Goal: Transaction & Acquisition: Purchase product/service

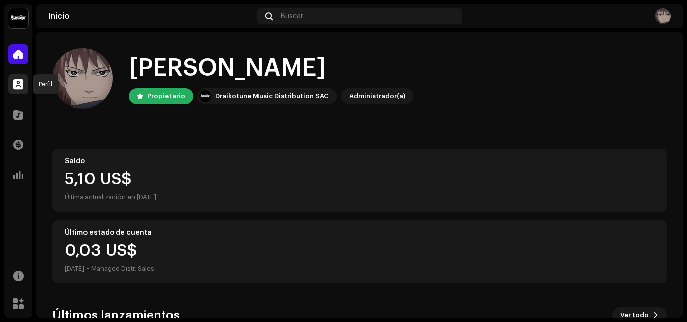
click at [16, 82] on span at bounding box center [18, 84] width 10 height 8
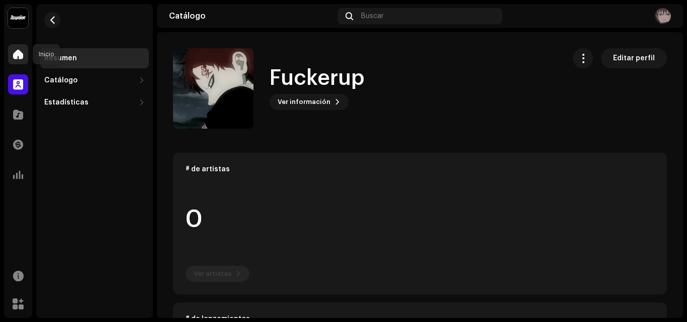
click at [10, 50] on div at bounding box center [18, 54] width 20 height 20
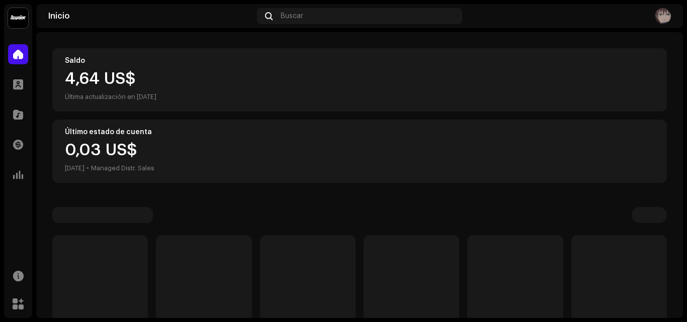
scroll to position [175, 0]
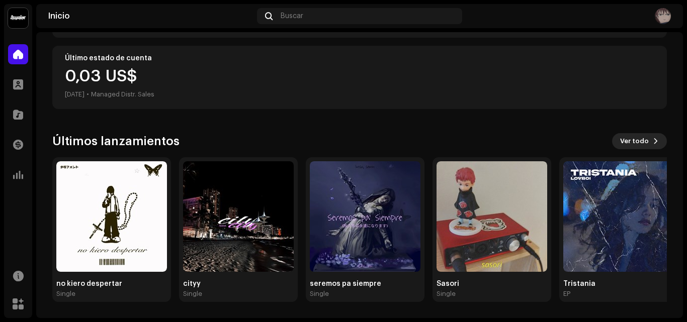
click at [655, 144] on button "Ver todo" at bounding box center [639, 141] width 55 height 16
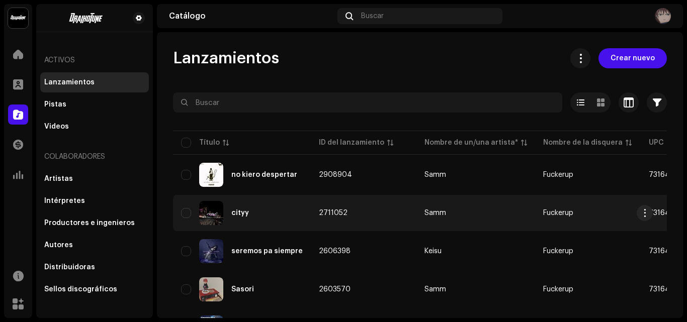
click at [401, 214] on td "2711052" at bounding box center [364, 213] width 106 height 36
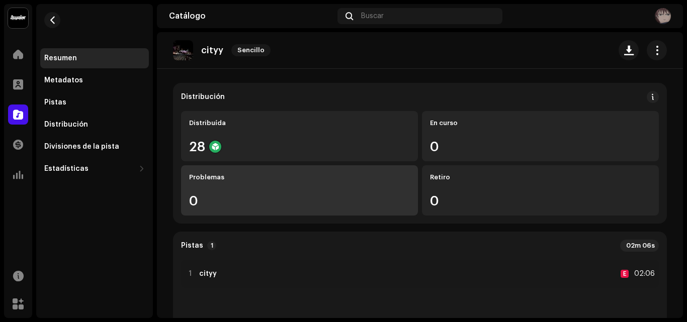
scroll to position [20, 0]
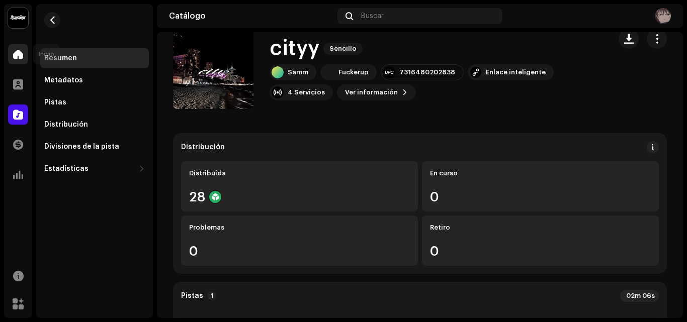
click at [27, 52] on div at bounding box center [18, 54] width 20 height 20
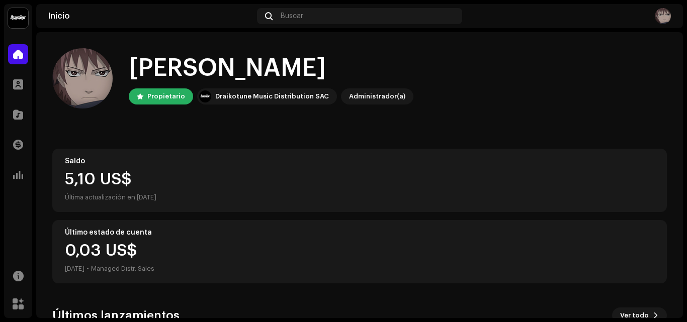
drag, startPoint x: 68, startPoint y: 72, endPoint x: 66, endPoint y: 52, distance: 20.2
click at [72, 65] on img at bounding box center [82, 78] width 60 height 60
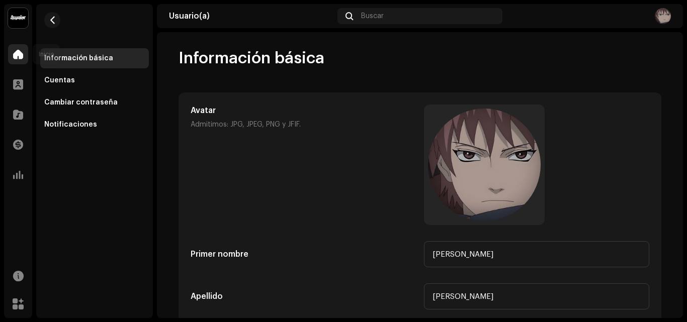
click at [19, 47] on div at bounding box center [18, 54] width 20 height 20
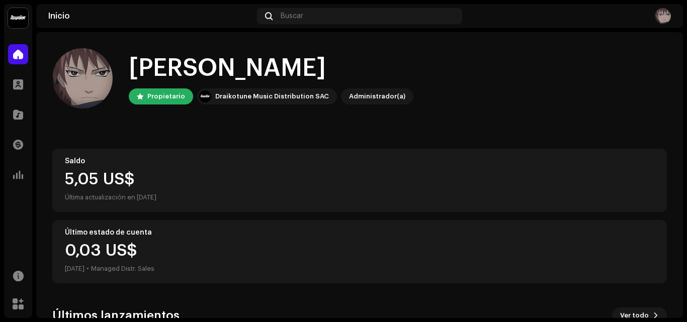
scroll to position [175, 0]
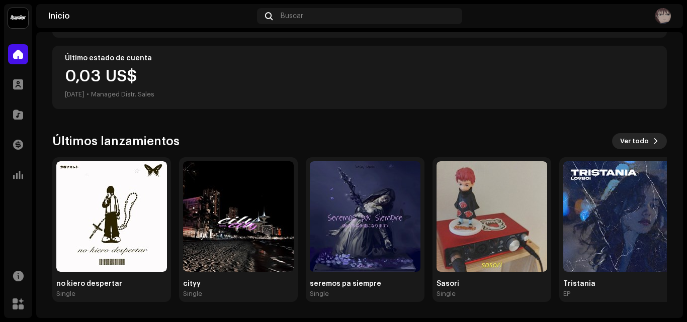
click at [627, 141] on span "Ver todo" at bounding box center [634, 141] width 29 height 20
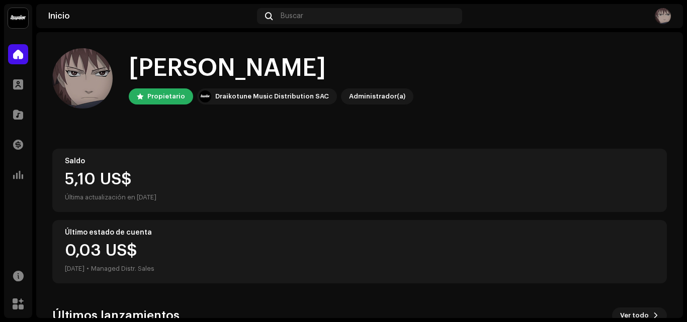
click at [665, 19] on img at bounding box center [663, 16] width 16 height 16
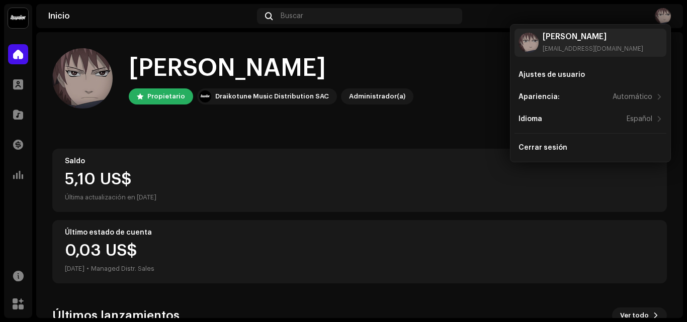
click at [664, 15] on img at bounding box center [663, 16] width 16 height 16
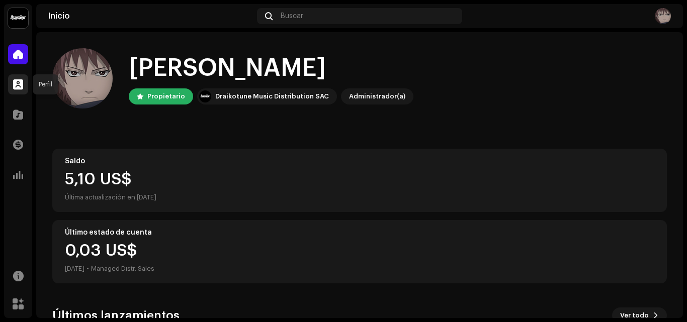
click at [17, 77] on div at bounding box center [18, 84] width 20 height 20
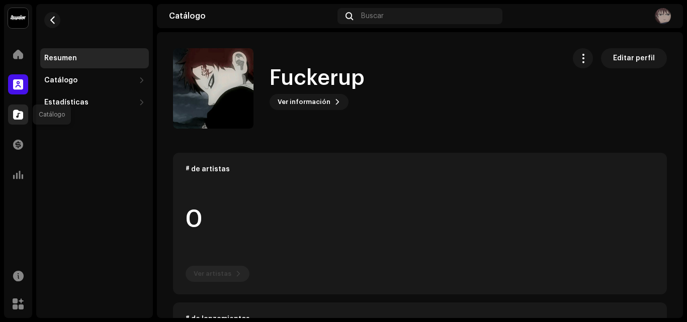
click at [17, 116] on span at bounding box center [18, 115] width 10 height 8
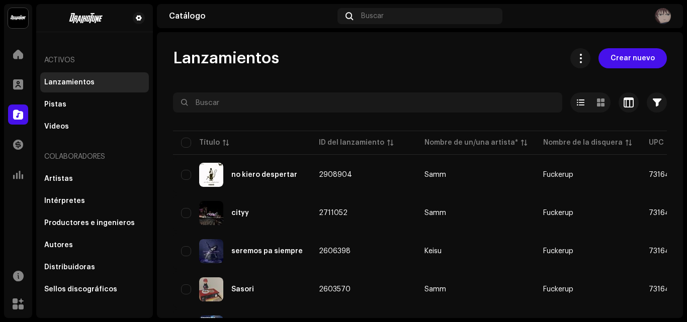
click at [623, 57] on span "Crear nuevo" at bounding box center [633, 58] width 44 height 20
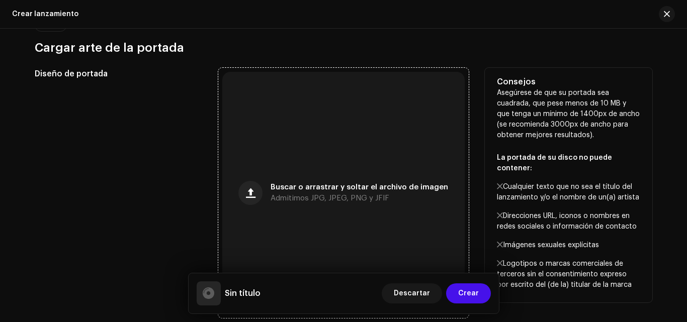
scroll to position [101, 0]
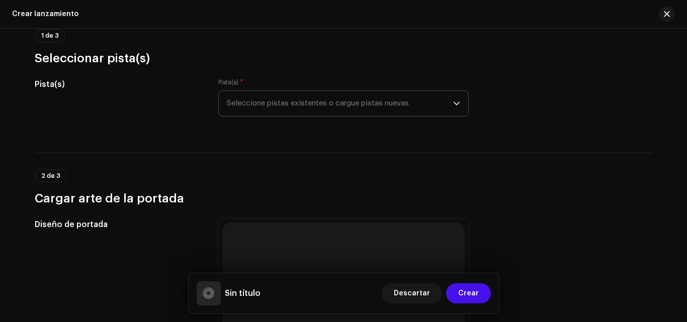
click at [322, 116] on span "Seleccione pistas existentes o cargue pistas nuevas" at bounding box center [340, 103] width 226 height 25
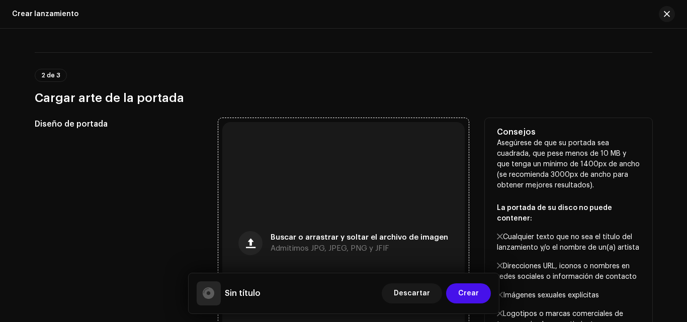
scroll to position [0, 0]
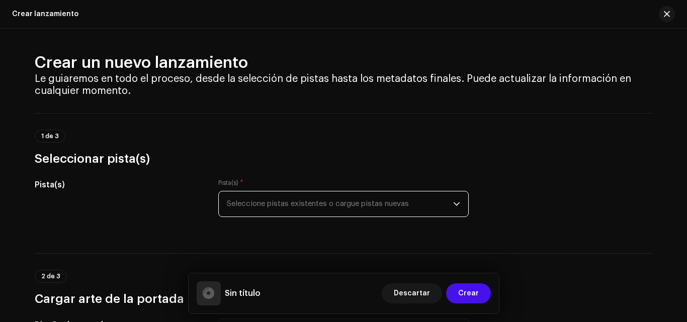
click at [294, 210] on span "Seleccione pistas existentes o cargue pistas nuevas" at bounding box center [340, 204] width 226 height 25
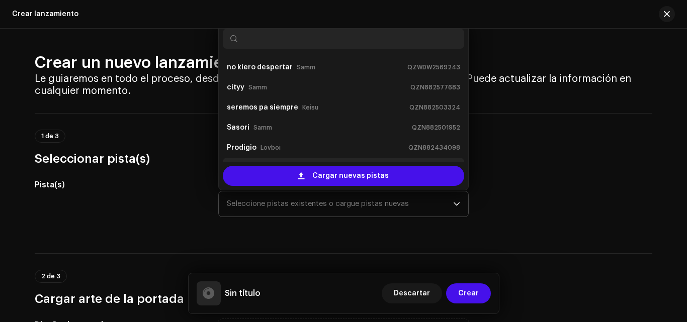
scroll to position [16, 0]
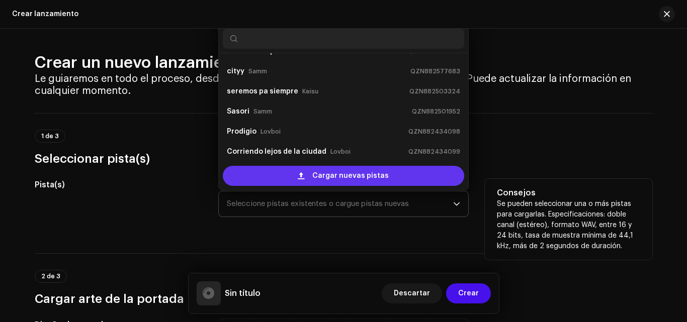
click at [295, 177] on div "Cargar nuevas pistas" at bounding box center [343, 176] width 241 height 20
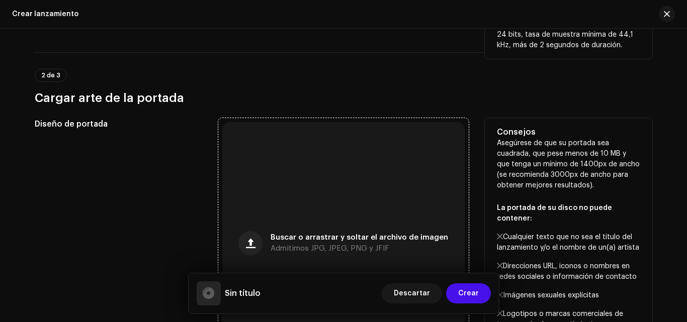
scroll to position [101, 0]
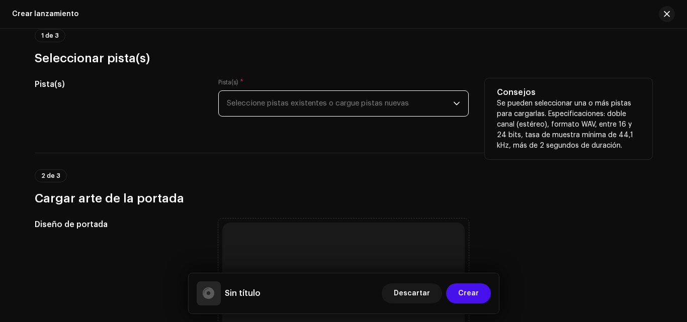
click at [305, 100] on span "Seleccione pistas existentes o cargue pistas nuevas" at bounding box center [340, 103] width 226 height 25
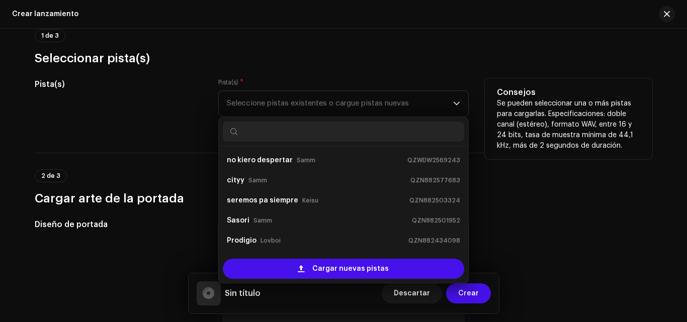
scroll to position [16, 0]
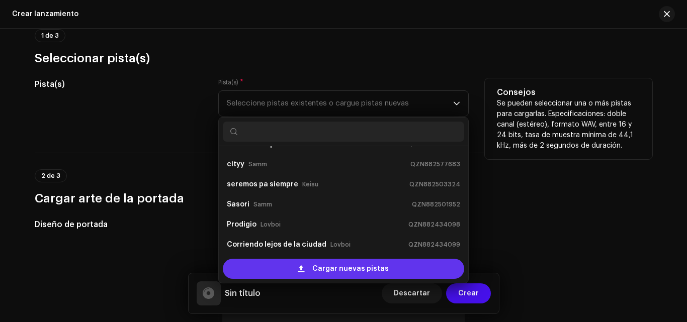
click at [283, 273] on div "Cargar nuevas pistas" at bounding box center [343, 269] width 241 height 20
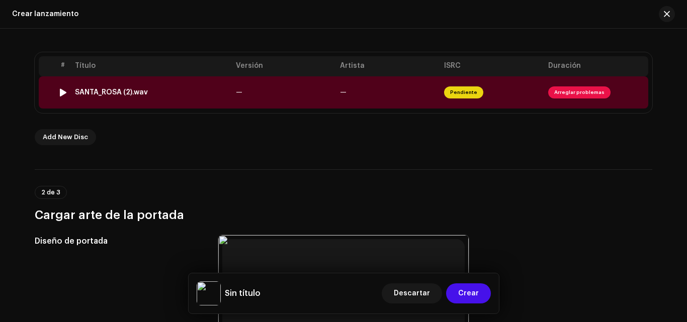
scroll to position [151, 0]
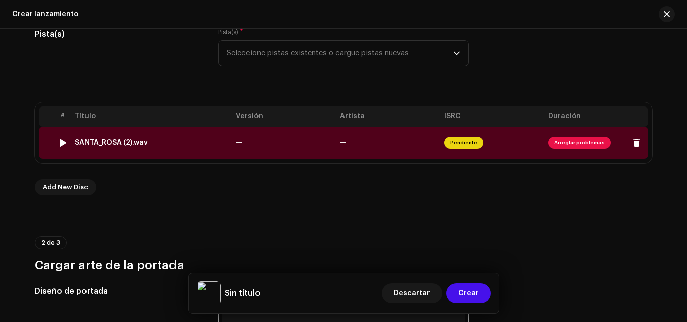
click at [560, 144] on span "Arreglar problemas" at bounding box center [579, 143] width 62 height 12
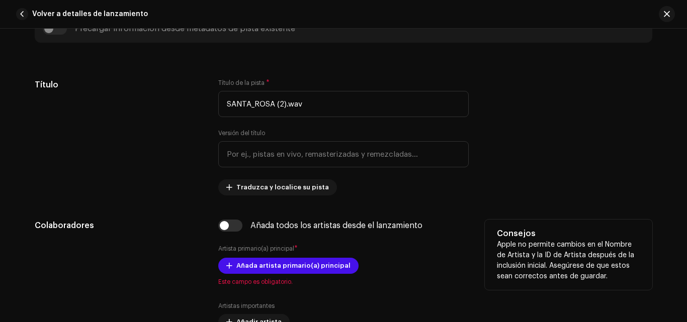
scroll to position [343, 0]
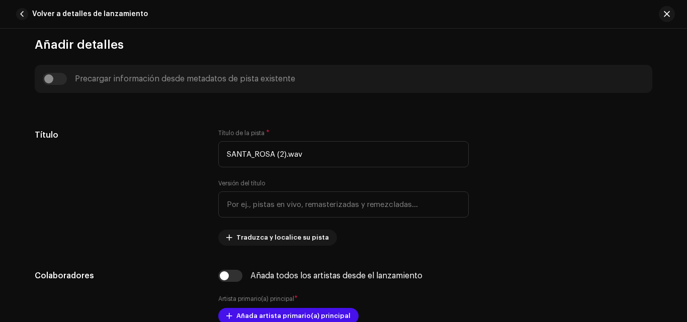
click at [665, 13] on span "button" at bounding box center [667, 14] width 6 height 8
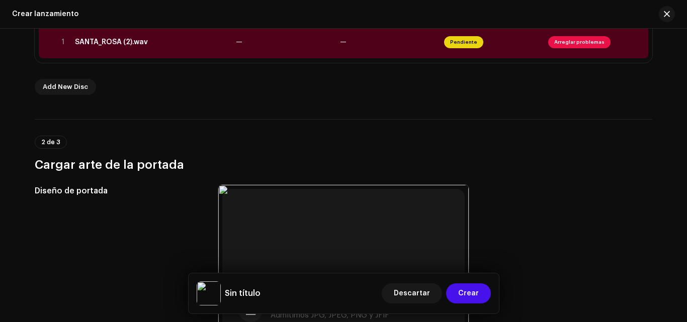
scroll to position [201, 0]
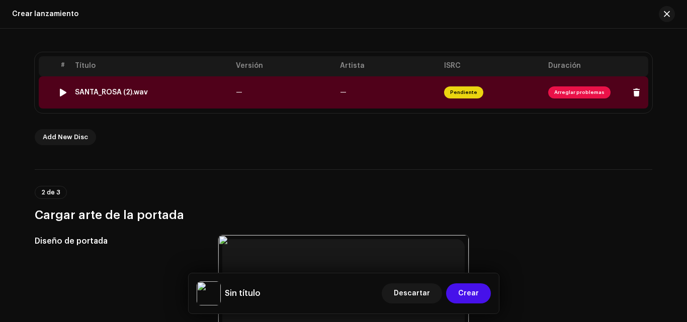
click at [470, 90] on span "Pendiente" at bounding box center [463, 93] width 39 height 12
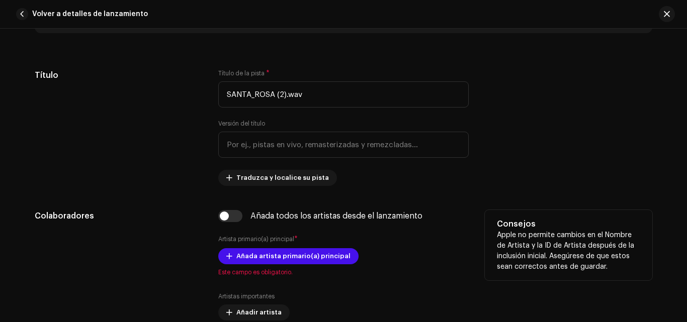
scroll to position [654, 0]
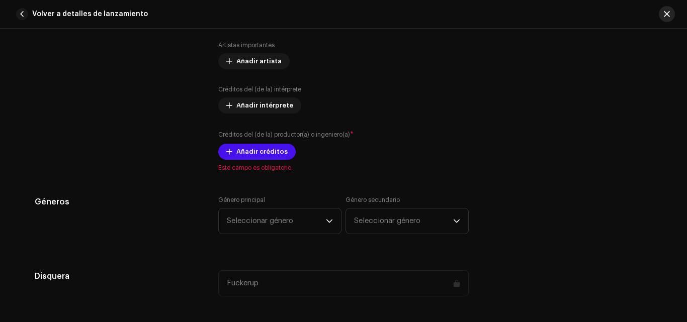
click at [667, 8] on button "button" at bounding box center [667, 14] width 16 height 16
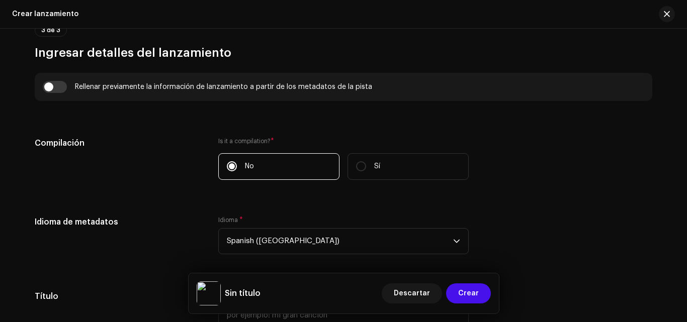
scroll to position [805, 0]
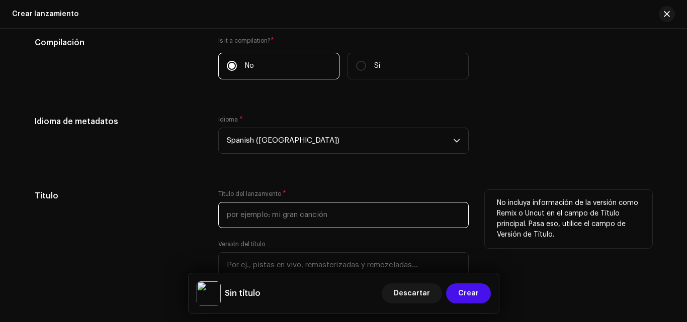
click at [254, 218] on input "text" at bounding box center [343, 215] width 250 height 26
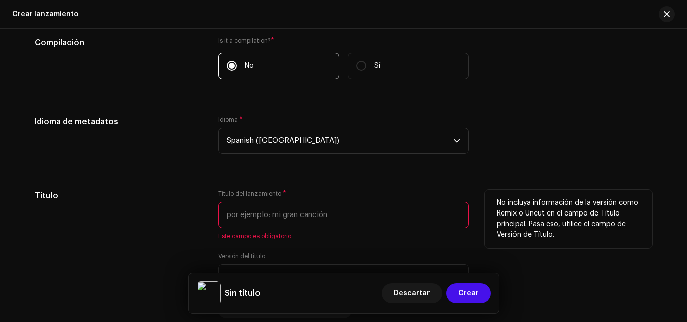
click at [313, 206] on input "text" at bounding box center [343, 215] width 250 height 26
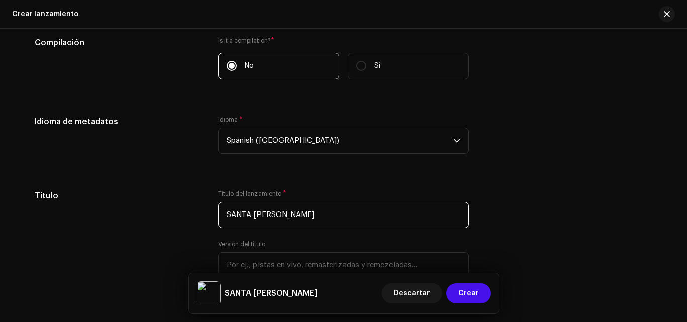
type input "SANTA [PERSON_NAME]"
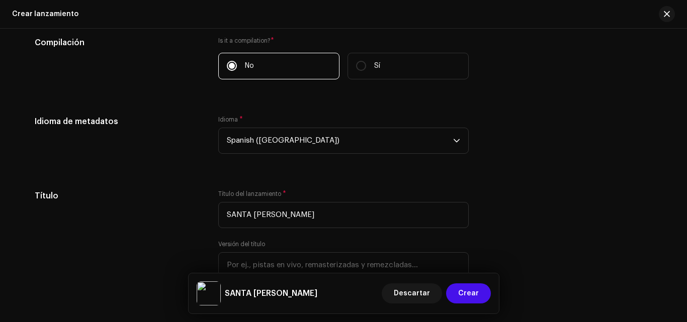
click at [218, 163] on div "Idioma * Spanish ([GEOGRAPHIC_DATA])" at bounding box center [343, 141] width 250 height 50
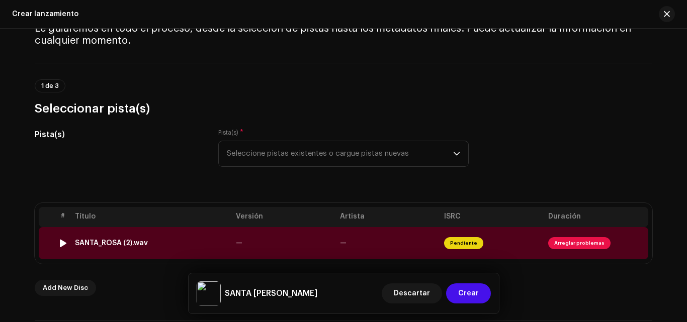
scroll to position [201, 0]
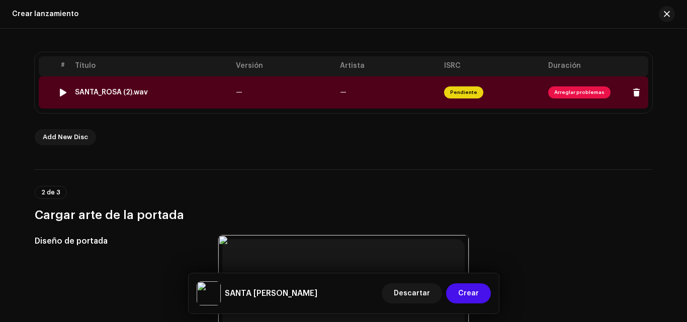
click at [562, 92] on span "Arreglar problemas" at bounding box center [579, 93] width 62 height 12
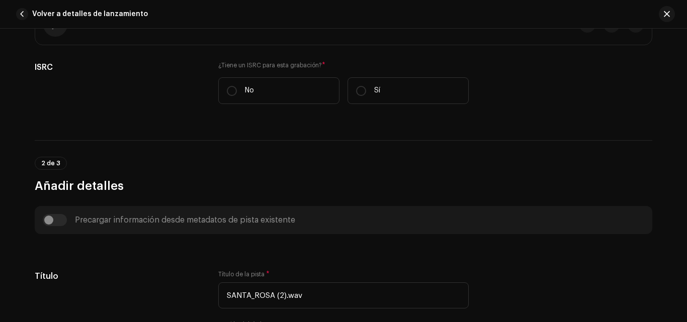
scroll to position [151, 0]
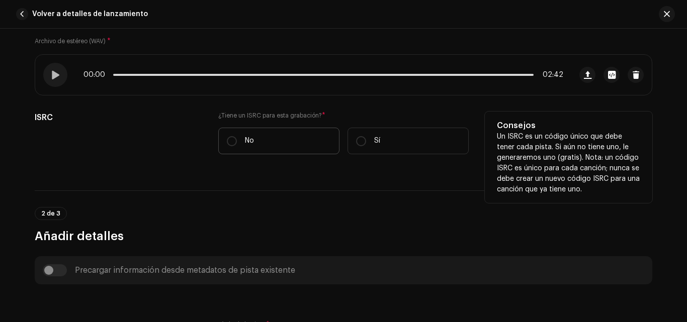
click at [254, 144] on label "No" at bounding box center [278, 141] width 121 height 27
click at [237, 144] on input "No" at bounding box center [232, 141] width 10 height 10
radio input "true"
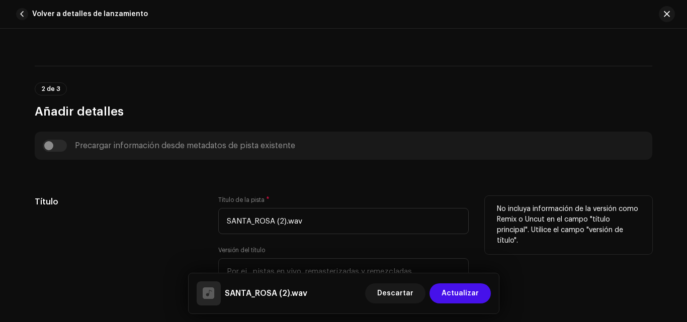
scroll to position [402, 0]
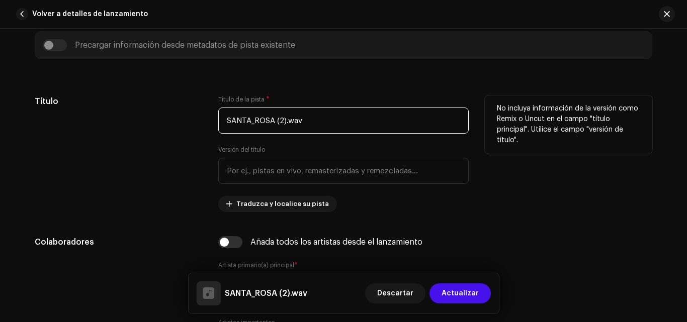
click at [328, 126] on input "SANTA_ROSA (2).wav" at bounding box center [343, 121] width 250 height 26
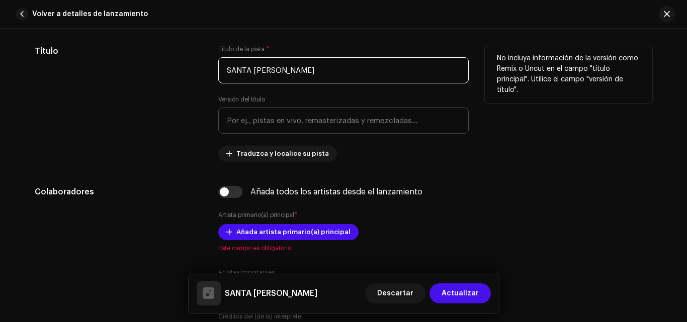
scroll to position [503, 0]
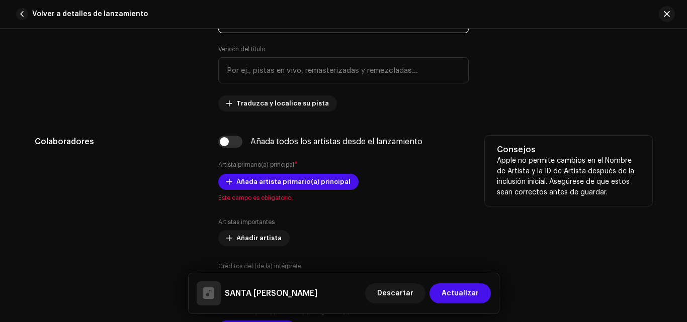
type input "SANTA [PERSON_NAME]"
click at [437, 169] on div "Añada todos los artistas desde el lanzamiento Artista primario(a) principal * A…" at bounding box center [343, 242] width 250 height 213
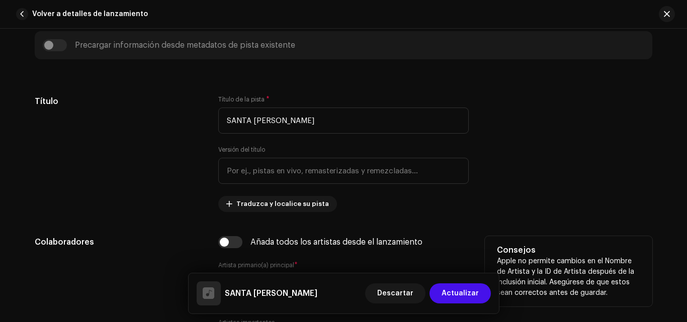
scroll to position [453, 0]
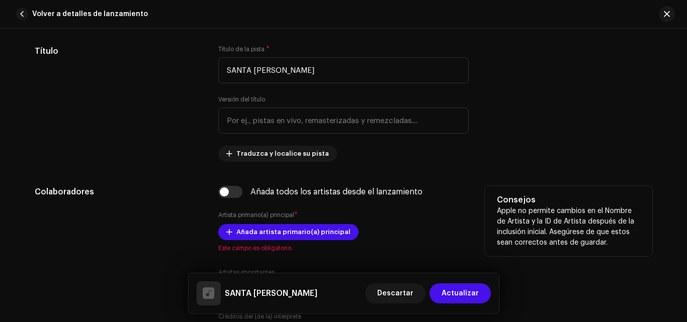
click at [212, 202] on div "Colaboradores Añada todos los artistas desde el lanzamiento Artista primario(a)…" at bounding box center [344, 292] width 618 height 213
click at [224, 195] on input "checkbox" at bounding box center [230, 192] width 24 height 12
checkbox input "true"
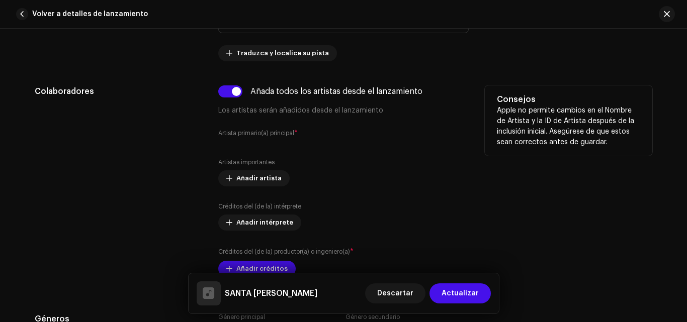
scroll to position [654, 0]
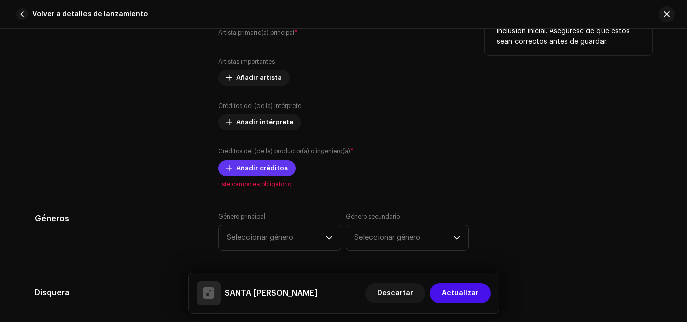
click at [279, 174] on span "Añadir créditos" at bounding box center [261, 168] width 51 height 20
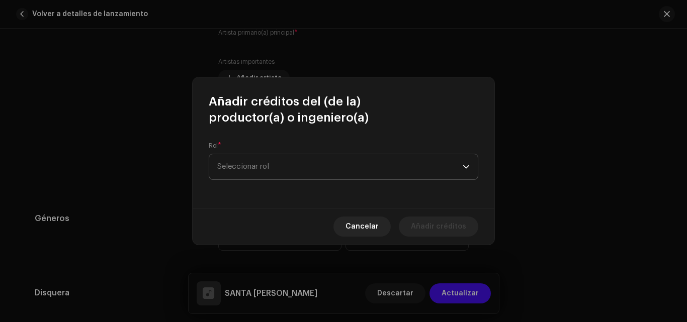
click at [305, 169] on span "Seleccionar rol" at bounding box center [339, 166] width 245 height 25
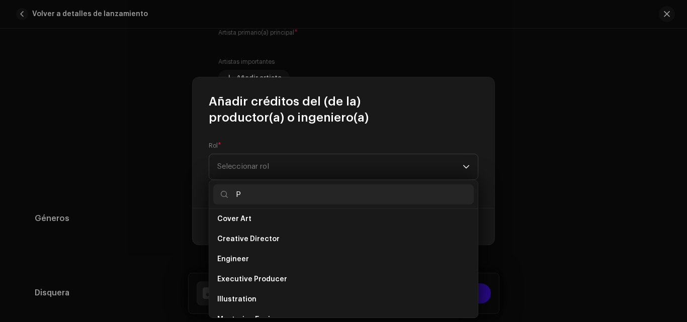
scroll to position [0, 0]
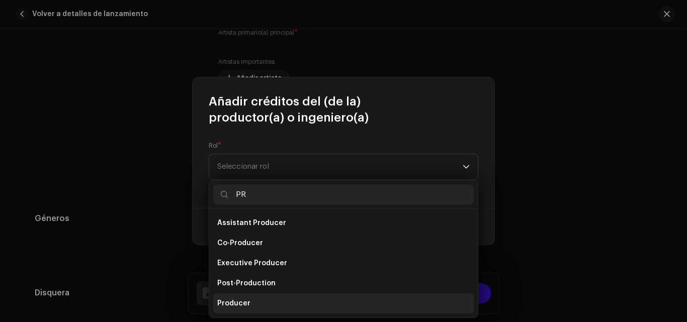
type input "PR"
click at [243, 303] on span "Producer" at bounding box center [233, 304] width 33 height 10
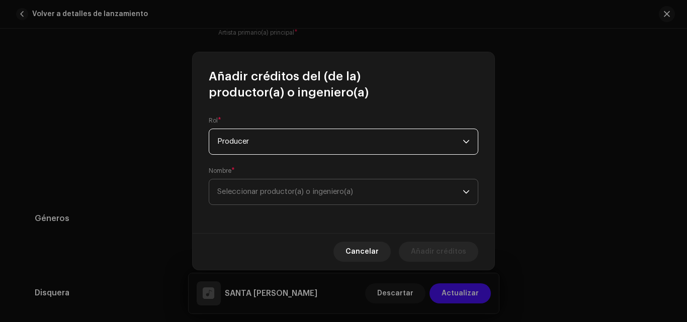
click at [266, 200] on span "Seleccionar productor(a) o ingeniero(a)" at bounding box center [339, 192] width 245 height 25
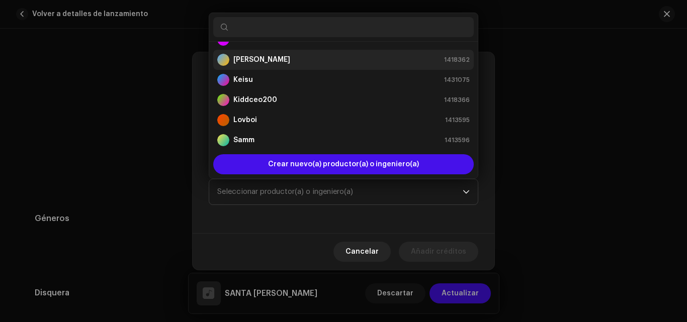
scroll to position [4, 0]
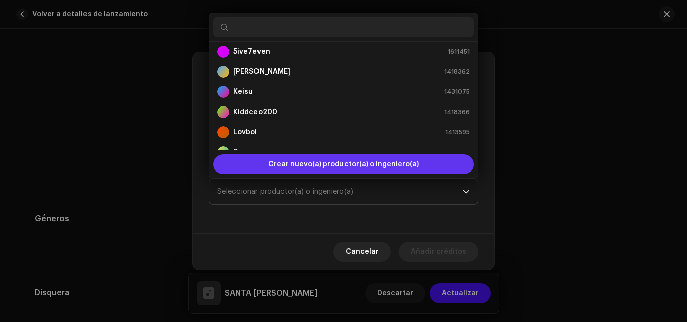
click at [297, 165] on span "Crear nuevo(a) productor(a) o ingeniero(a)" at bounding box center [343, 164] width 151 height 20
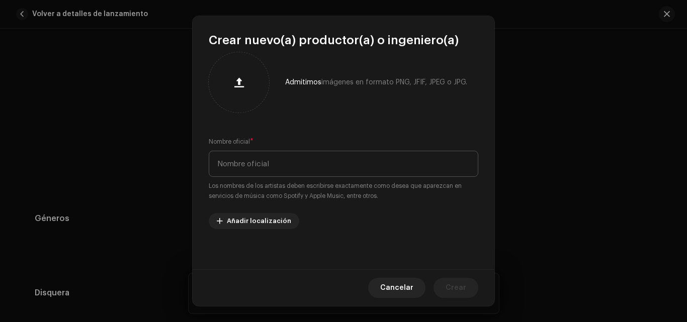
scroll to position [0, 0]
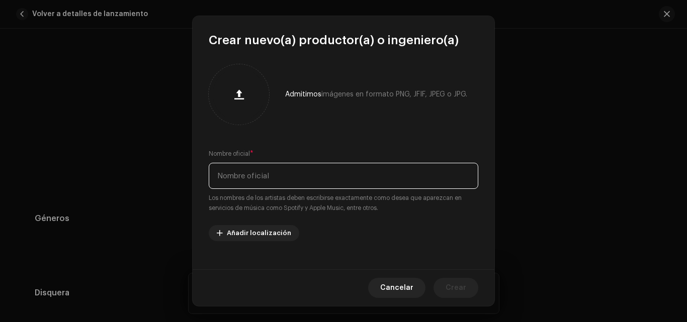
click at [272, 186] on input "text" at bounding box center [344, 176] width 270 height 26
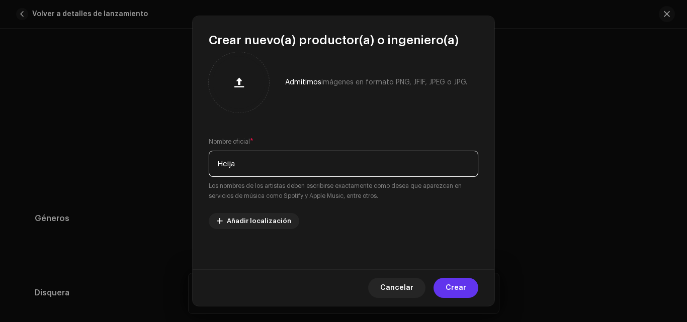
type input "Heija"
click at [452, 285] on span "Crear" at bounding box center [456, 288] width 21 height 20
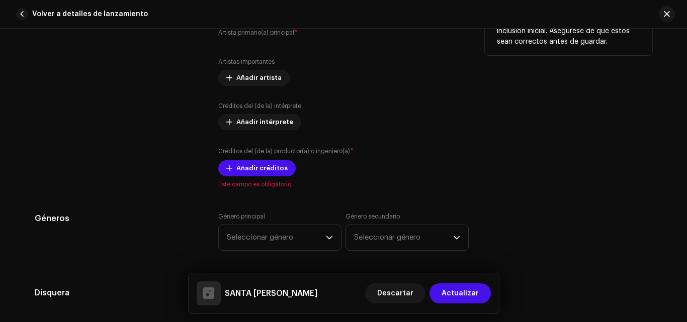
scroll to position [704, 0]
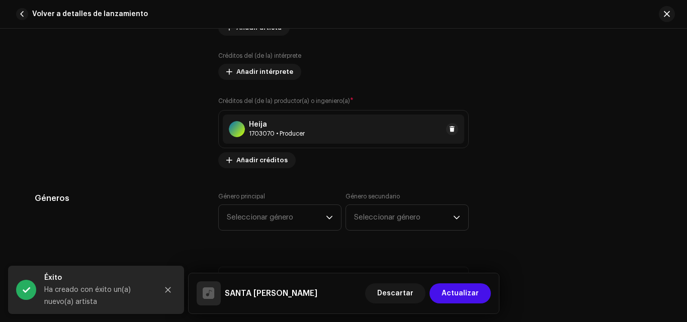
click at [283, 128] on div "Heija" at bounding box center [277, 125] width 56 height 8
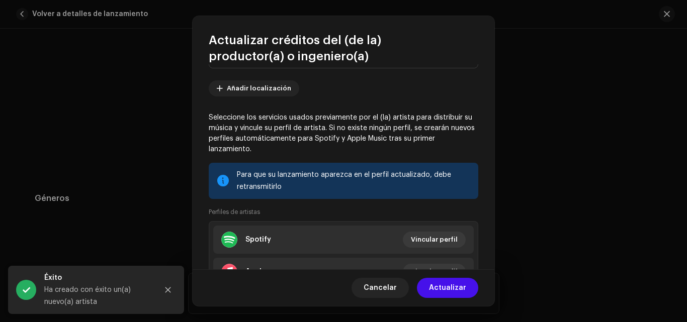
scroll to position [182, 0]
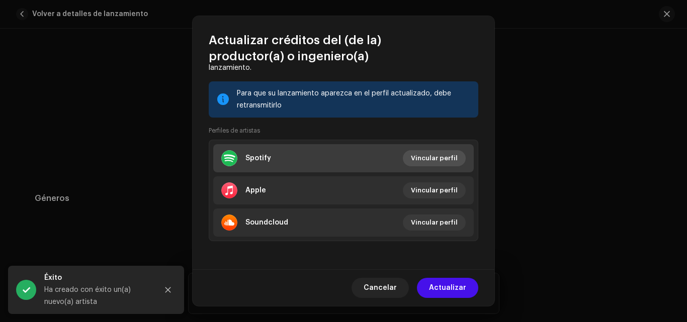
click at [422, 155] on span "Vincular perfil" at bounding box center [434, 158] width 47 height 20
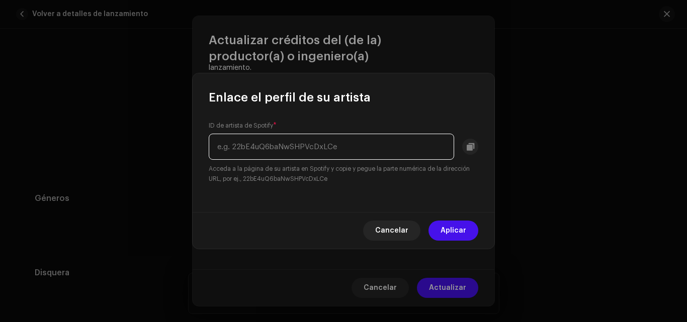
paste input "[URL][DOMAIN_NAME]"
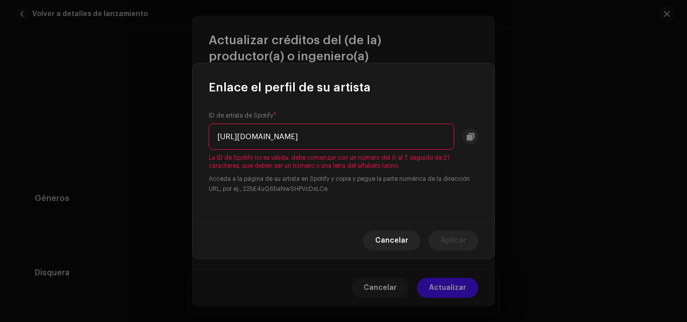
scroll to position [0, 3]
click at [352, 137] on input "[URL][DOMAIN_NAME]" at bounding box center [331, 137] width 245 height 26
click at [348, 138] on input "[URL][DOMAIN_NAME]" at bounding box center [331, 137] width 245 height 26
click at [350, 139] on input "[URL][DOMAIN_NAME]" at bounding box center [331, 137] width 245 height 26
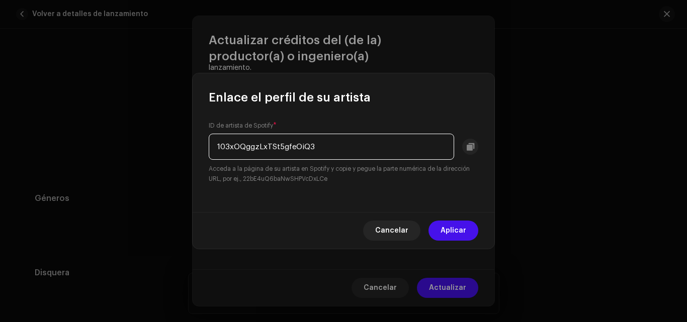
click at [345, 148] on input "103xOQggzLxTSt5gfeOiQ3" at bounding box center [331, 147] width 245 height 26
type input "103xOQggzLxTSt5gfeOiQ3"
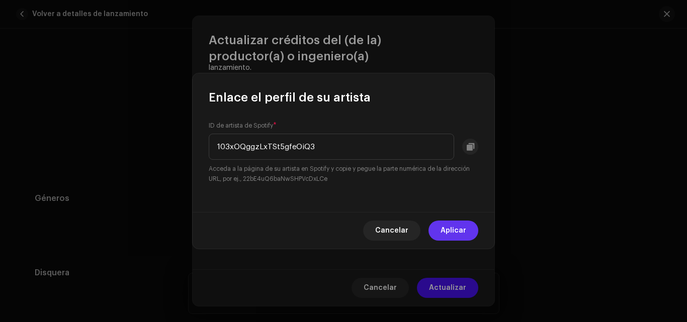
click at [462, 235] on span "Aplicar" at bounding box center [454, 231] width 26 height 20
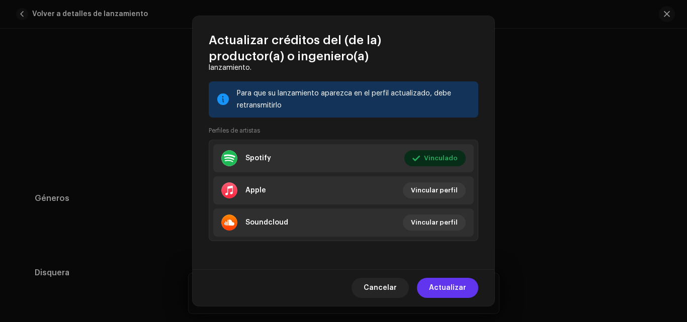
click at [454, 285] on span "Actualizar" at bounding box center [447, 288] width 37 height 20
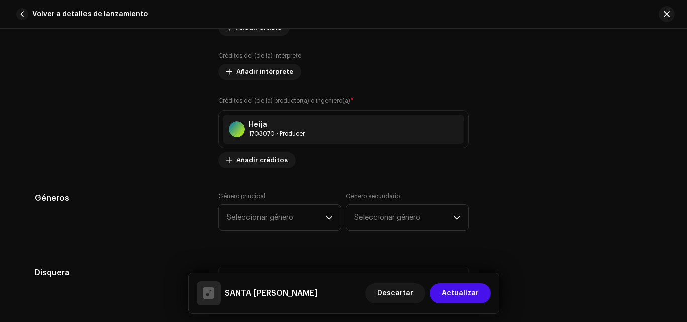
scroll to position [754, 0]
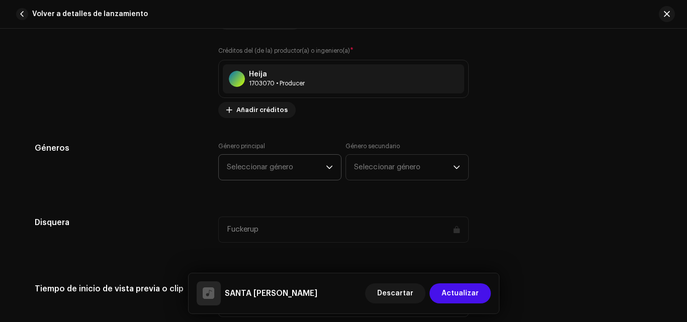
drag, startPoint x: 289, startPoint y: 177, endPoint x: 287, endPoint y: 164, distance: 12.2
click at [288, 177] on span "Seleccionar género" at bounding box center [276, 167] width 99 height 25
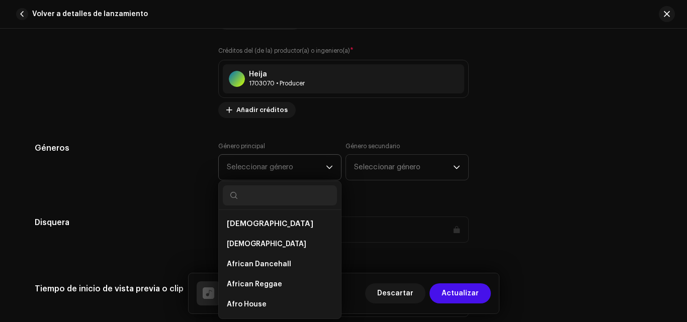
click at [287, 163] on span "Seleccionar género" at bounding box center [276, 167] width 99 height 25
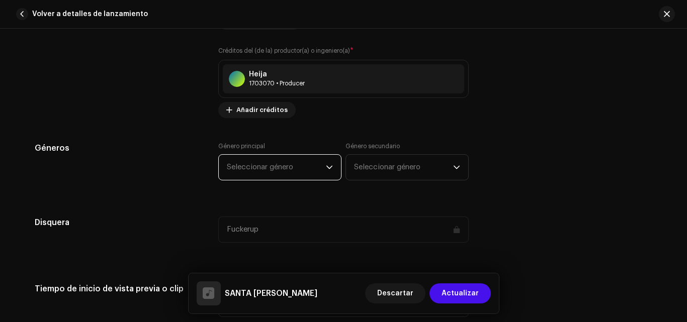
click at [275, 170] on span "Seleccionar género" at bounding box center [276, 167] width 99 height 25
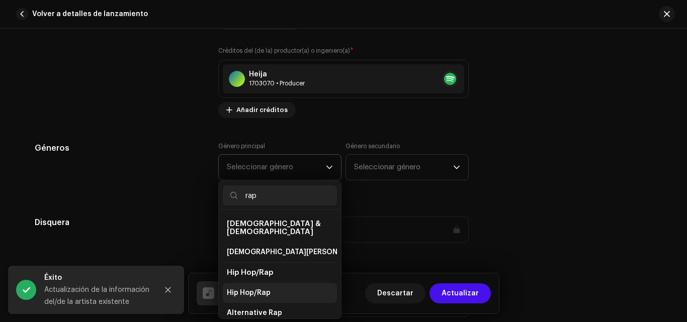
type input "rap"
drag, startPoint x: 271, startPoint y: 286, endPoint x: 273, endPoint y: 277, distance: 9.2
click at [270, 284] on li "Hip Hop/Rap" at bounding box center [280, 293] width 114 height 20
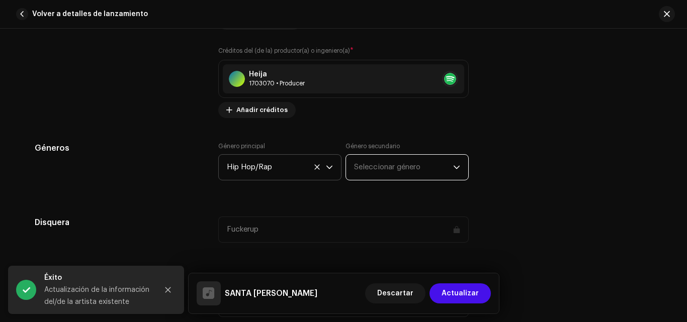
drag, startPoint x: 377, startPoint y: 166, endPoint x: 369, endPoint y: 173, distance: 10.7
click at [378, 166] on span "Seleccionar género" at bounding box center [403, 167] width 99 height 25
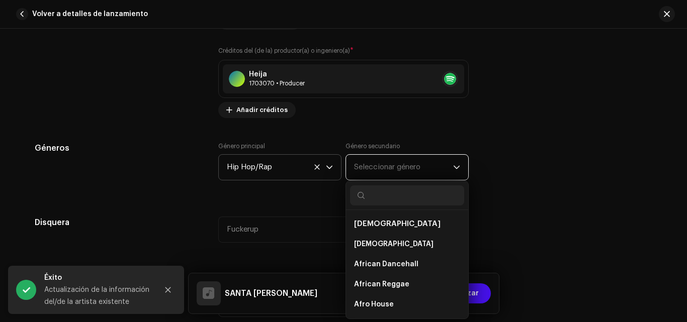
click at [371, 168] on span "Seleccionar género" at bounding box center [403, 167] width 99 height 25
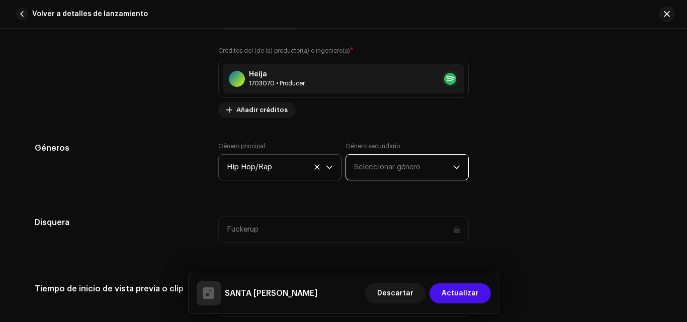
click at [374, 172] on span "Seleccionar género" at bounding box center [403, 167] width 99 height 25
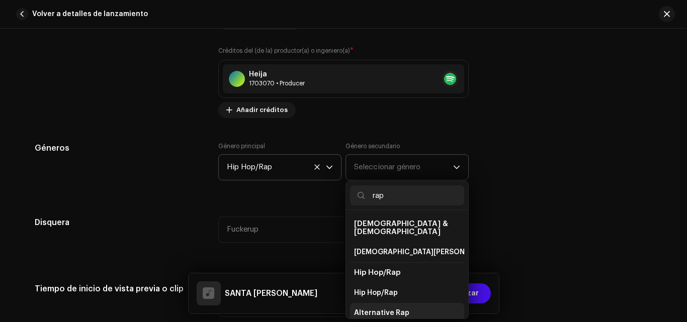
type input "rap"
click at [382, 308] on span "Alternative Rap" at bounding box center [381, 313] width 55 height 10
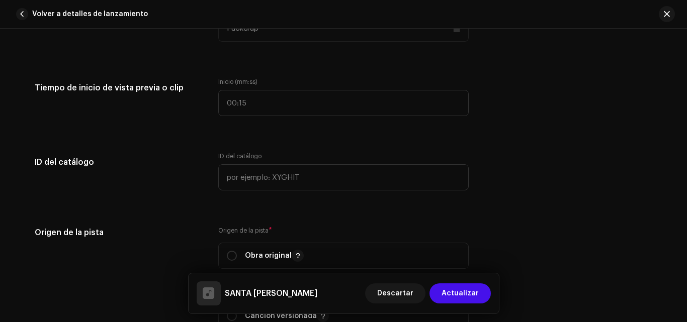
scroll to position [1056, 0]
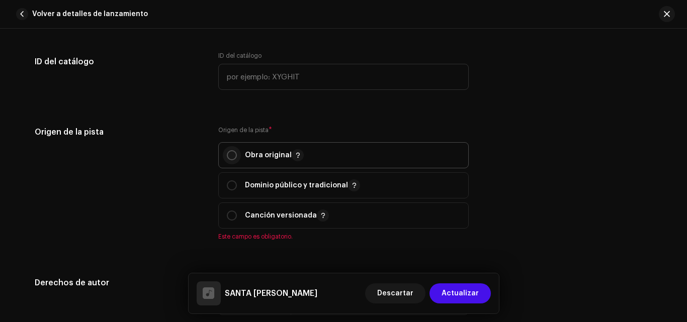
click at [230, 154] on input "radio" at bounding box center [232, 155] width 10 height 10
radio input "true"
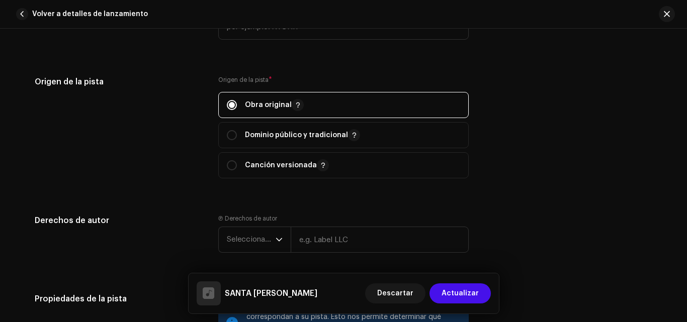
scroll to position [1157, 0]
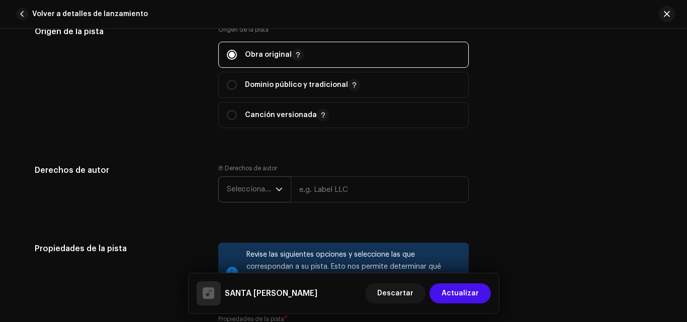
click at [272, 194] on span "Seleccionar año" at bounding box center [251, 189] width 49 height 25
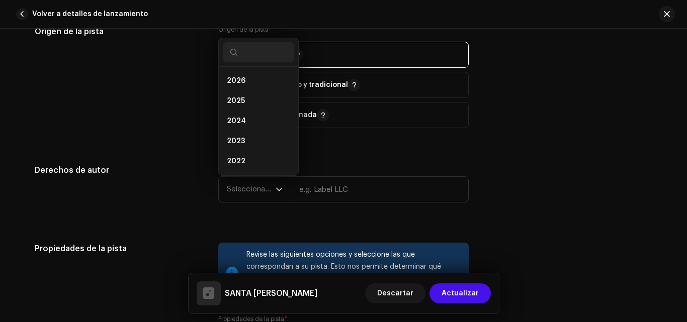
click at [164, 103] on div "Origen de la pista" at bounding box center [118, 83] width 167 height 115
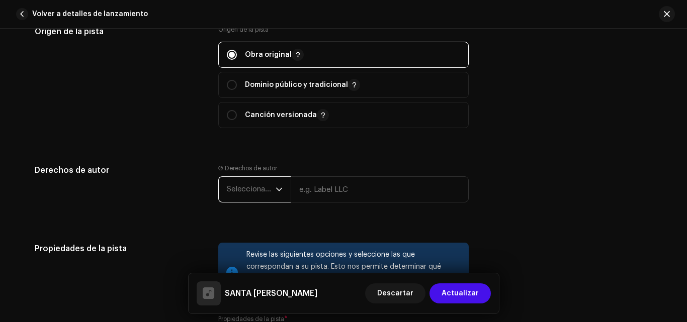
click at [268, 187] on span "Seleccionar año" at bounding box center [251, 189] width 49 height 25
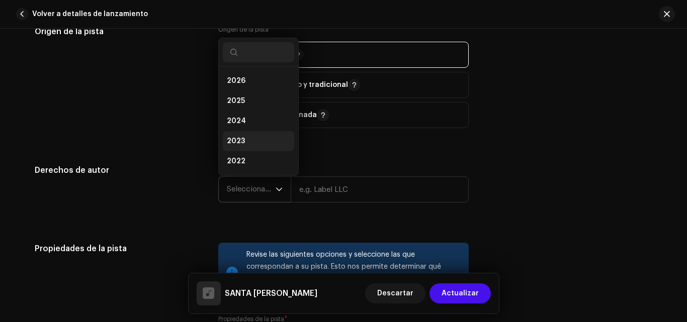
scroll to position [16, 0]
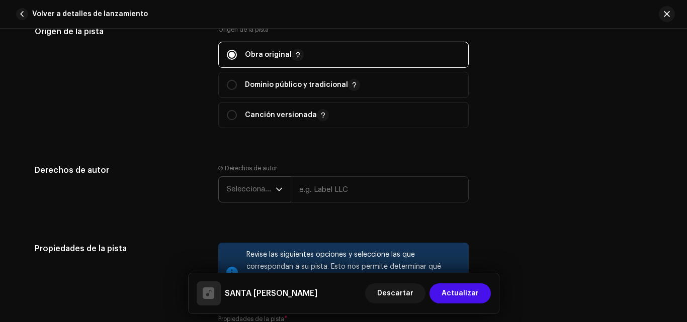
click at [280, 178] on div "dropdown trigger" at bounding box center [279, 189] width 7 height 25
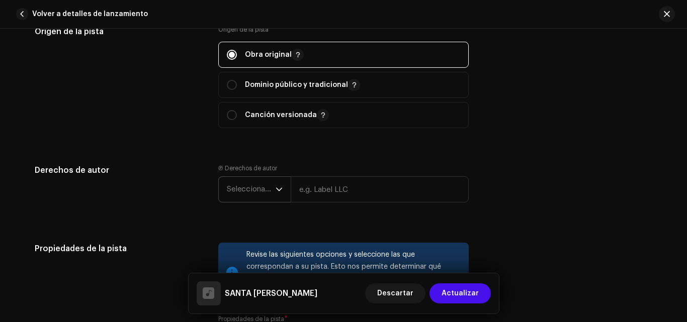
click at [276, 184] on div "dropdown trigger" at bounding box center [279, 189] width 7 height 25
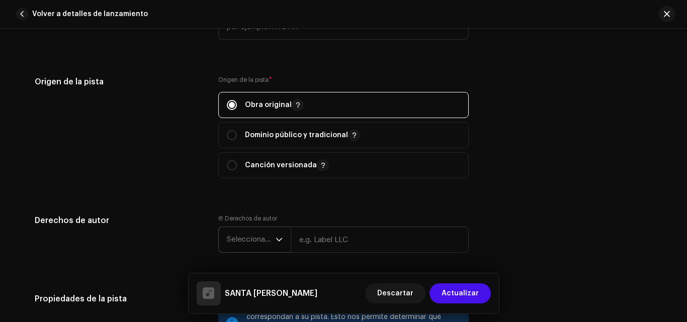
scroll to position [1207, 0]
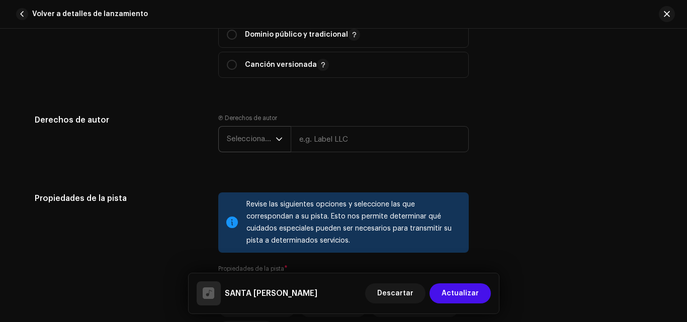
click at [260, 138] on span "Seleccionar año" at bounding box center [251, 139] width 49 height 25
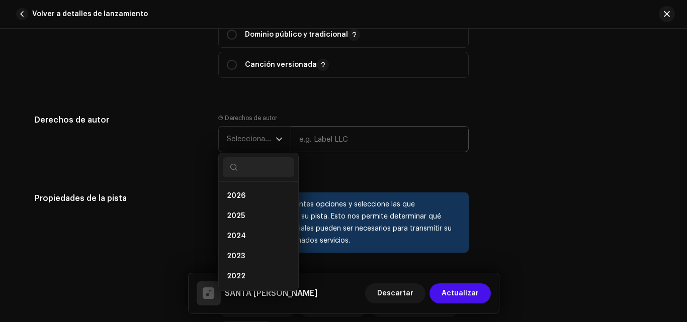
drag, startPoint x: 399, startPoint y: 153, endPoint x: 366, endPoint y: 145, distance: 34.6
click at [397, 153] on re-m-copyright "Seleccionar año 2026 2025 2024 2023 2022 2021 2020 2019 2018 2017 2016 2015" at bounding box center [343, 141] width 250 height 30
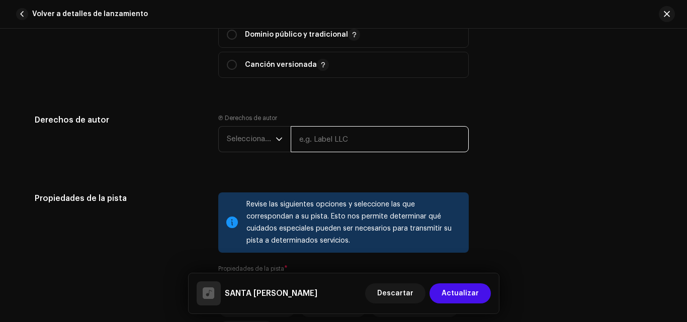
click at [358, 138] on input "text" at bounding box center [380, 139] width 178 height 26
click at [292, 164] on div "Ⓟ Derechos de autor Seleccionar año" at bounding box center [343, 141] width 250 height 54
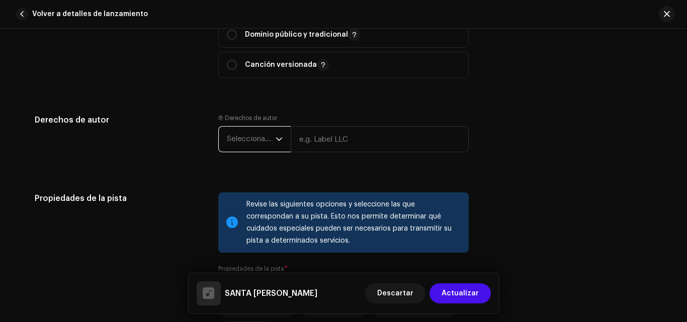
click at [262, 134] on span "Seleccionar año" at bounding box center [251, 139] width 49 height 25
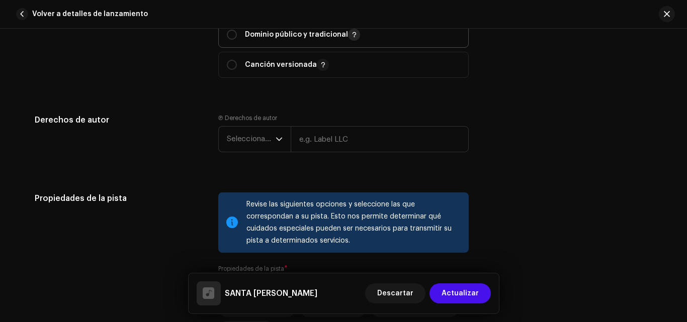
scroll to position [1107, 0]
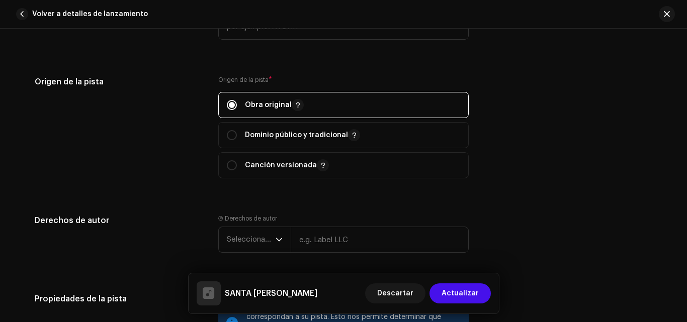
click at [344, 194] on div "Detalles de la pista Complete los siguientes pasos para finalizar su pista. 1 d…" at bounding box center [344, 27] width 650 height 2162
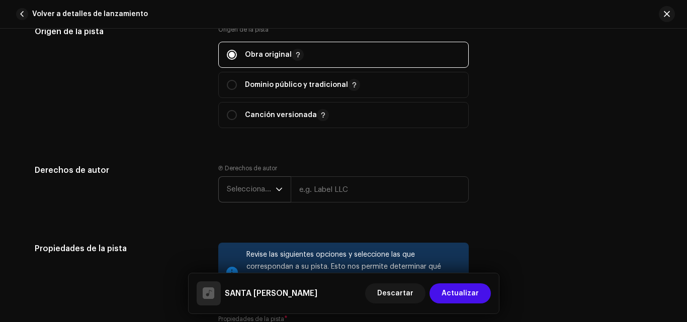
click at [271, 192] on span "Seleccionar año" at bounding box center [251, 189] width 49 height 25
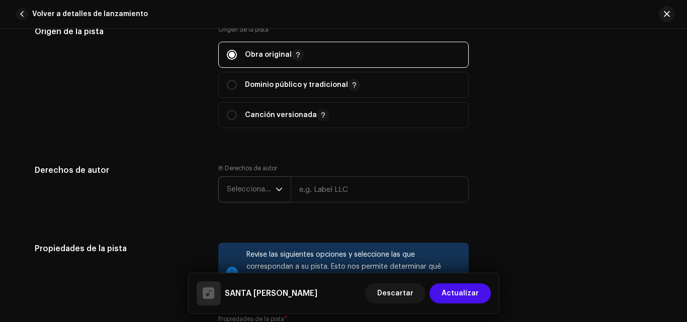
click at [276, 184] on div "dropdown trigger" at bounding box center [279, 189] width 7 height 25
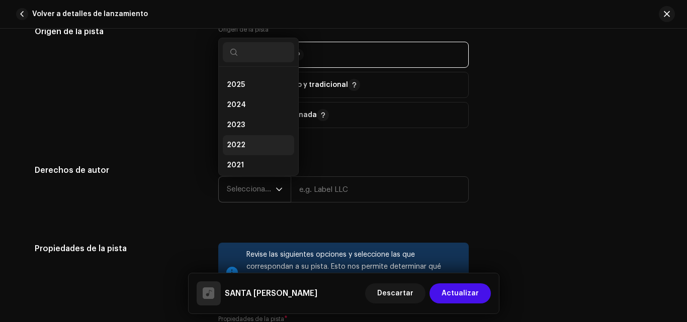
scroll to position [0, 0]
click at [240, 101] on span "2025" at bounding box center [236, 101] width 18 height 10
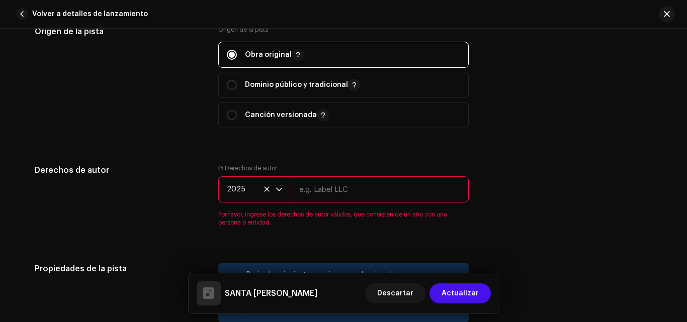
click at [345, 184] on input "text" at bounding box center [380, 190] width 178 height 26
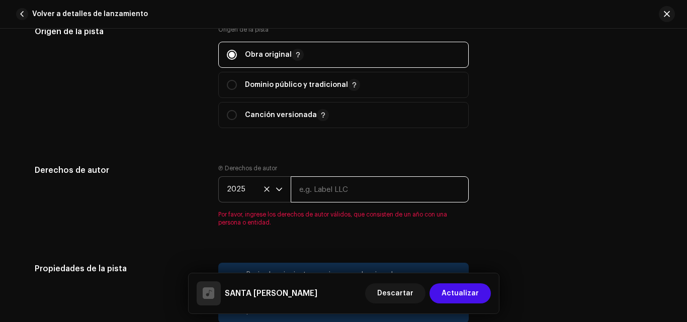
type input "Samm"
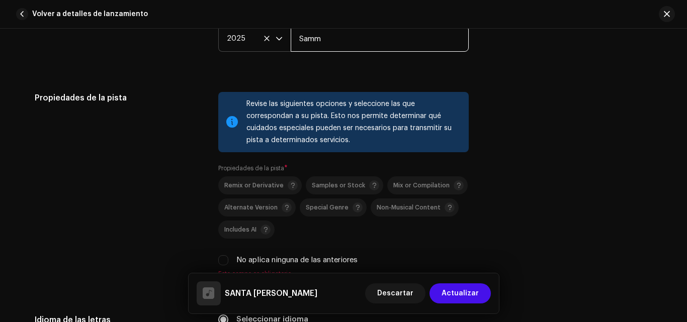
scroll to position [1257, 0]
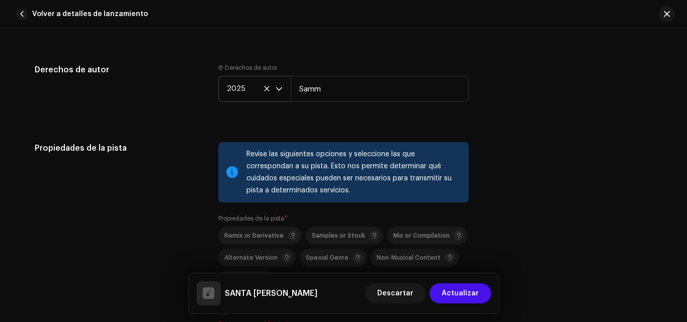
click at [219, 69] on label "Ⓟ Derechos de autor" at bounding box center [247, 68] width 59 height 8
click at [379, 149] on div "Revise las siguientes opciones y seleccione las que correspondan a su pista. Es…" at bounding box center [353, 172] width 214 height 48
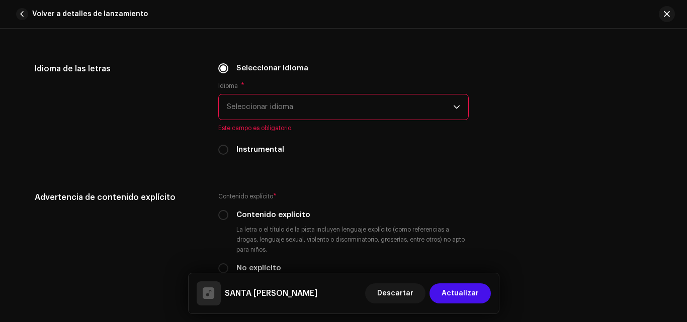
scroll to position [1509, 0]
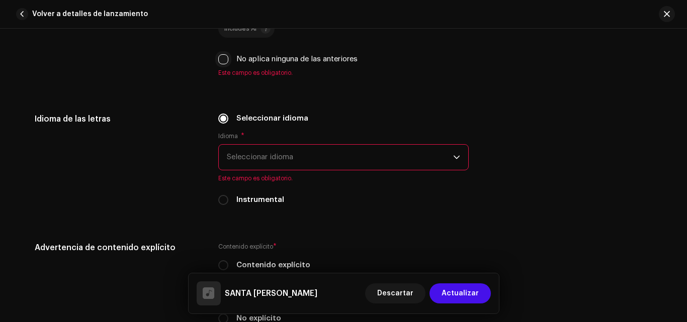
click at [226, 57] on input "No aplica ninguna de las anteriores" at bounding box center [223, 59] width 10 height 10
checkbox input "true"
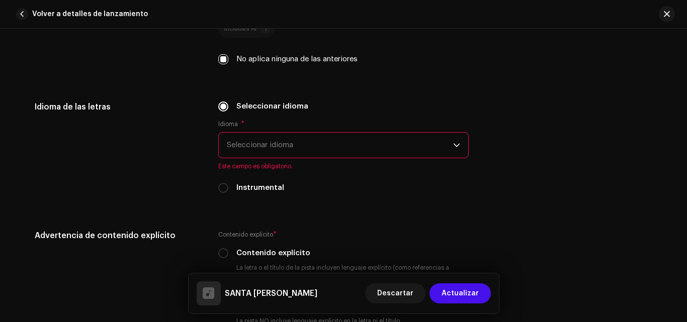
click at [312, 145] on span "Seleccionar idioma" at bounding box center [340, 145] width 226 height 25
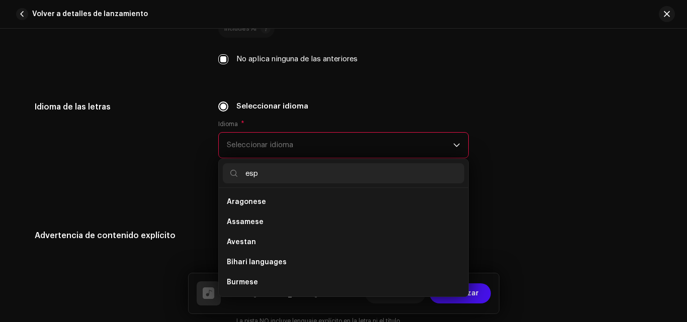
scroll to position [0, 0]
type input "e"
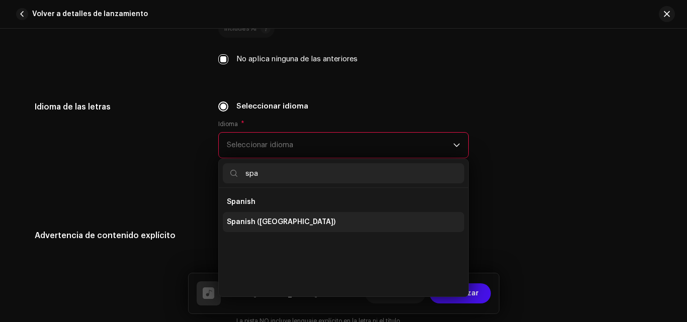
type input "spa"
click at [278, 216] on li "Spanish ([GEOGRAPHIC_DATA])" at bounding box center [343, 222] width 241 height 20
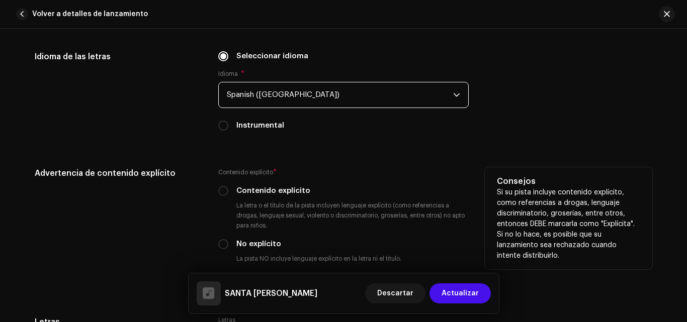
scroll to position [1610, 0]
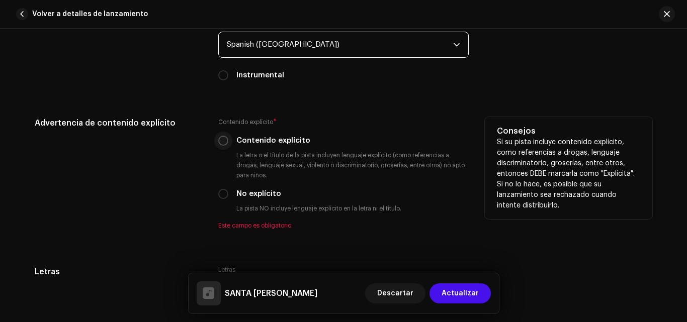
click at [224, 136] on p-radiobutton at bounding box center [223, 141] width 10 height 10
click at [223, 139] on input "Contenido explícito" at bounding box center [223, 141] width 10 height 10
radio input "true"
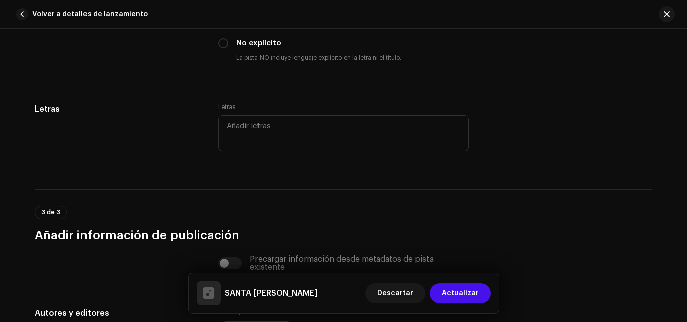
scroll to position [1811, 0]
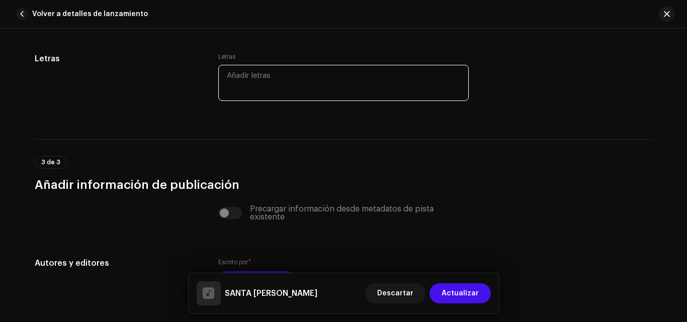
click at [273, 78] on textarea at bounding box center [343, 83] width 250 height 36
click at [141, 80] on div "Letras" at bounding box center [118, 84] width 167 height 62
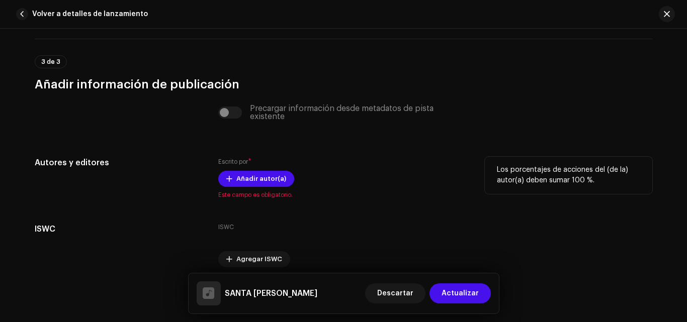
scroll to position [1953, 0]
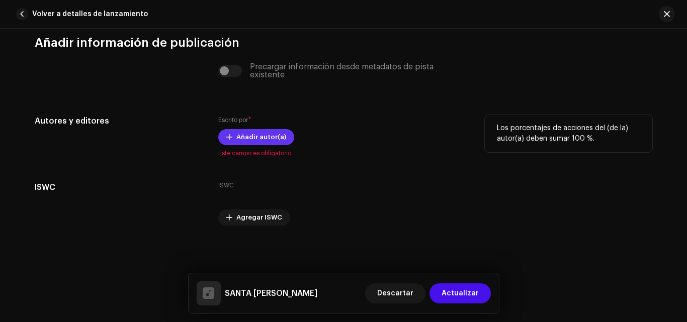
click at [243, 135] on span "Añadir autor(a)" at bounding box center [261, 137] width 50 height 20
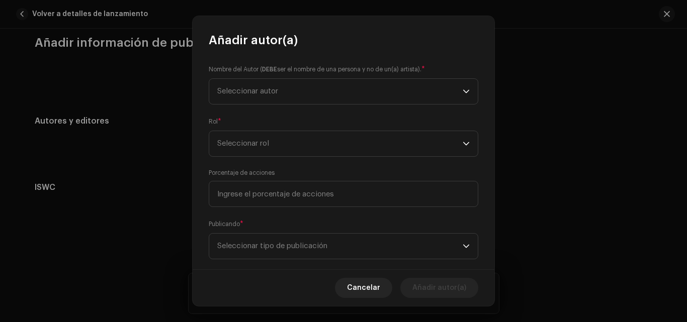
click at [373, 288] on span "Cancelar" at bounding box center [363, 288] width 33 height 20
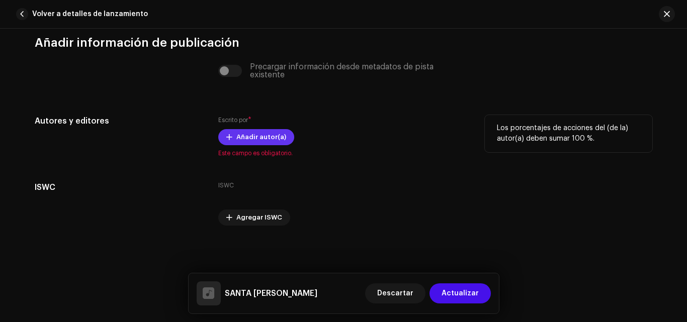
click at [276, 142] on span "Añadir autor(a)" at bounding box center [261, 137] width 50 height 20
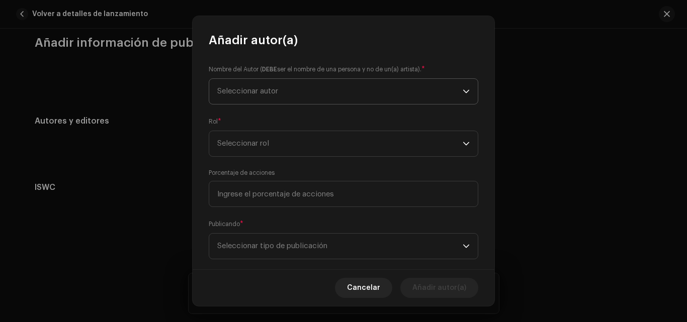
click at [283, 85] on span "Seleccionar autor" at bounding box center [339, 91] width 245 height 25
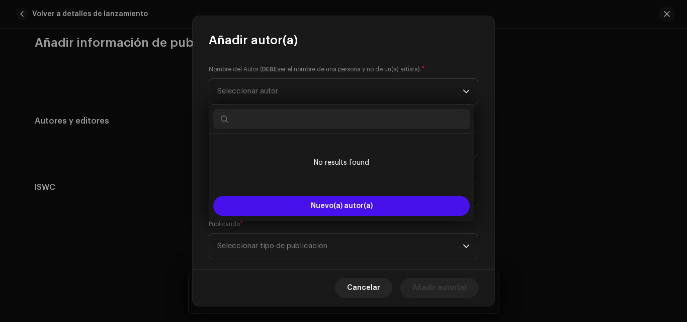
type input "s"
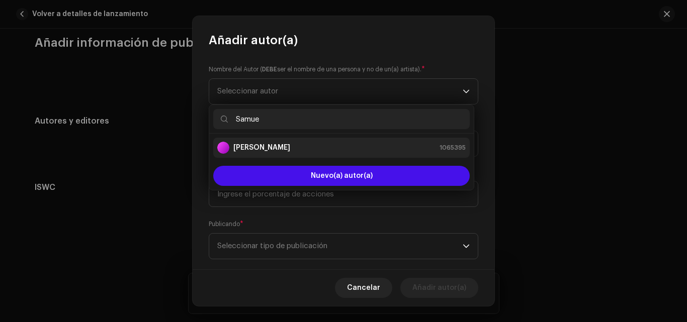
type input "Samue"
click at [259, 149] on strong "[PERSON_NAME]" at bounding box center [261, 148] width 57 height 10
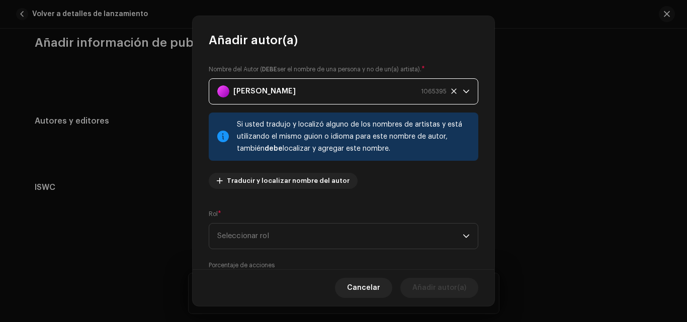
scroll to position [50, 0]
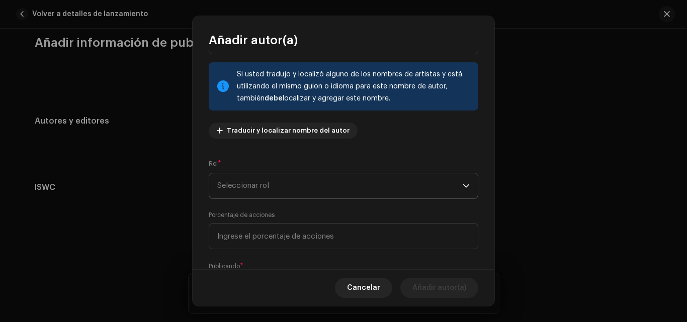
click at [315, 184] on span "Seleccionar rol" at bounding box center [339, 186] width 245 height 25
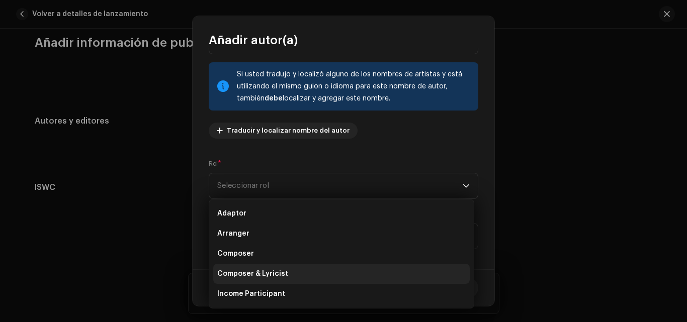
click at [266, 272] on span "Composer & Lyricist" at bounding box center [252, 274] width 71 height 10
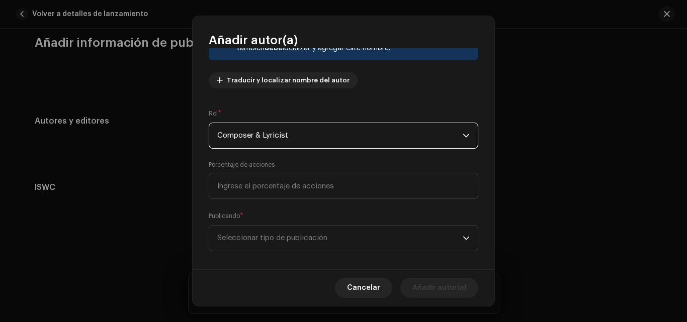
scroll to position [111, 0]
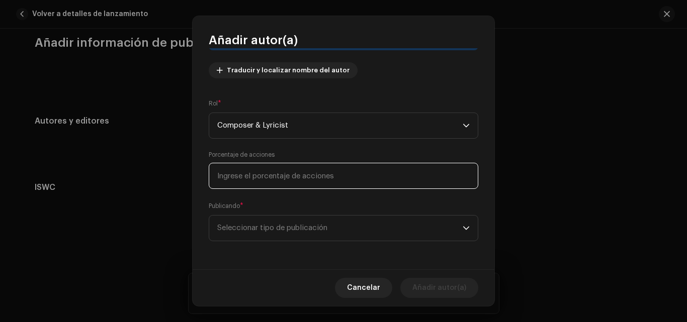
click at [303, 177] on input at bounding box center [344, 176] width 270 height 26
type input "5,00"
type input "33,00"
click at [323, 169] on input "33,00" at bounding box center [344, 176] width 270 height 26
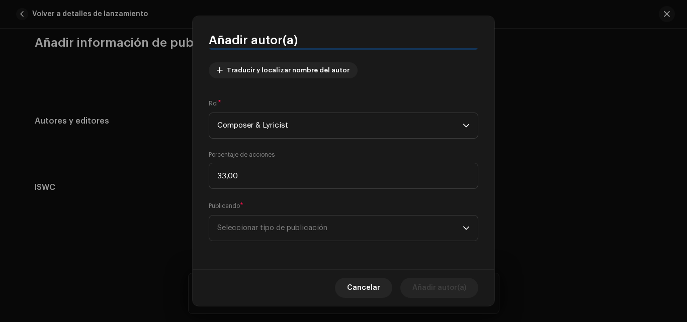
click at [312, 145] on div "Nombre del Autor ( DEBE ser el nombre de una persona y no de un(a) artista). * …" at bounding box center [344, 158] width 302 height 221
click at [281, 221] on span "Seleccionar tipo de publicación" at bounding box center [339, 228] width 245 height 25
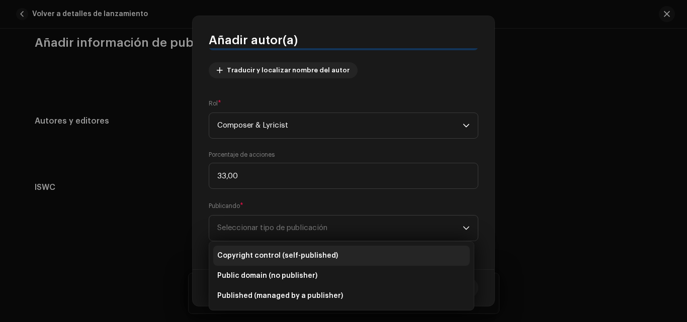
click at [313, 261] on span "Copyright control (self-published)" at bounding box center [277, 256] width 121 height 10
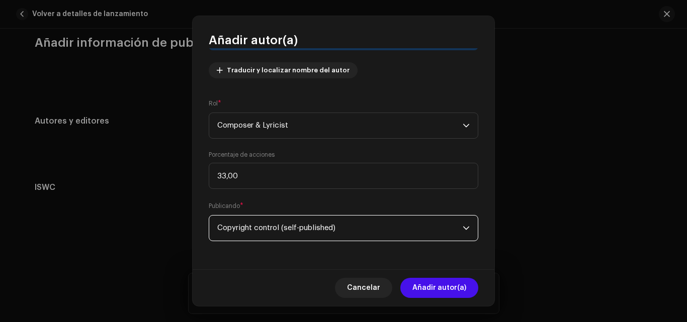
click at [318, 217] on span "Copyright control (self-published)" at bounding box center [339, 228] width 245 height 25
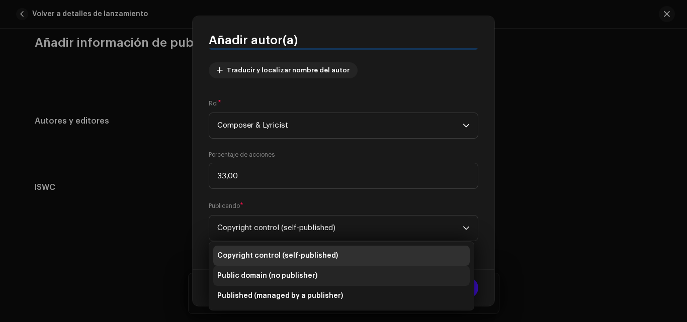
click at [278, 277] on span "Public domain (no publisher)" at bounding box center [267, 276] width 100 height 10
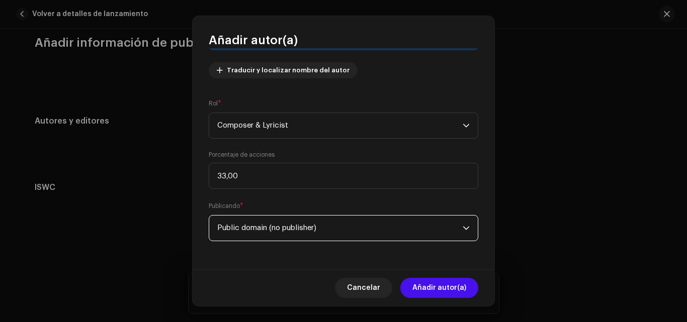
click at [295, 230] on span "Public domain (no publisher)" at bounding box center [339, 228] width 245 height 25
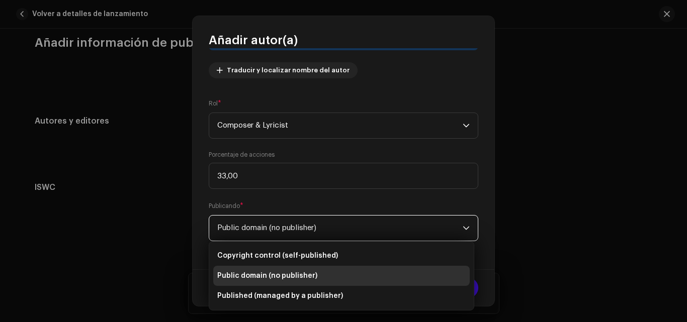
click at [293, 277] on span "Public domain (no publisher)" at bounding box center [267, 276] width 100 height 10
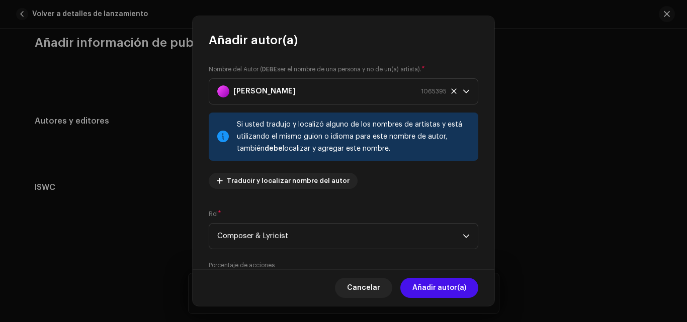
scroll to position [101, 0]
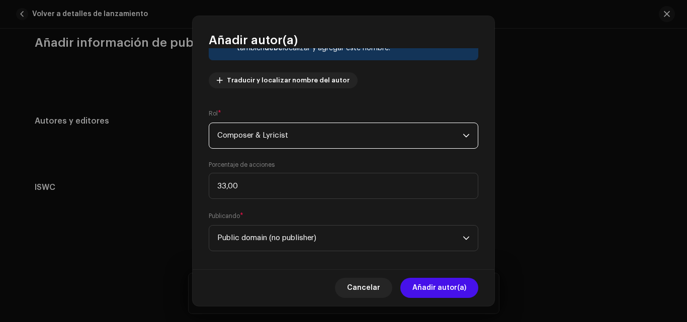
click at [396, 137] on span "Composer & Lyricist" at bounding box center [339, 135] width 245 height 25
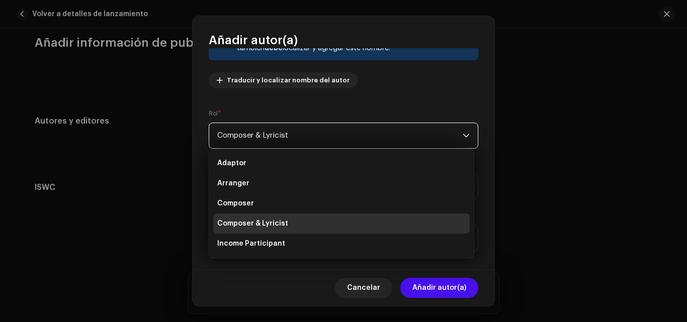
click at [394, 101] on div "Nombre del Autor ( DEBE ser el nombre de una persona y no de un(a) artista). * …" at bounding box center [344, 158] width 302 height 221
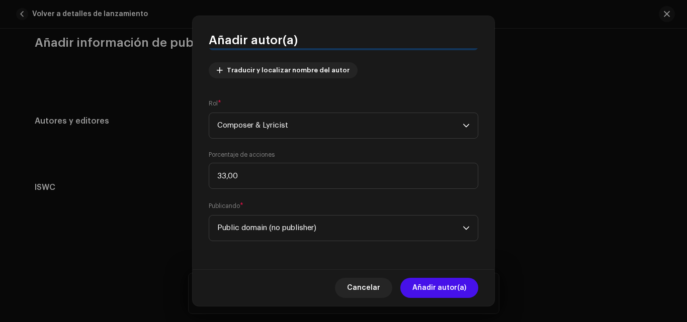
scroll to position [0, 0]
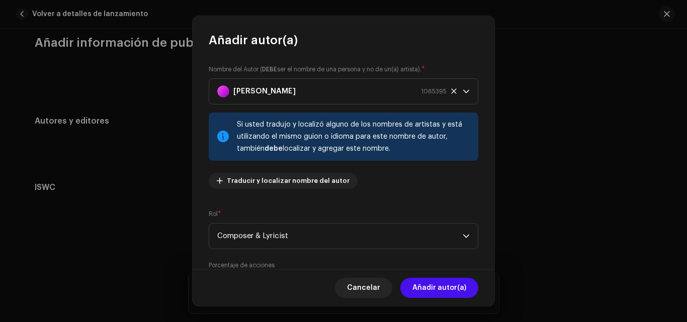
click at [445, 129] on div "Si usted tradujo y localizó alguno de los nombres de artistas y está utilizando…" at bounding box center [353, 137] width 233 height 36
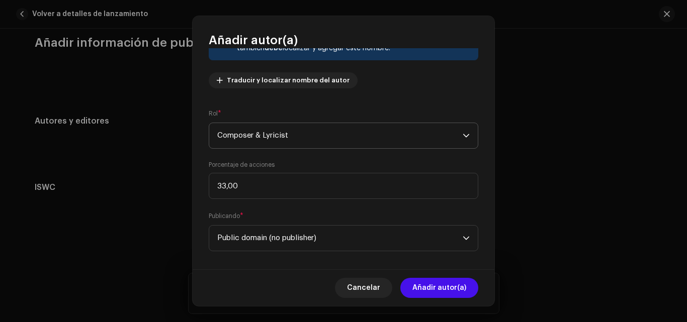
scroll to position [111, 0]
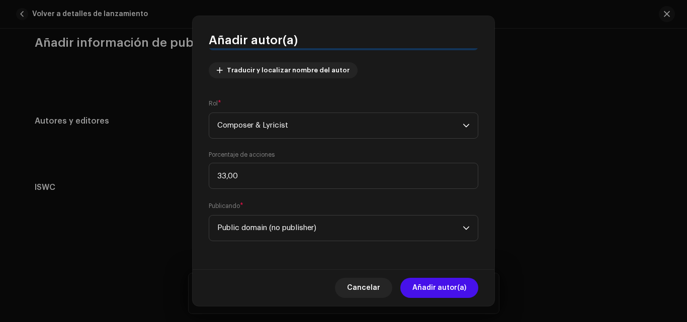
drag, startPoint x: 244, startPoint y: 207, endPoint x: 207, endPoint y: 205, distance: 37.3
click at [207, 205] on div "Nombre del Autor ( DEBE ser el nombre de una persona y no de un(a) artista). * …" at bounding box center [344, 158] width 302 height 221
click at [204, 198] on div "Nombre del Autor ( DEBE ser el nombre de una persona y no de un(a) artista). * …" at bounding box center [344, 158] width 302 height 221
drag, startPoint x: 208, startPoint y: 207, endPoint x: 240, endPoint y: 208, distance: 32.7
click at [240, 208] on div "Nombre del Autor ( DEBE ser el nombre de una persona y no de un(a) artista). * …" at bounding box center [344, 158] width 302 height 221
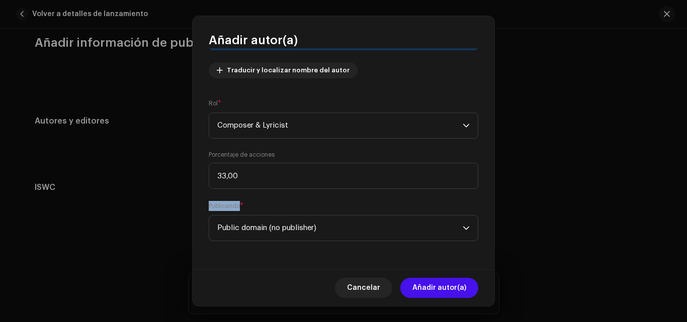
drag, startPoint x: 240, startPoint y: 208, endPoint x: 201, endPoint y: 205, distance: 39.9
click at [201, 205] on div "Nombre del Autor ( DEBE ser el nombre de una persona y no de un(a) artista). * …" at bounding box center [344, 158] width 302 height 221
drag, startPoint x: 206, startPoint y: 175, endPoint x: 192, endPoint y: 112, distance: 64.3
click at [199, 157] on div "Nombre del Autor ( DEBE ser el nombre de una persona y no de un(a) artista). * …" at bounding box center [344, 158] width 302 height 221
drag, startPoint x: 207, startPoint y: 102, endPoint x: 216, endPoint y: 103, distance: 9.1
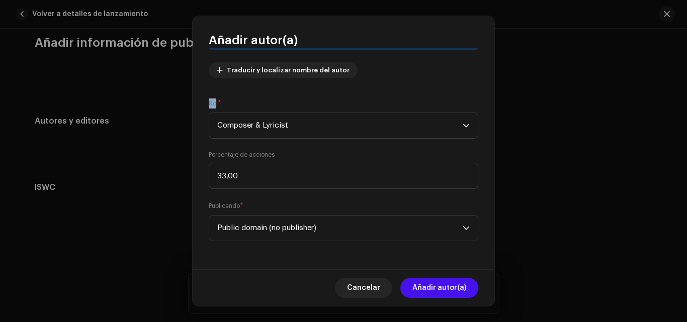
click at [216, 103] on div "Nombre del Autor ( DEBE ser el nombre de una persona y no de un(a) artista). * …" at bounding box center [344, 158] width 302 height 221
drag, startPoint x: 217, startPoint y: 106, endPoint x: 205, endPoint y: 108, distance: 12.2
click at [205, 108] on div "Nombre del Autor ( DEBE ser el nombre de una persona y no de un(a) artista). * …" at bounding box center [344, 158] width 302 height 221
drag, startPoint x: 207, startPoint y: 153, endPoint x: 309, endPoint y: 150, distance: 102.2
click at [290, 152] on div "Nombre del Autor ( DEBE ser el nombre de una persona y no de un(a) artista). * …" at bounding box center [344, 158] width 302 height 221
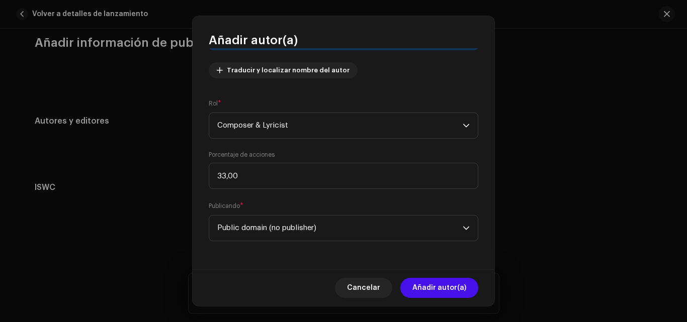
click at [320, 149] on div "Nombre del Autor ( DEBE ser el nombre de una persona y no de un(a) artista). * …" at bounding box center [344, 158] width 302 height 221
click at [292, 225] on span "Public domain (no publisher)" at bounding box center [339, 228] width 245 height 25
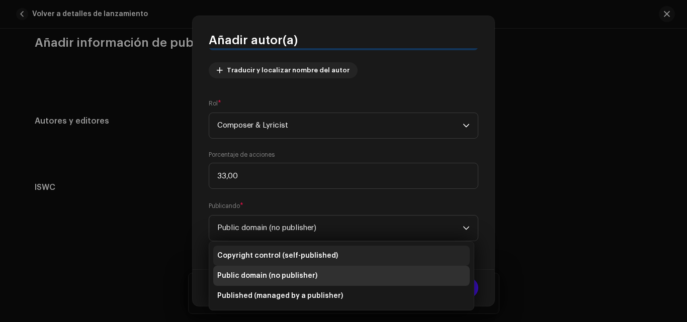
click at [314, 253] on span "Copyright control (self-published)" at bounding box center [277, 256] width 121 height 10
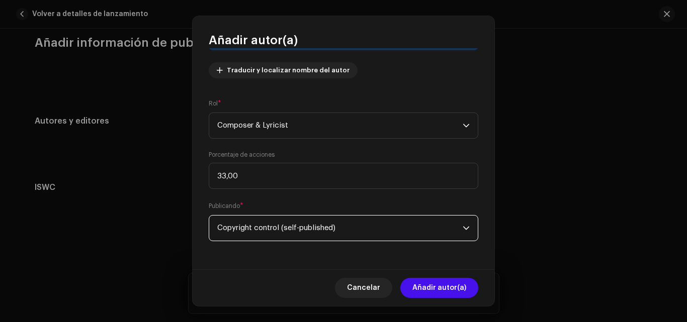
click at [304, 223] on span "Copyright control (self-published)" at bounding box center [339, 228] width 245 height 25
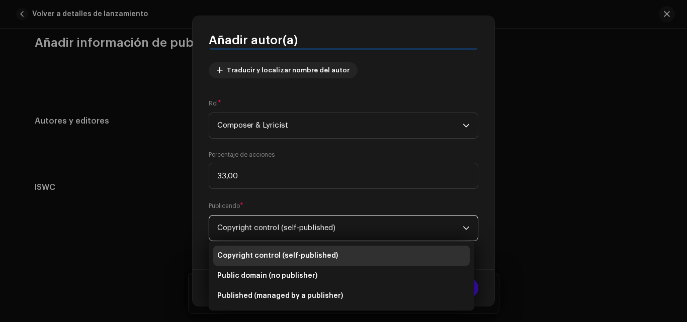
click at [296, 218] on span "Copyright control (self-published)" at bounding box center [339, 228] width 245 height 25
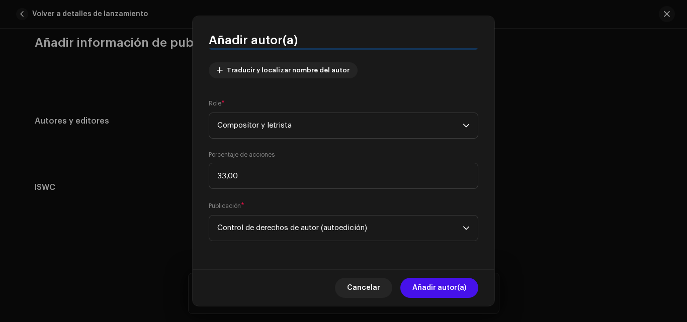
click at [288, 245] on div "Nombre del Autor ( DEBE ser el nombre de una persona y no de un(a) artista). * …" at bounding box center [344, 158] width 302 height 221
click at [292, 228] on font "Control de derechos de autor (autoedición)" at bounding box center [292, 228] width 150 height 8
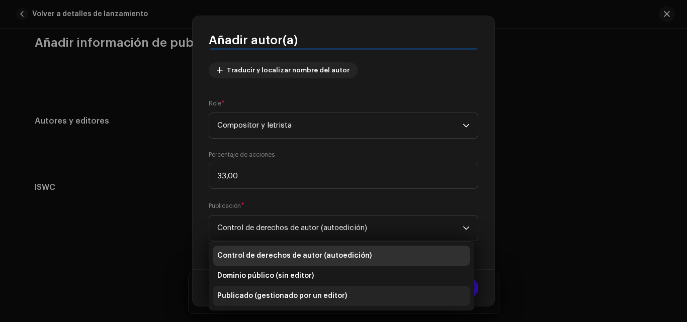
drag, startPoint x: 332, startPoint y: 272, endPoint x: 292, endPoint y: 295, distance: 46.2
click at [292, 295] on ul "Control de derechos de autor (autoedición) Dominio público (sin editor) Publica…" at bounding box center [341, 276] width 265 height 68
click at [292, 295] on font "Publicado (gestionado por un editor)" at bounding box center [282, 296] width 130 height 7
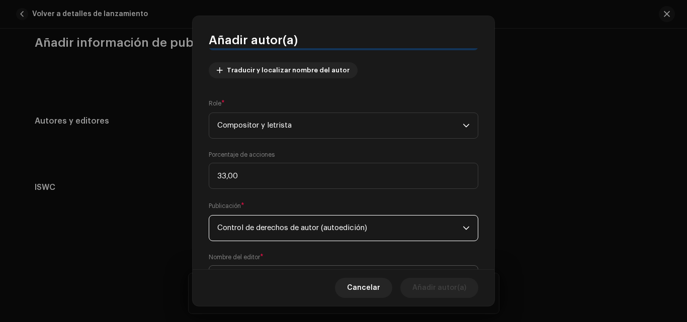
scroll to position [161, 0]
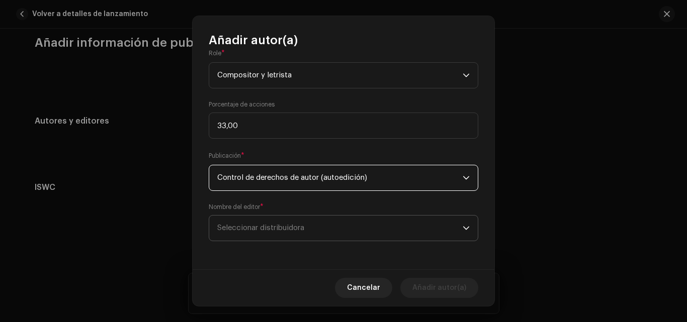
click at [323, 231] on span "Seleccionar distribuidora" at bounding box center [339, 228] width 245 height 25
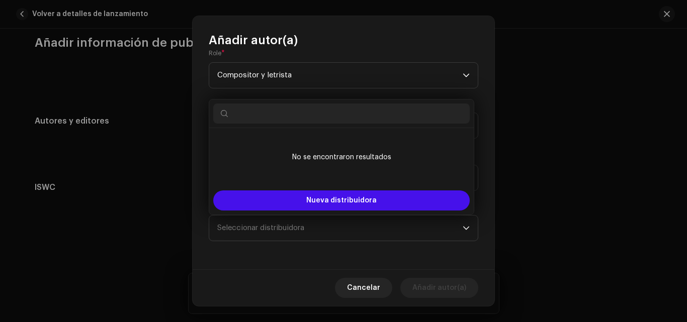
click at [404, 245] on div "Nombre del Autor ( DEBE ser el nombre de una persona y no de un(a) artista). * …" at bounding box center [344, 158] width 302 height 221
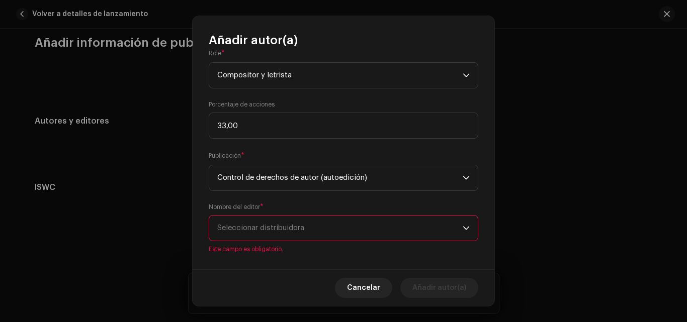
click at [373, 234] on span "Seleccionar distribuidora" at bounding box center [339, 228] width 245 height 25
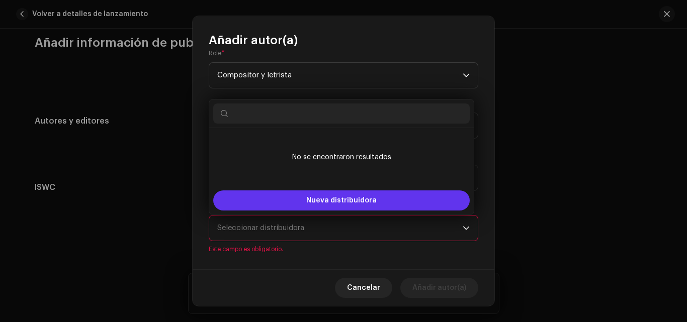
click at [322, 206] on button "Nueva distribuidora" at bounding box center [341, 201] width 257 height 20
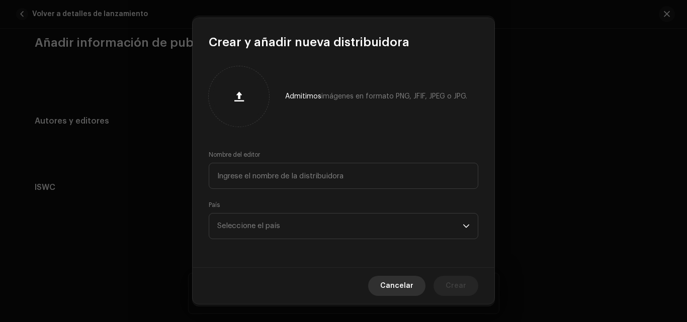
click at [403, 284] on font "Cancelar" at bounding box center [396, 286] width 33 height 7
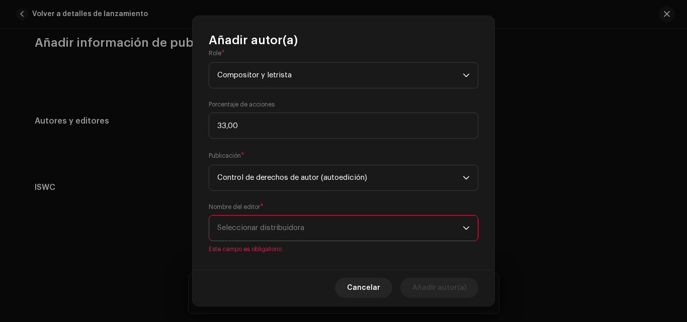
click at [307, 230] on span "Seleccionar distribuidora" at bounding box center [339, 228] width 245 height 25
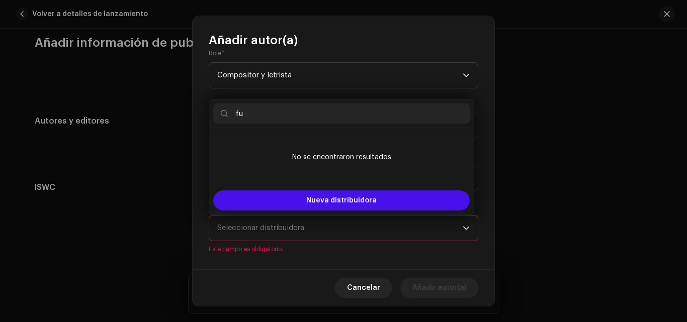
type input "f"
click at [239, 22] on div "Añadir autor(a)" at bounding box center [344, 32] width 302 height 32
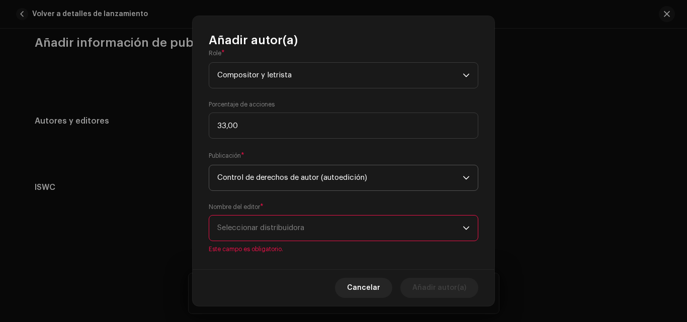
click at [298, 174] on span "Control de derechos de autor (autoedición)" at bounding box center [339, 177] width 245 height 25
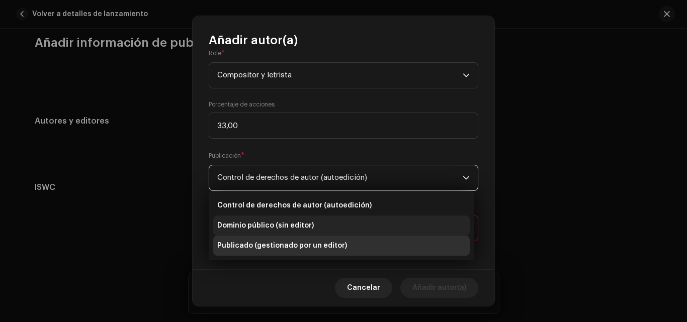
click at [302, 226] on font "Dominio público (sin editor)" at bounding box center [265, 225] width 97 height 7
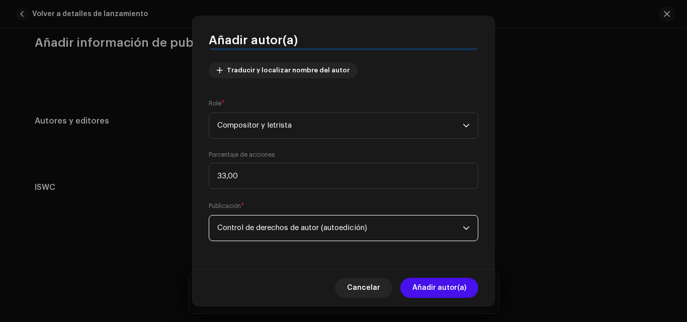
scroll to position [111, 0]
click at [307, 236] on span "Control de derechos de autor (autoedición)" at bounding box center [339, 228] width 245 height 25
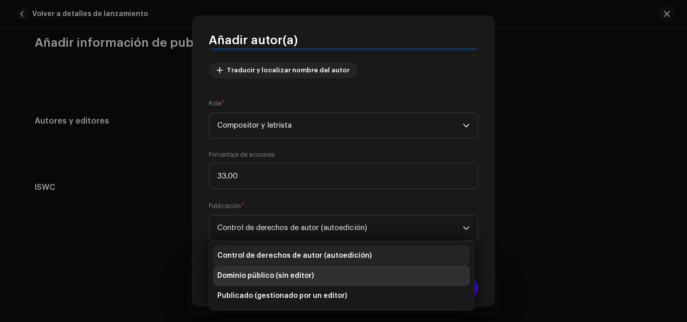
click at [292, 256] on font "Control de derechos de autor (autoedición)" at bounding box center [294, 256] width 154 height 7
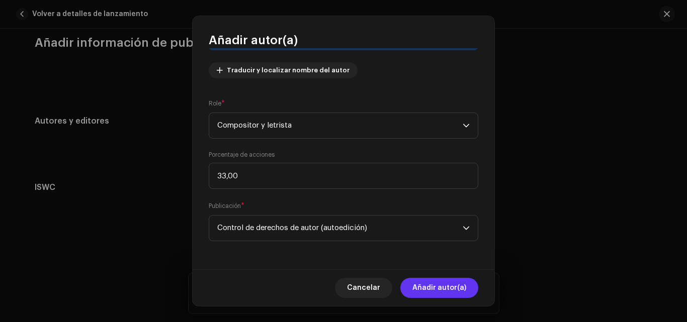
click at [436, 286] on font "Añadir autor(a)" at bounding box center [439, 288] width 54 height 7
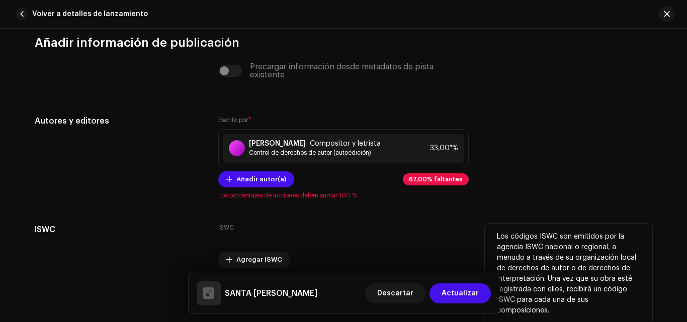
scroll to position [1995, 0]
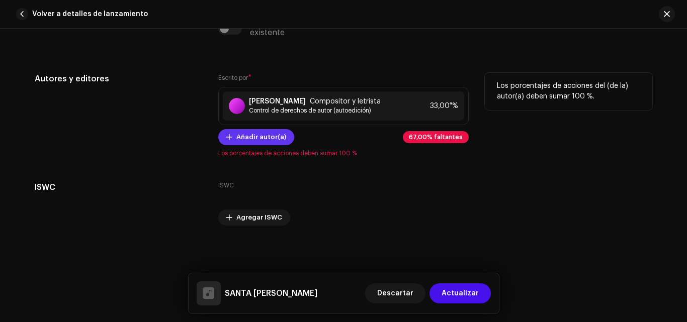
click at [239, 133] on span "Añadir autor(a)" at bounding box center [261, 137] width 50 height 20
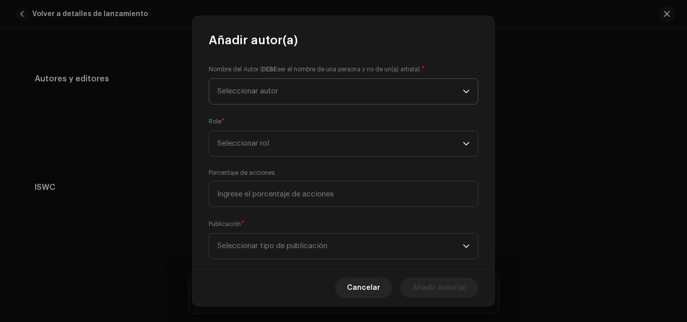
click at [283, 92] on span "Seleccionar autor" at bounding box center [339, 91] width 245 height 25
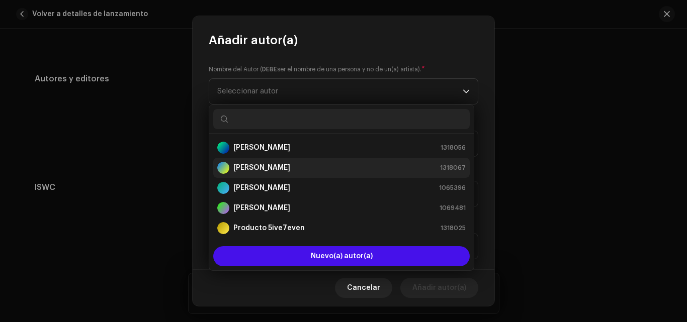
scroll to position [0, 0]
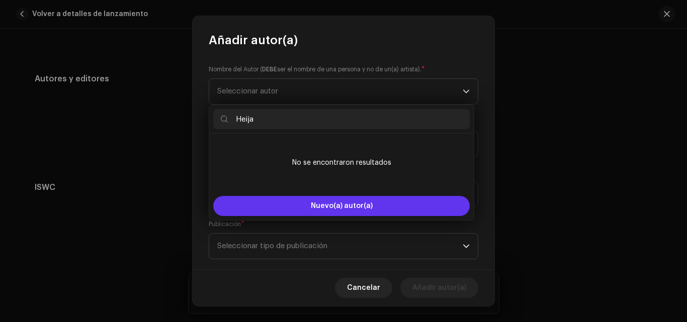
type input "Heija"
click at [358, 207] on span "Nuevo(a) autor(a)" at bounding box center [342, 206] width 62 height 7
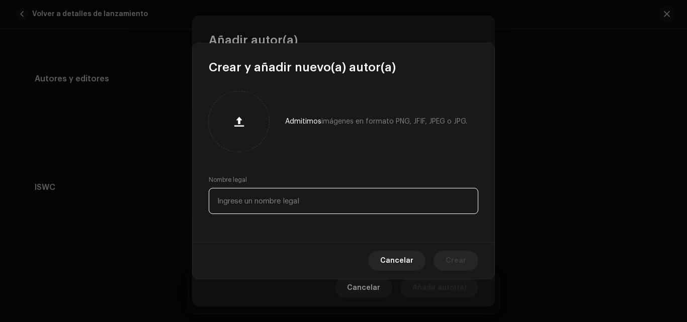
click at [309, 211] on input "text" at bounding box center [344, 201] width 270 height 26
type input "Heija"
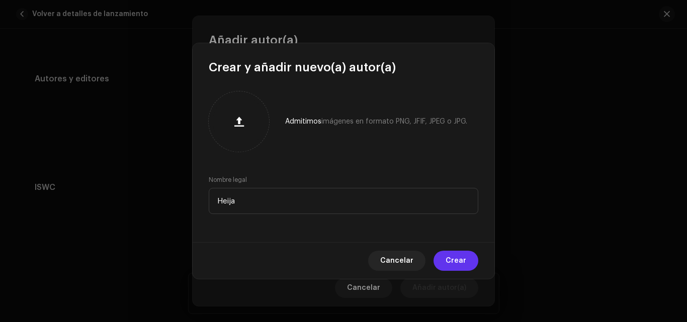
click at [454, 270] on span "Crear" at bounding box center [456, 261] width 21 height 20
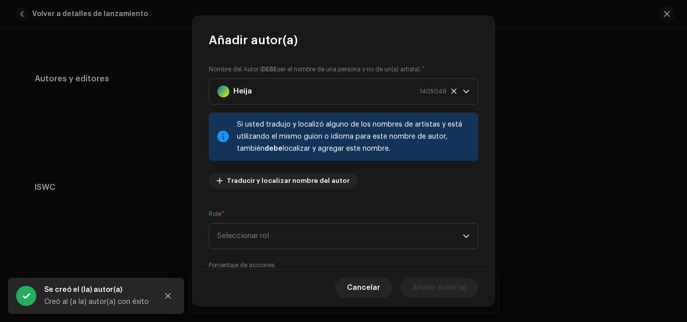
scroll to position [101, 0]
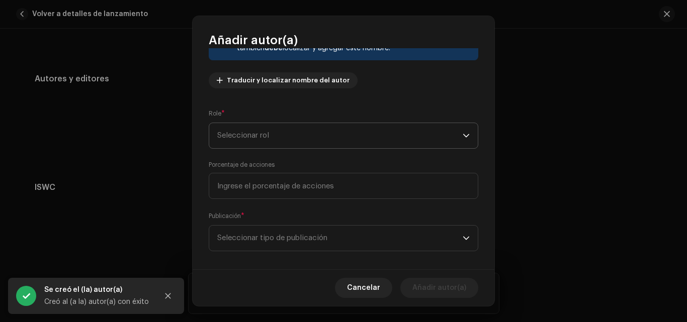
click at [303, 133] on span "Seleccionar rol" at bounding box center [339, 135] width 245 height 25
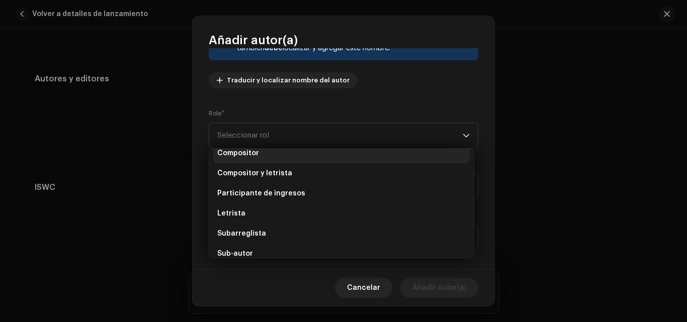
scroll to position [0, 0]
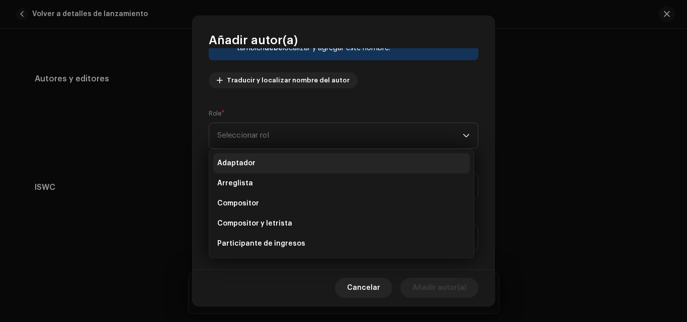
click at [250, 163] on font "Adaptador" at bounding box center [236, 163] width 38 height 7
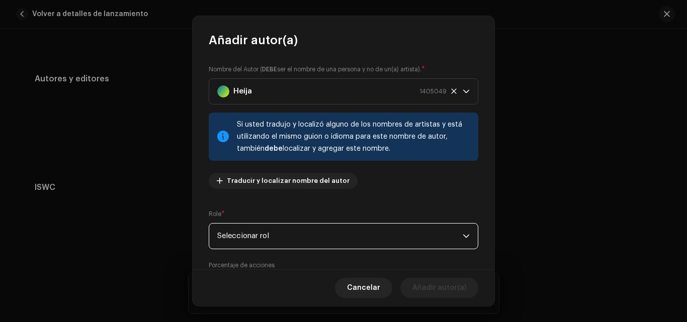
scroll to position [50, 0]
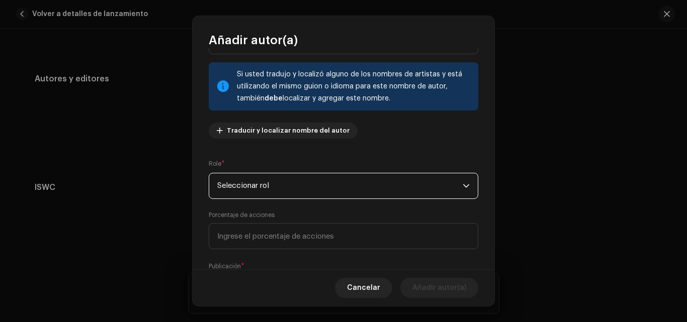
click at [269, 185] on font "Seleccionar rol" at bounding box center [243, 186] width 52 height 8
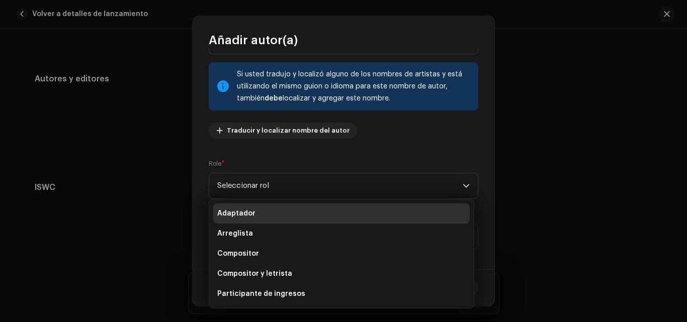
click at [262, 210] on li "Adaptador" at bounding box center [341, 214] width 257 height 20
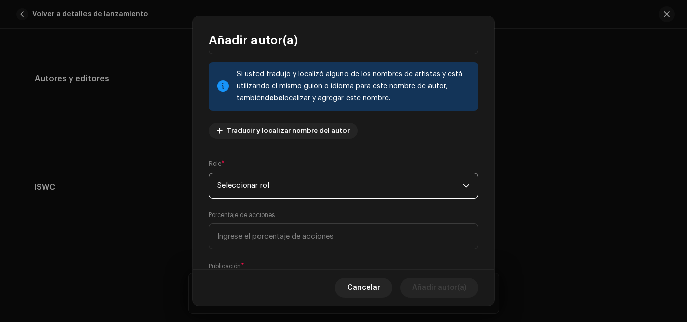
click at [299, 189] on span "Seleccionar rol" at bounding box center [339, 186] width 245 height 25
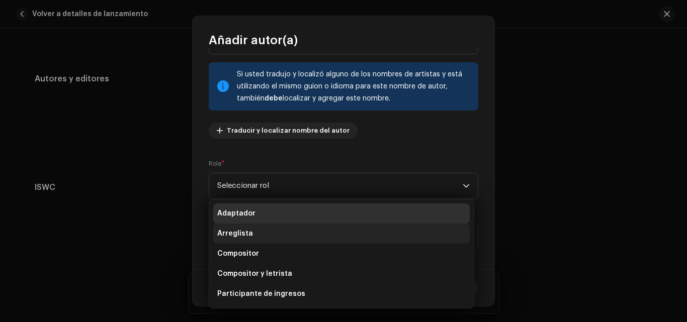
click at [255, 232] on li "Arreglista" at bounding box center [341, 234] width 257 height 20
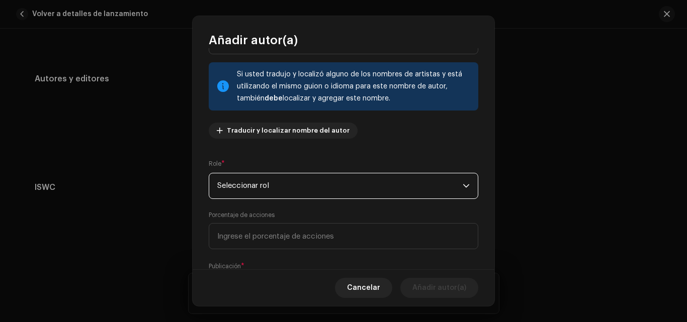
click at [290, 177] on span "Seleccionar rol" at bounding box center [339, 186] width 245 height 25
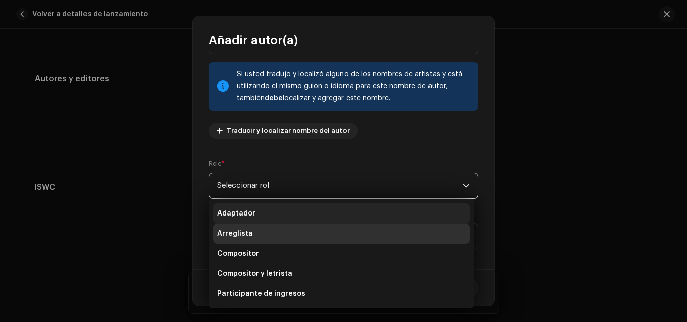
click at [247, 211] on font "Adaptador" at bounding box center [236, 213] width 38 height 7
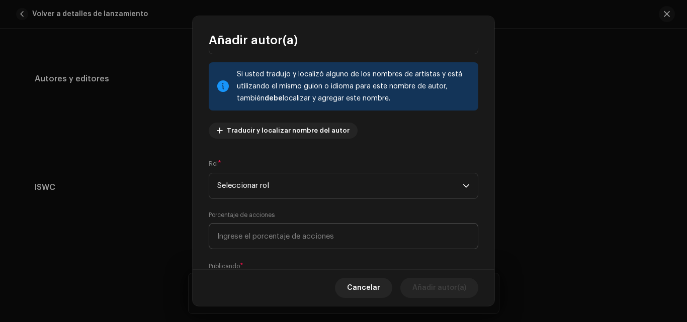
scroll to position [101, 0]
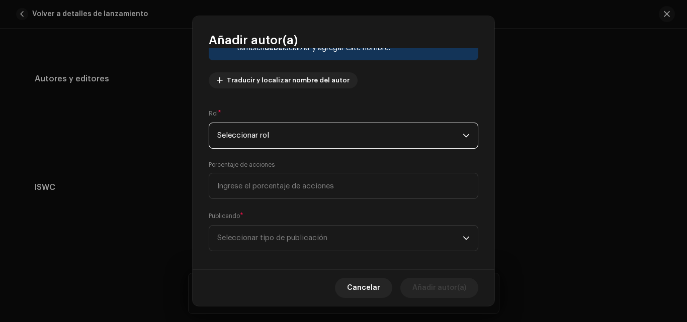
click at [331, 133] on span "Seleccionar rol" at bounding box center [339, 135] width 245 height 25
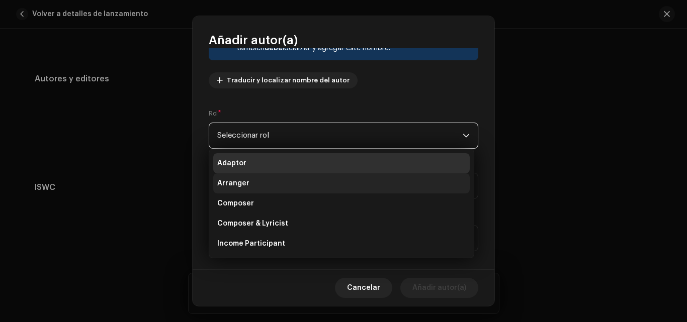
click at [262, 186] on li "Arranger" at bounding box center [341, 184] width 257 height 20
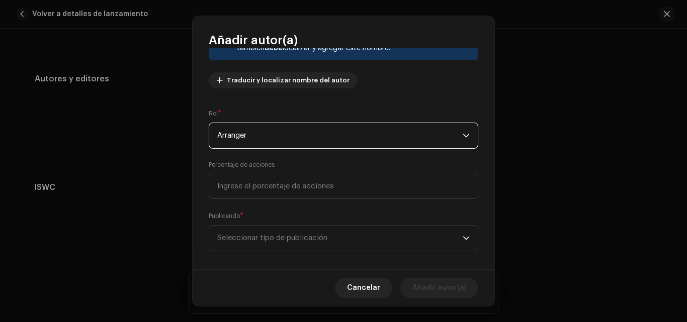
click at [282, 145] on span "Arranger" at bounding box center [339, 135] width 245 height 25
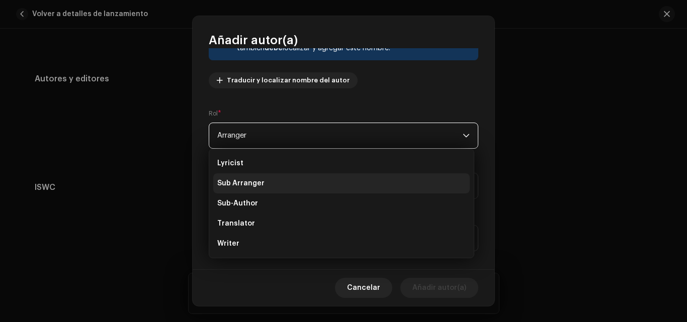
scroll to position [50, 0]
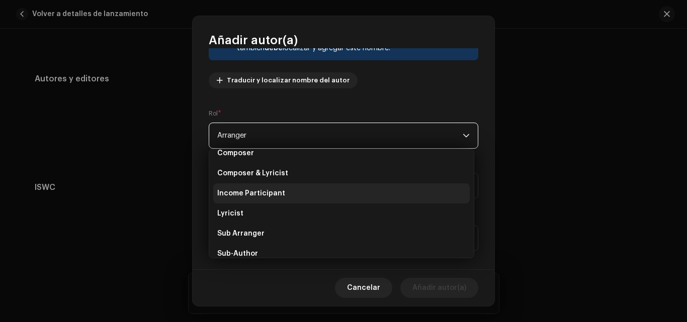
click at [268, 195] on span "Income Participant" at bounding box center [251, 194] width 68 height 10
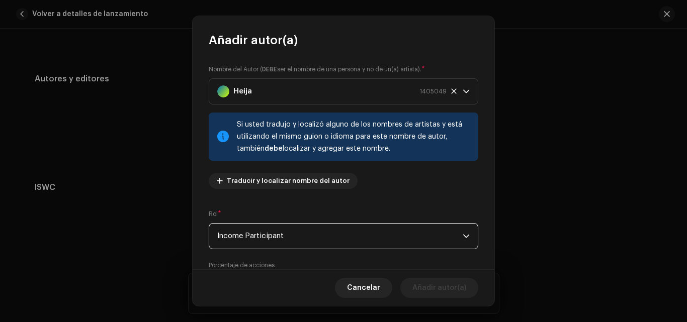
scroll to position [111, 0]
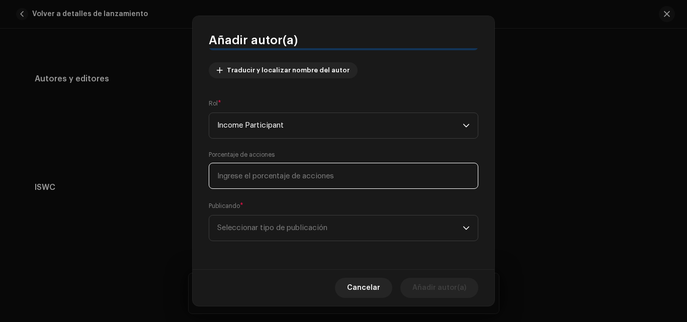
click at [319, 189] on input at bounding box center [344, 176] width 270 height 26
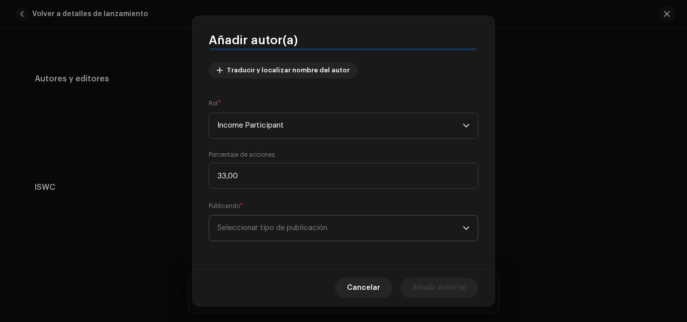
click at [272, 228] on span "Seleccionar tipo de publicación" at bounding box center [339, 228] width 245 height 25
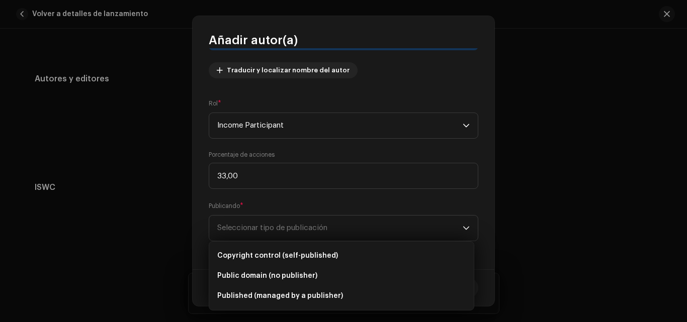
click at [316, 204] on div "Publicando * Seleccionar tipo de publicación" at bounding box center [344, 221] width 270 height 40
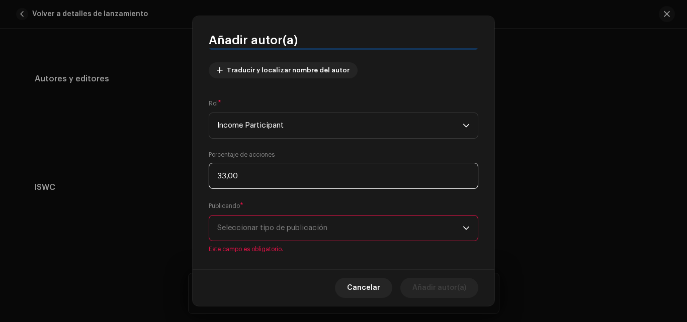
click at [227, 176] on input "33,00" at bounding box center [344, 176] width 270 height 26
click at [251, 180] on input "33,00" at bounding box center [344, 176] width 270 height 26
click at [226, 175] on input "33,00" at bounding box center [344, 176] width 270 height 26
type input "34,00"
click at [284, 182] on input "34,00" at bounding box center [344, 176] width 270 height 26
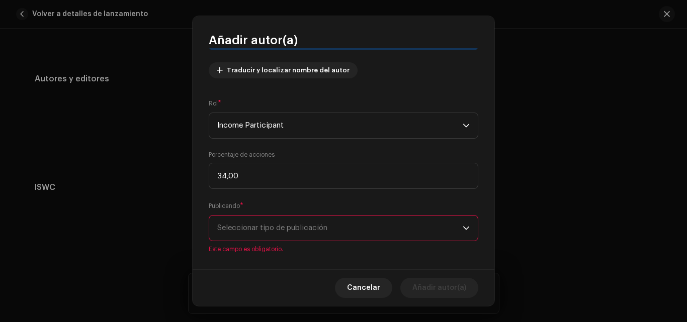
click at [278, 202] on div "Publicando * Seleccionar tipo de publicación Este campo es obligatorio." at bounding box center [344, 227] width 270 height 52
click at [277, 232] on span "Seleccionar tipo de publicación" at bounding box center [339, 228] width 245 height 25
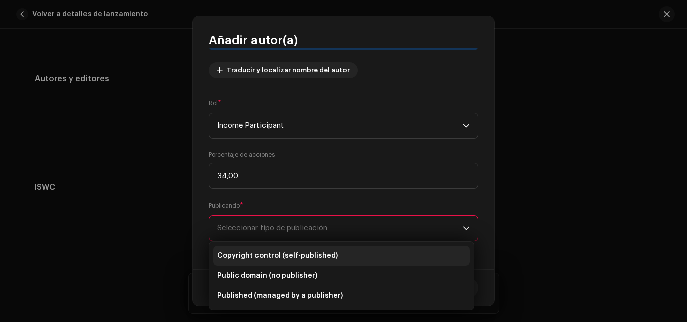
click at [275, 254] on span "Copyright control (self-published)" at bounding box center [277, 256] width 121 height 10
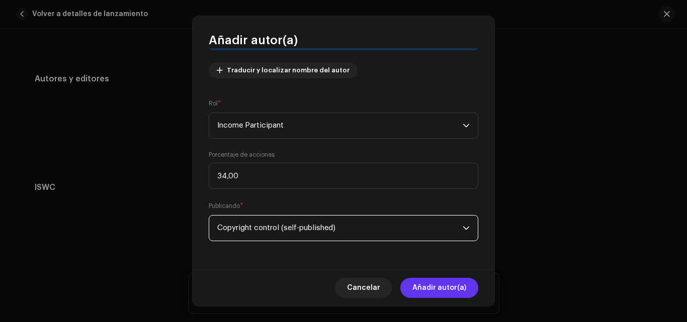
click at [447, 292] on span "Añadir autor(a)" at bounding box center [439, 288] width 54 height 20
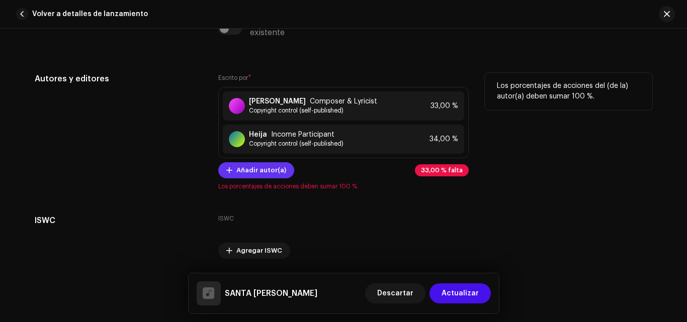
click at [243, 165] on span "Añadir autor(a)" at bounding box center [261, 170] width 50 height 20
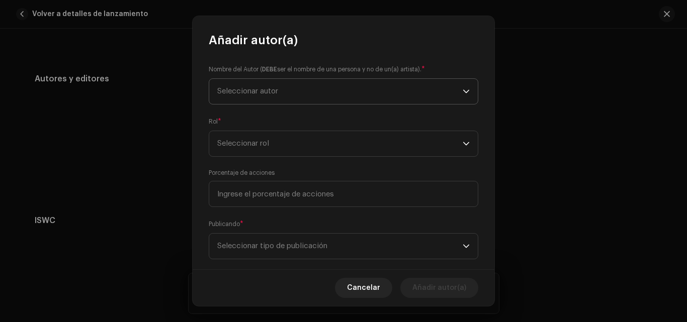
click at [276, 88] on span "Seleccionar autor" at bounding box center [339, 91] width 245 height 25
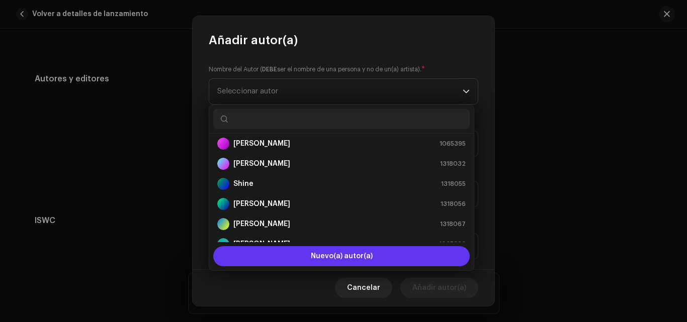
scroll to position [16, 0]
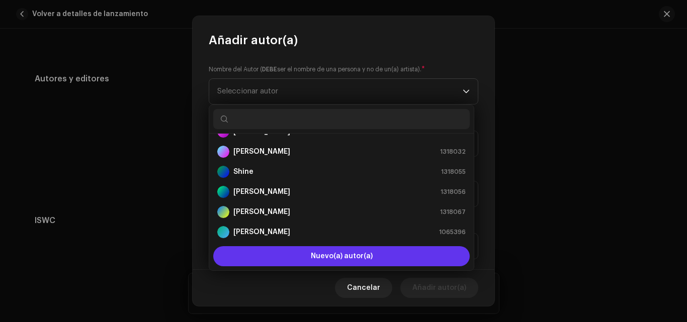
click at [278, 255] on button "Nuevo(a) autor(a)" at bounding box center [341, 256] width 257 height 20
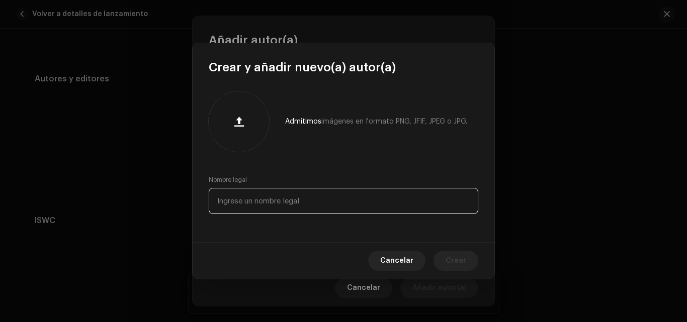
click at [287, 202] on input "text" at bounding box center [344, 201] width 270 height 26
type input "Bigkai"
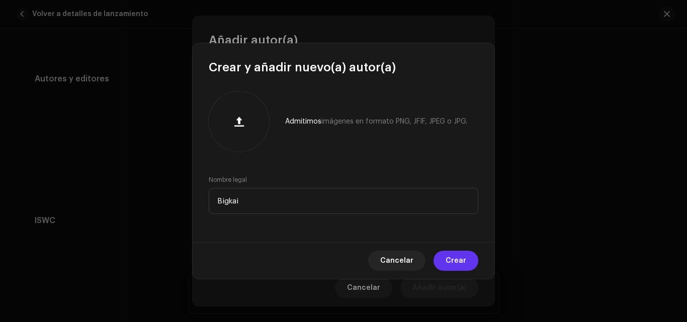
click at [459, 262] on span "Crear" at bounding box center [456, 261] width 21 height 20
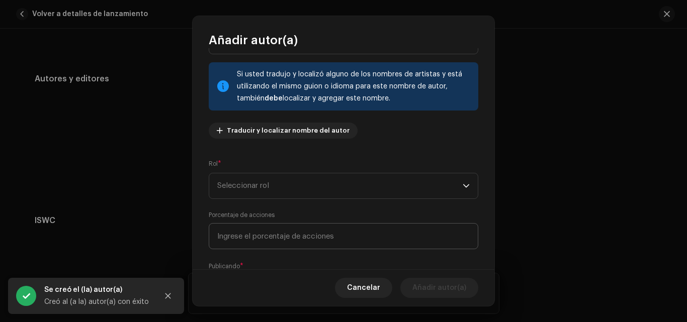
scroll to position [101, 0]
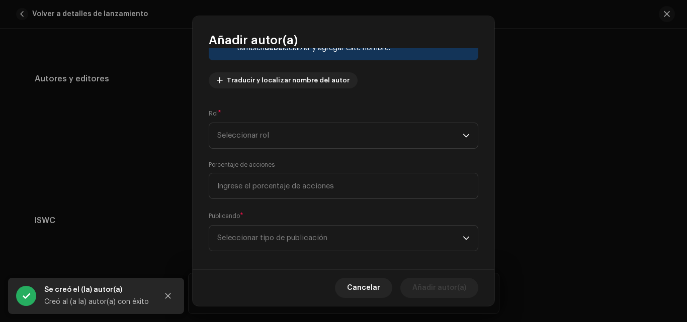
click at [332, 122] on div "Rol * Seleccionar rol" at bounding box center [344, 129] width 270 height 40
click at [329, 135] on span "Seleccionar rol" at bounding box center [339, 135] width 245 height 25
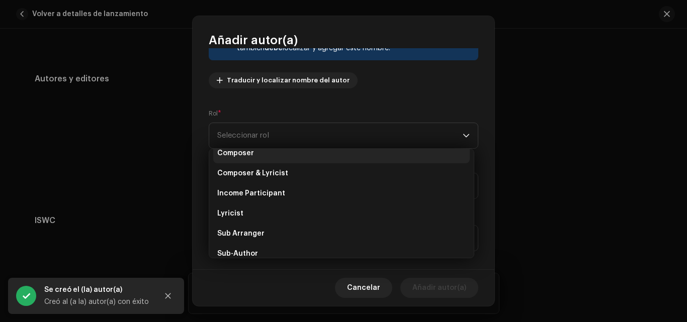
scroll to position [0, 0]
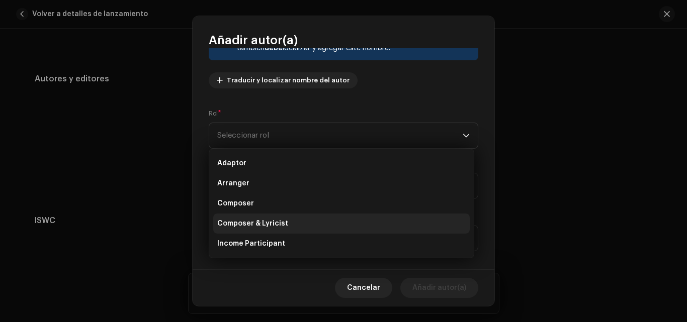
click at [234, 222] on span "Composer & Lyricist" at bounding box center [252, 224] width 71 height 10
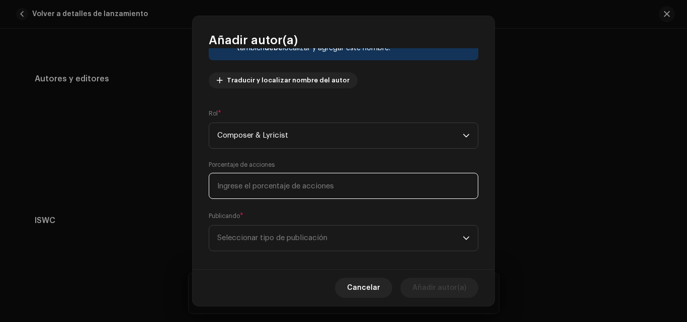
click at [261, 193] on input at bounding box center [344, 186] width 270 height 26
type input "33,00"
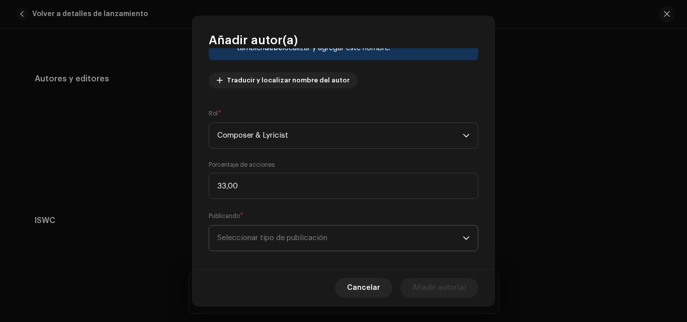
click at [310, 232] on span "Seleccionar tipo de publicación" at bounding box center [339, 238] width 245 height 25
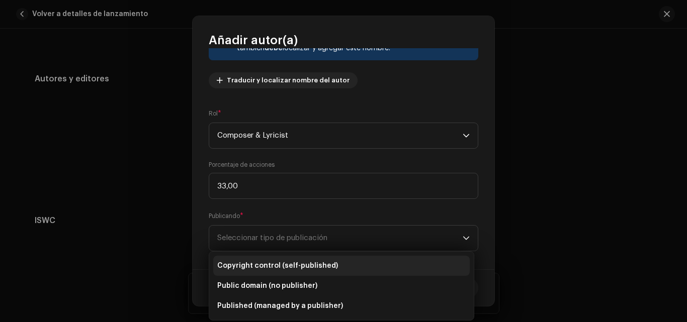
click at [266, 267] on span "Copyright control (self-published)" at bounding box center [277, 266] width 121 height 10
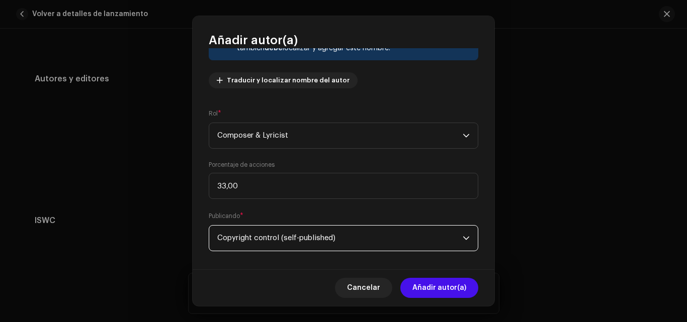
scroll to position [111, 0]
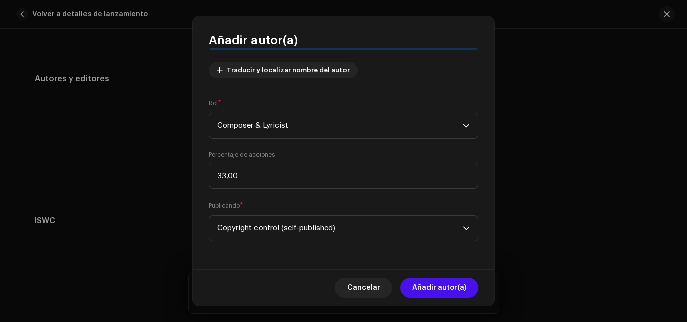
click at [447, 288] on span "Añadir autor(a)" at bounding box center [439, 288] width 54 height 20
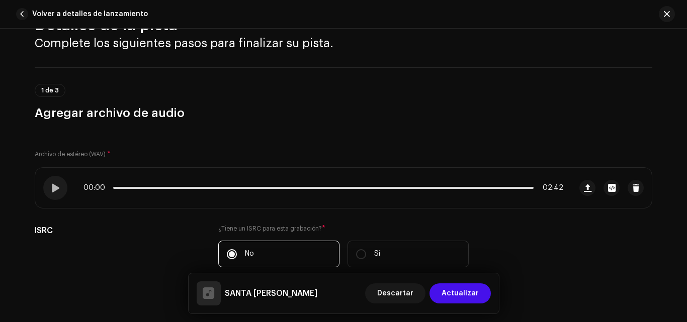
scroll to position [0, 0]
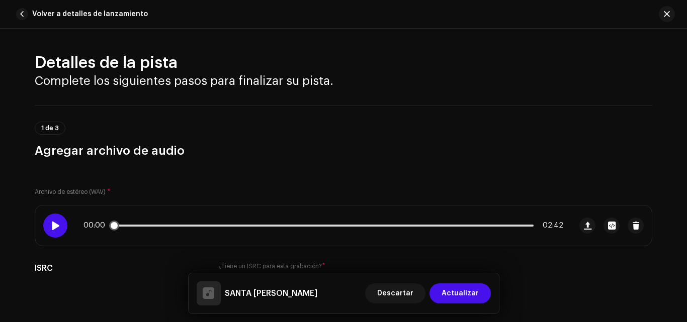
click at [61, 220] on div at bounding box center [55, 226] width 24 height 24
drag, startPoint x: 124, startPoint y: 224, endPoint x: 140, endPoint y: 228, distance: 16.6
click at [128, 225] on div "00:01 02:42" at bounding box center [323, 226] width 480 height 8
click at [140, 228] on div "00:01 02:42" at bounding box center [323, 226] width 480 height 8
click at [141, 225] on p-slider at bounding box center [323, 226] width 421 height 2
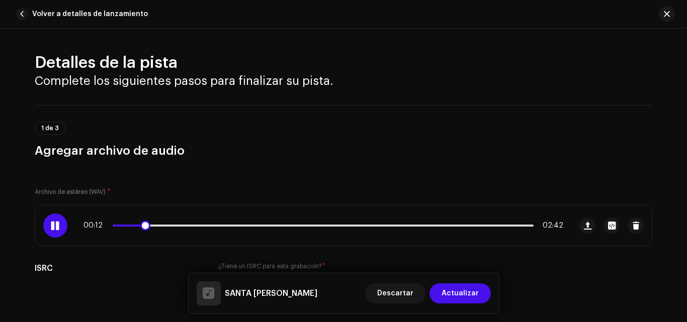
click at [160, 227] on div "00:12 02:42" at bounding box center [323, 226] width 480 height 8
click at [162, 225] on p-slider at bounding box center [323, 226] width 421 height 2
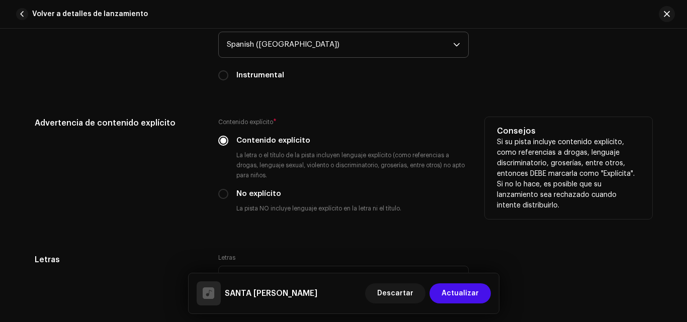
scroll to position [2050, 0]
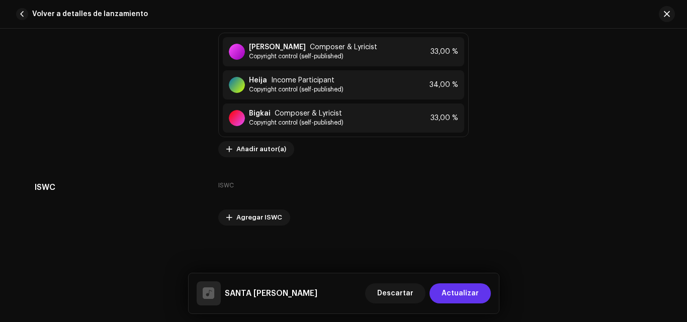
click at [460, 290] on span "Actualizar" at bounding box center [460, 294] width 37 height 20
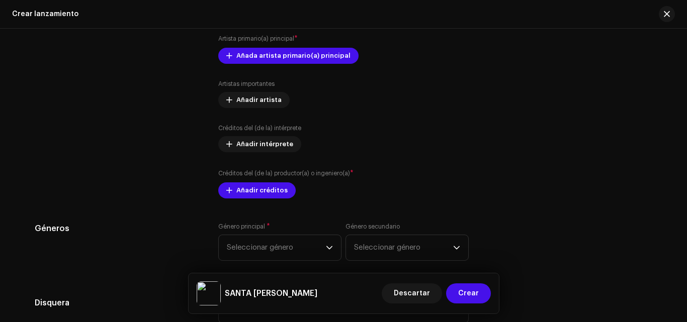
scroll to position [1107, 0]
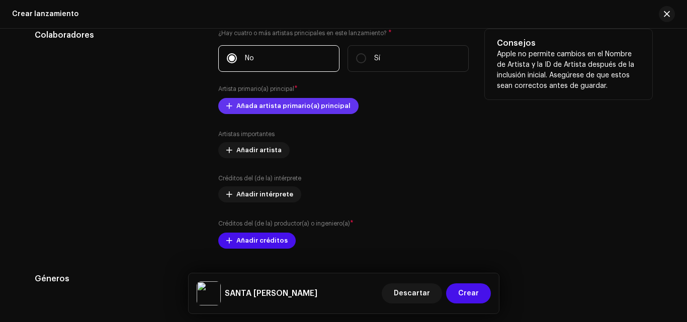
click at [295, 110] on span "Añada artista primario(a) principal" at bounding box center [293, 106] width 114 height 20
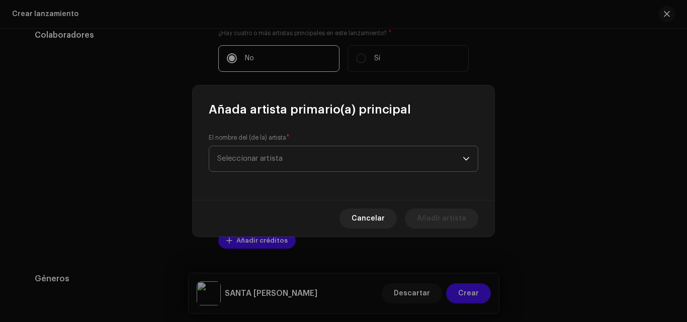
click at [284, 155] on span "Seleccionar artista" at bounding box center [339, 158] width 245 height 25
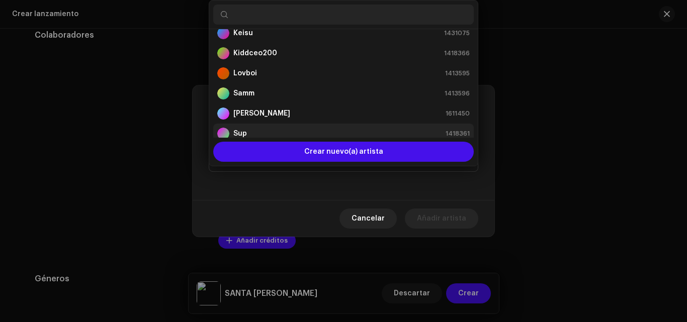
scroll to position [101, 0]
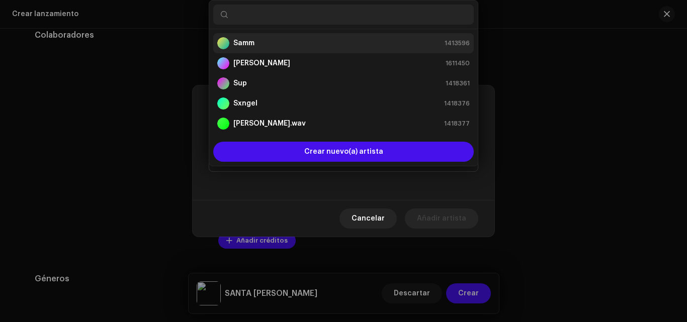
click at [275, 46] on div "Samm 1413596" at bounding box center [343, 43] width 253 height 12
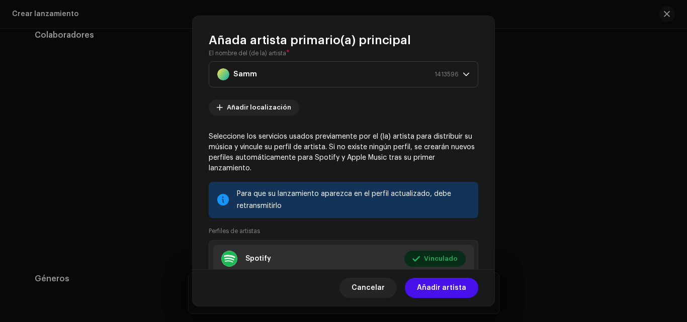
scroll to position [0, 0]
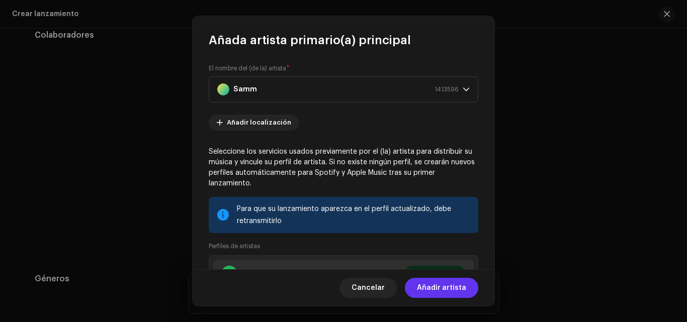
click at [441, 290] on span "Añadir artista" at bounding box center [441, 288] width 49 height 20
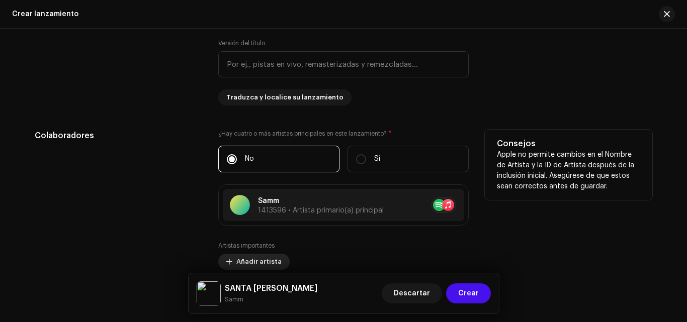
scroll to position [1056, 0]
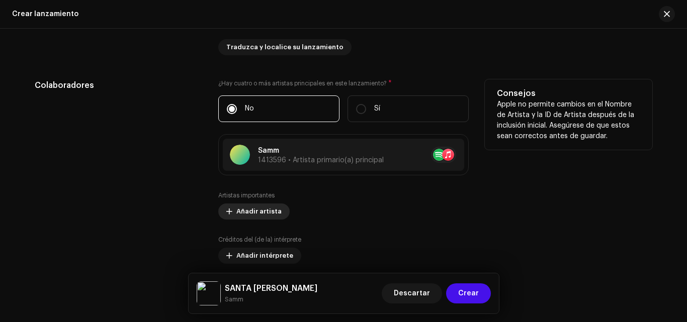
click at [260, 213] on span "Añadir artista" at bounding box center [258, 212] width 45 height 20
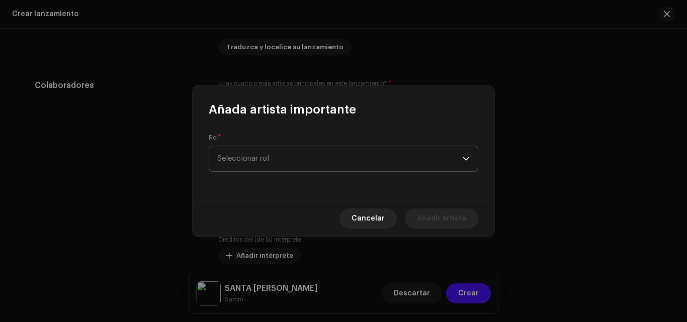
click at [292, 161] on span "Seleccionar rol" at bounding box center [339, 158] width 245 height 25
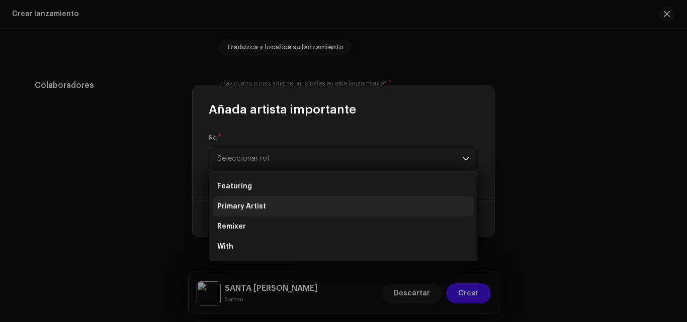
click at [260, 204] on span "Primary Artist" at bounding box center [241, 207] width 49 height 10
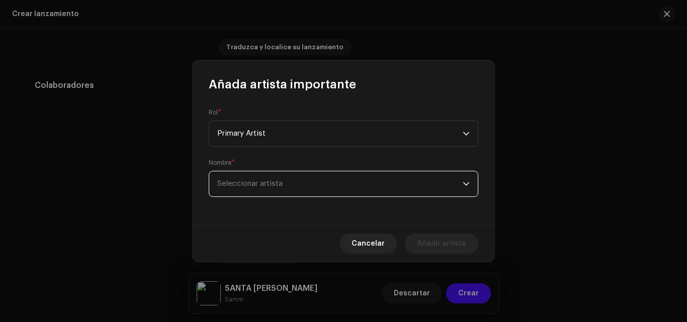
click at [255, 184] on span "Seleccionar artista" at bounding box center [249, 184] width 65 height 8
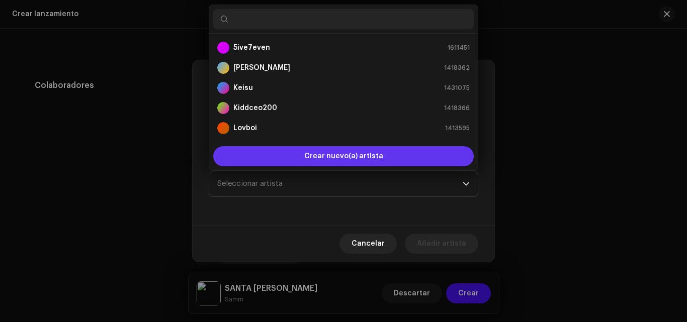
scroll to position [16, 0]
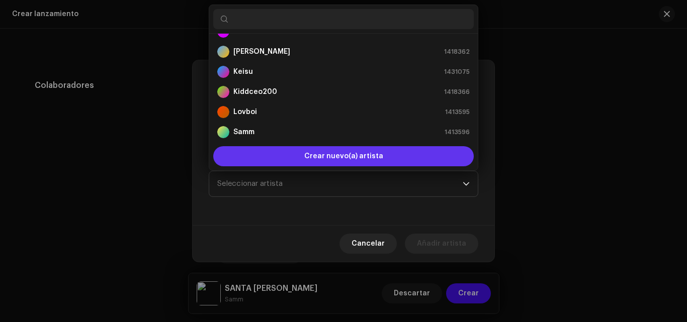
click at [288, 154] on div "Crear nuevo(a) artista" at bounding box center [343, 156] width 261 height 20
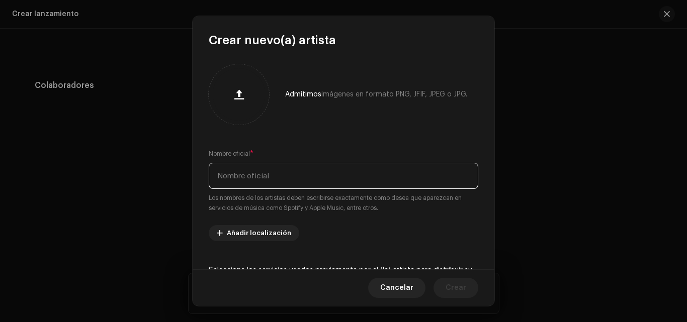
click at [263, 178] on input "text" at bounding box center [344, 176] width 270 height 26
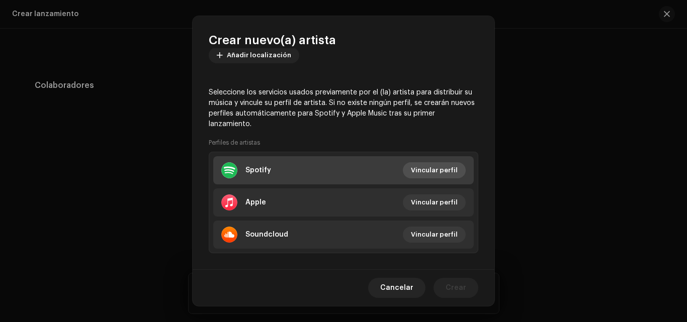
scroll to position [202, 0]
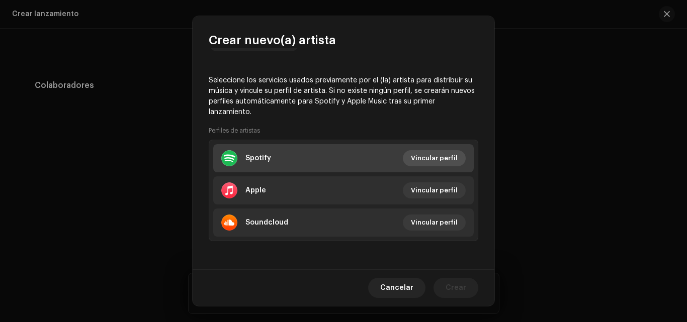
click at [433, 152] on span "Vincular perfil" at bounding box center [434, 158] width 47 height 20
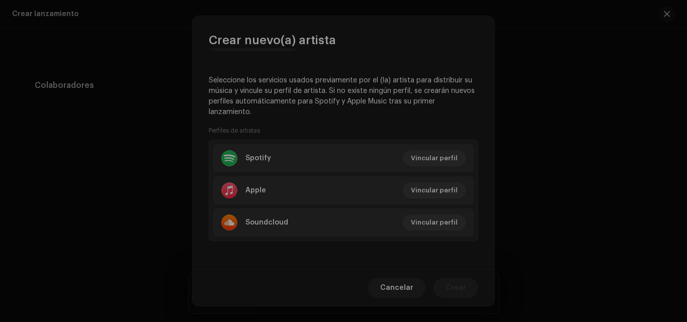
click at [265, 32] on div "Enlace el perfil de su artista ID de artista de Spotify * Acceda a la página de…" at bounding box center [343, 161] width 687 height 322
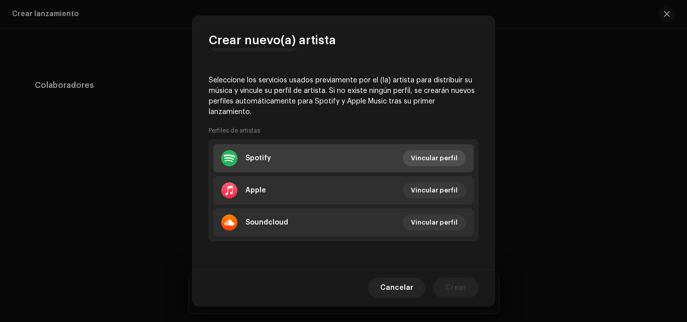
click at [444, 154] on span "Vincular perfil" at bounding box center [434, 158] width 47 height 20
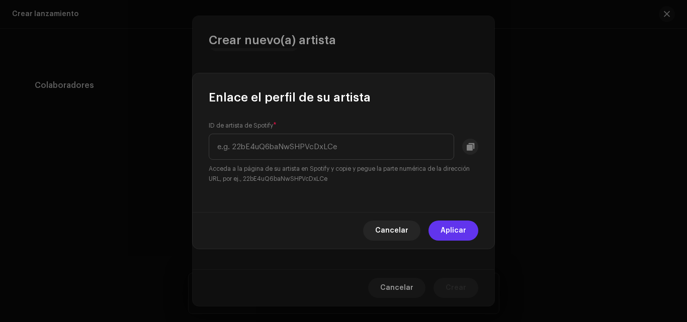
click at [456, 229] on span "Aplicar" at bounding box center [454, 231] width 26 height 20
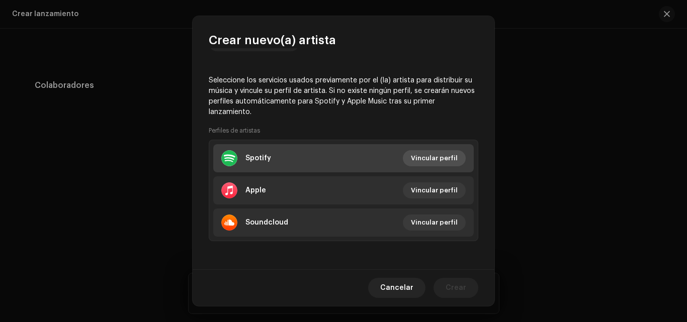
click at [412, 159] on span "Vincular perfil" at bounding box center [434, 158] width 47 height 20
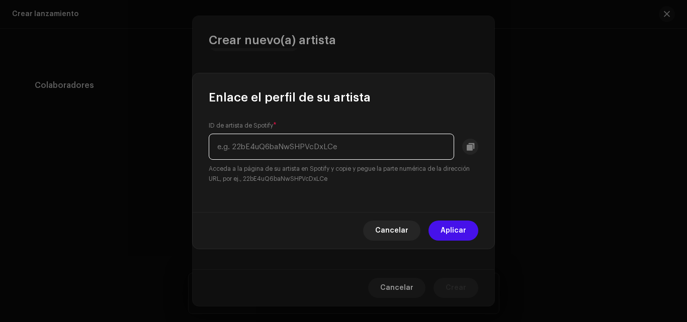
click at [365, 149] on input "text" at bounding box center [331, 147] width 245 height 26
drag, startPoint x: 379, startPoint y: 88, endPoint x: 381, endPoint y: 97, distance: 9.3
click at [380, 93] on div "Enlace el perfil de su artista" at bounding box center [344, 89] width 302 height 32
drag, startPoint x: 384, startPoint y: 225, endPoint x: 365, endPoint y: 223, distance: 18.7
click at [384, 225] on span "Cancelar" at bounding box center [391, 231] width 33 height 20
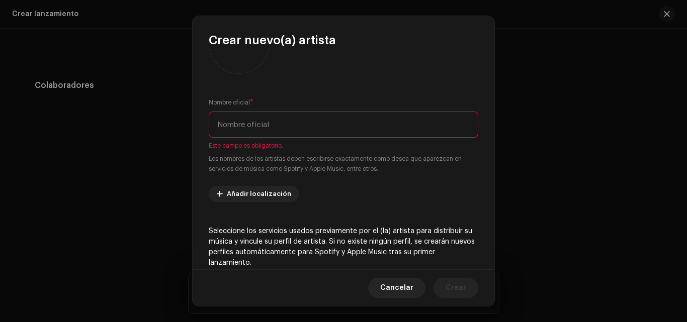
scroll to position [0, 0]
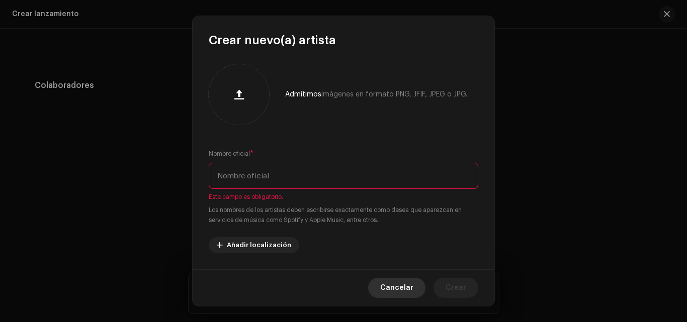
click at [406, 288] on span "Cancelar" at bounding box center [396, 288] width 33 height 20
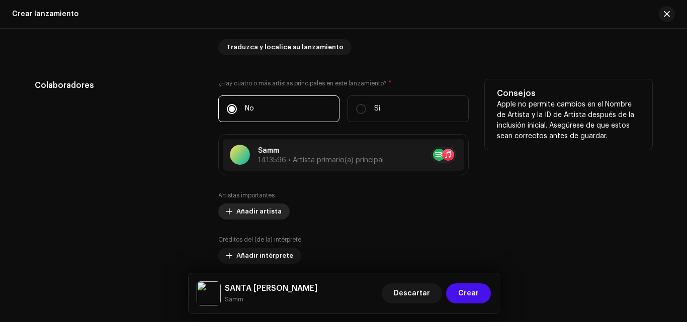
click at [260, 210] on span "Añadir artista" at bounding box center [258, 212] width 45 height 20
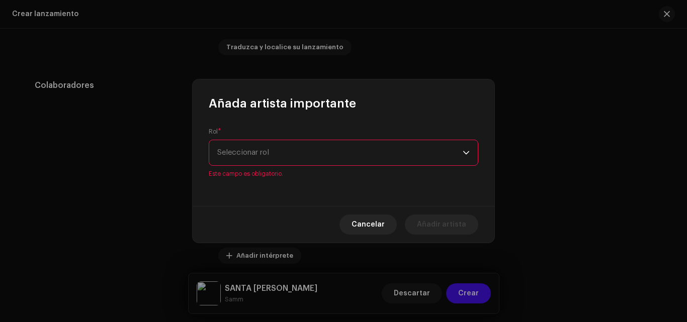
click at [367, 137] on div "Rol * Seleccionar rol Este campo es obligatorio." at bounding box center [344, 153] width 270 height 50
click at [340, 156] on span "Seleccionar rol" at bounding box center [339, 152] width 245 height 25
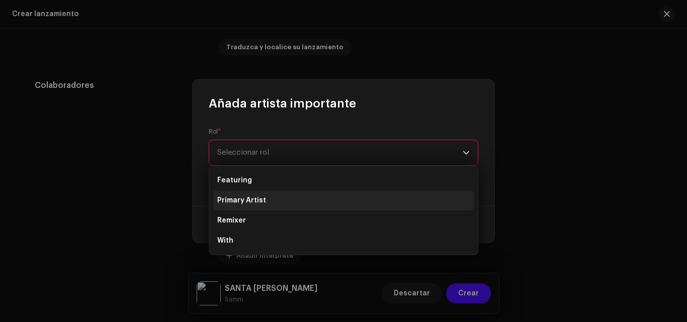
click at [266, 197] on li "Primary Artist" at bounding box center [343, 201] width 261 height 20
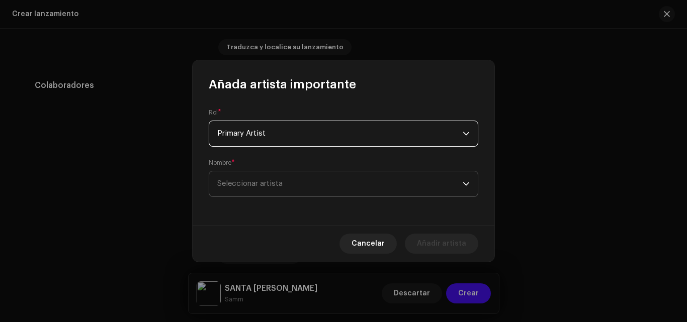
click at [272, 186] on span "Seleccionar artista" at bounding box center [249, 184] width 65 height 8
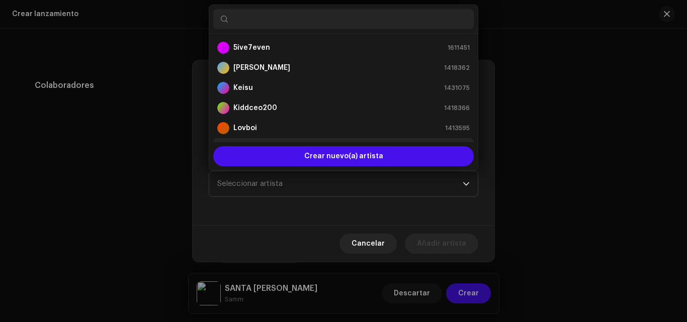
scroll to position [16, 0]
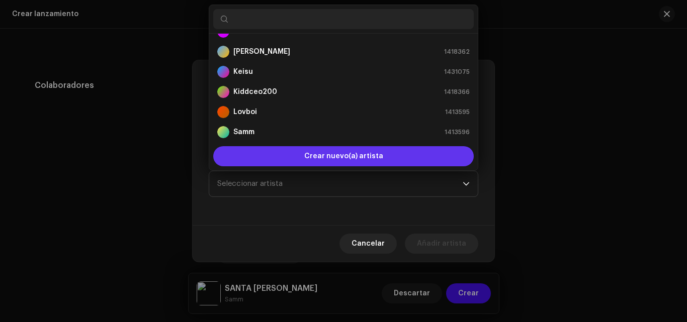
click at [286, 156] on div "Crear nuevo(a) artista" at bounding box center [343, 156] width 261 height 20
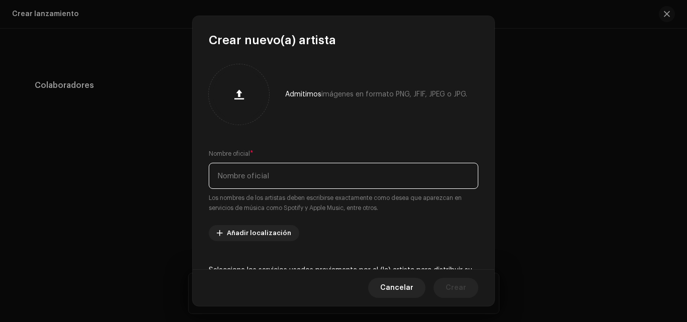
click at [280, 176] on input "text" at bounding box center [344, 176] width 270 height 26
type input "Bigkai"
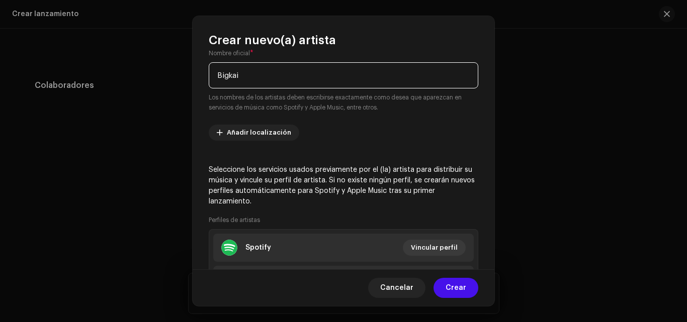
scroll to position [190, 0]
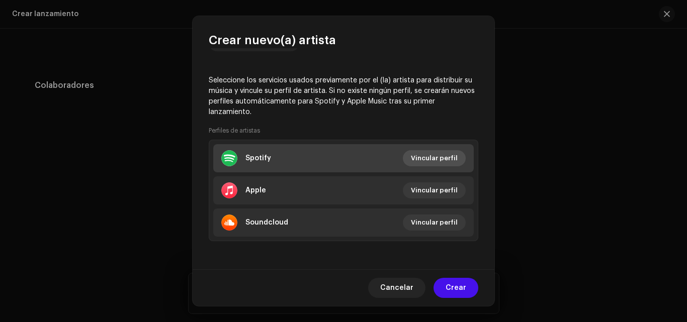
click at [436, 161] on span "Vincular perfil" at bounding box center [434, 158] width 47 height 20
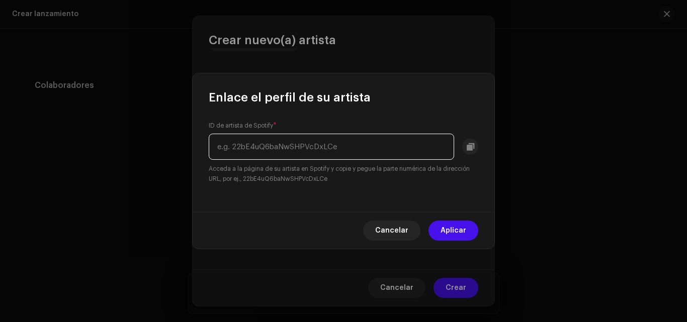
paste input "[URL][DOMAIN_NAME]"
click at [342, 146] on input "[URL][DOMAIN_NAME]" at bounding box center [331, 147] width 245 height 26
type input "54V4H11c2n0owcYtnWm1WY"
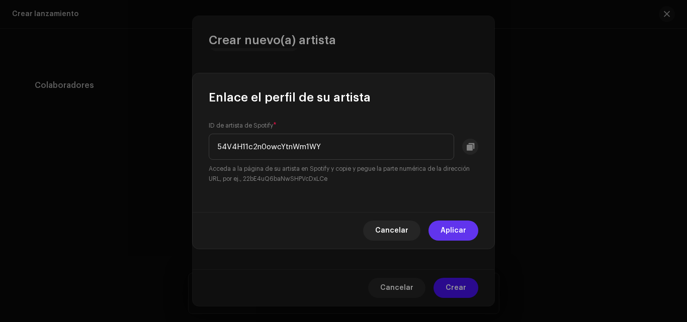
click at [454, 235] on span "Aplicar" at bounding box center [454, 231] width 26 height 20
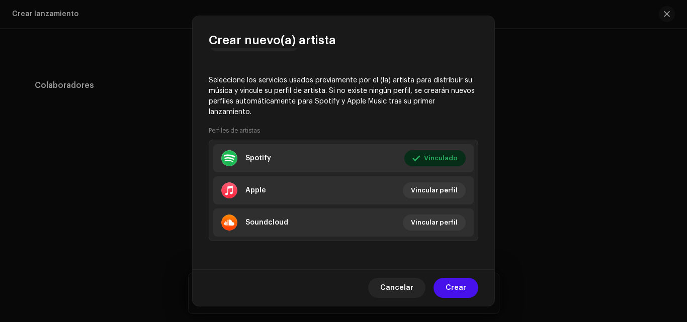
click at [459, 288] on span "Crear" at bounding box center [456, 288] width 21 height 20
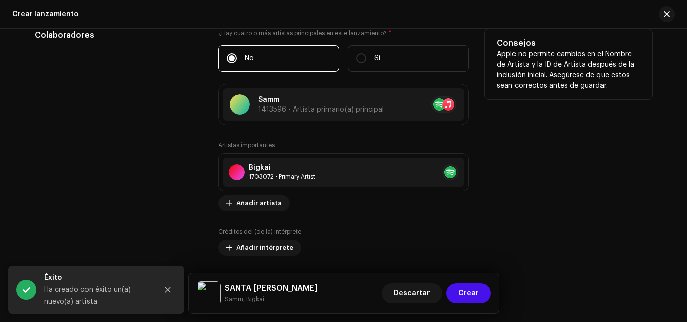
scroll to position [1157, 0]
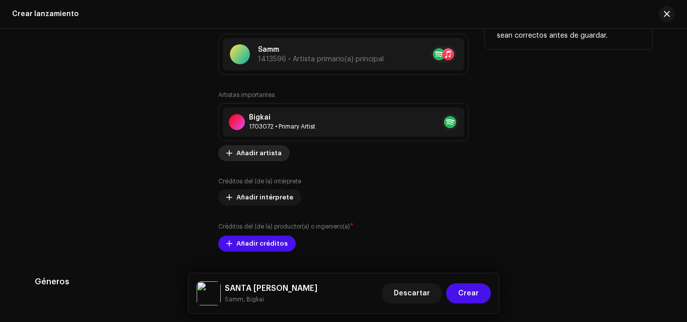
click at [258, 149] on span "Añadir artista" at bounding box center [258, 153] width 45 height 20
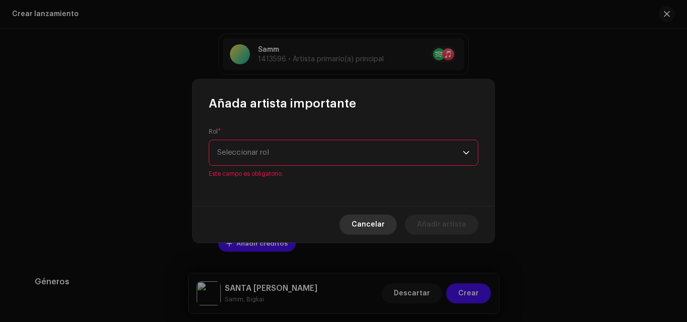
click at [382, 217] on span "Cancelar" at bounding box center [368, 225] width 33 height 20
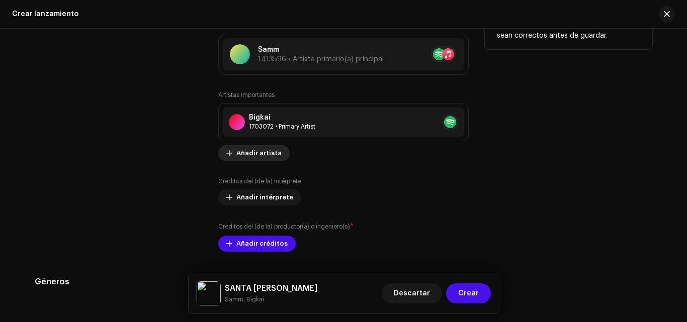
click at [266, 157] on span "Añadir artista" at bounding box center [258, 153] width 45 height 20
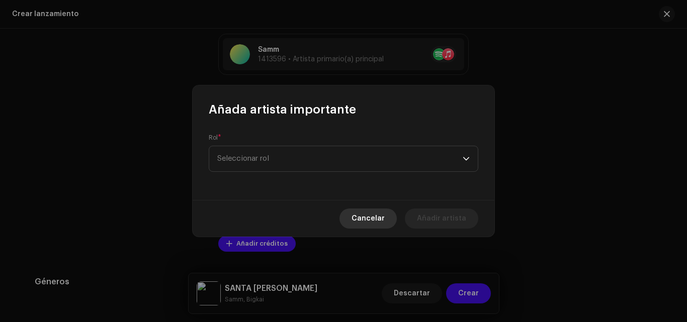
click at [389, 218] on button "Cancelar" at bounding box center [368, 219] width 57 height 20
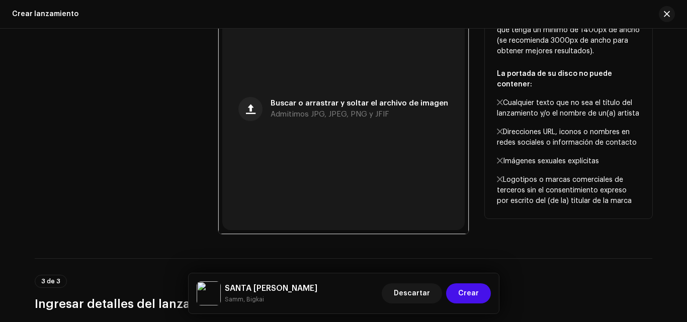
scroll to position [402, 0]
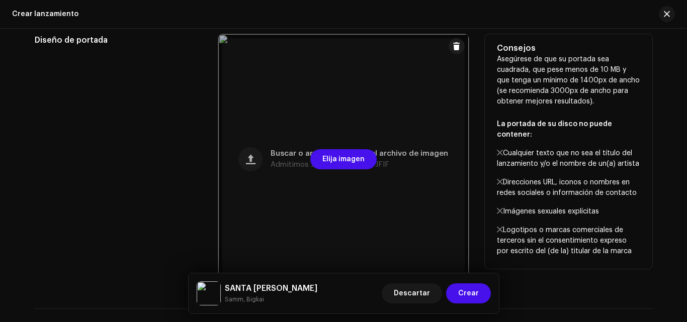
click at [383, 95] on div at bounding box center [343, 159] width 250 height 250
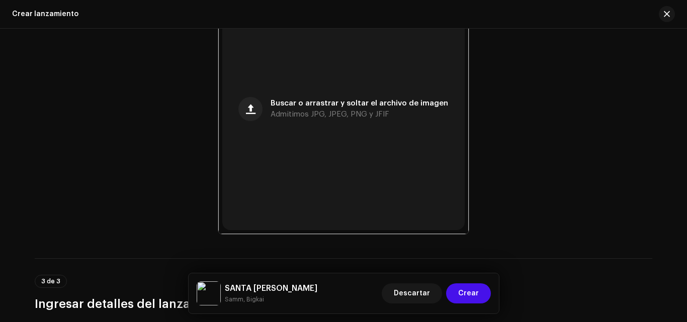
click at [204, 298] on img at bounding box center [209, 294] width 24 height 24
click at [221, 294] on div "SANTA [PERSON_NAME], Bigkai" at bounding box center [257, 294] width 121 height 24
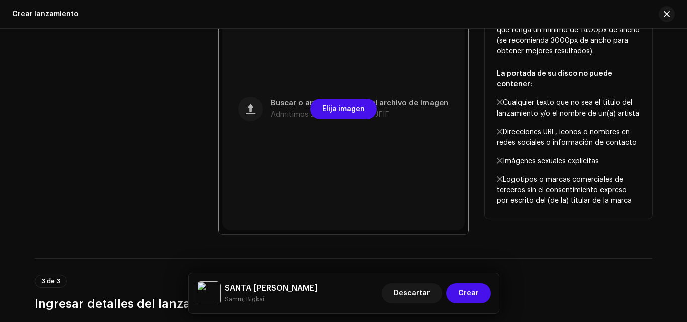
click at [336, 44] on div at bounding box center [343, 109] width 250 height 250
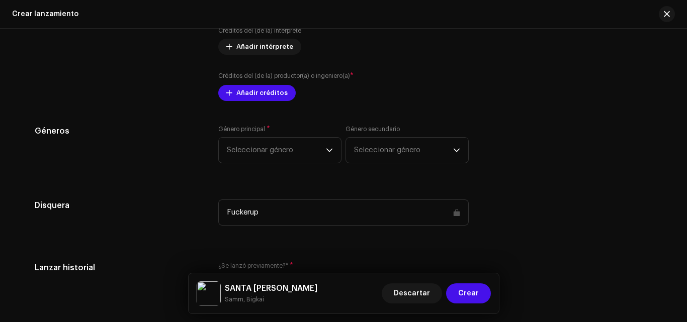
scroll to position [1358, 0]
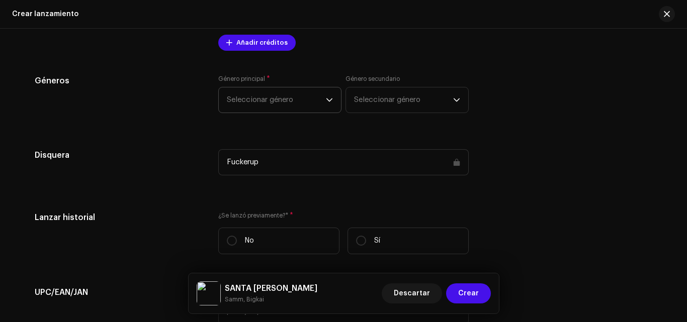
drag, startPoint x: 301, startPoint y: 109, endPoint x: 301, endPoint y: 103, distance: 6.0
click at [301, 109] on span "Seleccionar género" at bounding box center [276, 100] width 99 height 25
click at [301, 103] on span "Seleccionar género" at bounding box center [276, 100] width 99 height 25
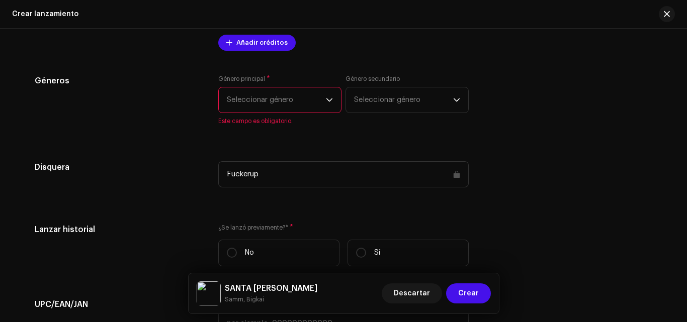
click at [289, 107] on span "Seleccionar género" at bounding box center [276, 100] width 99 height 25
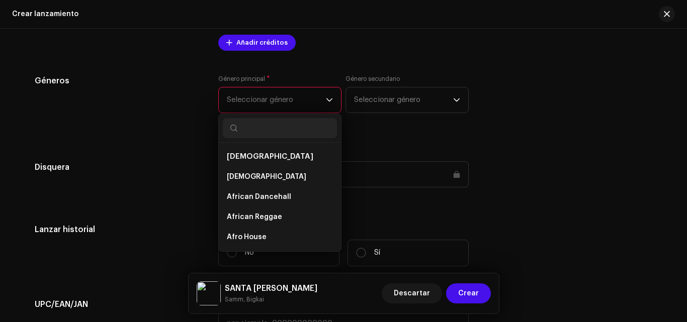
click at [292, 102] on span "Seleccionar género" at bounding box center [276, 100] width 99 height 25
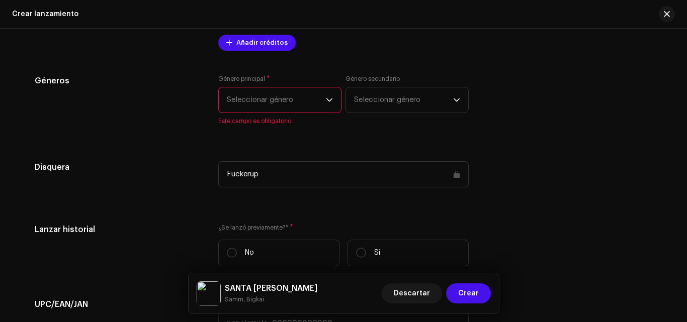
scroll to position [1257, 0]
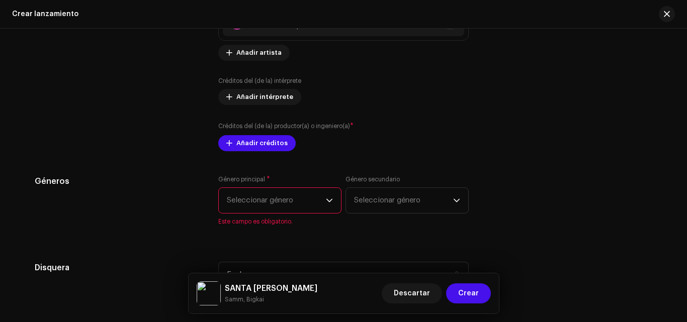
click at [409, 137] on div "Créditos del (de la) productor(a) o ingeniero(a) * Añadir créditos" at bounding box center [343, 136] width 250 height 30
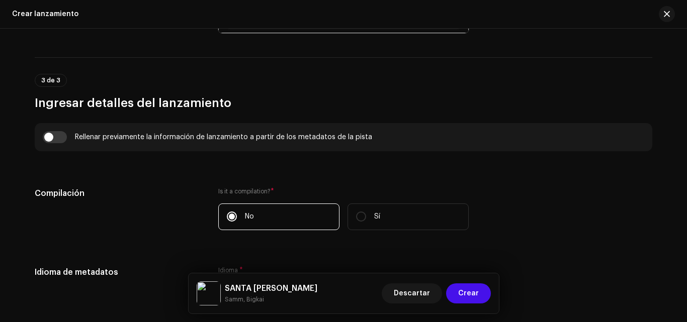
scroll to position [704, 0]
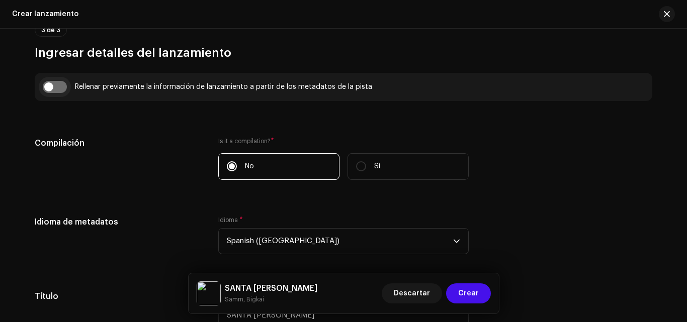
click at [49, 82] on input "checkbox" at bounding box center [55, 87] width 24 height 12
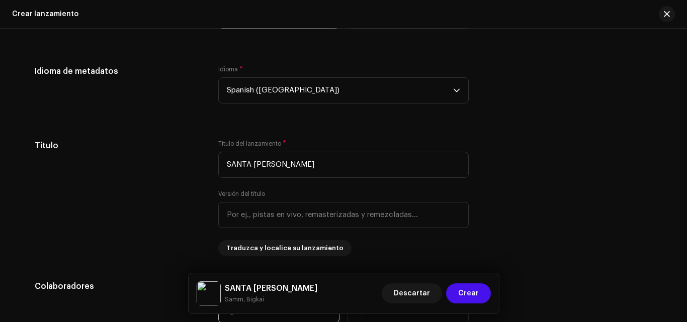
scroll to position [1006, 0]
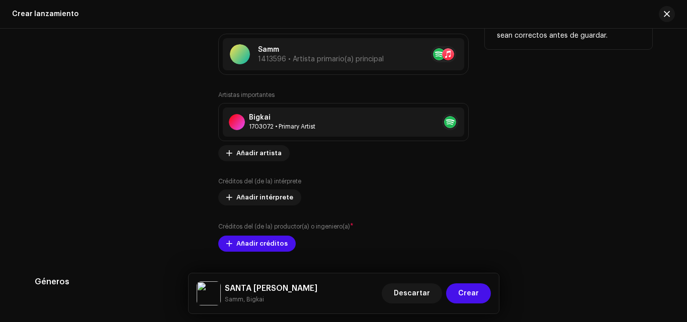
click at [157, 119] on div "Colaboradores" at bounding box center [118, 115] width 167 height 273
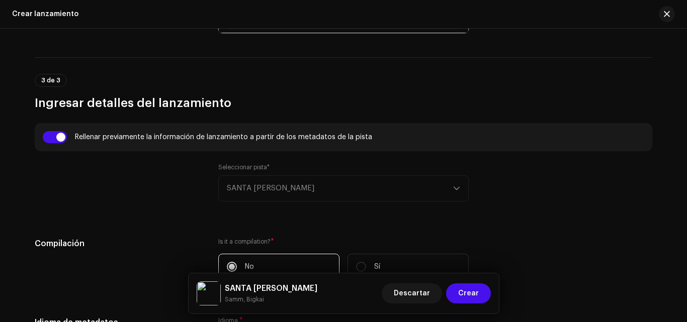
scroll to position [604, 0]
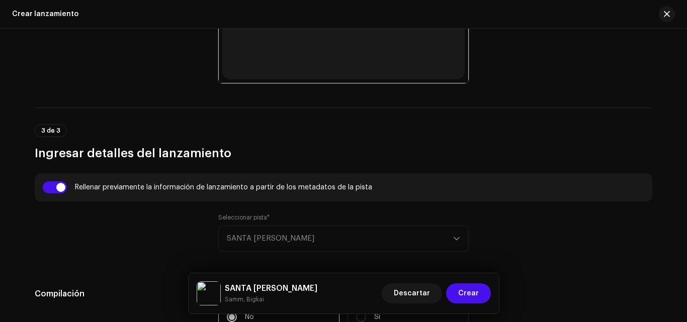
click at [51, 198] on div "Rellenar previamente la información de lanzamiento a partir de los metadatos de…" at bounding box center [344, 188] width 618 height 28
click at [57, 189] on input "checkbox" at bounding box center [55, 188] width 24 height 12
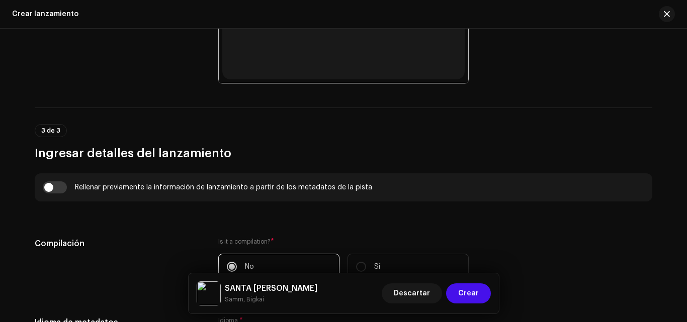
scroll to position [704, 0]
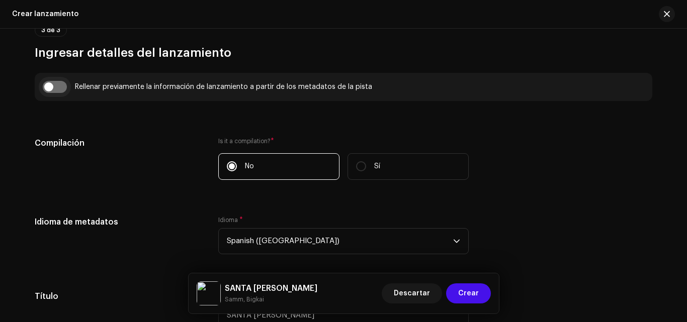
click at [45, 92] on input "checkbox" at bounding box center [55, 87] width 24 height 12
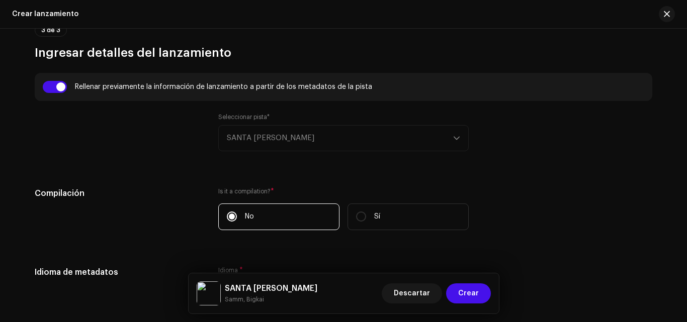
drag, startPoint x: 110, startPoint y: 143, endPoint x: 58, endPoint y: 104, distance: 64.7
click at [109, 142] on div at bounding box center [118, 138] width 167 height 50
click at [51, 90] on input "checkbox" at bounding box center [55, 87] width 24 height 12
checkbox input "false"
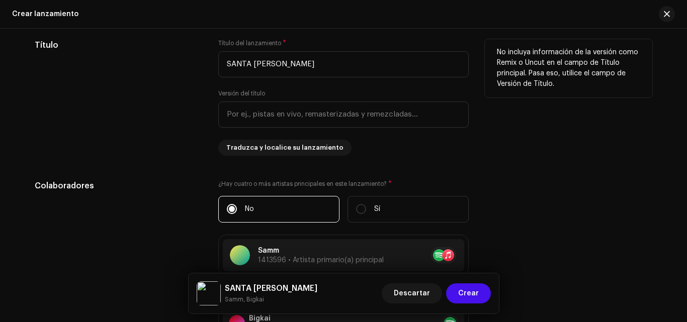
drag, startPoint x: 210, startPoint y: 145, endPoint x: 199, endPoint y: 144, distance: 11.1
click at [209, 145] on div "Título Título del lanzamiento * SANTA [PERSON_NAME] Versión del título Traduzca…" at bounding box center [344, 97] width 618 height 117
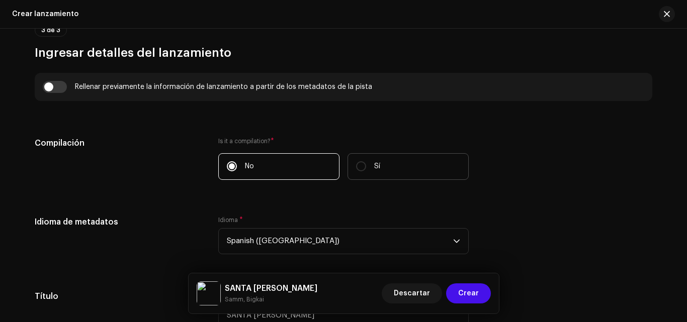
click at [371, 163] on label "Sí" at bounding box center [408, 166] width 121 height 27
click at [366, 163] on input "Sí" at bounding box center [361, 166] width 10 height 10
radio input "true"
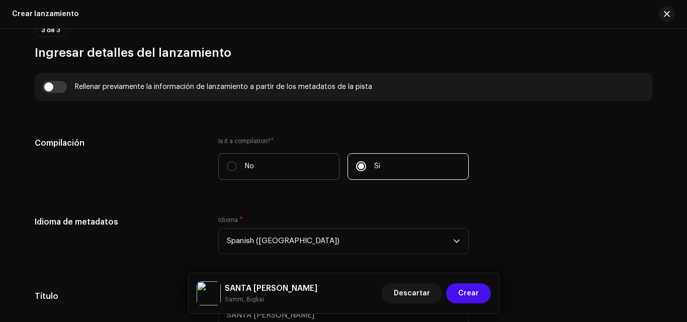
click at [291, 165] on label "No" at bounding box center [278, 166] width 121 height 27
click at [237, 165] on input "No" at bounding box center [232, 166] width 10 height 10
radio input "true"
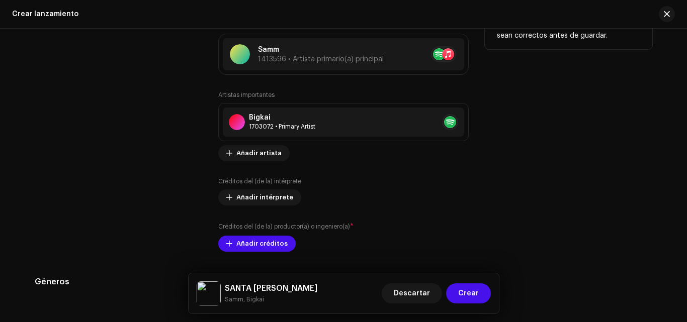
scroll to position [1207, 0]
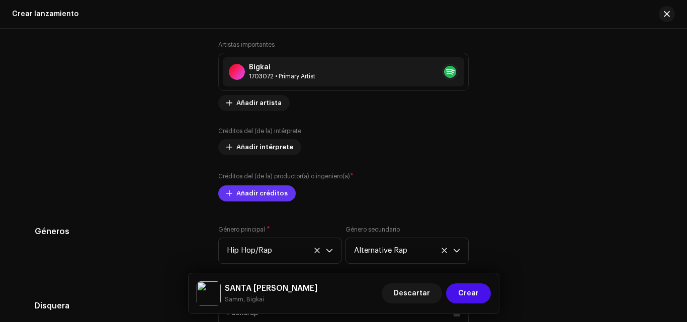
click at [271, 188] on span "Añadir créditos" at bounding box center [261, 194] width 51 height 20
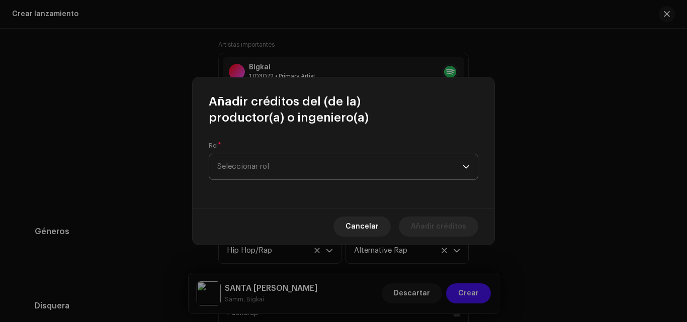
click at [272, 160] on span "Seleccionar rol" at bounding box center [339, 166] width 245 height 25
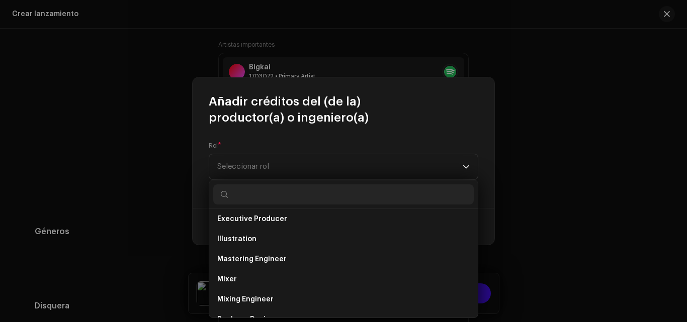
scroll to position [296, 0]
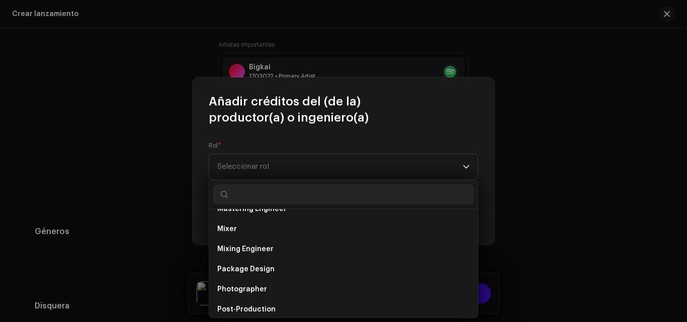
type input "o"
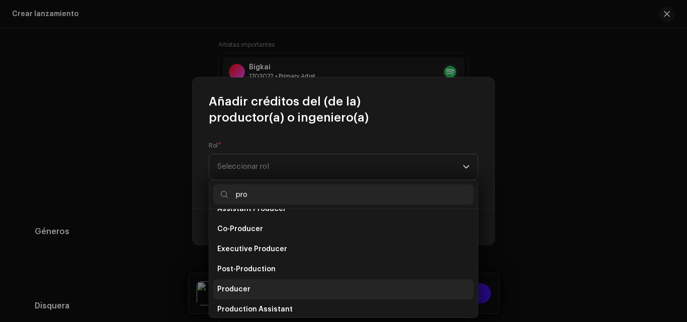
scroll to position [4, 0]
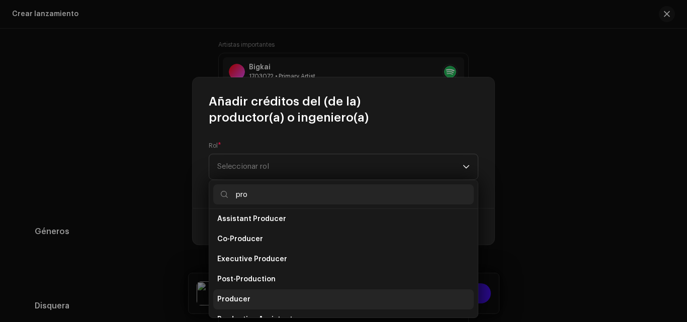
type input "pro"
click at [230, 302] on span "Producer" at bounding box center [233, 300] width 33 height 10
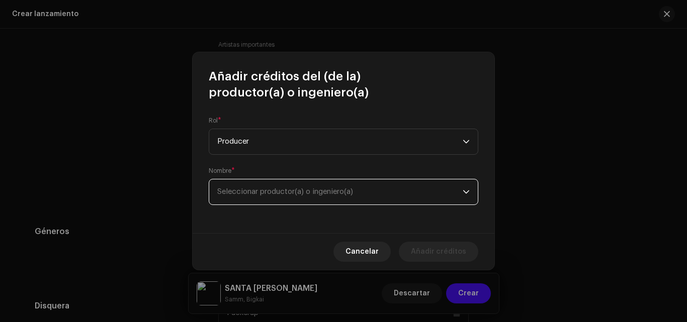
click at [317, 193] on span "Seleccionar productor(a) o ingeniero(a)" at bounding box center [285, 192] width 136 height 8
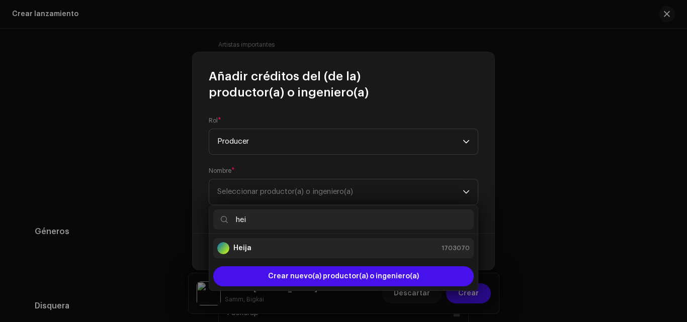
type input "hei"
click at [239, 247] on strong "Heija" at bounding box center [242, 248] width 18 height 10
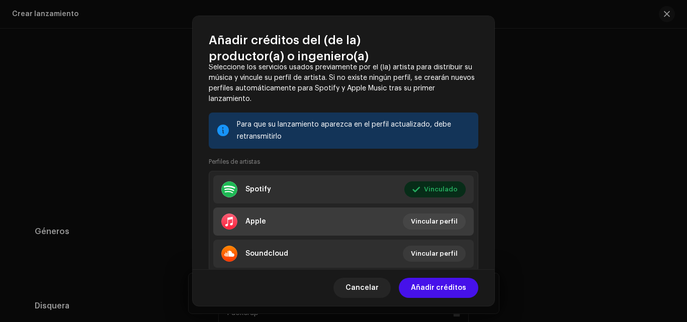
scroll to position [182, 0]
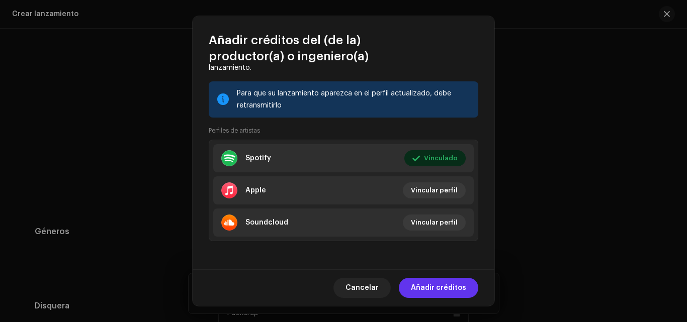
click at [450, 290] on span "Añadir créditos" at bounding box center [438, 288] width 55 height 20
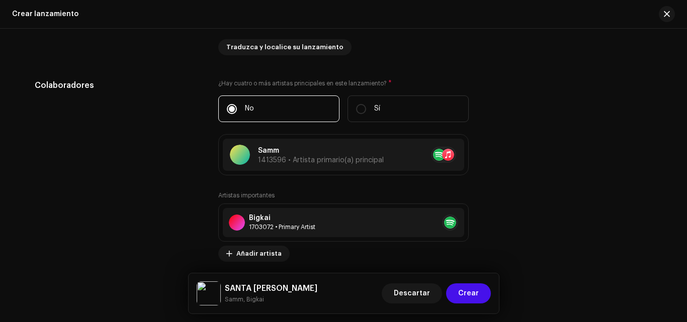
scroll to position [955, 0]
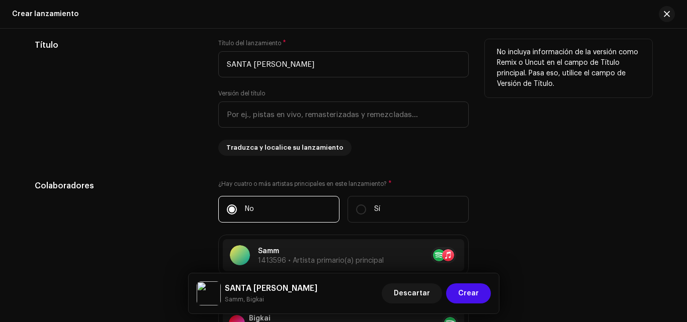
click at [522, 155] on div "No incluya información de la versión como Remix o Uncut en el campo de Título p…" at bounding box center [568, 97] width 167 height 117
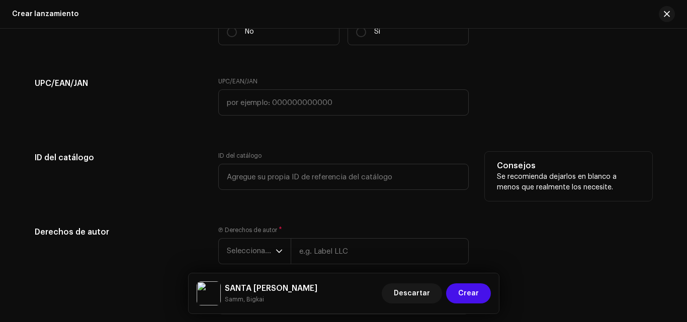
scroll to position [1710, 0]
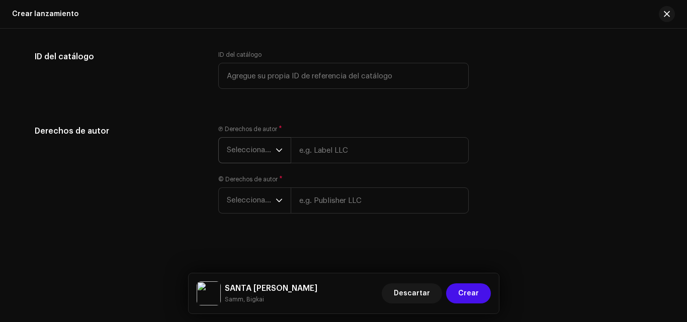
click at [260, 155] on span "Seleccionar año" at bounding box center [251, 150] width 49 height 25
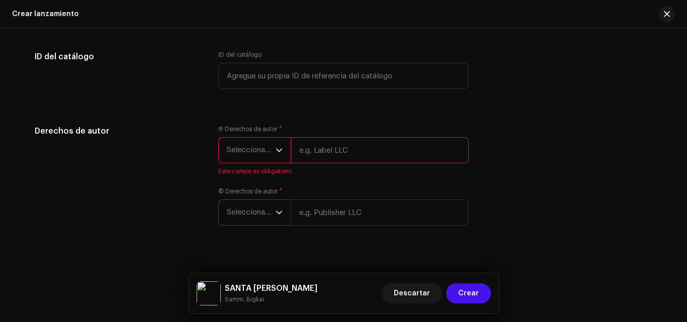
click at [257, 204] on span "Seleccionar año" at bounding box center [251, 212] width 49 height 25
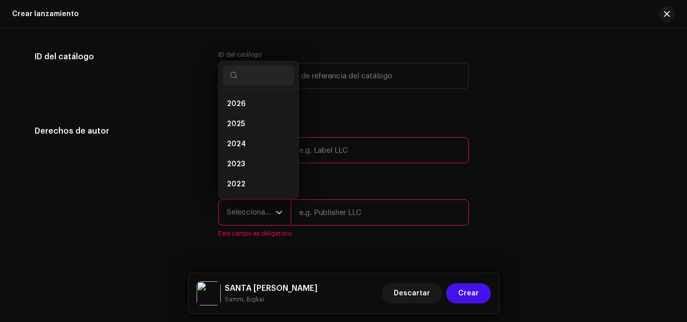
scroll to position [76, 0]
click at [166, 158] on div "Derechos de autor" at bounding box center [118, 187] width 167 height 125
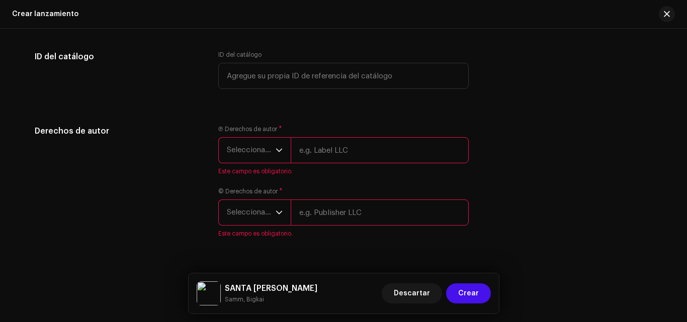
click at [120, 158] on div "Derechos de autor" at bounding box center [118, 187] width 167 height 125
click at [266, 149] on span "Seleccionar año" at bounding box center [251, 150] width 49 height 25
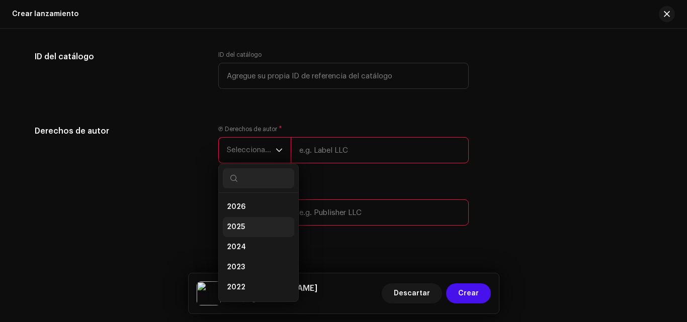
click at [261, 226] on li "2025" at bounding box center [258, 227] width 71 height 20
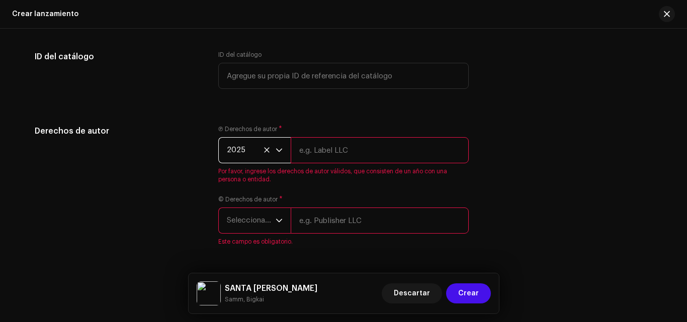
click at [310, 154] on input "text" at bounding box center [380, 150] width 178 height 26
click at [253, 229] on span "Seleccionar año" at bounding box center [251, 220] width 49 height 25
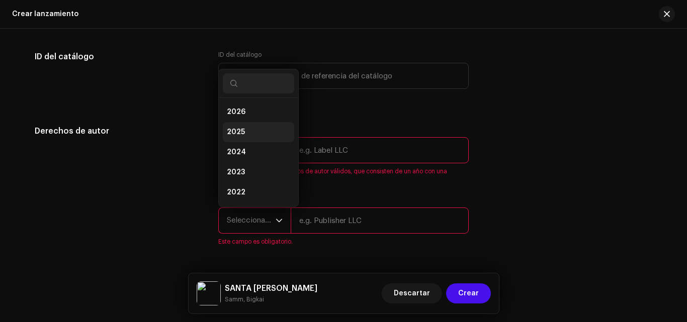
scroll to position [16, 0]
click at [238, 120] on span "2025" at bounding box center [236, 116] width 18 height 10
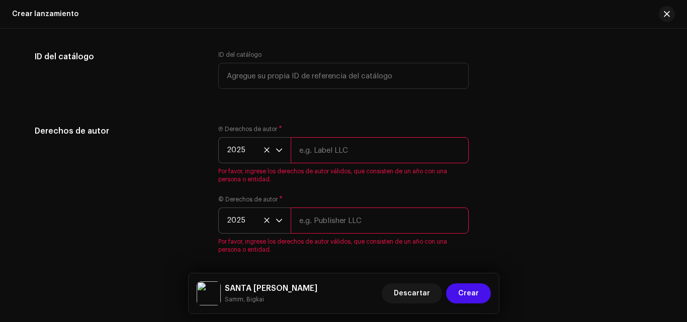
click at [309, 159] on input "text" at bounding box center [380, 150] width 178 height 26
type input "Samm"
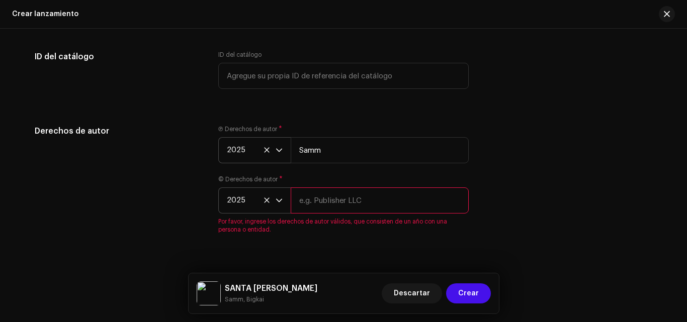
click at [315, 197] on input "text" at bounding box center [380, 201] width 178 height 26
type input "Samm"
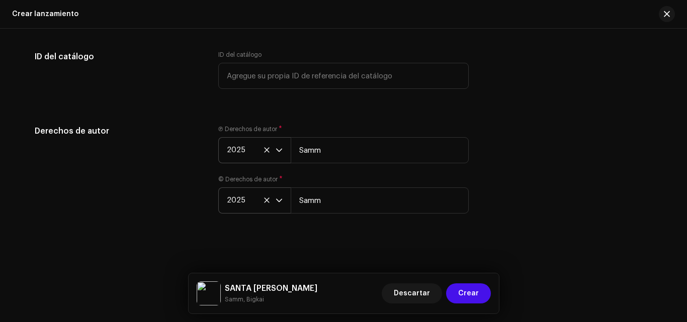
drag, startPoint x: 387, startPoint y: 249, endPoint x: 373, endPoint y: 242, distance: 15.7
click at [387, 249] on div "Crear un nuevo lanzamiento Le guiaremos en todo el proceso, desde la selección …" at bounding box center [343, 176] width 687 height 294
click at [279, 178] on span "*" at bounding box center [281, 179] width 4 height 7
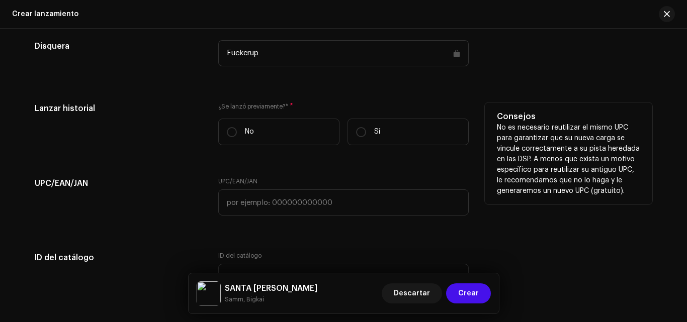
scroll to position [1459, 0]
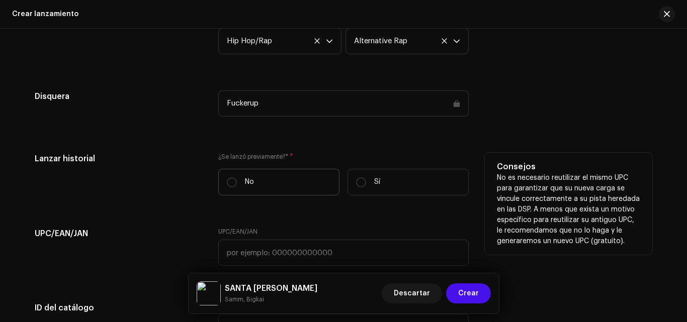
drag, startPoint x: 280, startPoint y: 187, endPoint x: 285, endPoint y: 189, distance: 5.9
click at [279, 187] on label "No" at bounding box center [278, 182] width 121 height 27
click at [237, 187] on input "No" at bounding box center [232, 183] width 10 height 10
radio input "true"
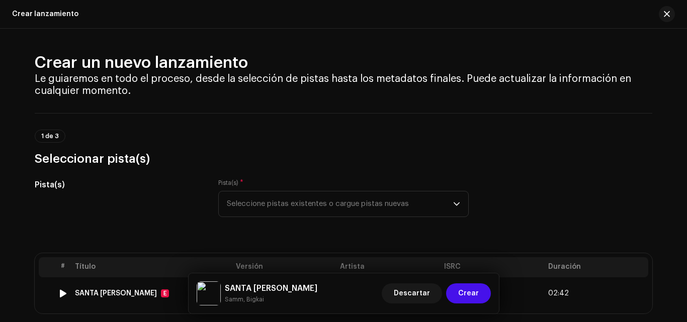
scroll to position [151, 0]
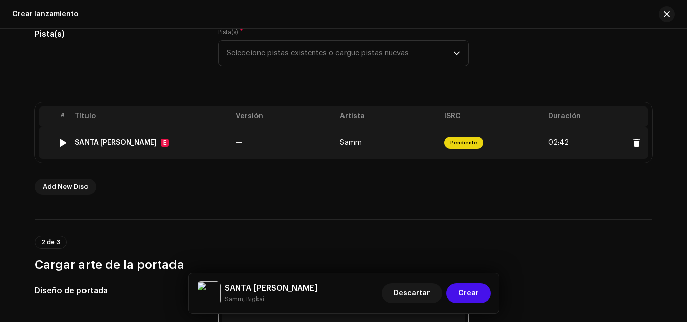
click at [56, 142] on img at bounding box center [62, 142] width 13 height 13
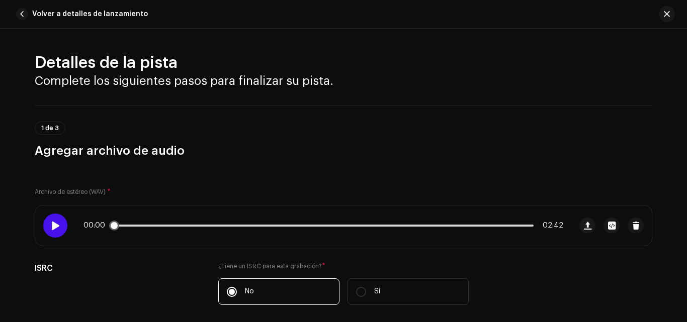
click at [58, 224] on span at bounding box center [55, 226] width 9 height 8
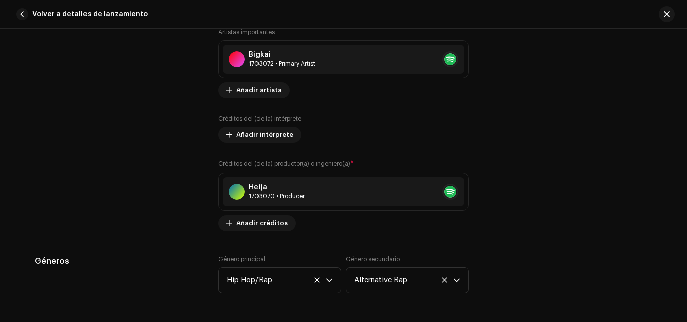
scroll to position [423, 0]
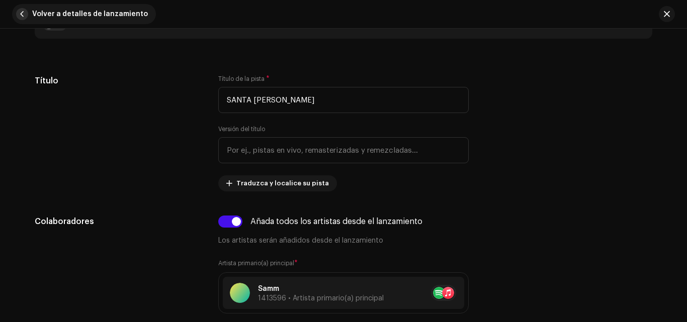
click at [33, 13] on span "Volver a detalles de lanzamiento" at bounding box center [90, 14] width 116 height 20
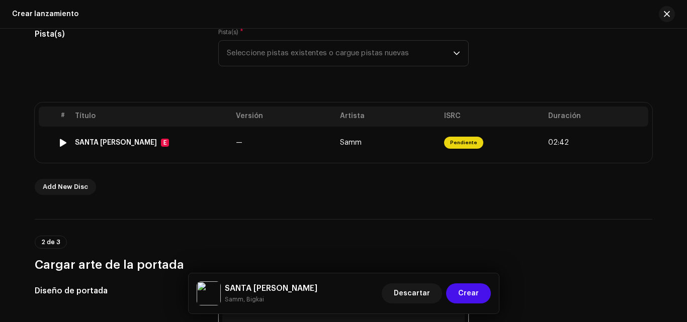
scroll to position [201, 0]
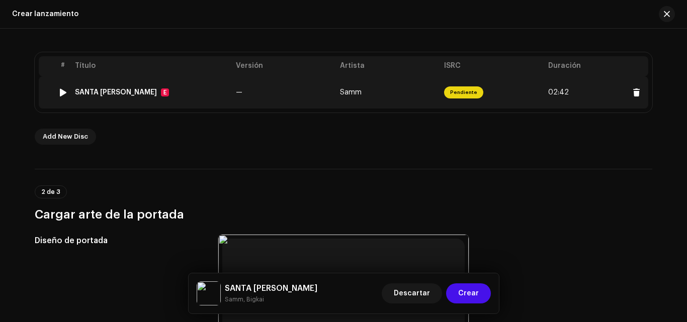
click at [59, 93] on div at bounding box center [63, 93] width 8 height 8
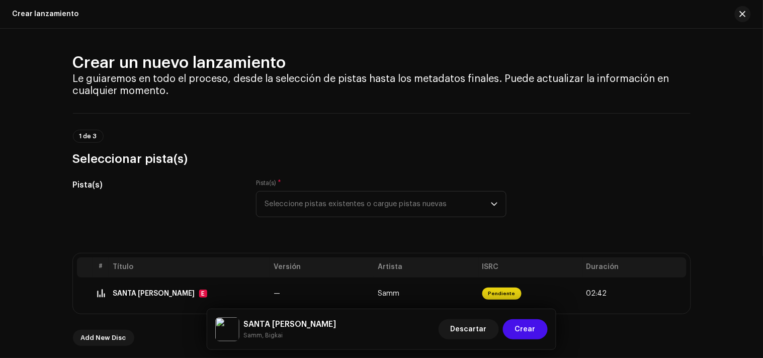
scroll to position [112, 0]
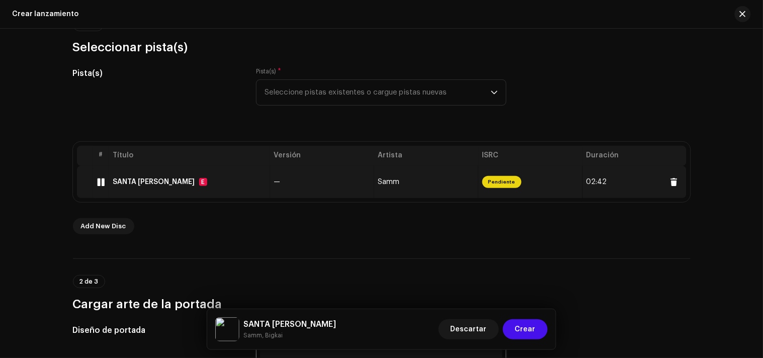
click at [98, 183] on div at bounding box center [101, 182] width 8 height 8
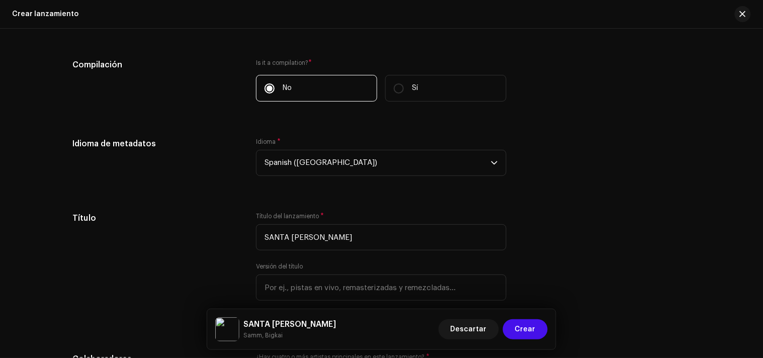
scroll to position [670, 0]
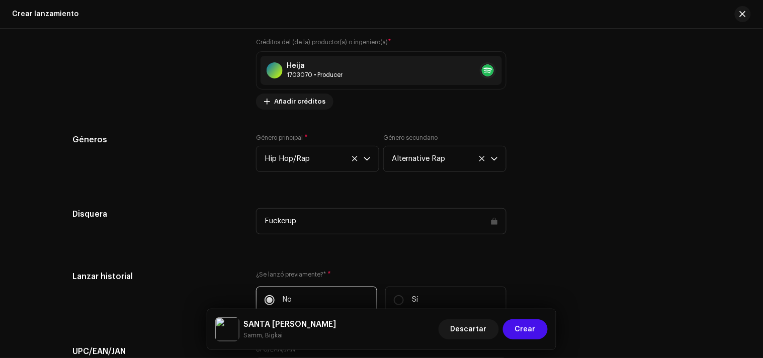
scroll to position [1397, 0]
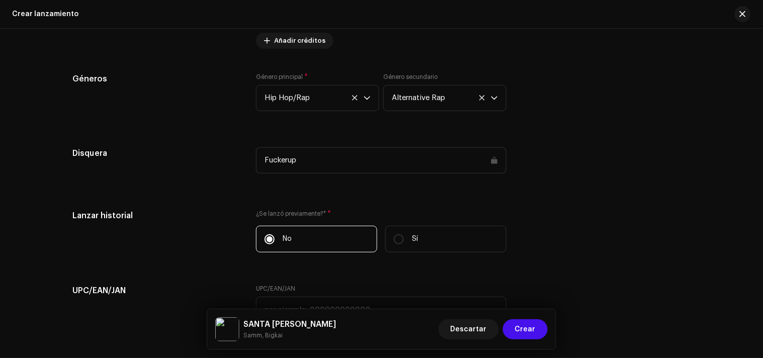
drag, startPoint x: 238, startPoint y: 211, endPoint x: 233, endPoint y: 203, distance: 9.9
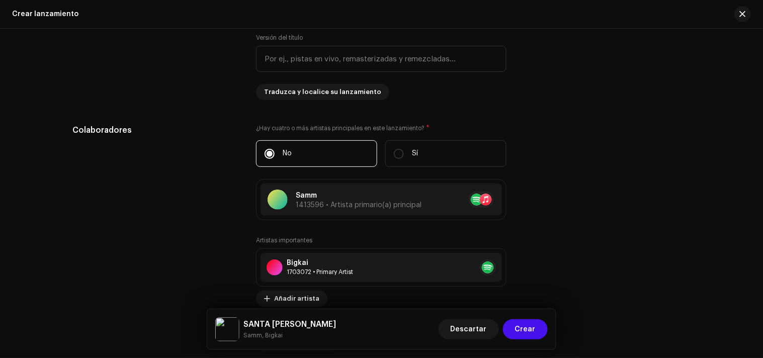
scroll to position [955, 0]
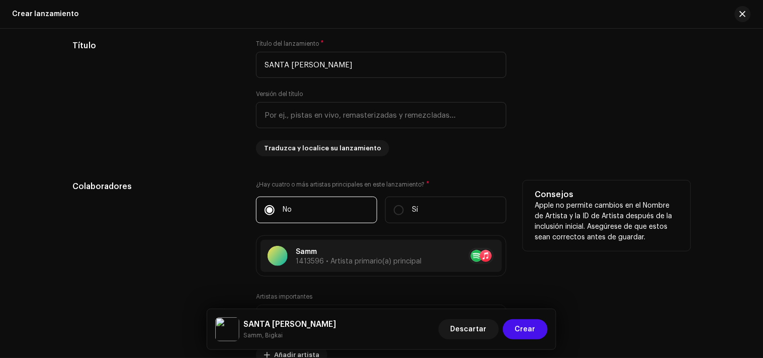
click at [283, 209] on p "No" at bounding box center [287, 210] width 9 height 11
click at [275, 209] on input "No" at bounding box center [270, 210] width 10 height 10
click at [232, 221] on div "Colaboradores" at bounding box center [156, 338] width 167 height 315
click at [419, 219] on label "Sí" at bounding box center [445, 210] width 121 height 27
click at [404, 215] on input "Sí" at bounding box center [399, 210] width 10 height 10
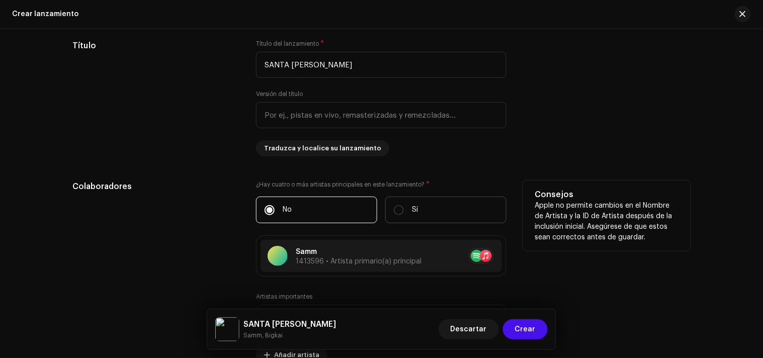
radio input "true"
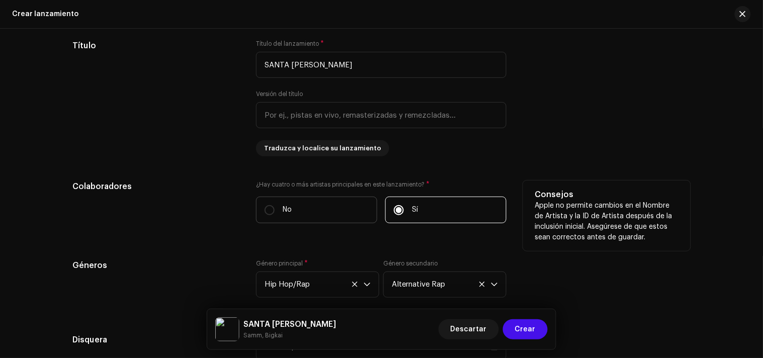
click at [319, 218] on label "No" at bounding box center [316, 210] width 121 height 27
click at [275, 215] on input "No" at bounding box center [270, 210] width 10 height 10
radio input "true"
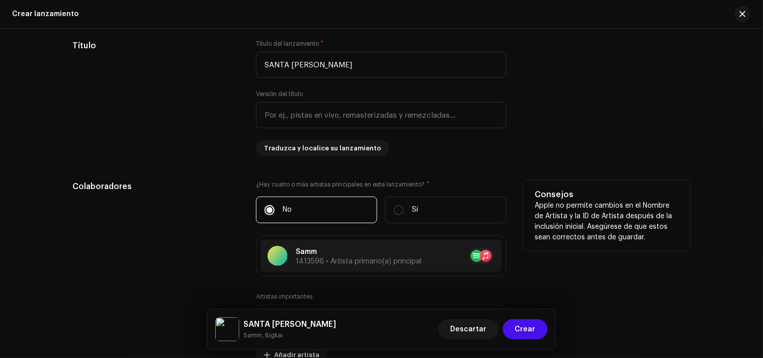
scroll to position [1011, 0]
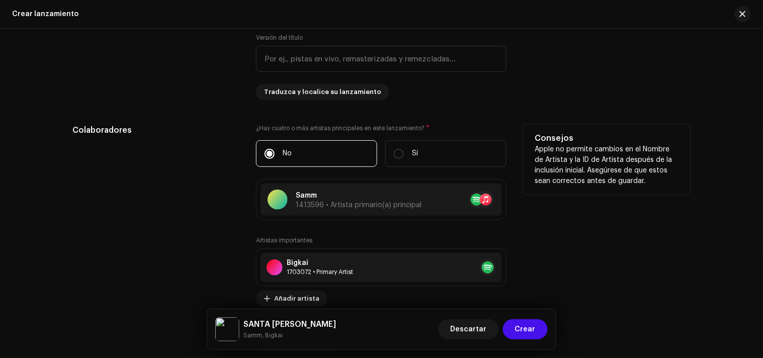
click at [578, 187] on p "Apple no permite cambios en el Nombre de Artista y la ID de Artista después de …" at bounding box center [606, 165] width 143 height 42
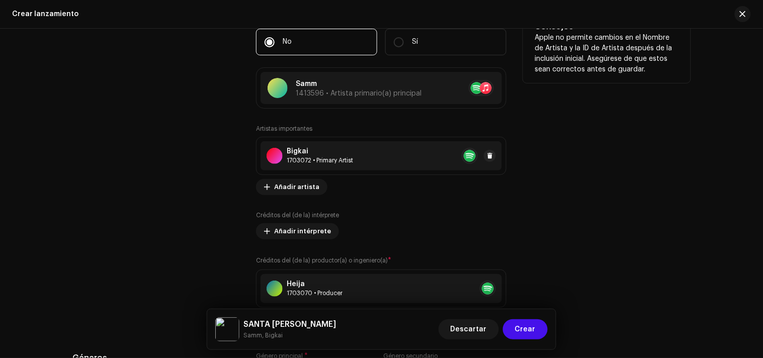
scroll to position [1067, 0]
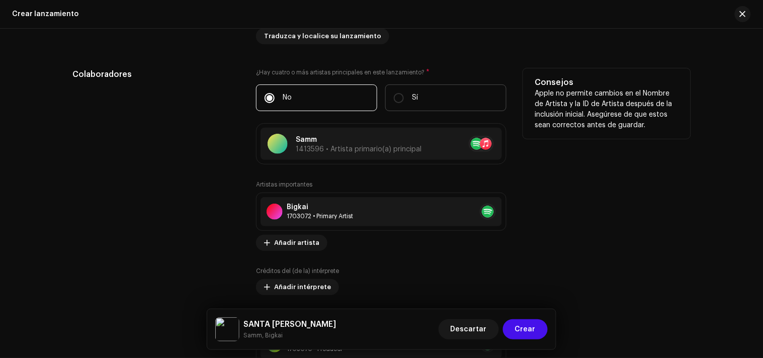
click at [389, 99] on label "Sí" at bounding box center [445, 98] width 121 height 27
click at [394, 99] on input "Sí" at bounding box center [399, 98] width 10 height 10
radio input "true"
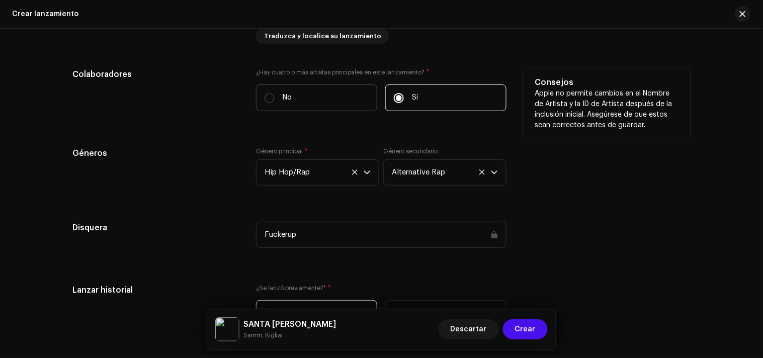
click at [336, 99] on label "No" at bounding box center [316, 98] width 121 height 27
click at [275, 99] on input "No" at bounding box center [270, 98] width 10 height 10
radio input "true"
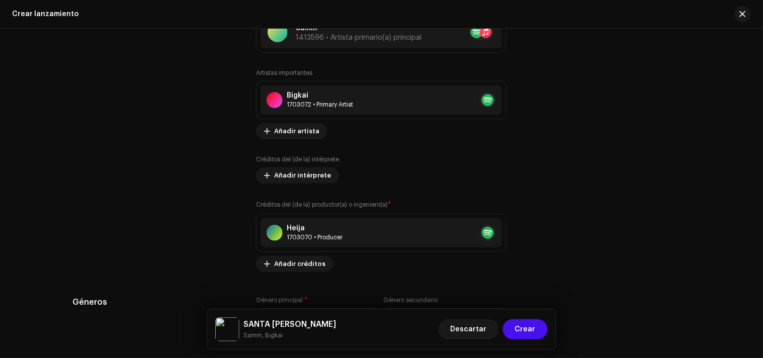
scroll to position [1234, 0]
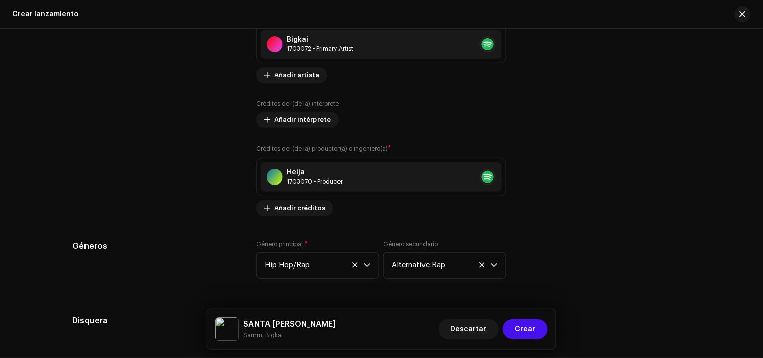
click at [578, 205] on div "Consejos Apple no permite cambios en el Nombre de Artista y la ID de Artista de…" at bounding box center [606, 58] width 167 height 315
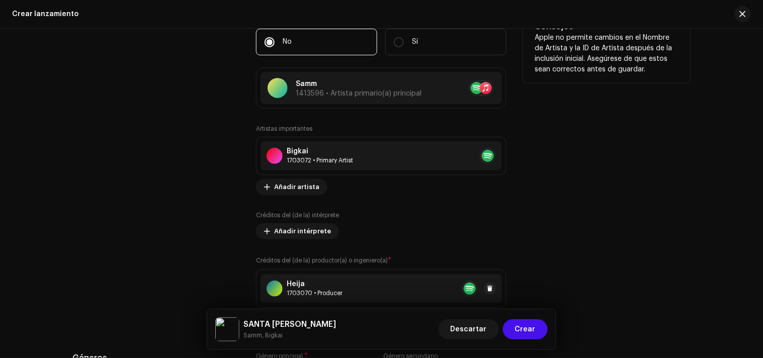
scroll to position [1067, 0]
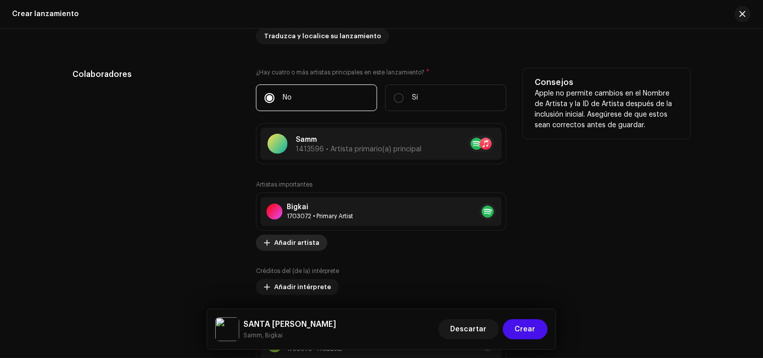
click at [296, 247] on span "Añadir artista" at bounding box center [296, 243] width 45 height 20
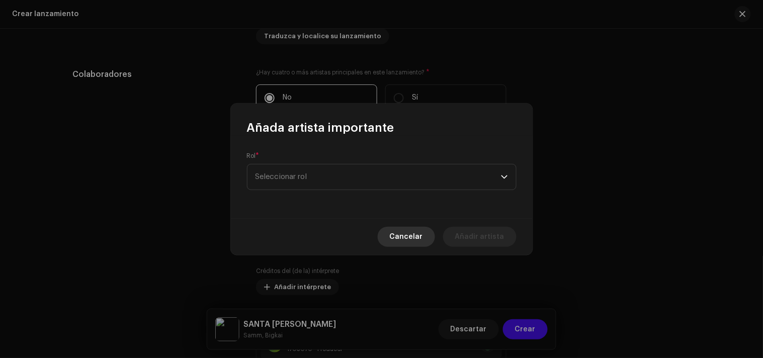
click at [416, 236] on span "Cancelar" at bounding box center [406, 237] width 33 height 20
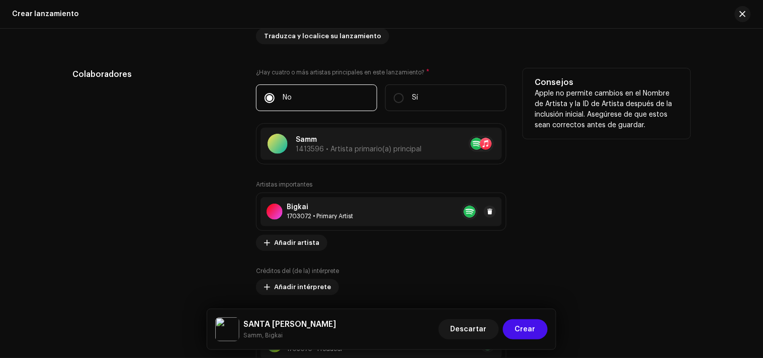
scroll to position [1123, 0]
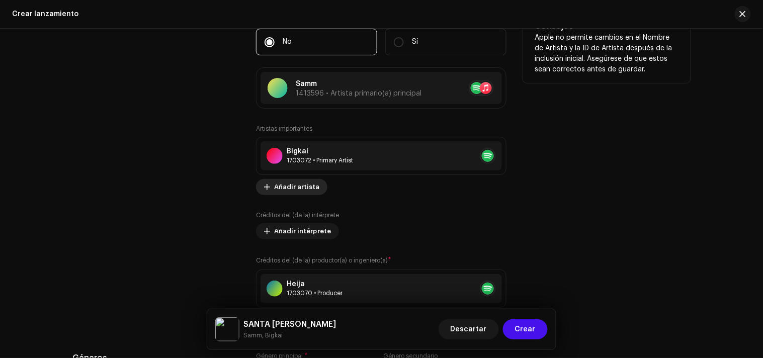
click at [303, 191] on span "Añadir artista" at bounding box center [296, 187] width 45 height 20
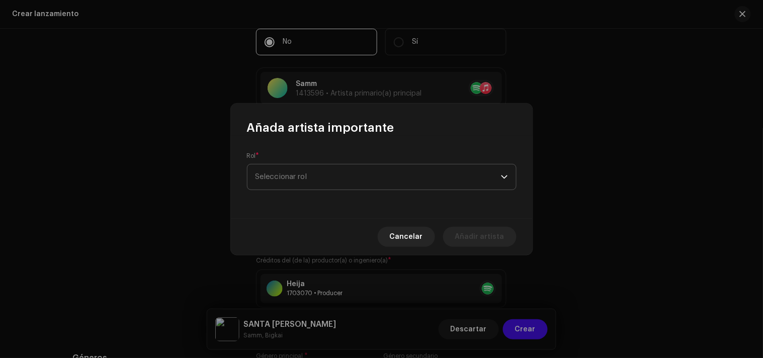
drag, startPoint x: 322, startPoint y: 172, endPoint x: 320, endPoint y: 165, distance: 7.3
click at [322, 166] on span "Seleccionar rol" at bounding box center [378, 176] width 245 height 25
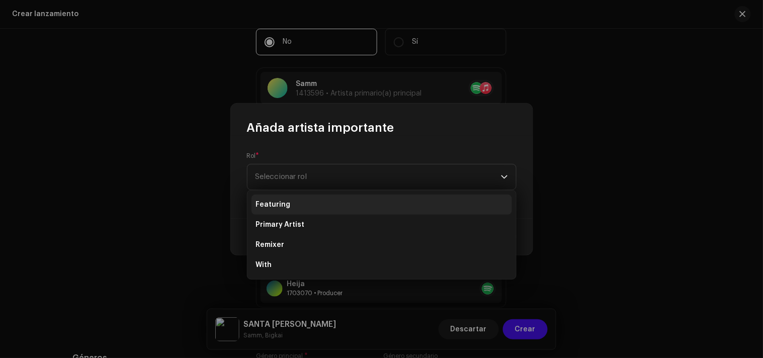
click at [301, 209] on li "Featuring" at bounding box center [381, 205] width 261 height 20
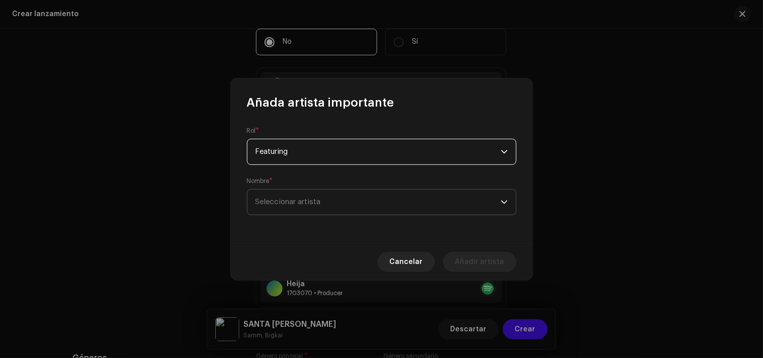
click at [305, 200] on span "Seleccionar artista" at bounding box center [288, 202] width 65 height 8
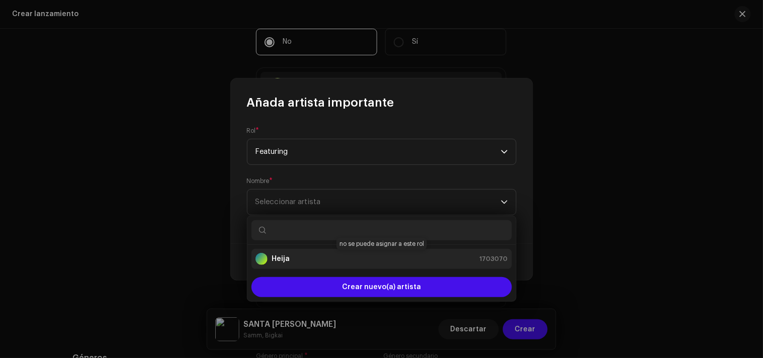
click at [307, 257] on div "Heija 1703070" at bounding box center [382, 259] width 253 height 12
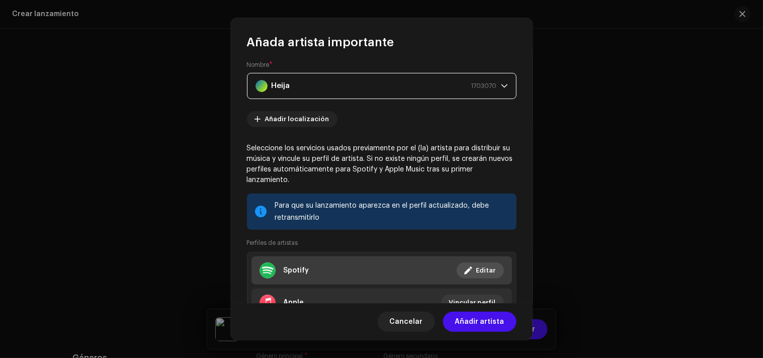
scroll to position [134, 0]
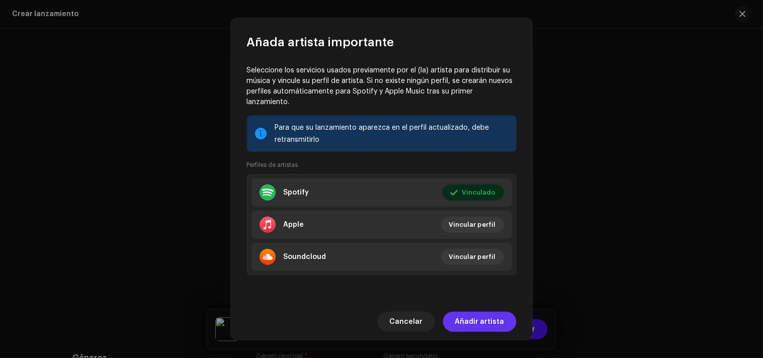
click at [479, 318] on span "Añadir artista" at bounding box center [479, 322] width 49 height 20
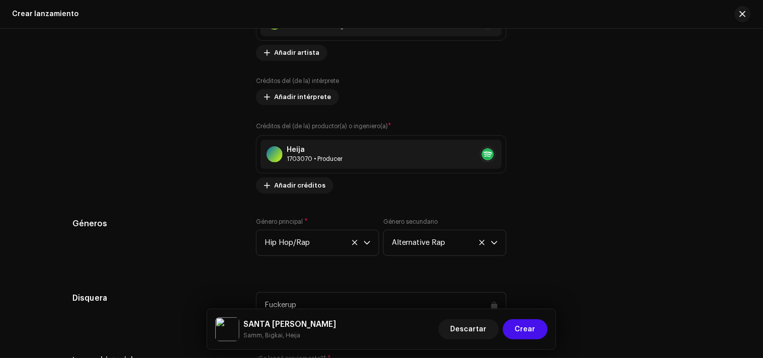
scroll to position [1346, 0]
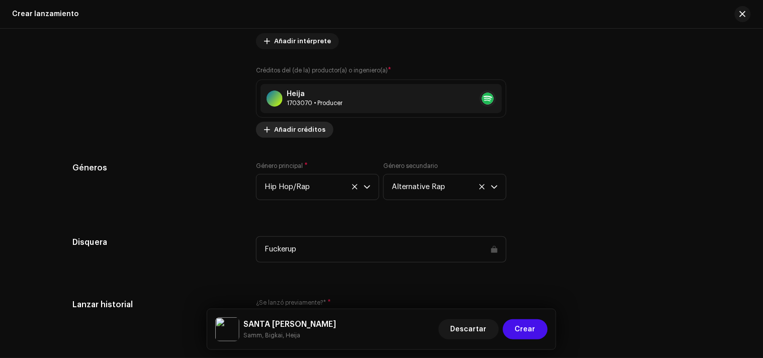
click at [297, 135] on span "Añadir créditos" at bounding box center [299, 130] width 51 height 20
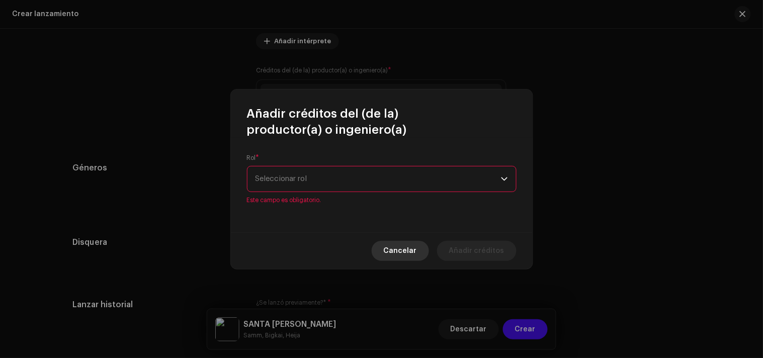
click at [404, 243] on span "Cancelar" at bounding box center [400, 251] width 33 height 20
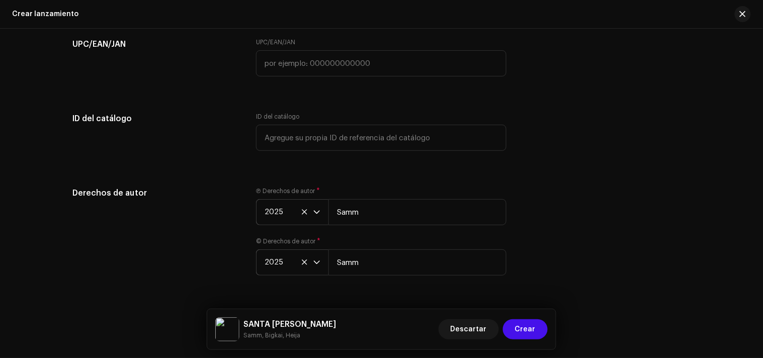
scroll to position [1714, 0]
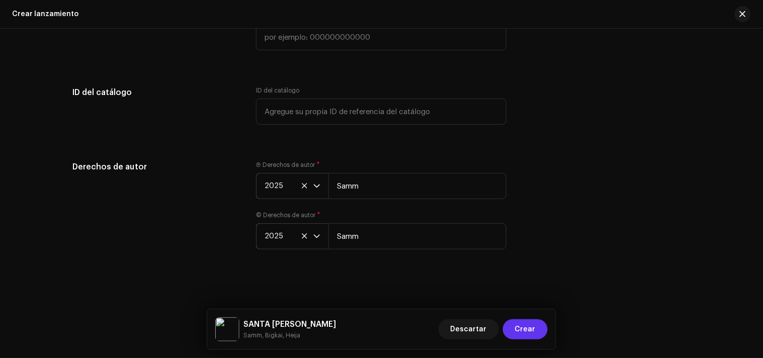
click at [534, 322] on span "Crear" at bounding box center [525, 329] width 21 height 20
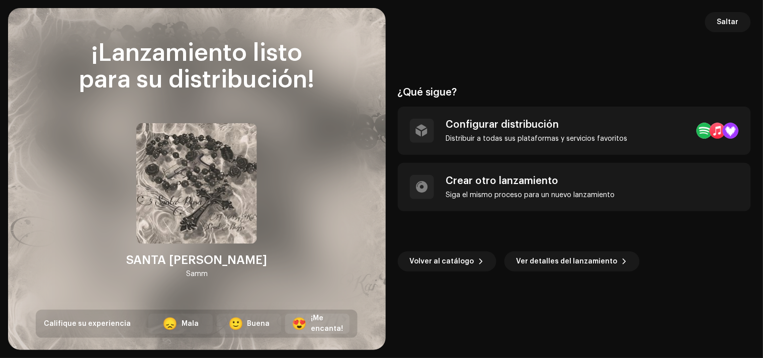
click at [307, 319] on div "😍" at bounding box center [299, 324] width 15 height 12
click at [207, 193] on img at bounding box center [196, 183] width 121 height 121
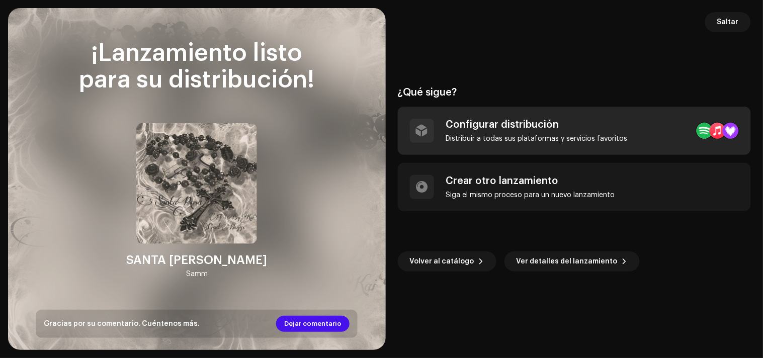
click at [564, 132] on div "Configurar distribución Distribuir a todas sus plataformas y servicios favoritos" at bounding box center [537, 131] width 182 height 24
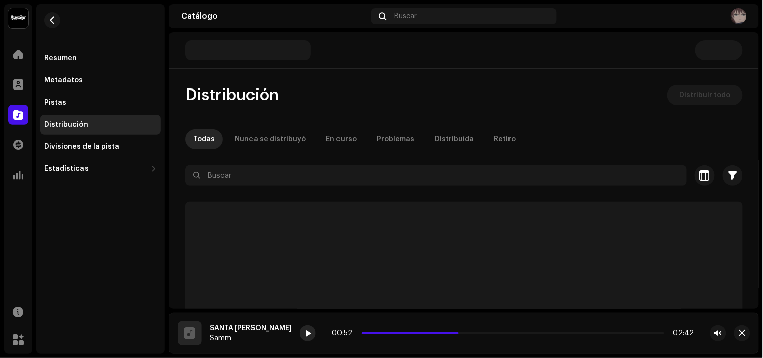
click at [300, 322] on div at bounding box center [308, 333] width 16 height 16
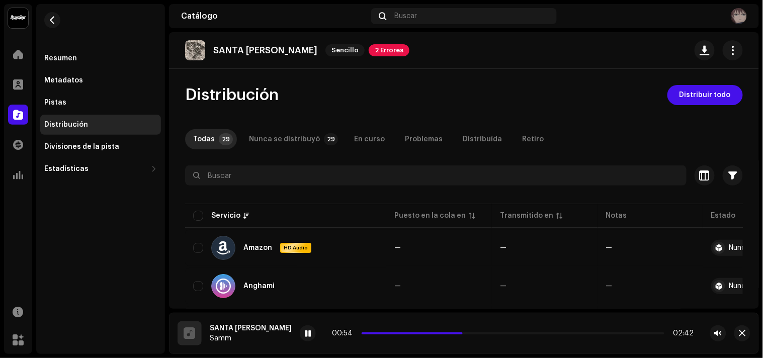
scroll to position [112, 0]
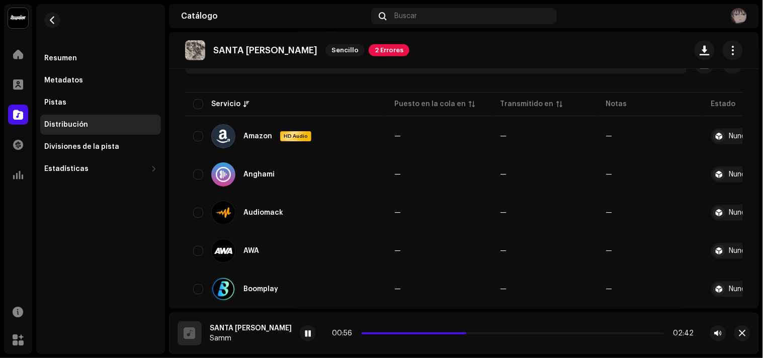
click at [338, 42] on div "SANTA [PERSON_NAME] Sencillo 2 Errores" at bounding box center [297, 50] width 224 height 20
click at [369, 47] on span "2 Errores" at bounding box center [389, 50] width 41 height 12
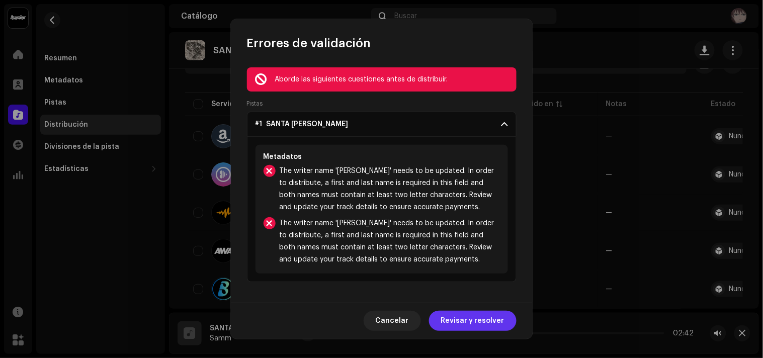
click at [464, 322] on span "Revisar y resolver" at bounding box center [472, 321] width 63 height 20
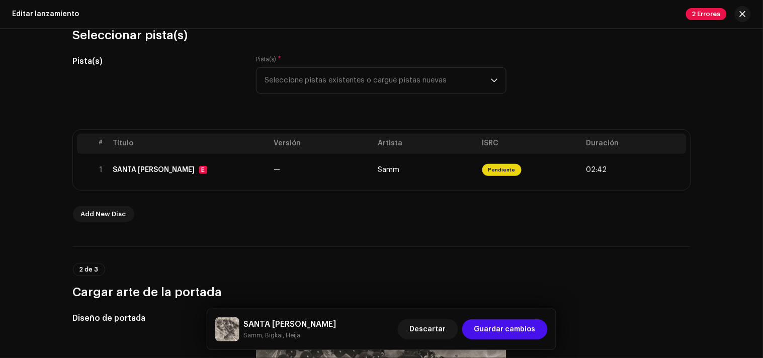
scroll to position [167, 0]
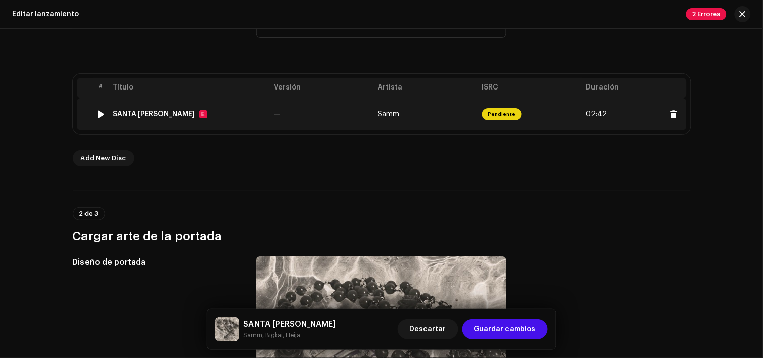
click at [97, 115] on div at bounding box center [101, 114] width 8 height 8
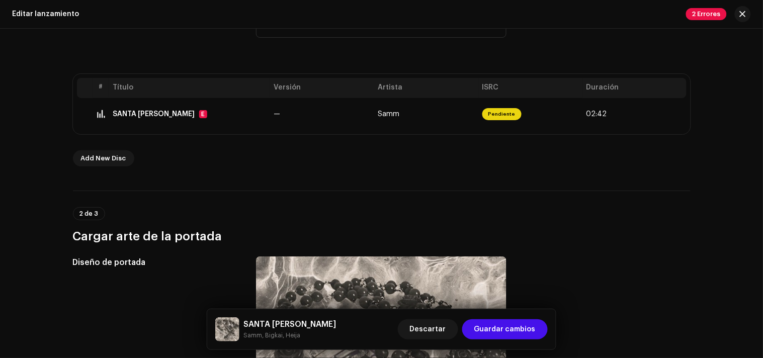
scroll to position [56, 0]
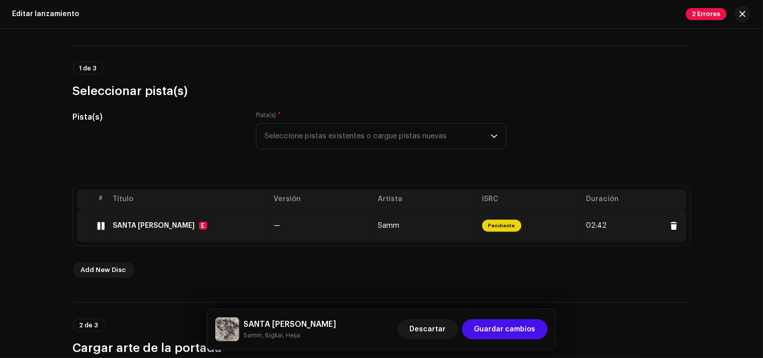
click at [98, 229] on div at bounding box center [101, 226] width 8 height 8
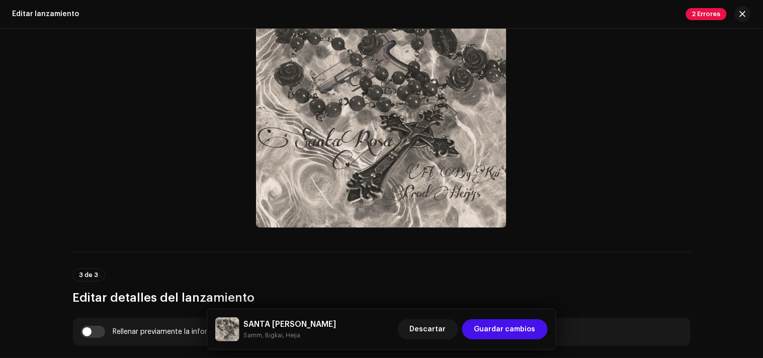
scroll to position [503, 0]
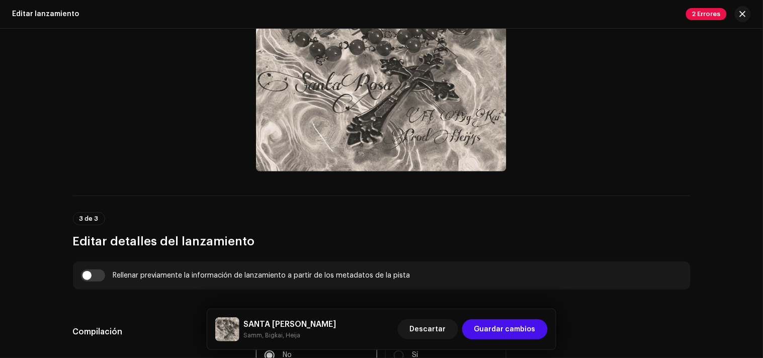
click at [687, 6] on div "2 Errores" at bounding box center [718, 14] width 65 height 16
click at [687, 11] on span "2 Errores" at bounding box center [706, 14] width 41 height 12
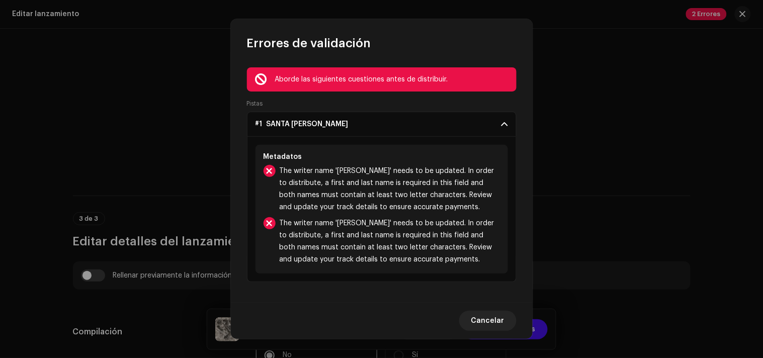
click at [284, 87] on div "Aborde las siguientes cuestiones antes de distribuir." at bounding box center [382, 79] width 270 height 24
click at [282, 83] on div "Aborde las siguientes cuestiones antes de distribuir." at bounding box center [391, 79] width 233 height 12
click at [280, 82] on div "Aborde las siguientes cuestiones antes de distribuir." at bounding box center [391, 79] width 233 height 12
click at [304, 122] on span "#1 SANTA [PERSON_NAME]" at bounding box center [302, 124] width 93 height 8
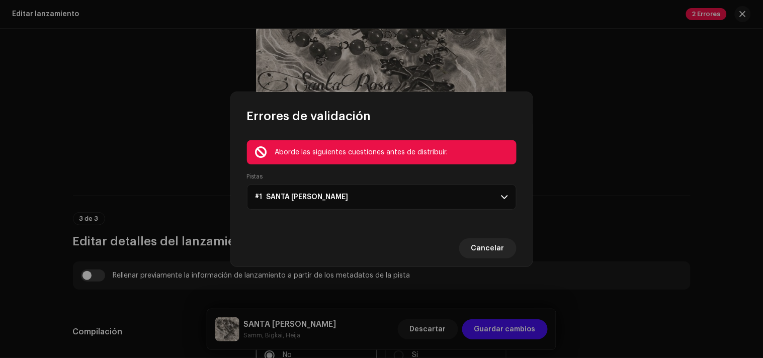
click at [305, 203] on p-accordion-header "#1 SANTA [PERSON_NAME]" at bounding box center [382, 197] width 270 height 25
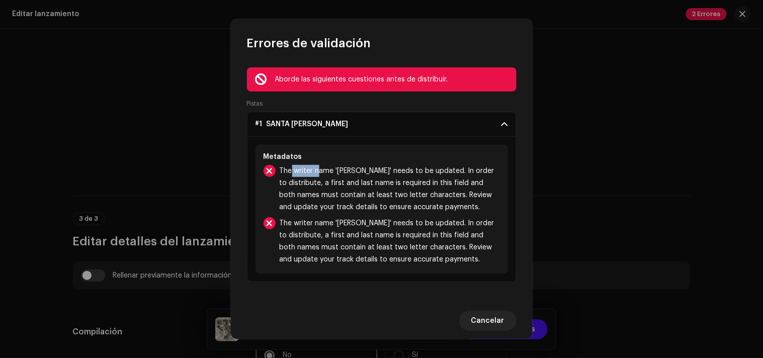
drag, startPoint x: 290, startPoint y: 172, endPoint x: 318, endPoint y: 170, distance: 27.7
click at [316, 175] on span "The writer name '[PERSON_NAME]' needs to be updated. In order to distribute, a …" at bounding box center [390, 189] width 220 height 48
click at [326, 162] on div "Metadatos The writer name '[PERSON_NAME]' needs to be updated. In order to dist…" at bounding box center [382, 209] width 253 height 129
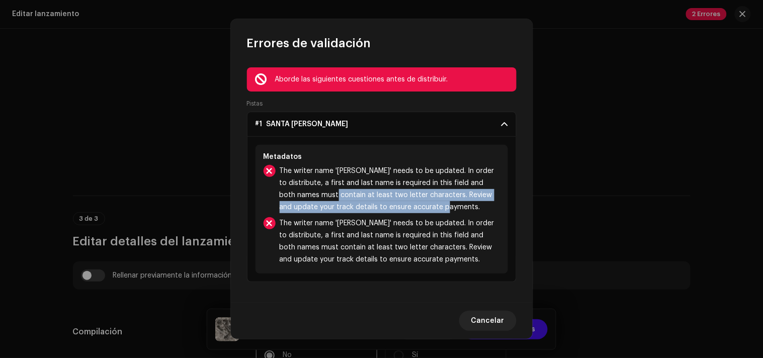
drag, startPoint x: 422, startPoint y: 206, endPoint x: 344, endPoint y: 187, distance: 79.8
click at [311, 193] on span "The writer name '[PERSON_NAME]' needs to be updated. In order to distribute, a …" at bounding box center [390, 189] width 220 height 48
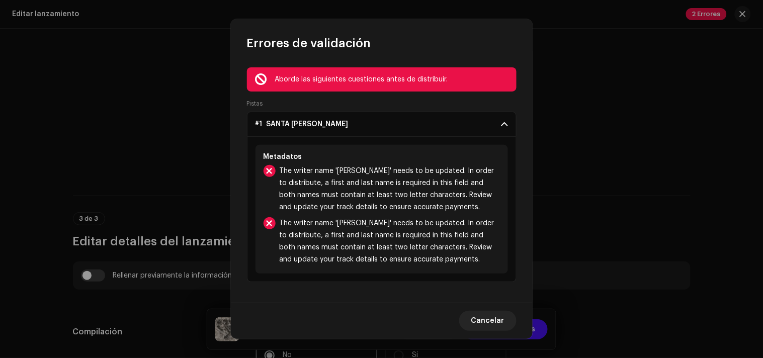
click at [370, 138] on div "Metadatos The writer name '[PERSON_NAME]' needs to be updated. In order to dist…" at bounding box center [382, 209] width 253 height 145
click at [493, 124] on p-accordion-header "#1 SANTA [PERSON_NAME]" at bounding box center [382, 124] width 270 height 25
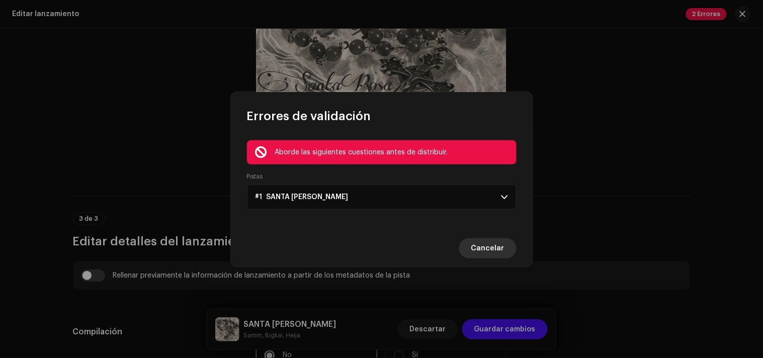
click at [500, 253] on span "Cancelar" at bounding box center [487, 248] width 33 height 20
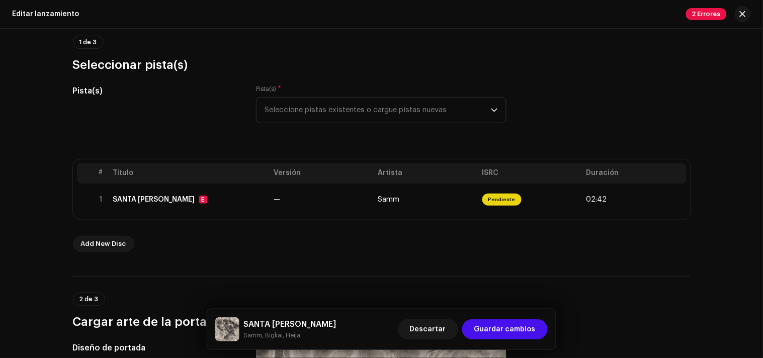
scroll to position [138, 0]
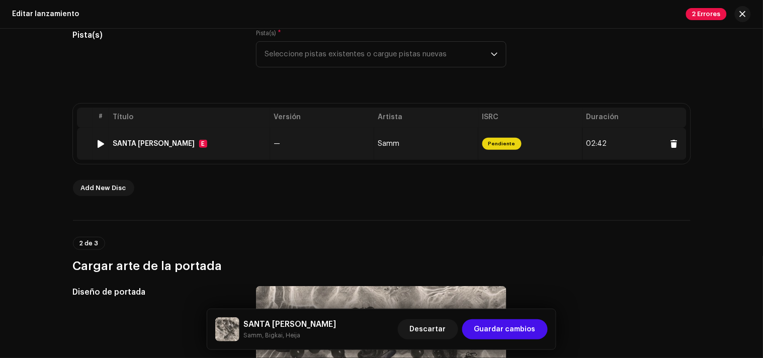
click at [228, 143] on div "SANTA [PERSON_NAME] E" at bounding box center [189, 144] width 153 height 8
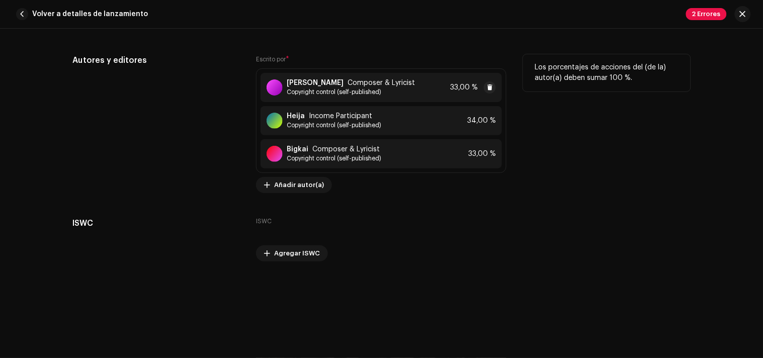
scroll to position [2029, 0]
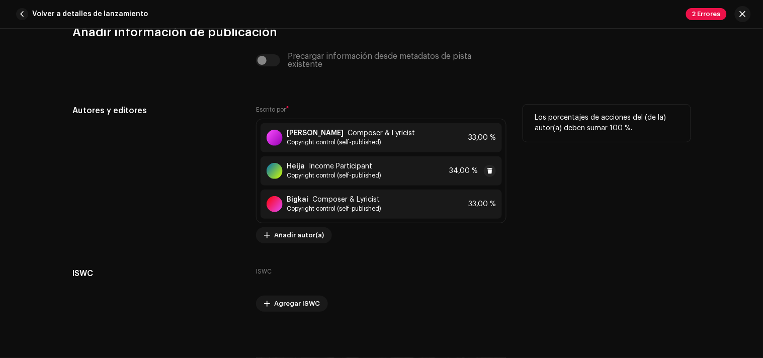
click at [386, 179] on div "Heija Income Participant Copyright control (self-published) 34,00 %" at bounding box center [381, 170] width 241 height 29
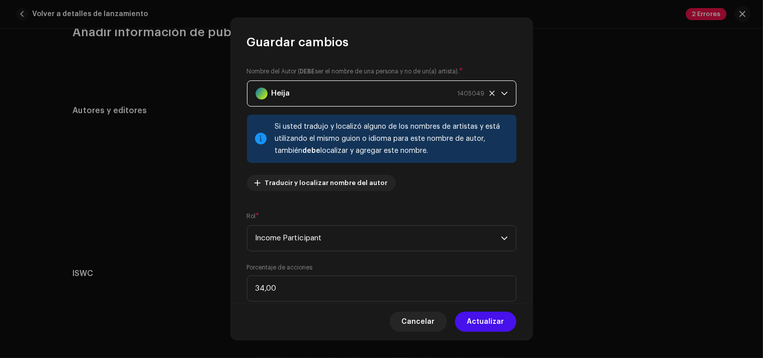
click at [357, 91] on div "Heija 1405049" at bounding box center [370, 93] width 229 height 25
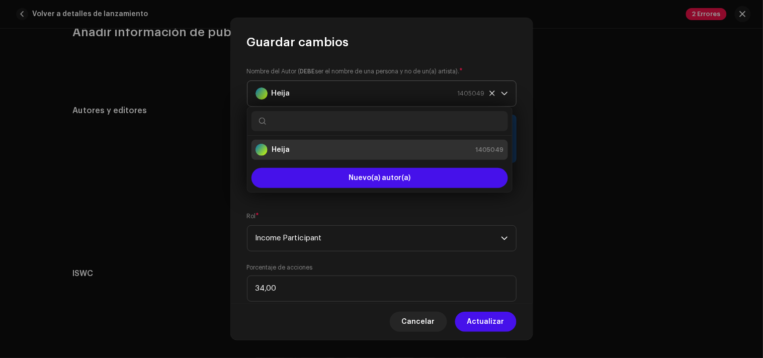
click at [333, 94] on div "Heija 1405049" at bounding box center [370, 93] width 229 height 25
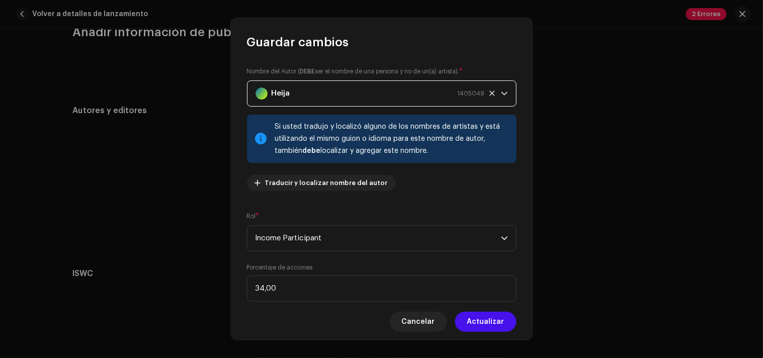
click at [333, 94] on div "Heija 1405049" at bounding box center [370, 93] width 229 height 25
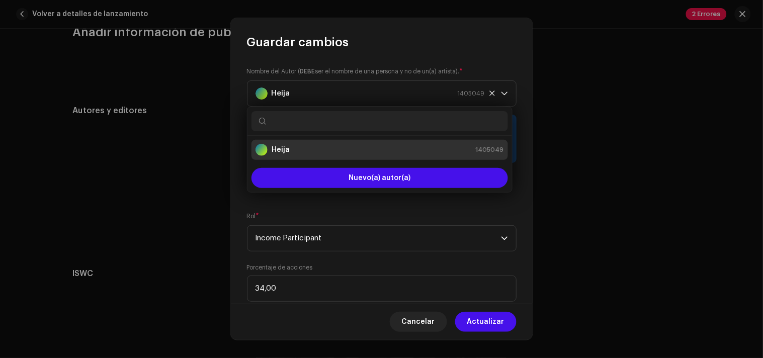
click at [329, 151] on div "Heija 1405049" at bounding box center [380, 150] width 248 height 12
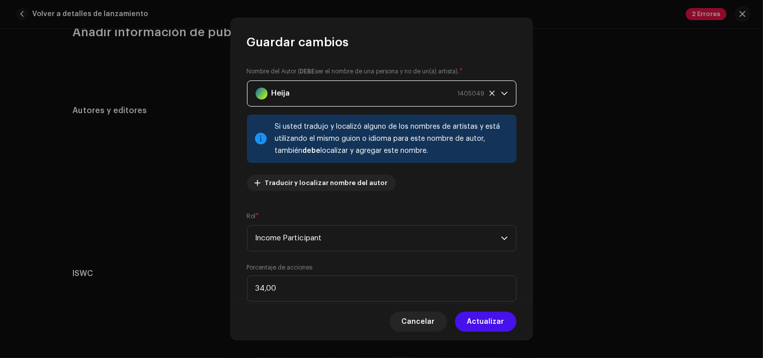
click at [327, 93] on div "Heija 1405049" at bounding box center [370, 93] width 229 height 25
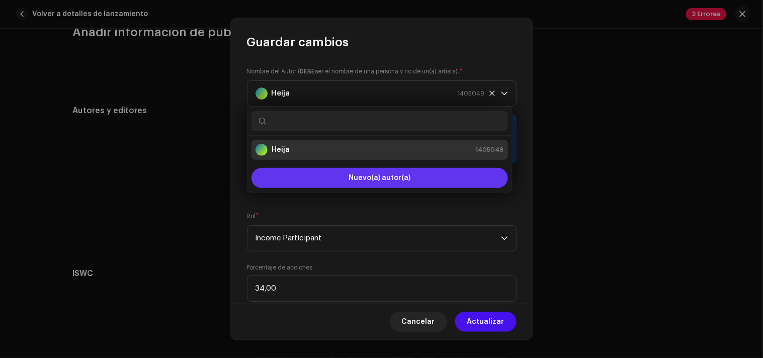
click at [338, 179] on button "Nuevo(a) autor(a)" at bounding box center [379, 178] width 257 height 20
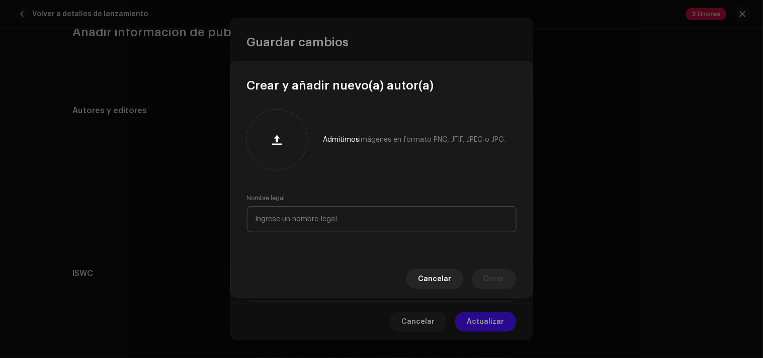
drag, startPoint x: 321, startPoint y: 199, endPoint x: 318, endPoint y: 207, distance: 8.6
click at [318, 206] on div "Nombre legal" at bounding box center [382, 213] width 270 height 38
click at [315, 213] on input "text" at bounding box center [382, 219] width 270 height 26
type input "H"
click at [421, 279] on button "Cancelar" at bounding box center [434, 279] width 57 height 20
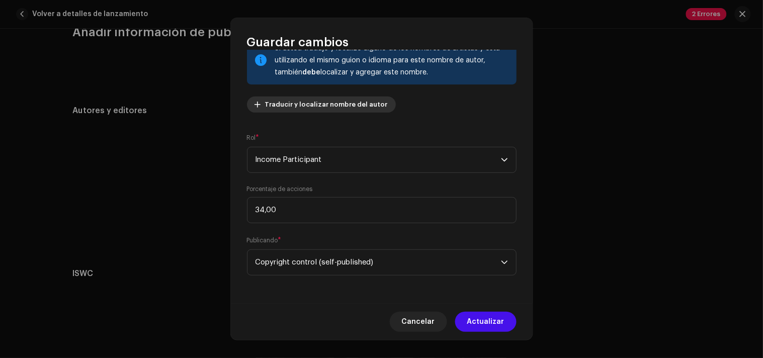
scroll to position [0, 0]
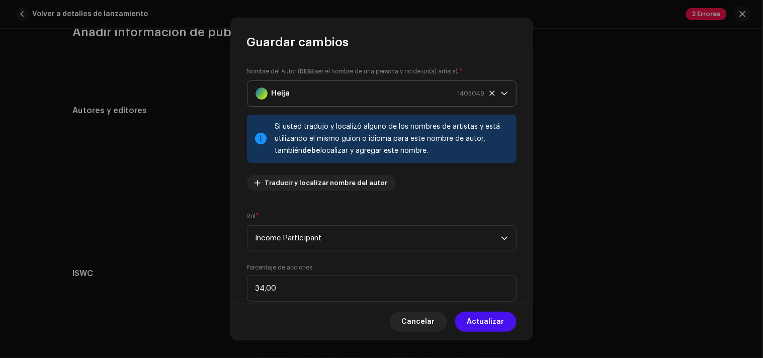
click at [501, 93] on icon "dropdown trigger" at bounding box center [504, 94] width 6 height 4
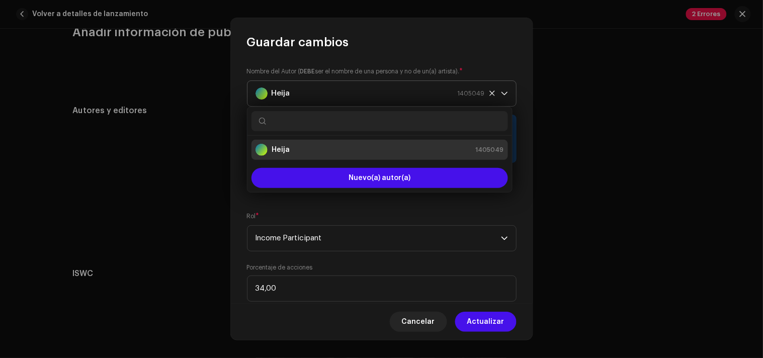
click at [501, 93] on icon "dropdown trigger" at bounding box center [504, 94] width 6 height 4
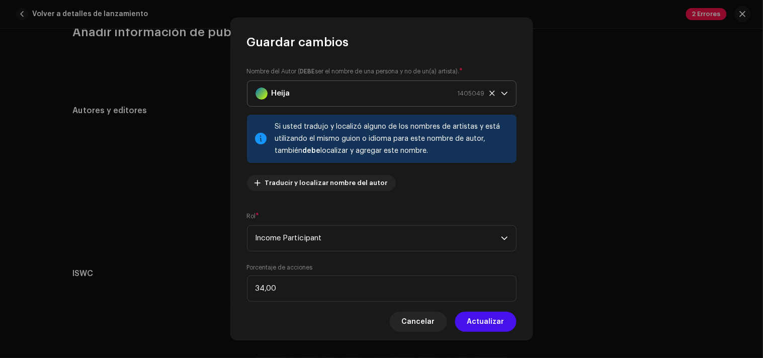
click at [489, 91] on icon at bounding box center [492, 93] width 7 height 7
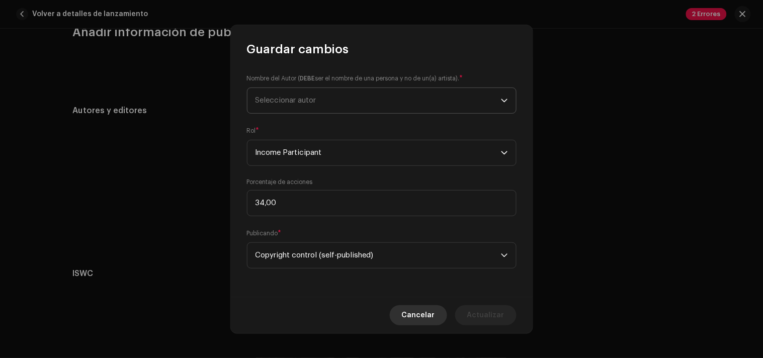
click at [410, 307] on span "Cancelar" at bounding box center [418, 315] width 33 height 20
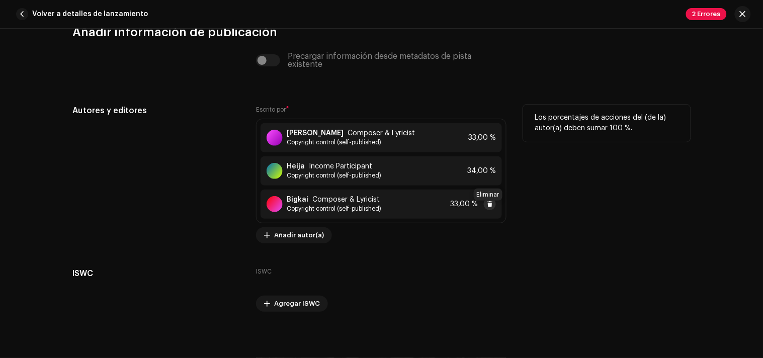
click at [487, 208] on span at bounding box center [490, 204] width 6 height 8
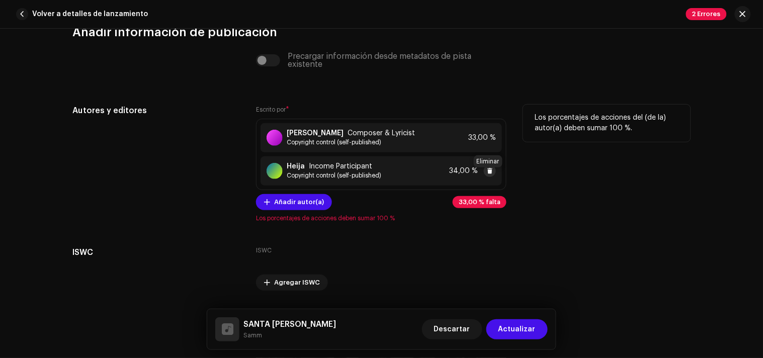
click at [488, 175] on span at bounding box center [490, 171] width 6 height 8
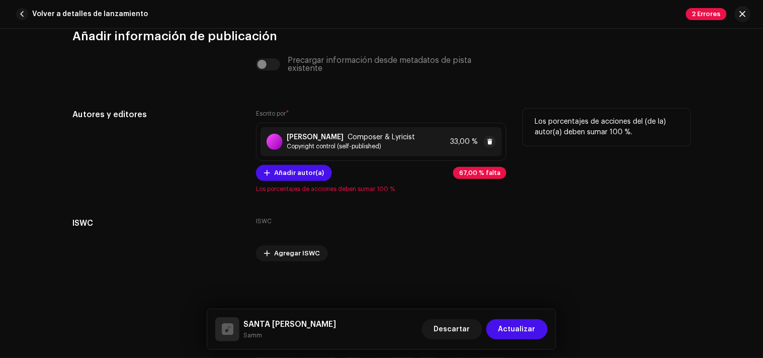
click at [434, 147] on div "[PERSON_NAME] Composer & Lyricist Copyright control (self-published) 33,00 %" at bounding box center [381, 141] width 241 height 29
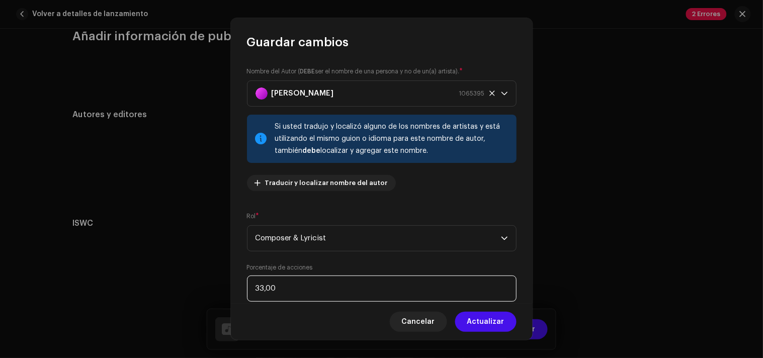
click at [272, 288] on input "33,00" at bounding box center [382, 289] width 270 height 26
click at [262, 291] on input "33,00" at bounding box center [382, 289] width 270 height 26
click at [265, 287] on input "33,00" at bounding box center [382, 289] width 270 height 26
click at [293, 282] on input "33,00" at bounding box center [382, 289] width 270 height 26
type input "3,00"
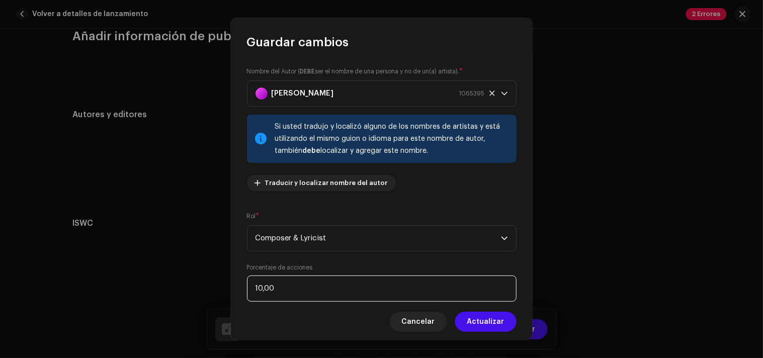
type input "100,00"
click at [489, 321] on span "Actualizar" at bounding box center [485, 322] width 37 height 20
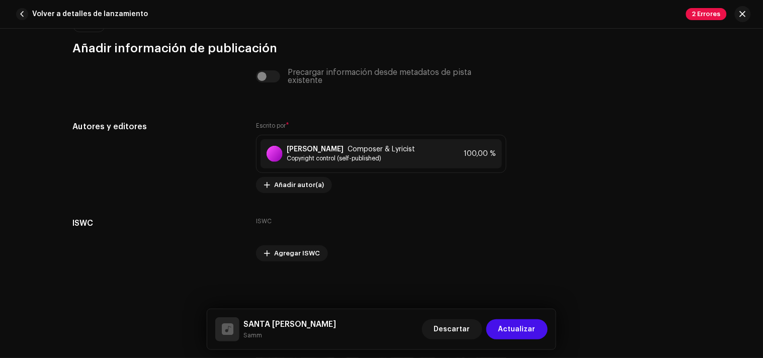
scroll to position [2018, 0]
click at [523, 322] on span "Actualizar" at bounding box center [516, 329] width 37 height 20
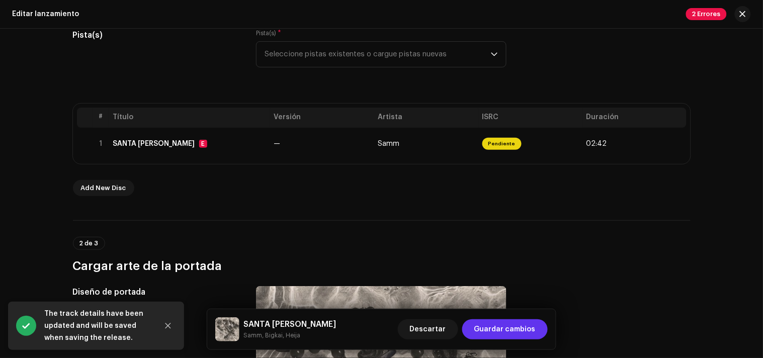
click at [517, 322] on span "Guardar cambios" at bounding box center [504, 329] width 61 height 20
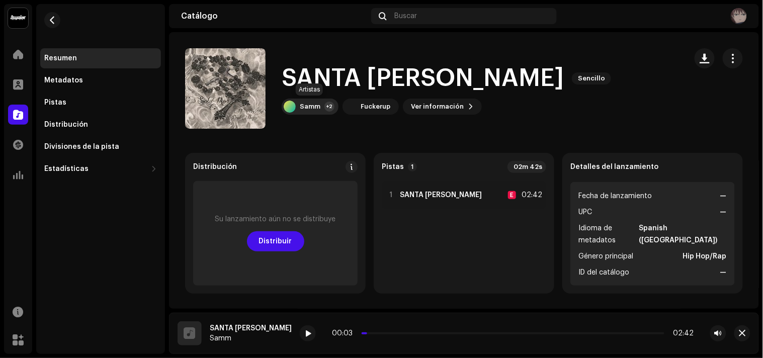
click at [315, 103] on div "Samm" at bounding box center [310, 107] width 21 height 8
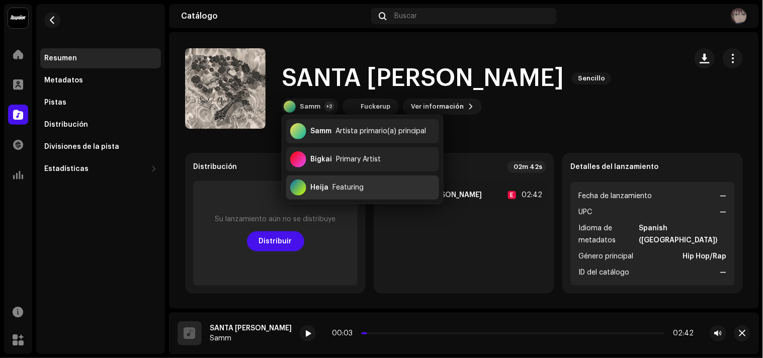
click at [346, 188] on div "Featuring" at bounding box center [347, 188] width 31 height 8
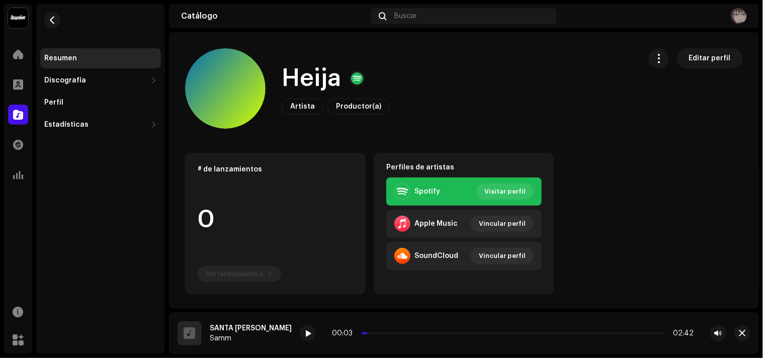
click at [57, 27] on re-m-nav-back at bounding box center [52, 26] width 24 height 44
click at [57, 19] on button "button" at bounding box center [52, 20] width 16 height 16
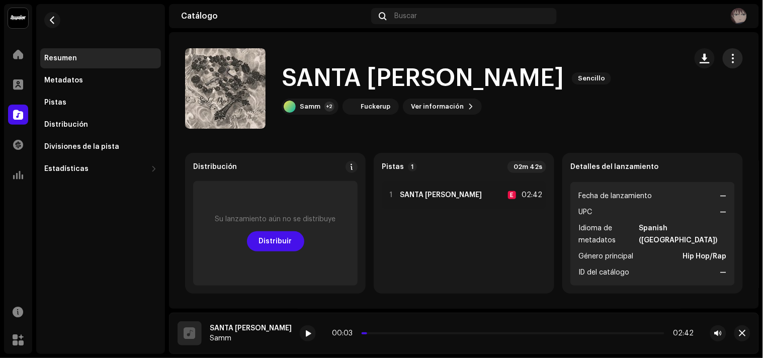
click at [687, 59] on button "button" at bounding box center [733, 58] width 20 height 20
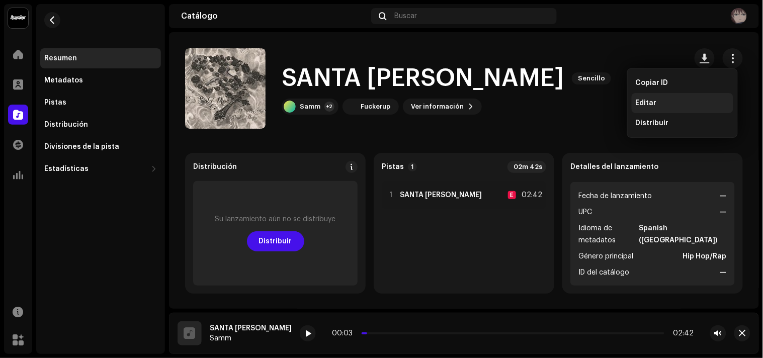
click at [673, 107] on div "Editar" at bounding box center [683, 103] width 94 height 8
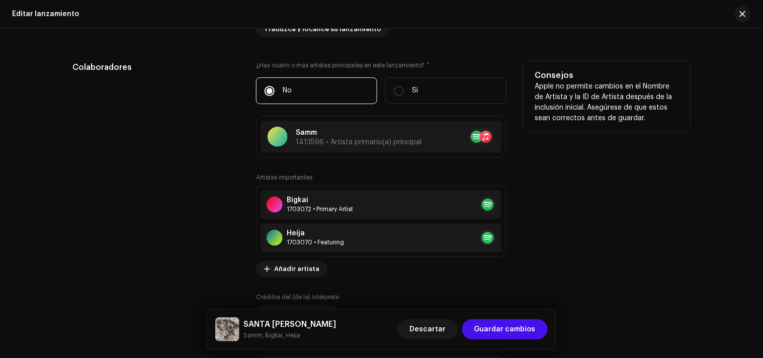
scroll to position [1118, 0]
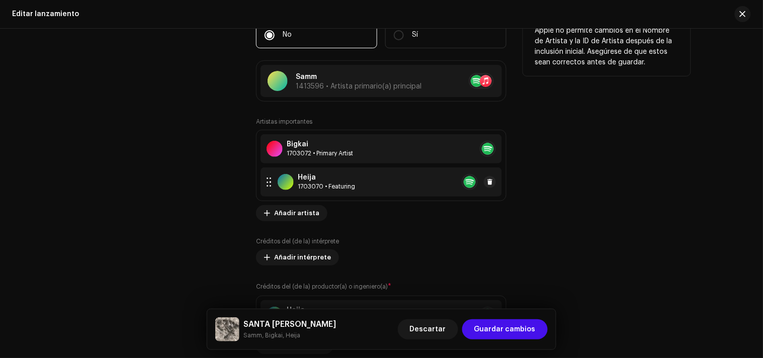
click at [376, 179] on div "Heija 1703070 • Featuring" at bounding box center [381, 181] width 241 height 29
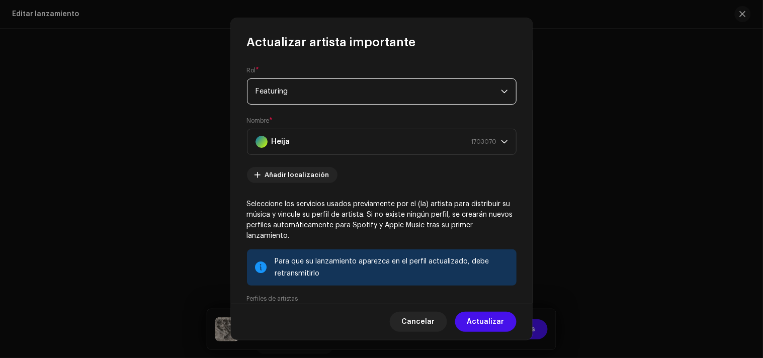
click at [359, 85] on span "Featuring" at bounding box center [378, 91] width 245 height 25
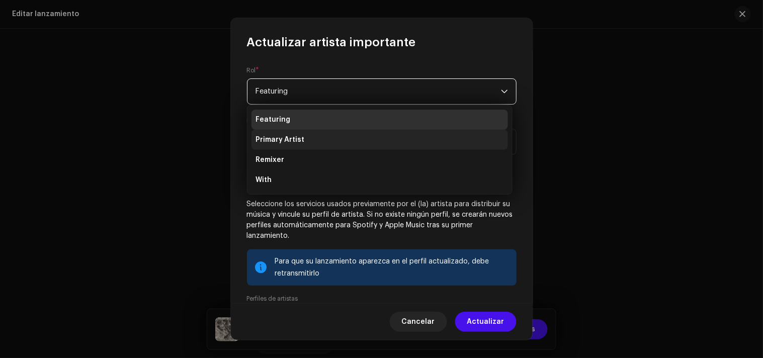
click at [304, 135] on li "Primary Artist" at bounding box center [379, 140] width 257 height 20
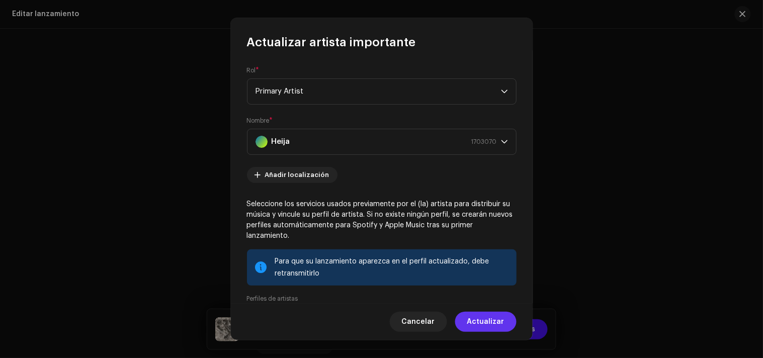
click at [494, 320] on span "Actualizar" at bounding box center [485, 322] width 37 height 20
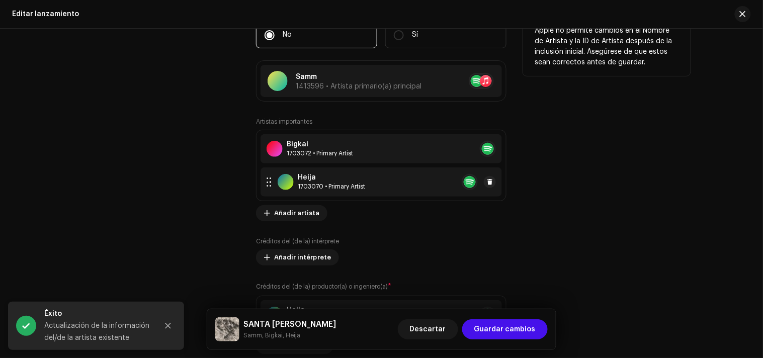
click at [319, 182] on div "Heija" at bounding box center [331, 178] width 67 height 8
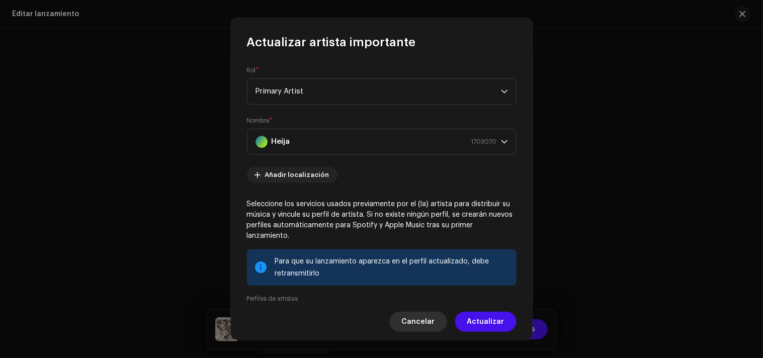
click at [435, 322] on span "Cancelar" at bounding box center [418, 322] width 33 height 20
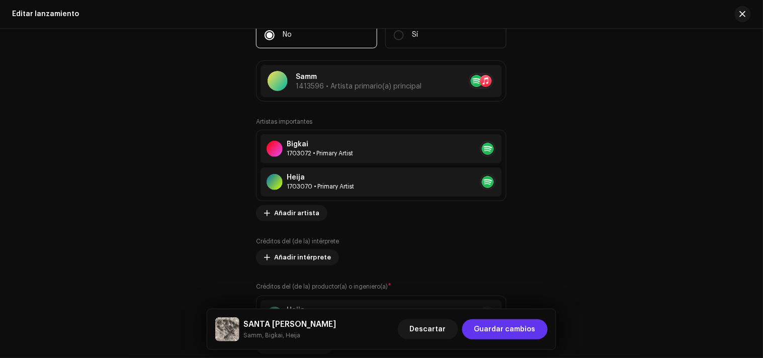
click at [487, 322] on span "Guardar cambios" at bounding box center [504, 329] width 61 height 20
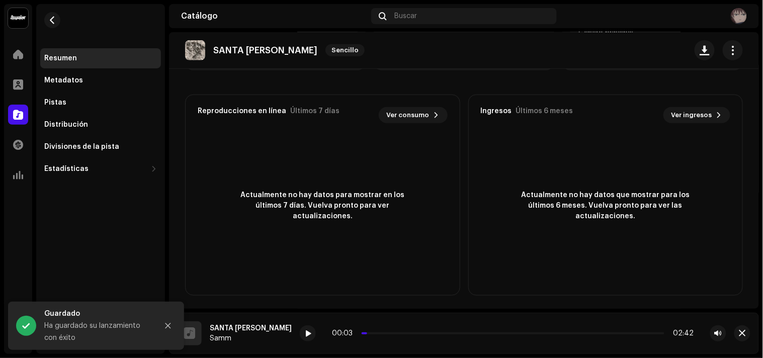
scroll to position [112, 0]
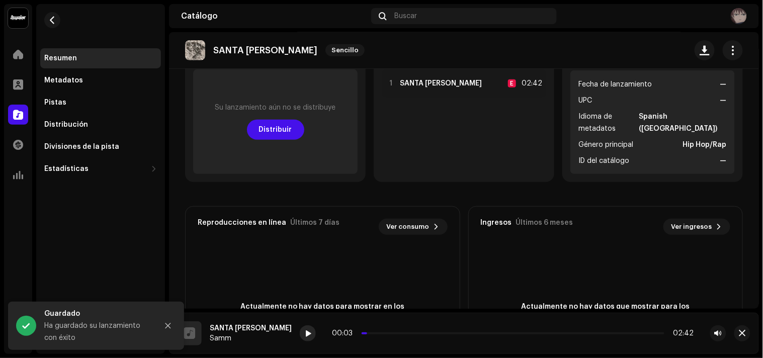
click at [305, 322] on span at bounding box center [308, 334] width 6 height 8
click at [338, 322] on div "00:04 02:42" at bounding box center [513, 333] width 362 height 8
click at [350, 322] on div "00:04 02:42" at bounding box center [513, 333] width 362 height 8
click at [362, 322] on p-slider at bounding box center [513, 333] width 303 height 2
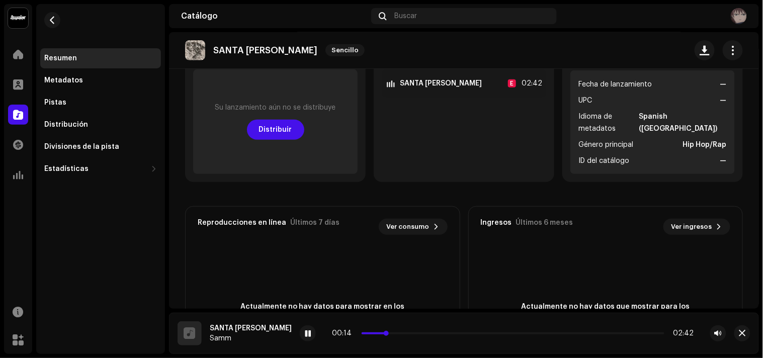
click at [384, 322] on div "00:14 02:42" at bounding box center [513, 333] width 362 height 8
click at [384, 322] on p-slider at bounding box center [513, 333] width 303 height 2
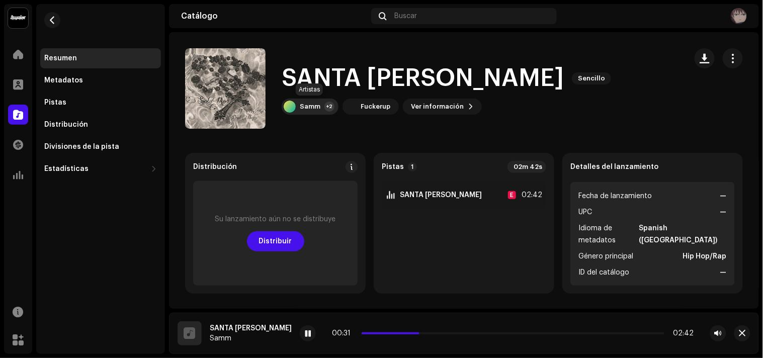
click at [325, 106] on div "+2" at bounding box center [329, 107] width 10 height 10
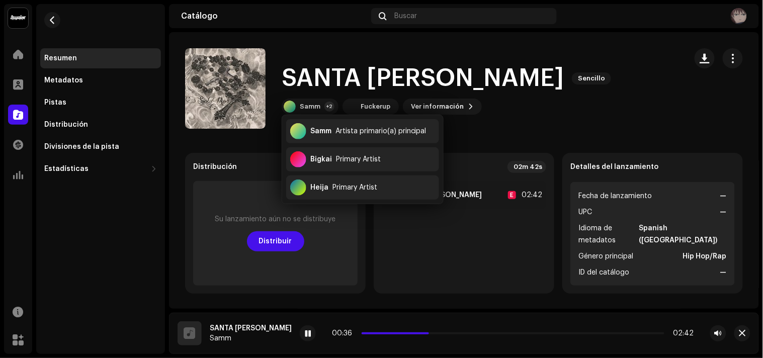
click at [540, 100] on div "SANTA [PERSON_NAME] Sencillo Samm +2 Fuckerup Ver información" at bounding box center [431, 88] width 493 height 80
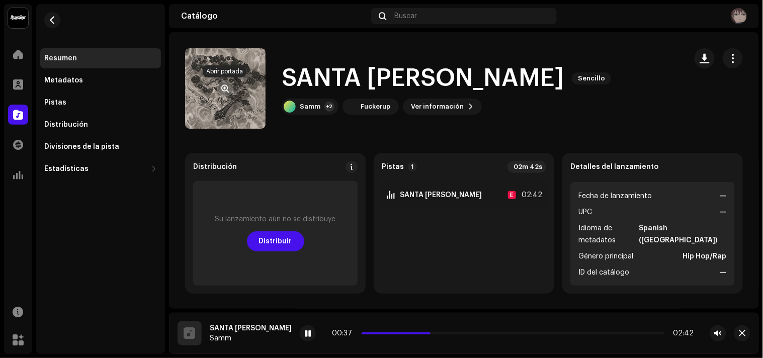
click at [227, 92] on span "button" at bounding box center [226, 89] width 8 height 8
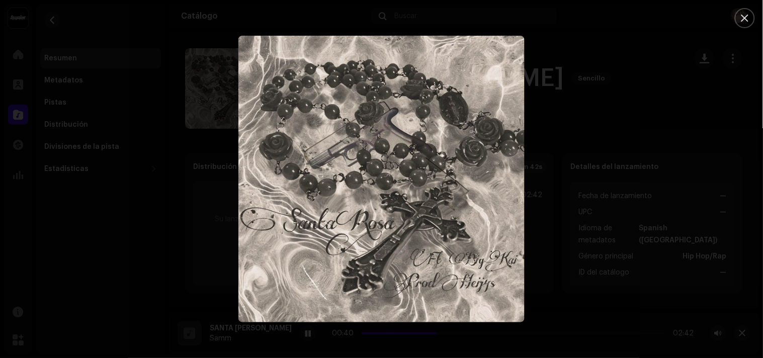
drag, startPoint x: 385, startPoint y: 192, endPoint x: 368, endPoint y: 180, distance: 21.1
click at [365, 174] on img "1" at bounding box center [381, 179] width 287 height 287
drag, startPoint x: 391, startPoint y: 195, endPoint x: 345, endPoint y: 168, distance: 53.4
click at [345, 168] on img "1" at bounding box center [381, 179] width 287 height 287
click at [687, 14] on icon "Close" at bounding box center [744, 18] width 9 height 9
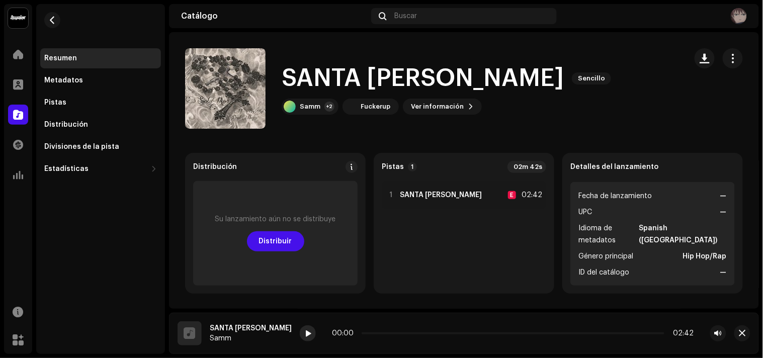
click at [305, 322] on span at bounding box center [308, 334] width 6 height 8
click at [198, 322] on div at bounding box center [190, 333] width 24 height 24
click at [276, 240] on span "Distribuir" at bounding box center [275, 241] width 33 height 20
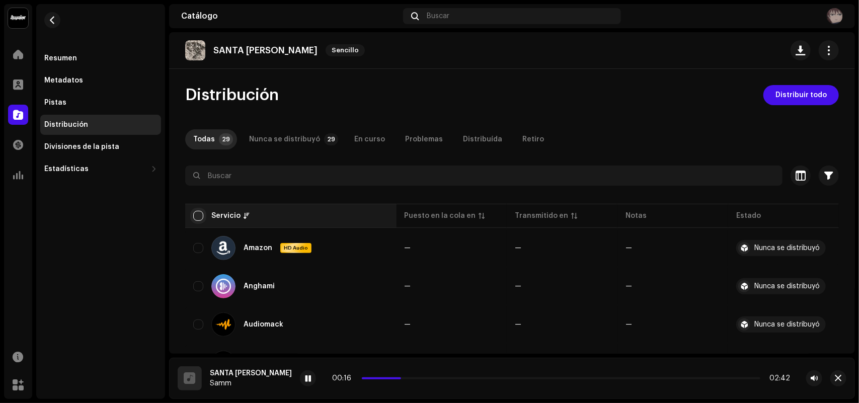
click at [200, 214] on input "checkbox" at bounding box center [198, 216] width 10 height 10
checkbox input "true"
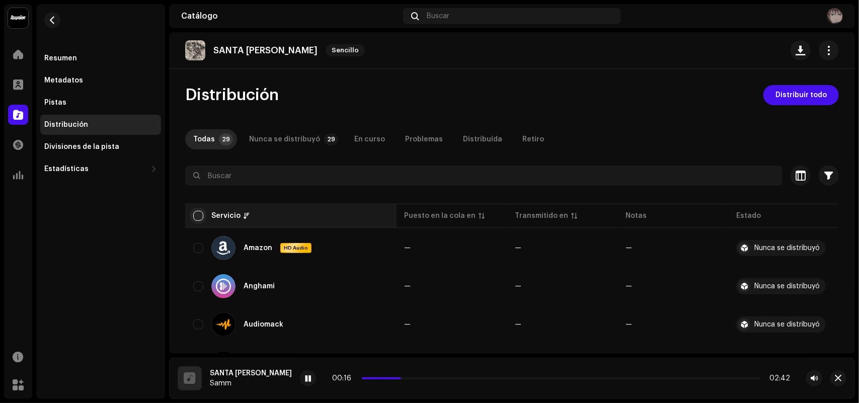
checkbox input "true"
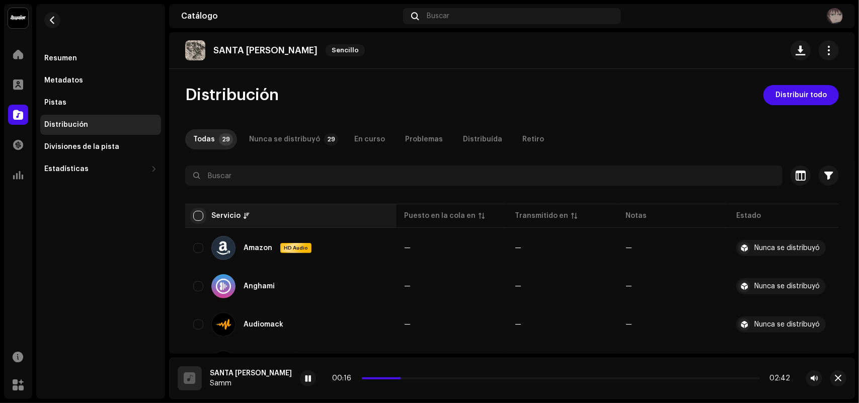
checkbox input "true"
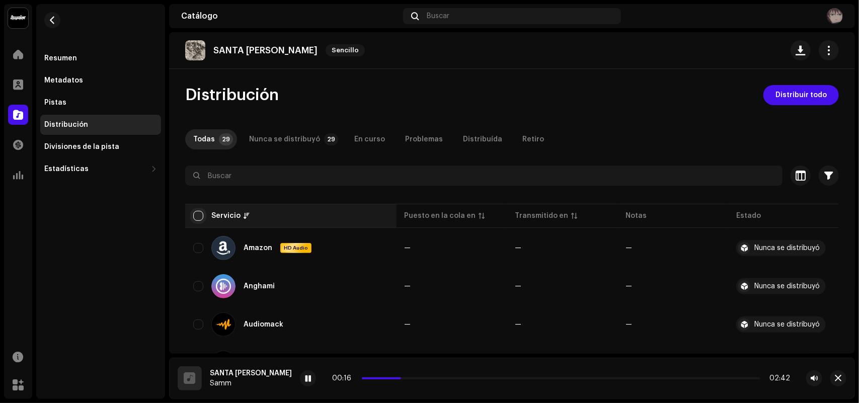
checkbox input "true"
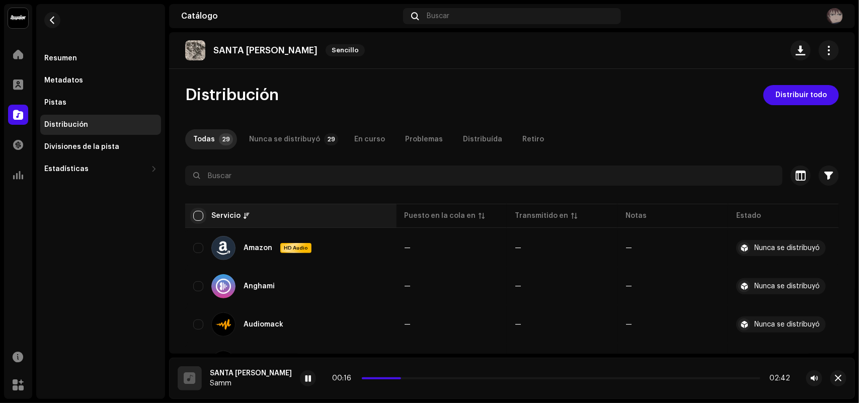
checkbox input "true"
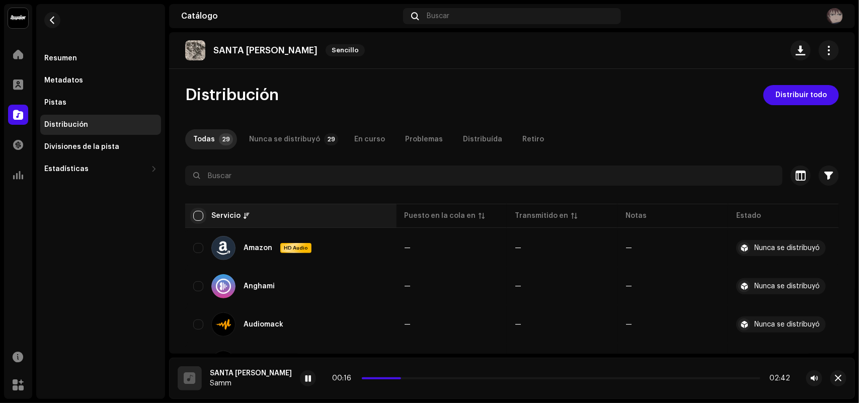
checkbox input "true"
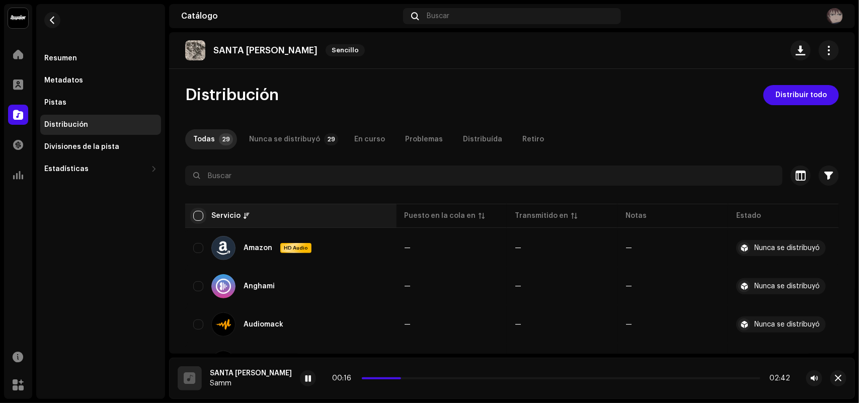
checkbox input "true"
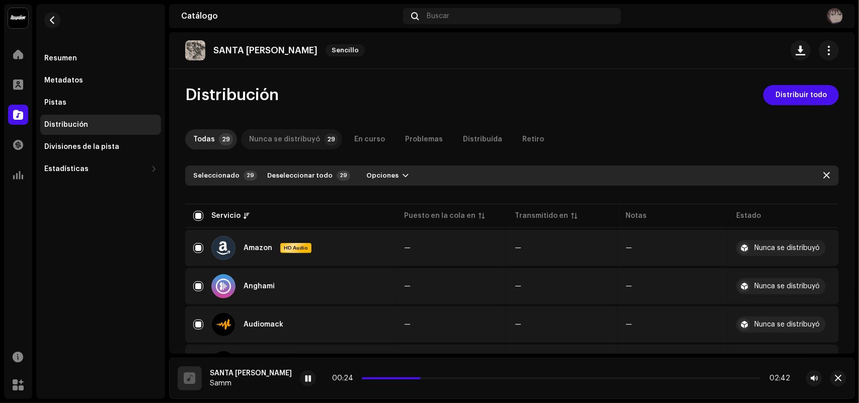
click at [294, 139] on div "Nunca se distribuyó" at bounding box center [284, 139] width 71 height 20
checkbox input "false"
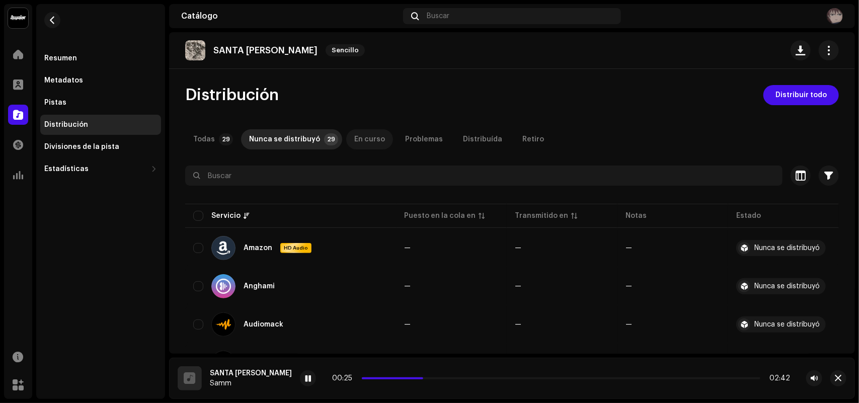
click at [360, 135] on div "En curso" at bounding box center [369, 139] width 31 height 20
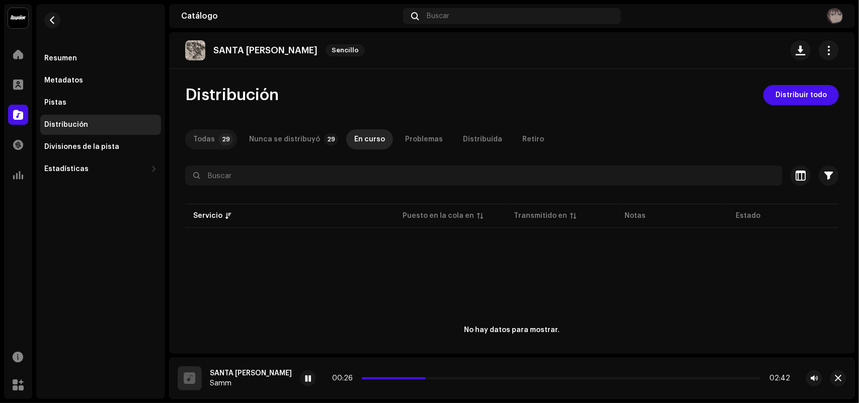
click at [203, 141] on div "Todas" at bounding box center [204, 139] width 22 height 20
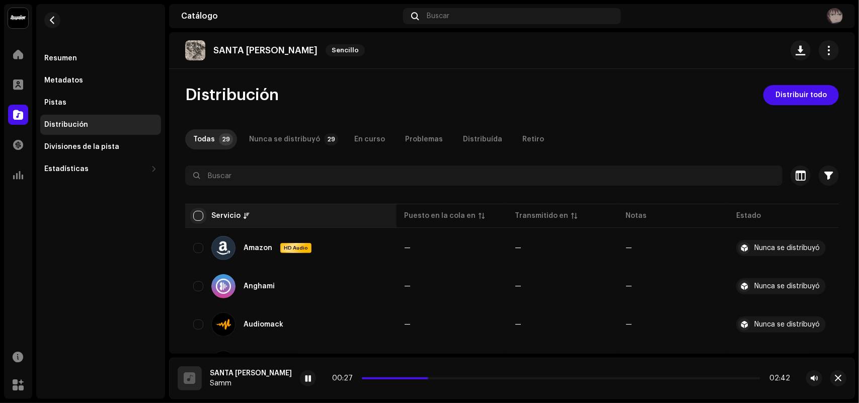
click at [198, 217] on input "checkbox" at bounding box center [198, 216] width 10 height 10
checkbox input "true"
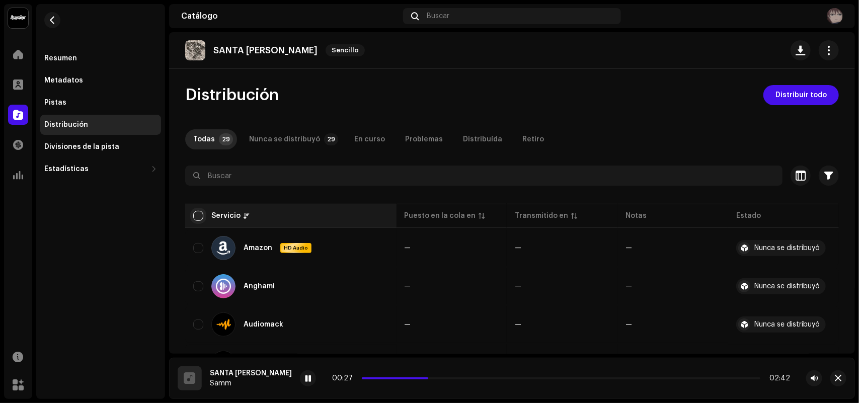
checkbox input "true"
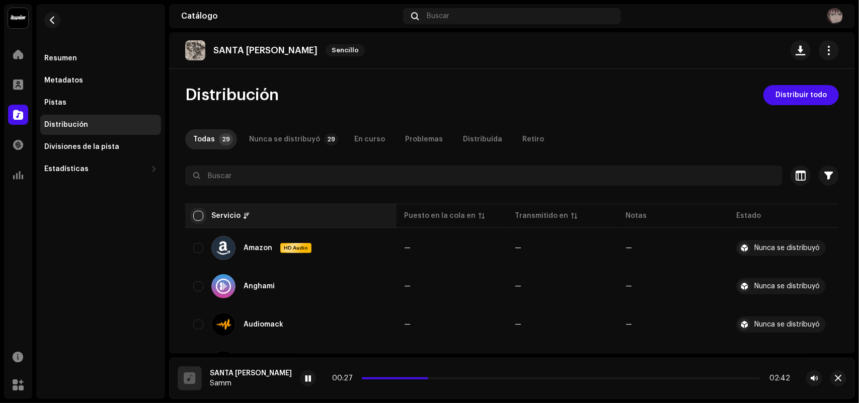
checkbox input "true"
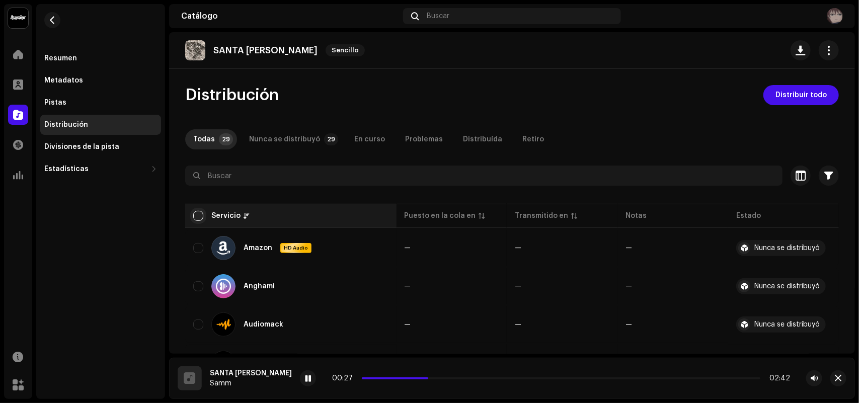
checkbox input "true"
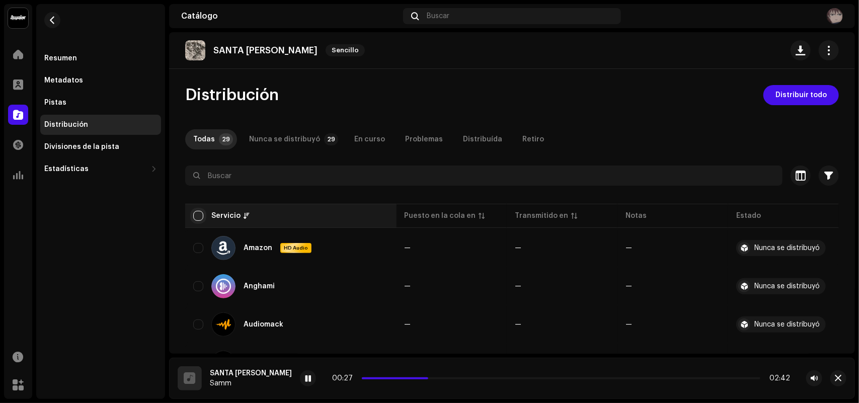
checkbox input "true"
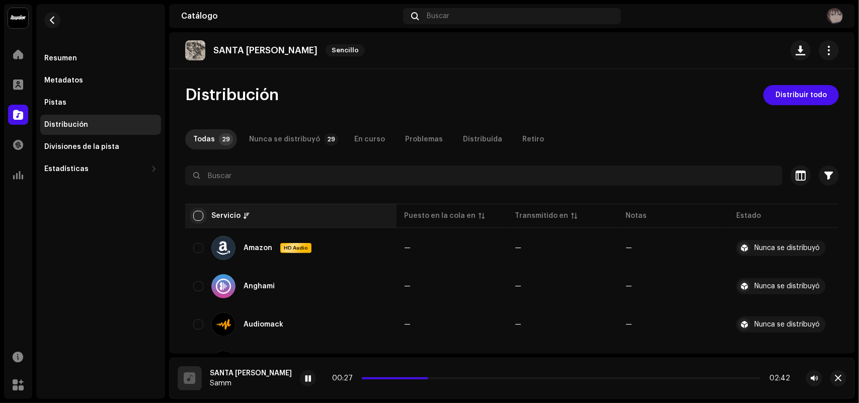
checkbox input "true"
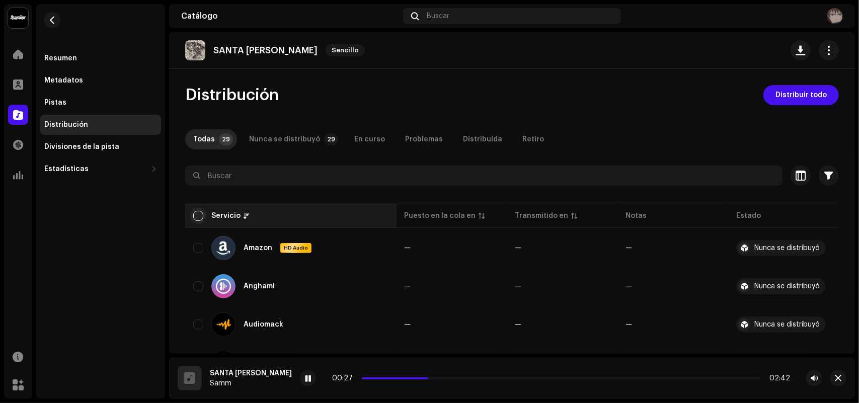
checkbox input "true"
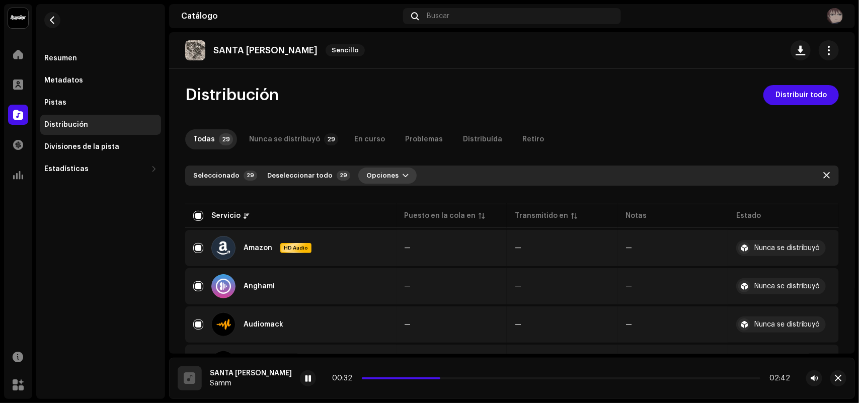
click at [378, 179] on span "Opciones" at bounding box center [382, 175] width 32 height 20
click at [378, 177] on span "Opciones" at bounding box center [382, 175] width 32 height 20
click at [687, 91] on span "Distribuir todo" at bounding box center [800, 95] width 51 height 20
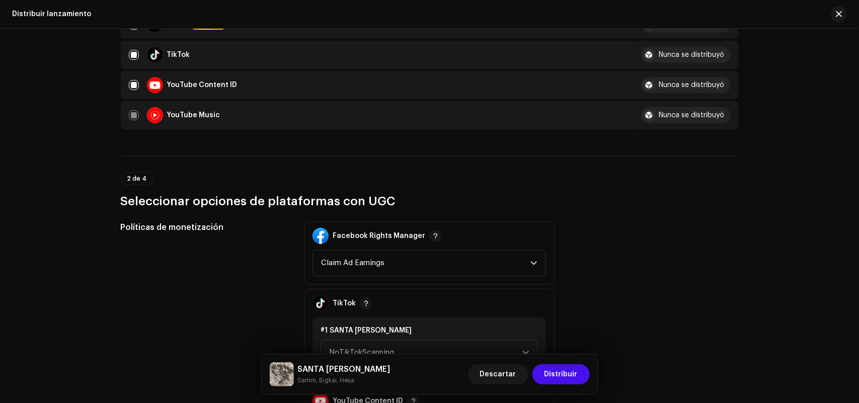
scroll to position [1069, 0]
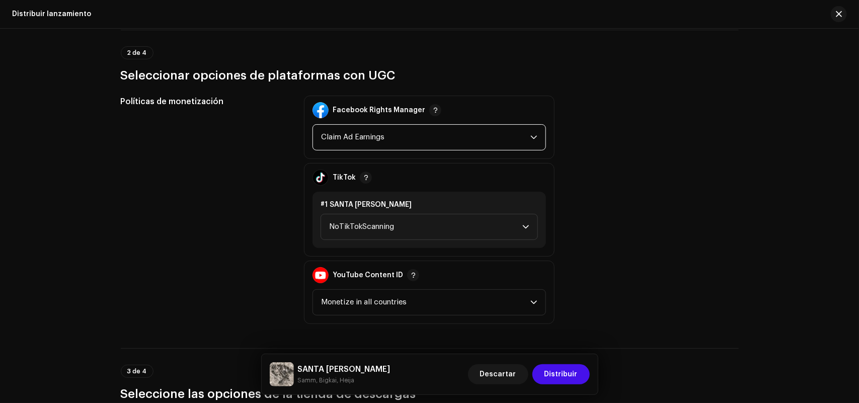
click at [402, 136] on span "Claim Ad Earnings" at bounding box center [425, 137] width 209 height 25
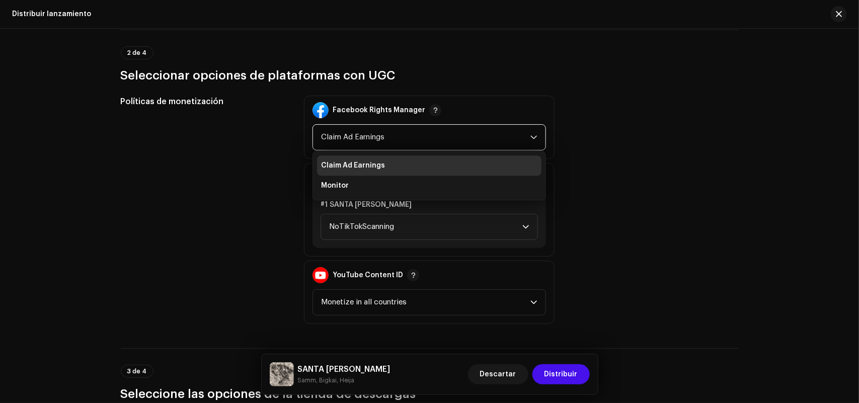
click at [403, 131] on span "Claim Ad Earnings" at bounding box center [425, 137] width 209 height 25
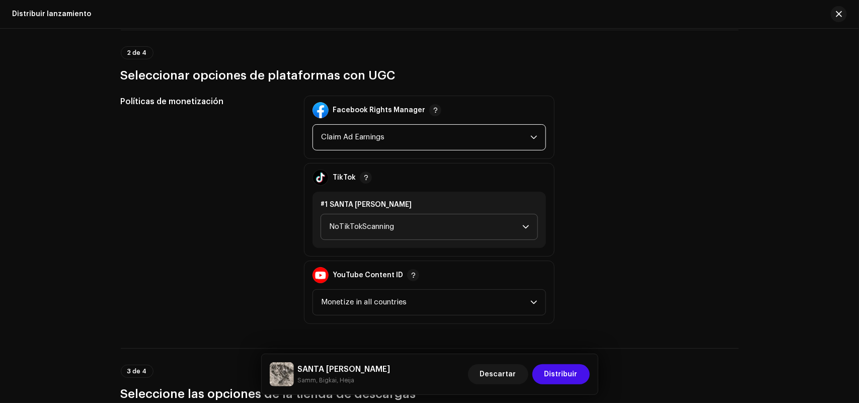
click at [400, 224] on span "NoTikTokScanning" at bounding box center [425, 226] width 193 height 25
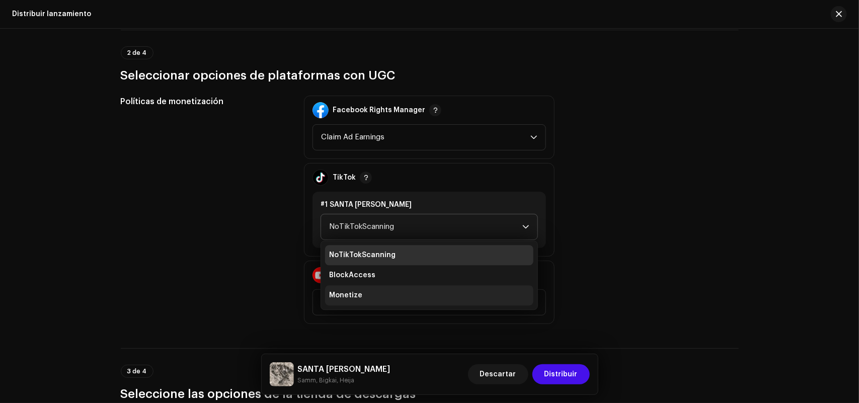
click at [367, 291] on li "Monetize" at bounding box center [429, 295] width 208 height 20
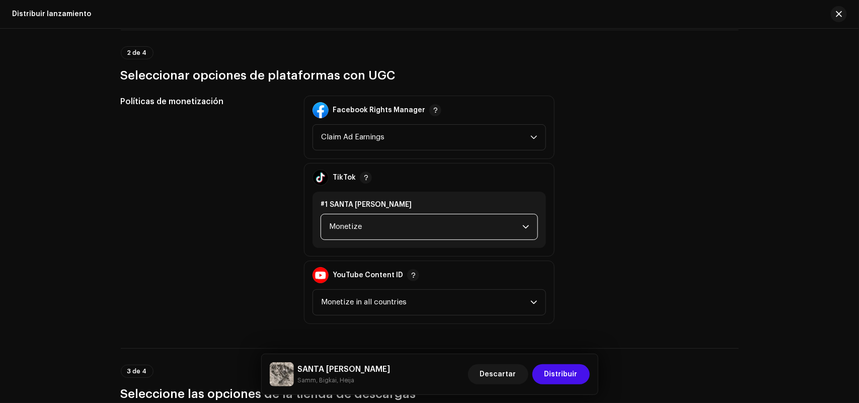
click at [391, 227] on span "Monetize" at bounding box center [425, 226] width 193 height 25
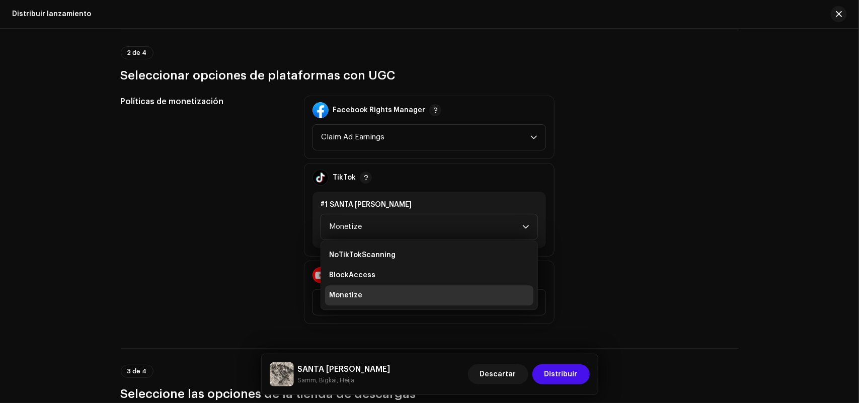
click at [214, 200] on div "Políticas de monetización" at bounding box center [204, 210] width 167 height 228
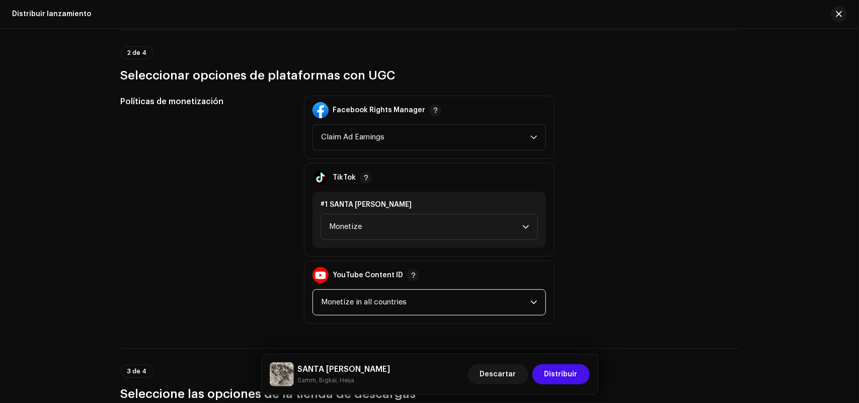
click at [357, 294] on span "Monetize in all countries" at bounding box center [425, 302] width 209 height 25
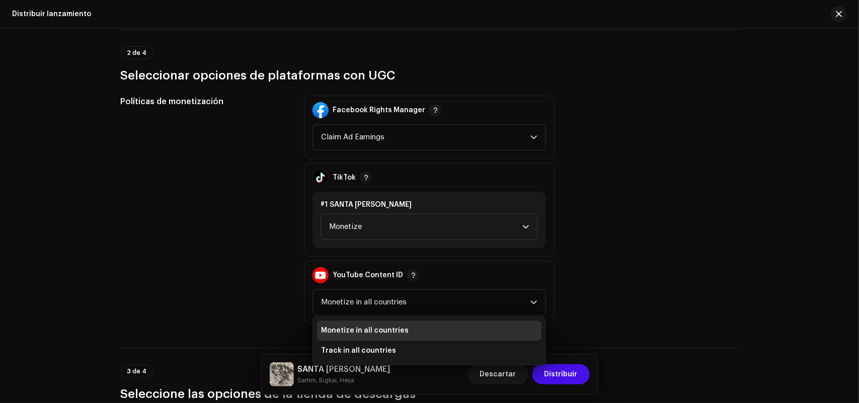
click at [215, 270] on div "Políticas de monetización" at bounding box center [204, 210] width 167 height 228
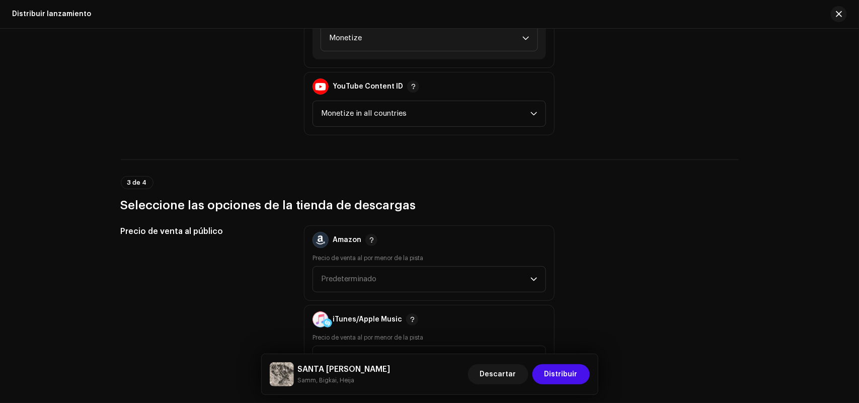
scroll to position [1383, 0]
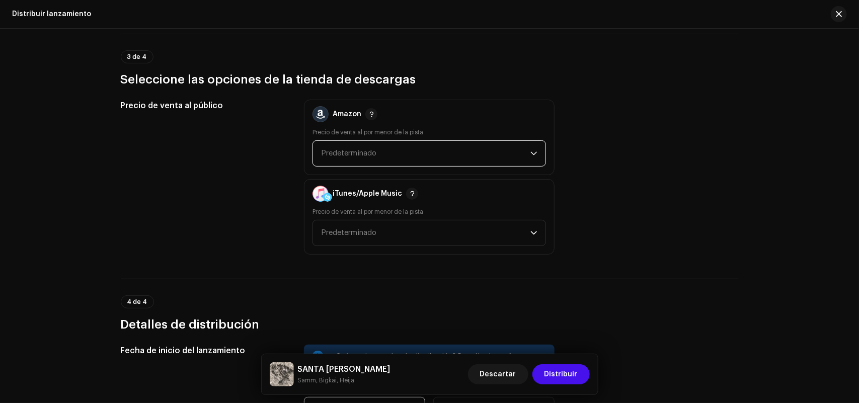
click at [369, 146] on span "Predeterminado" at bounding box center [425, 153] width 209 height 25
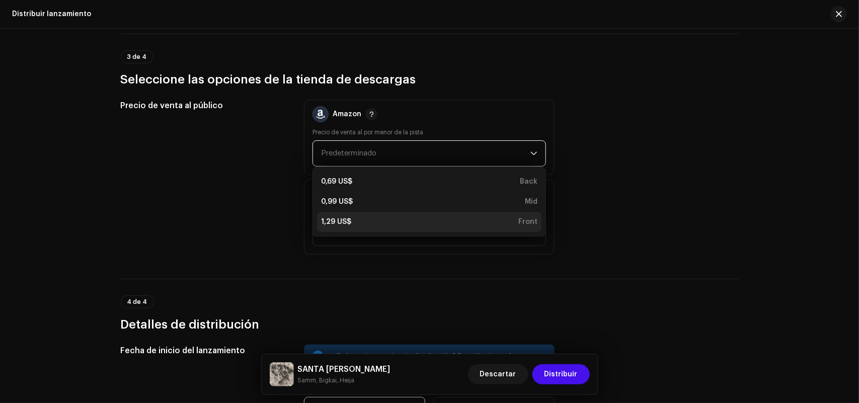
click at [353, 222] on div "1,29 US$ Front" at bounding box center [429, 222] width 216 height 10
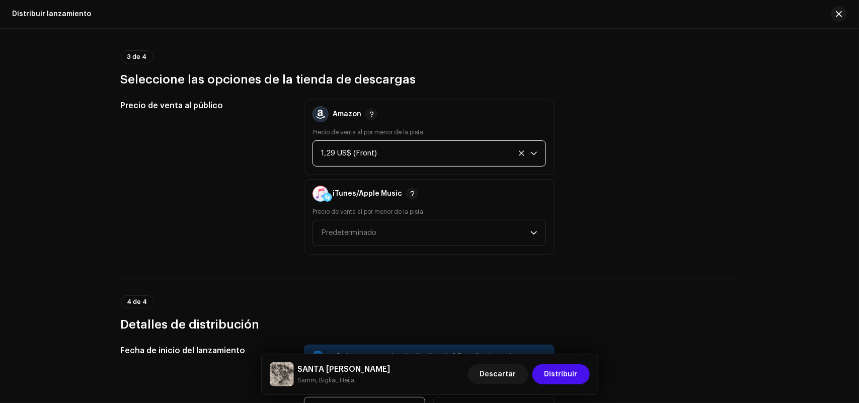
click at [353, 222] on span "Predeterminado" at bounding box center [425, 232] width 209 height 25
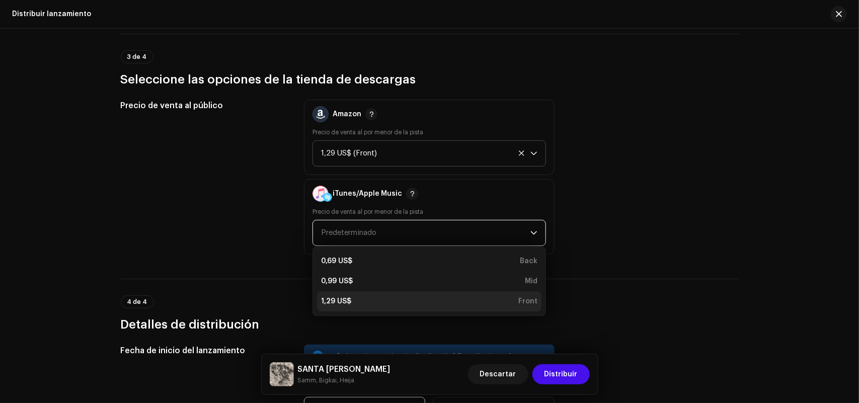
click at [357, 302] on div "1,29 US$ Front" at bounding box center [429, 301] width 216 height 10
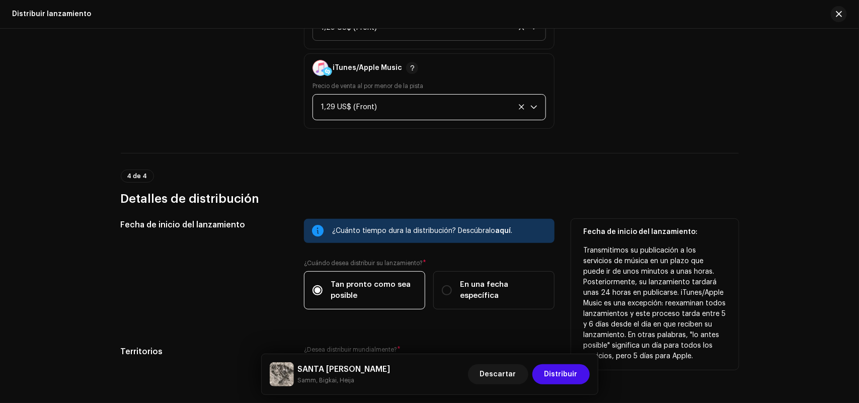
scroll to position [1572, 0]
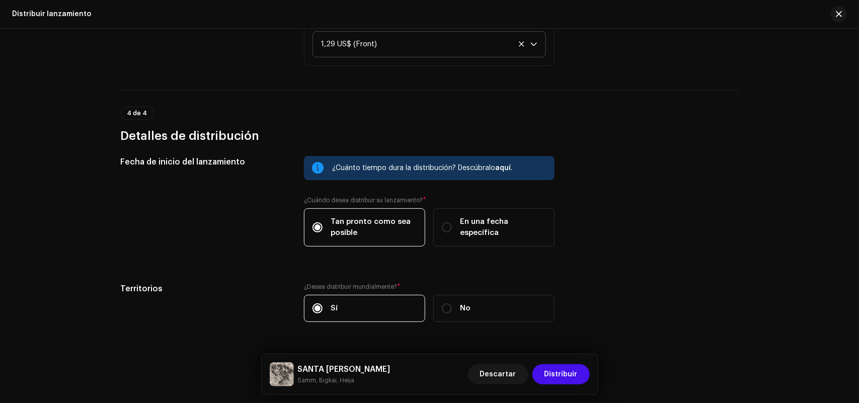
click at [428, 274] on div "Fecha de inicio del lanzamiento ¿Cuánto tiempo dura la distribución? Descúbralo…" at bounding box center [430, 245] width 618 height 178
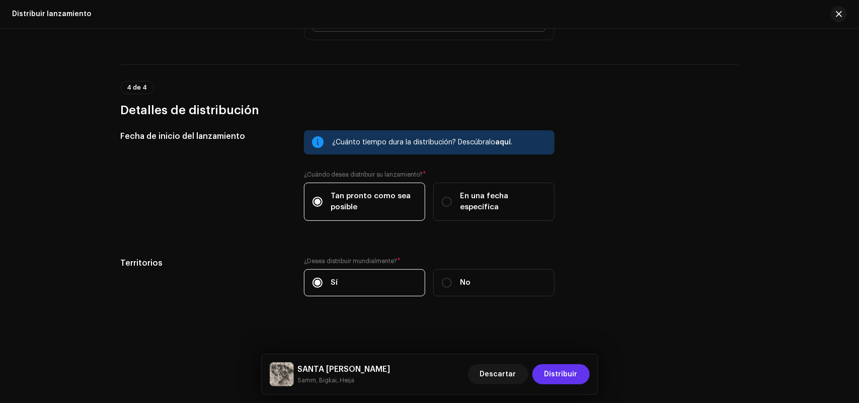
click at [564, 322] on span "Distribuir" at bounding box center [560, 374] width 33 height 20
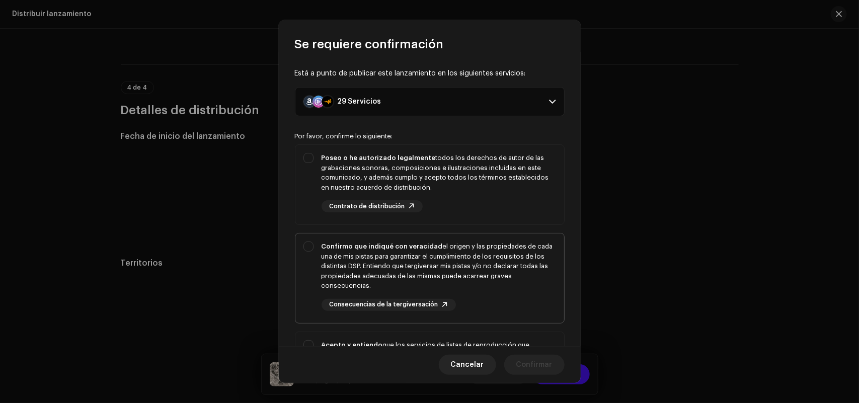
scroll to position [173, 0]
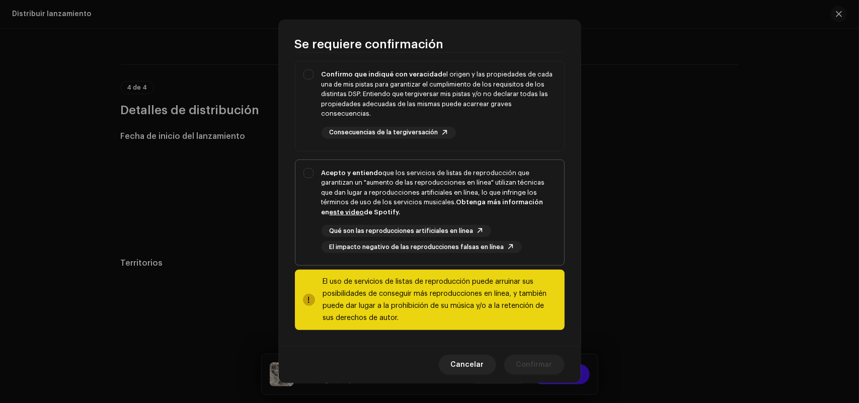
click at [311, 171] on div "Acepto y entiendo que los servicios de listas de reproducción que garantizan un…" at bounding box center [429, 211] width 269 height 102
checkbox input "true"
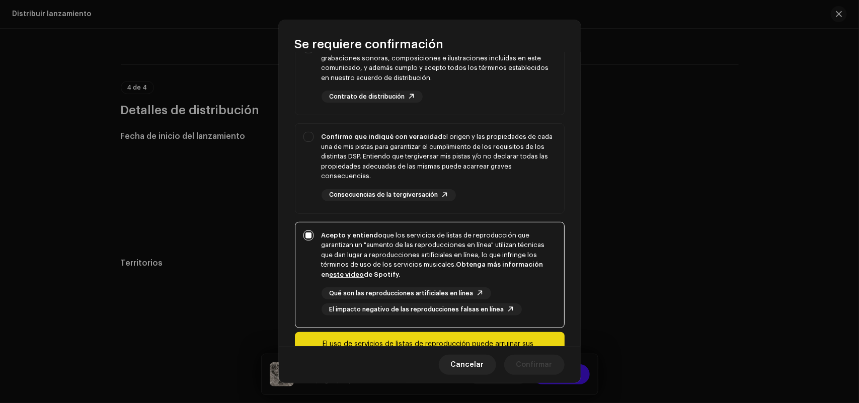
scroll to position [0, 0]
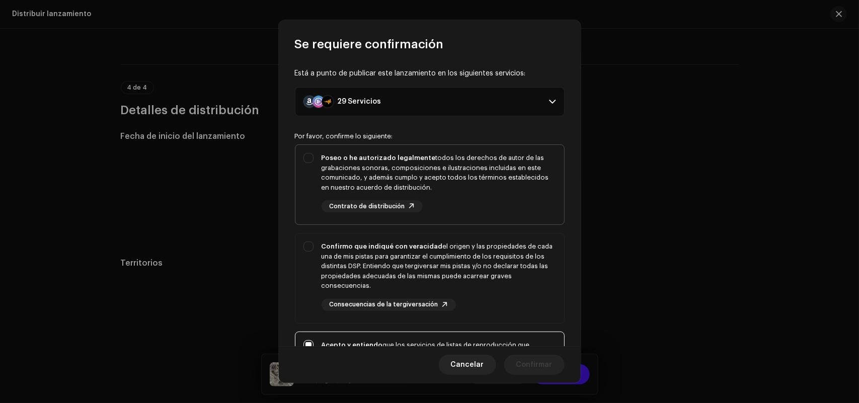
click at [312, 160] on div "Poseo o he autorizado legalmente todos los derechos de autor de las grabaciones…" at bounding box center [429, 182] width 269 height 75
checkbox input "true"
click at [310, 248] on div "Confirmo que indiqué con veracidad el origen y las propiedades de cada una de m…" at bounding box center [429, 276] width 269 height 86
checkbox input "true"
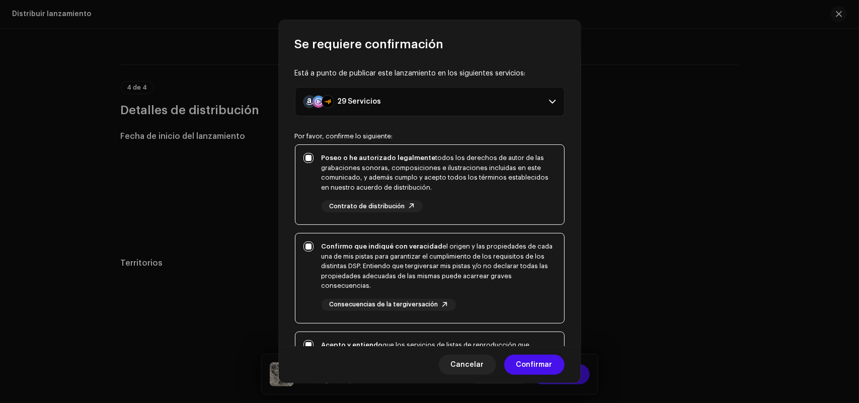
scroll to position [173, 0]
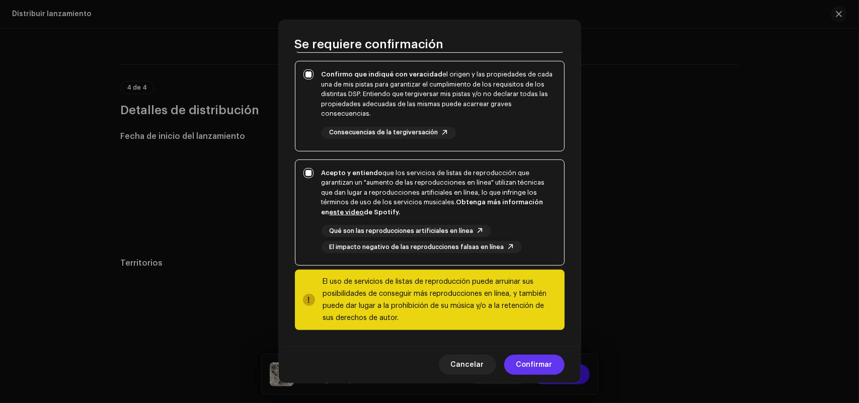
click at [532, 322] on span "Confirmar" at bounding box center [534, 365] width 36 height 20
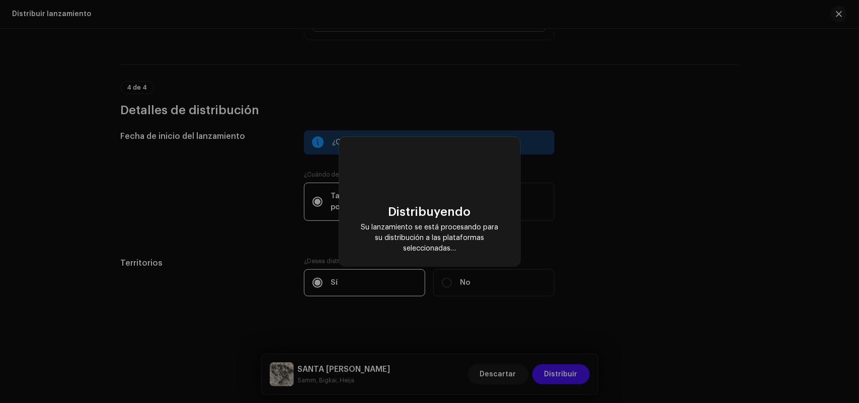
checkbox input "false"
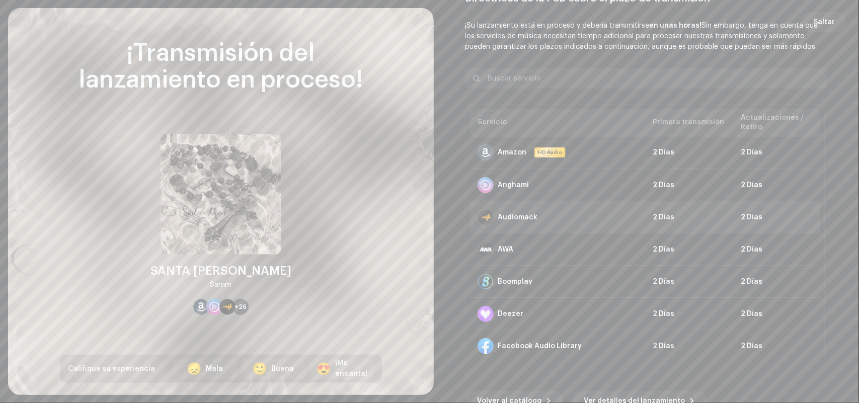
click at [477, 210] on div "Audiomack" at bounding box center [507, 217] width 60 height 16
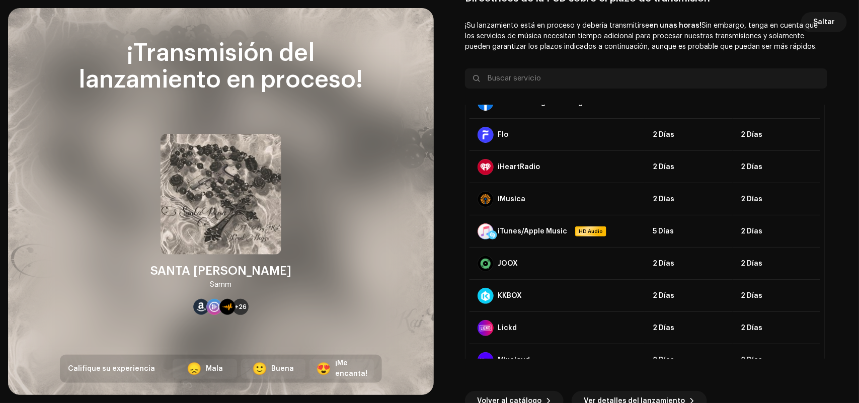
scroll to position [0, 0]
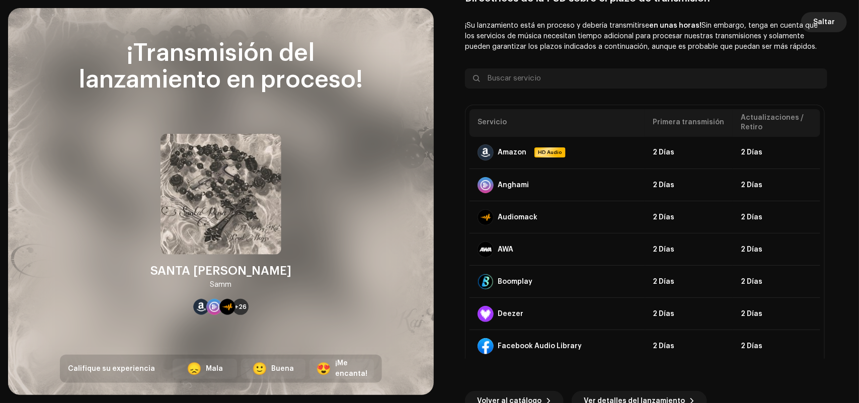
click at [687, 19] on span "Saltar" at bounding box center [824, 22] width 22 height 20
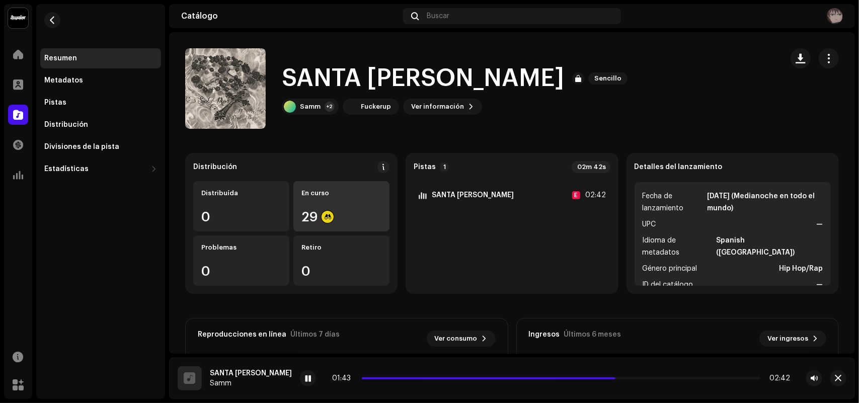
click at [339, 212] on div "29" at bounding box center [341, 216] width 80 height 13
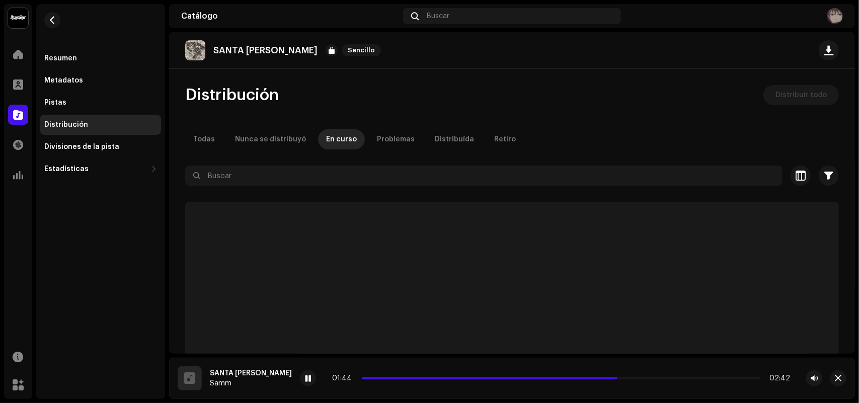
click at [339, 212] on p-skeleton at bounding box center [511, 307] width 653 height 211
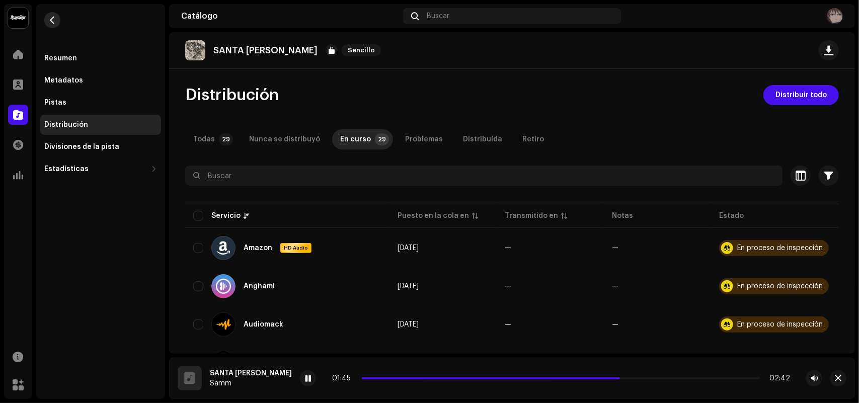
click at [53, 18] on span "button" at bounding box center [53, 20] width 8 height 8
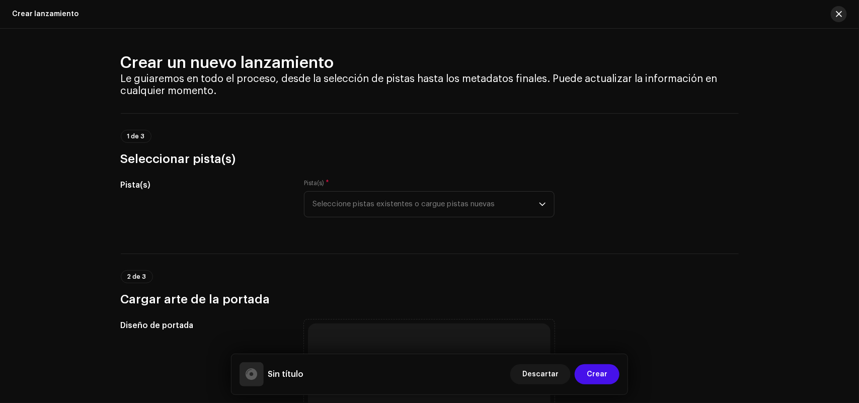
click at [687, 11] on span "button" at bounding box center [838, 14] width 6 height 8
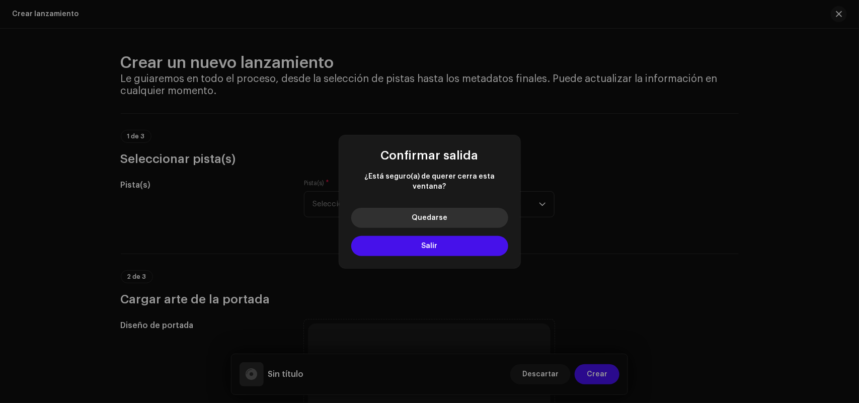
click at [456, 216] on button "Quedarse" at bounding box center [429, 218] width 157 height 20
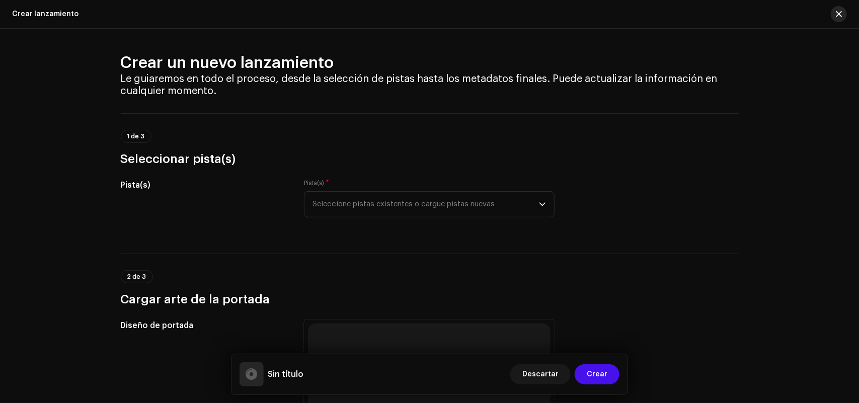
click at [687, 13] on button "button" at bounding box center [838, 14] width 16 height 16
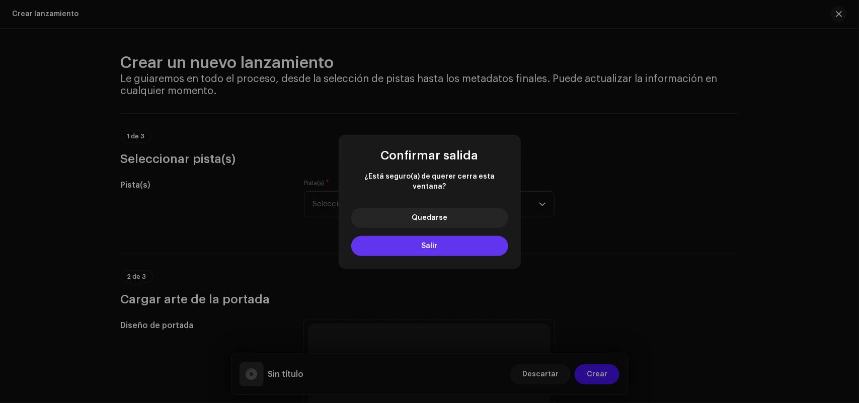
click at [418, 246] on button "Salir" at bounding box center [429, 246] width 157 height 20
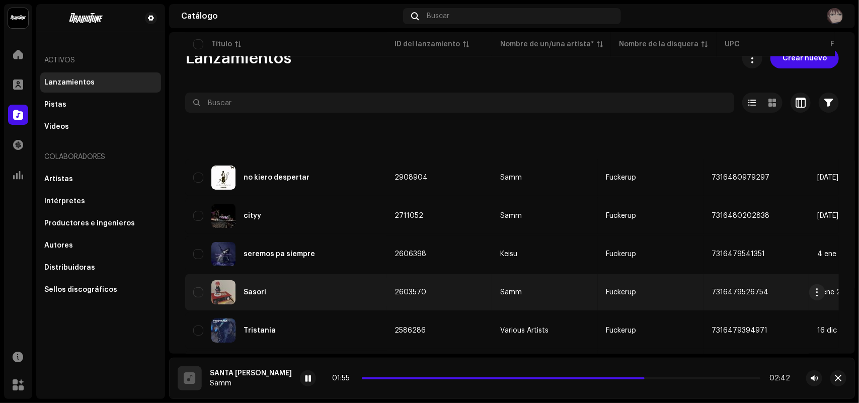
scroll to position [98, 0]
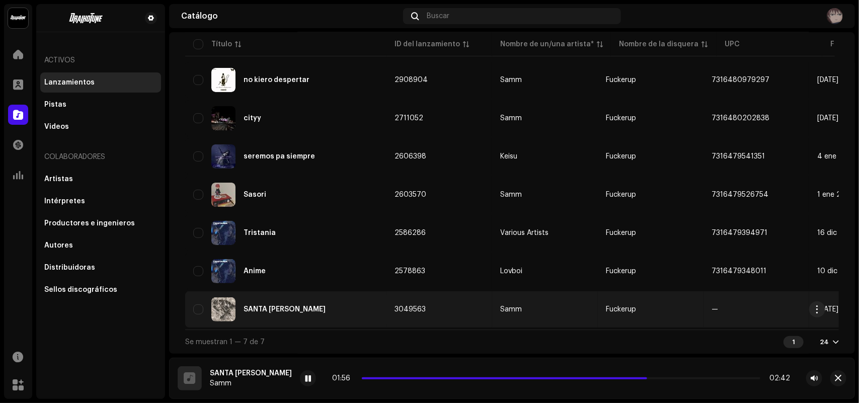
click at [297, 306] on div "SANTA [PERSON_NAME]" at bounding box center [285, 309] width 185 height 24
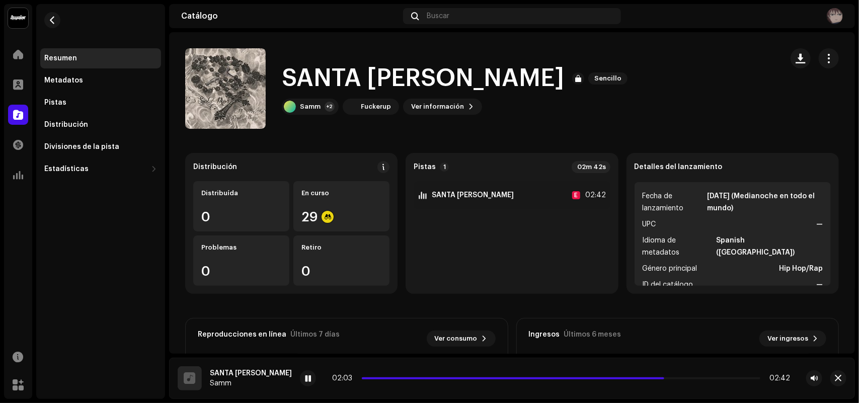
drag, startPoint x: 687, startPoint y: 193, endPoint x: 682, endPoint y: 202, distance: 10.4
click at [687, 190] on span "Fecha de lanzamiento" at bounding box center [673, 202] width 63 height 24
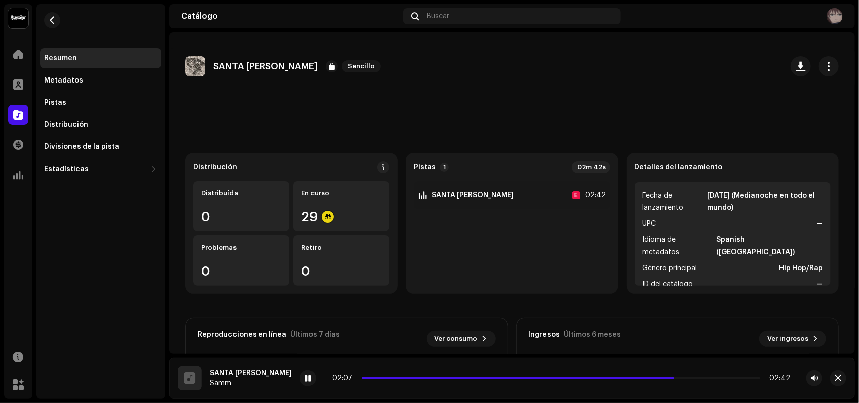
scroll to position [63, 0]
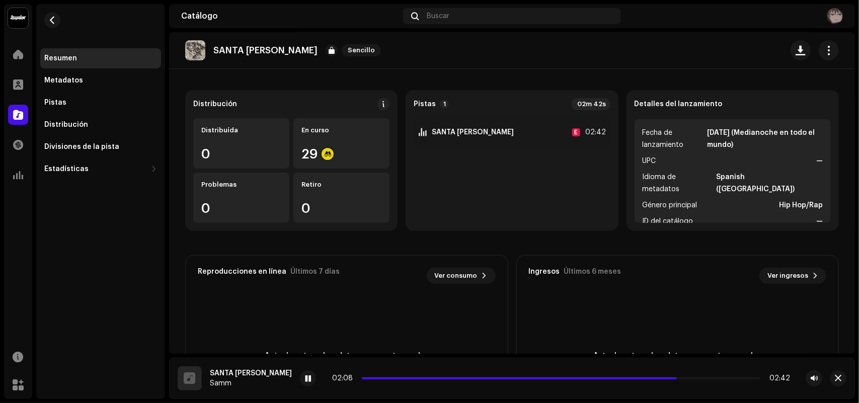
click at [687, 177] on li "Idioma de metadatos Spanish ([GEOGRAPHIC_DATA])" at bounding box center [732, 183] width 180 height 24
drag, startPoint x: 719, startPoint y: 132, endPoint x: 705, endPoint y: 117, distance: 20.3
click at [687, 121] on ul "Fecha de lanzamiento [DATE] (Medianoche en todo el mundo) UPC — Idioma de metad…" at bounding box center [732, 171] width 196 height 104
click at [637, 112] on re-o-release-hero "SANTA [PERSON_NAME] Sencillo SANTA [PERSON_NAME] Sencillo Samm +2 Fuckerup Ver …" at bounding box center [512, 72] width 686 height 80
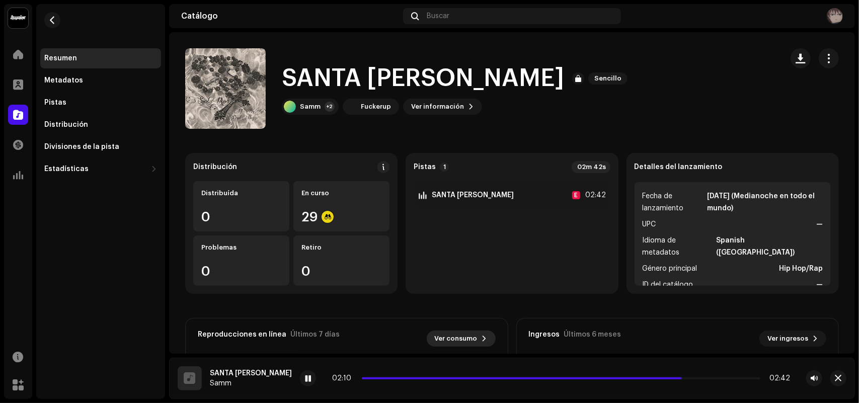
scroll to position [182, 0]
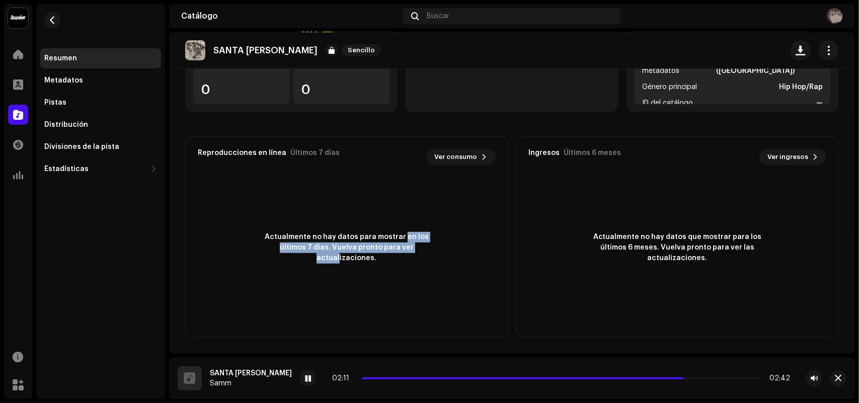
click at [388, 250] on span "Actualmente no hay datos para mostrar en los últimos 7 días. Vuelva pronto para…" at bounding box center [346, 248] width 181 height 32
drag, startPoint x: 494, startPoint y: 251, endPoint x: 514, endPoint y: 227, distance: 31.1
click at [494, 250] on div "Actualmente no hay datos para mostrar en los últimos 7 días. Vuelva pronto para…" at bounding box center [347, 247] width 322 height 141
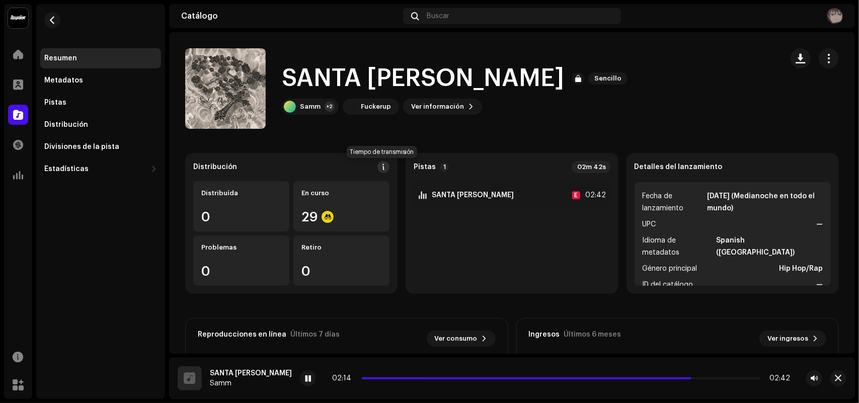
click at [377, 166] on button at bounding box center [383, 167] width 12 height 12
click at [687, 46] on catalog-releases-details-overview "SANTA [PERSON_NAME] Sencillo SANTA [PERSON_NAME] Sencillo Samm +2 Fuckerup Ver …" at bounding box center [512, 283] width 686 height 503
click at [687, 54] on span "button" at bounding box center [829, 58] width 10 height 8
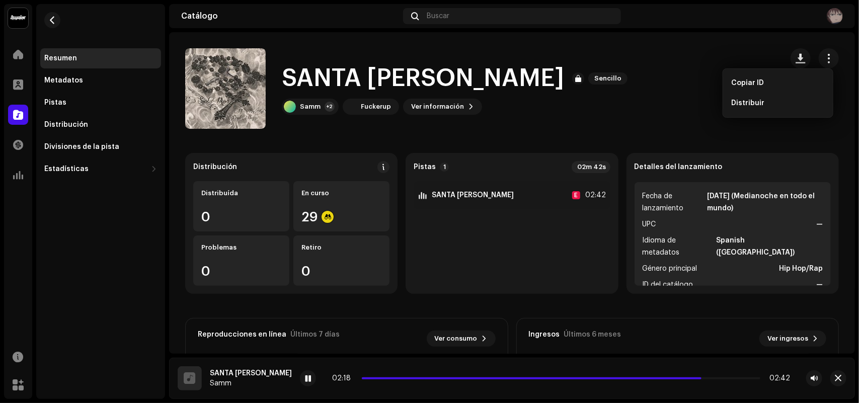
click at [643, 100] on div "SANTA [PERSON_NAME] Sencillo Samm +2 Fuckerup Ver información" at bounding box center [479, 88] width 589 height 80
click at [687, 263] on strong "Hip Hop/Rap" at bounding box center [801, 269] width 44 height 12
drag, startPoint x: 806, startPoint y: 297, endPoint x: 820, endPoint y: 300, distance: 13.9
click at [687, 297] on div "Distribución Distribuída 0 En curso 29 Problemas 0 Retiro 0 Pistas 1 02m 42s 1 …" at bounding box center [511, 336] width 653 height 366
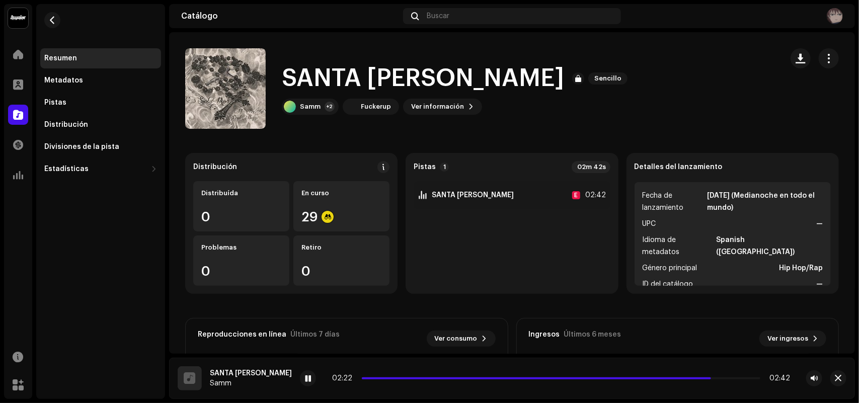
scroll to position [182, 0]
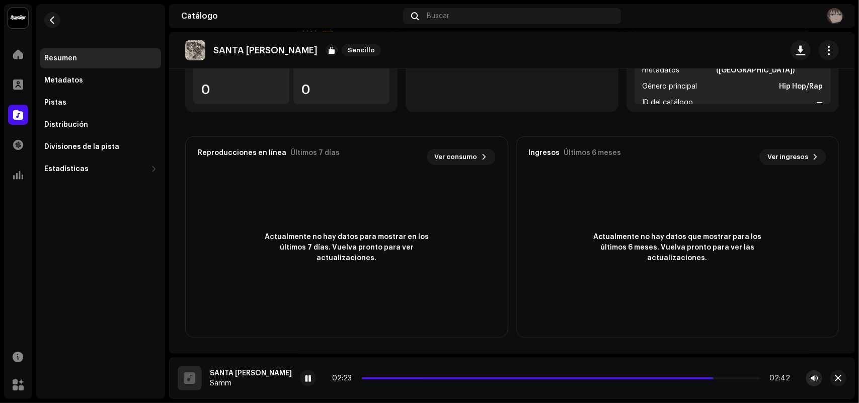
click at [687, 322] on span "button" at bounding box center [813, 378] width 7 height 8
drag, startPoint x: 325, startPoint y: 378, endPoint x: 320, endPoint y: 379, distance: 5.1
click at [332, 322] on div "02:26 02:42" at bounding box center [561, 378] width 458 height 8
click at [362, 322] on span at bounding box center [543, 378] width 362 height 2
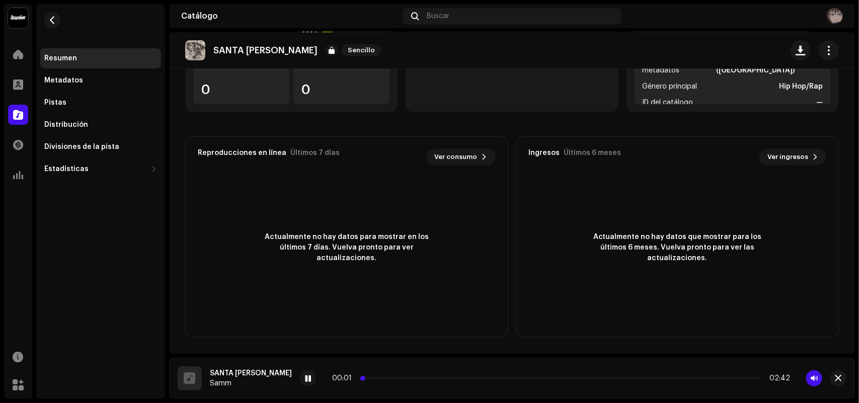
click at [362, 322] on p-slider at bounding box center [561, 378] width 398 height 2
drag, startPoint x: 345, startPoint y: 379, endPoint x: 350, endPoint y: 378, distance: 5.1
click at [362, 322] on p-slider at bounding box center [561, 378] width 398 height 2
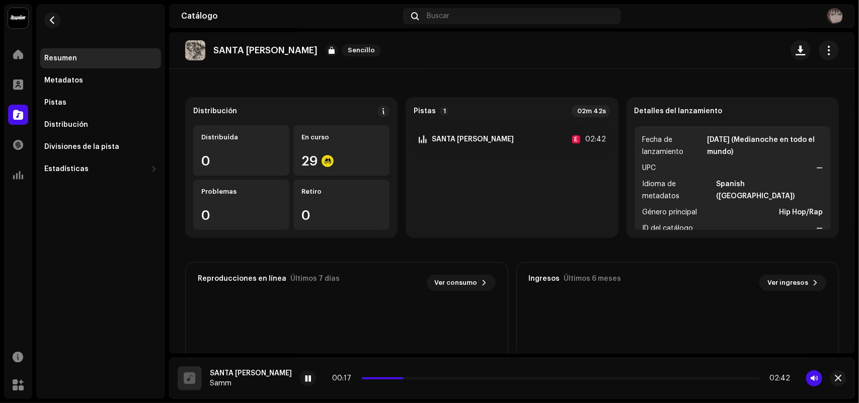
click at [687, 184] on span "Idioma de metadatos" at bounding box center [677, 190] width 71 height 24
click at [687, 159] on ul "Fecha de lanzamiento [DATE] (Medianoche en todo el mundo) UPC — Idioma de metad…" at bounding box center [732, 178] width 196 height 104
click at [576, 114] on div "02m 42s" at bounding box center [590, 111] width 39 height 12
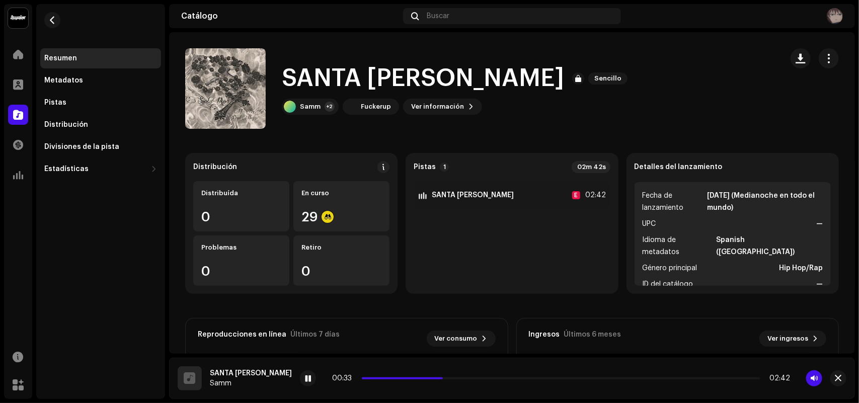
drag, startPoint x: 733, startPoint y: 200, endPoint x: 791, endPoint y: 181, distance: 61.4
click at [687, 200] on strong "[DATE] (Medianoche en todo el mundo)" at bounding box center [765, 202] width 116 height 24
drag, startPoint x: 823, startPoint y: 161, endPoint x: 821, endPoint y: 151, distance: 10.2
click at [687, 151] on catalog-releases-details-overview "SANTA [PERSON_NAME] Sencillo SANTA [PERSON_NAME] Sencillo Samm +2 Fuckerup Ver …" at bounding box center [512, 283] width 686 height 503
click at [687, 55] on button "button" at bounding box center [828, 58] width 20 height 20
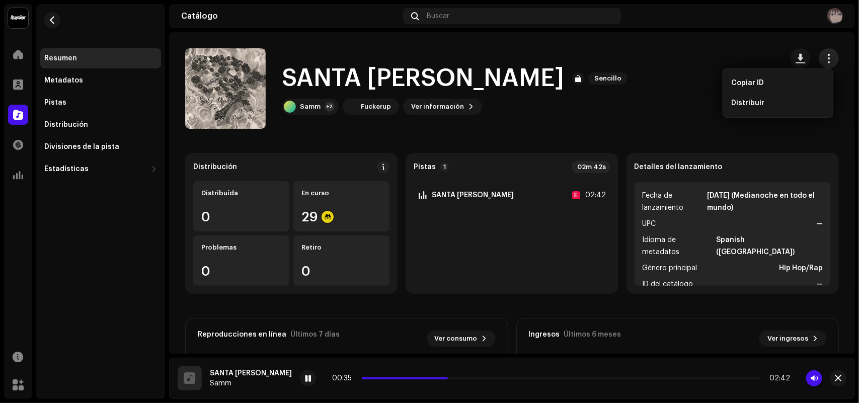
click at [687, 54] on button "button" at bounding box center [828, 58] width 20 height 20
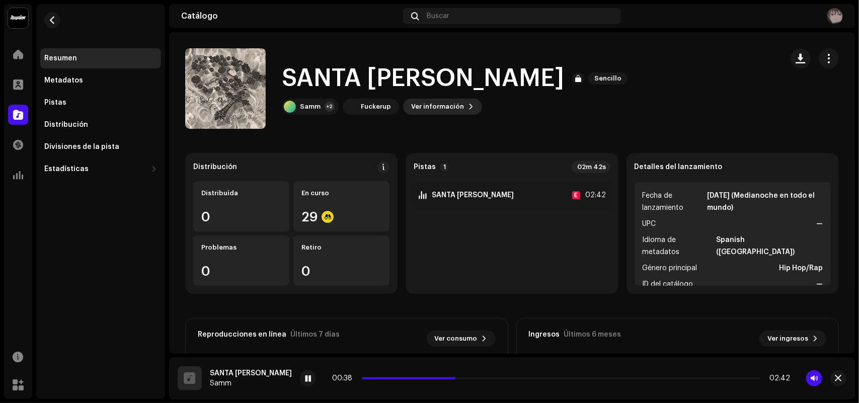
click at [447, 106] on span "Ver información" at bounding box center [437, 107] width 53 height 20
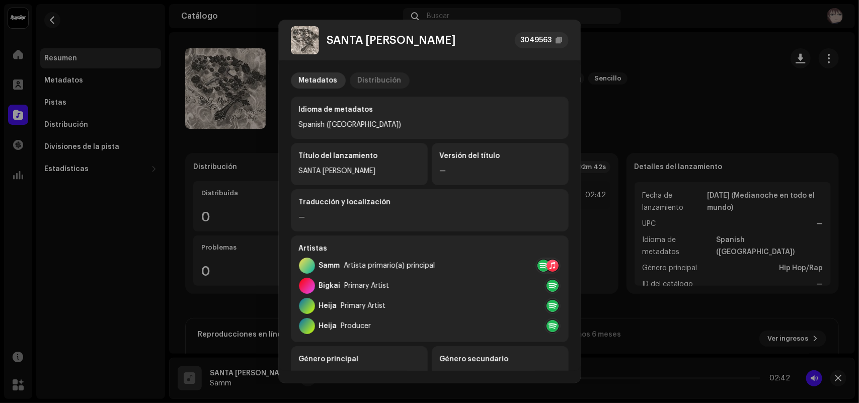
click at [373, 76] on div "Distribución" at bounding box center [380, 80] width 44 height 16
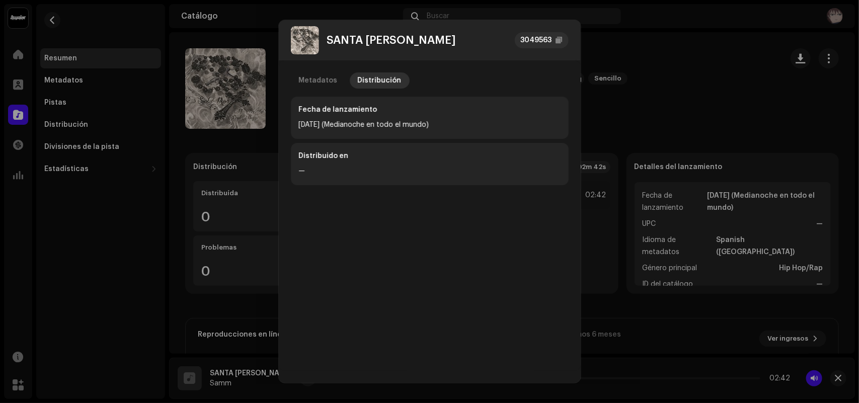
click at [376, 133] on div "Fecha de lanzamiento [DATE] (Medianoche en todo el mundo)" at bounding box center [430, 118] width 278 height 42
drag, startPoint x: 376, startPoint y: 131, endPoint x: 391, endPoint y: 125, distance: 16.4
click at [376, 128] on div "Fecha de lanzamiento [DATE] (Medianoche en todo el mundo)" at bounding box center [430, 118] width 278 height 42
drag, startPoint x: 391, startPoint y: 125, endPoint x: 406, endPoint y: 125, distance: 14.6
click at [401, 125] on div "[DATE] (Medianoche en todo el mundo)" at bounding box center [430, 125] width 262 height 12
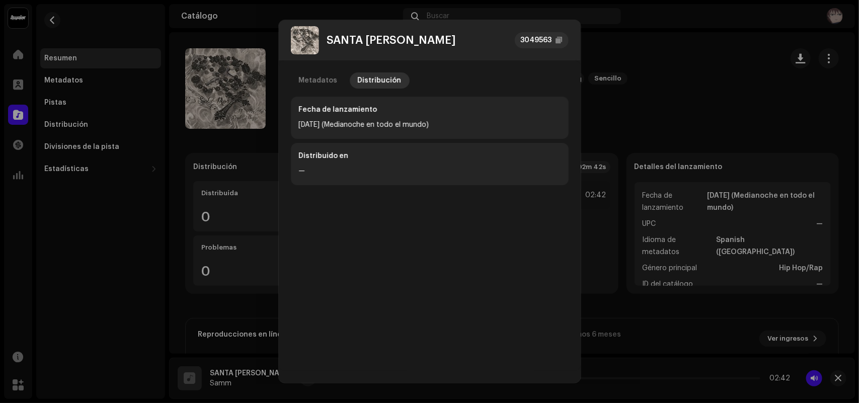
drag, startPoint x: 435, startPoint y: 128, endPoint x: 395, endPoint y: 128, distance: 40.2
click at [291, 134] on div "Fecha de lanzamiento [DATE] (Medianoche en todo el mundo)" at bounding box center [430, 118] width 278 height 42
click at [534, 129] on div "[DATE] (Medianoche en todo el mundo)" at bounding box center [430, 125] width 262 height 12
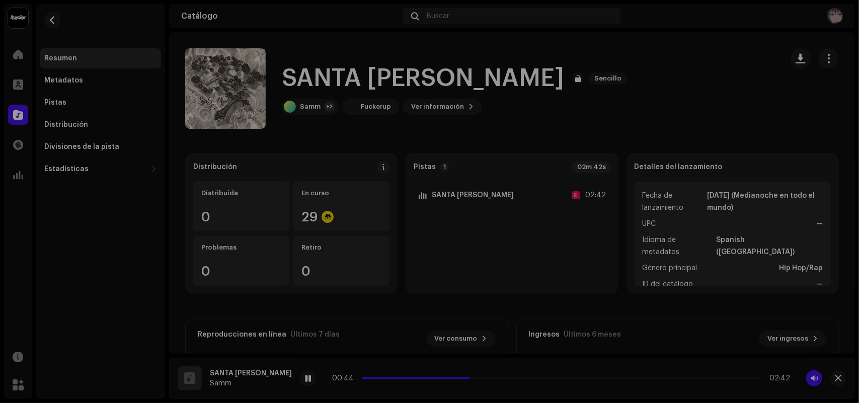
click at [645, 62] on div "SANTA [PERSON_NAME] 3049563 Metadatos Distribución Fecha de lanzamiento [DATE] …" at bounding box center [429, 201] width 859 height 403
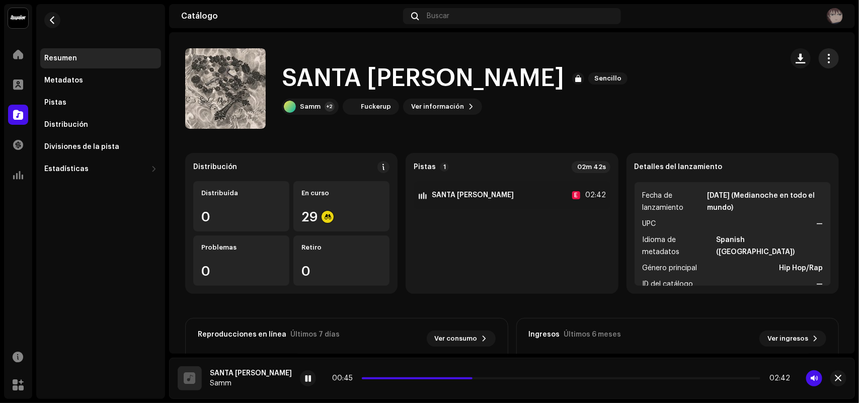
click at [687, 56] on span "button" at bounding box center [829, 58] width 10 height 8
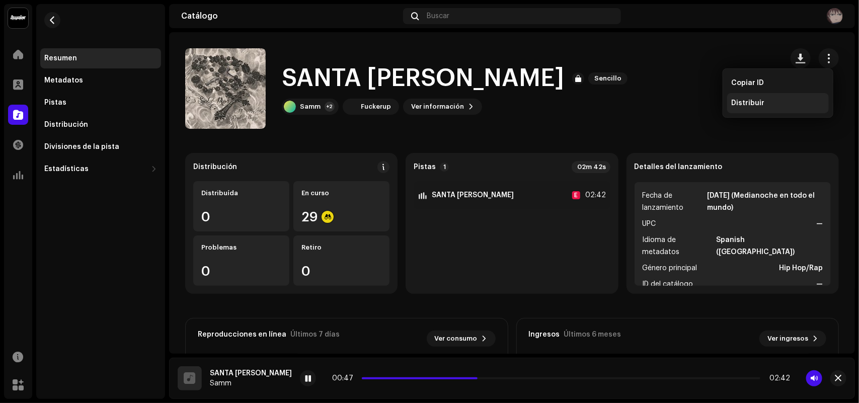
click at [687, 104] on span "Distribuir" at bounding box center [747, 103] width 33 height 8
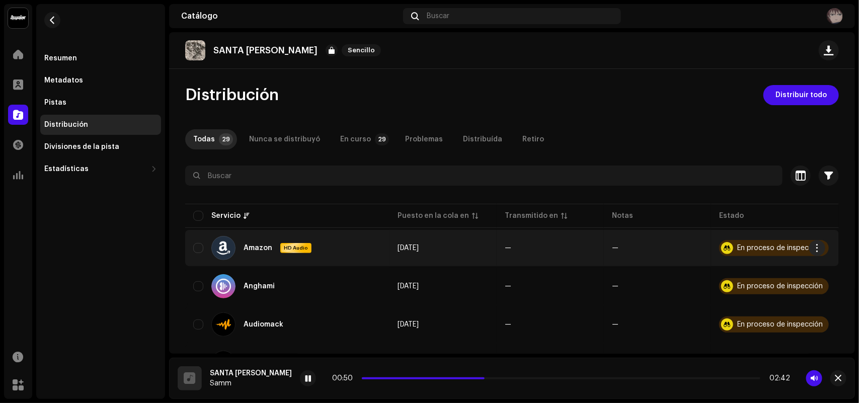
click at [687, 244] on div "En proceso de inspección" at bounding box center [780, 247] width 86 height 7
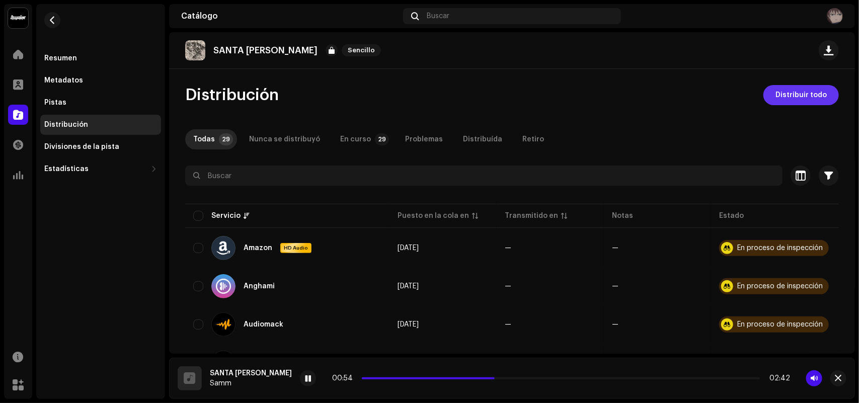
click at [687, 92] on span "Distribuir todo" at bounding box center [800, 95] width 51 height 20
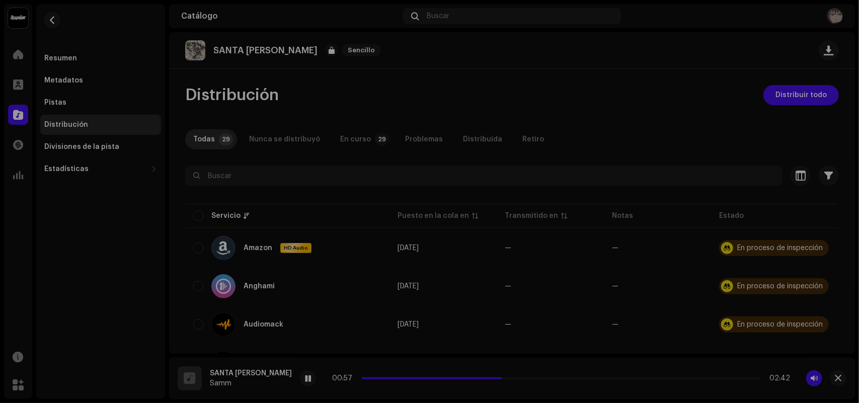
click at [433, 78] on div "No elegible para distribución Los servicios seleccionados no son elegibles para…" at bounding box center [429, 201] width 859 height 403
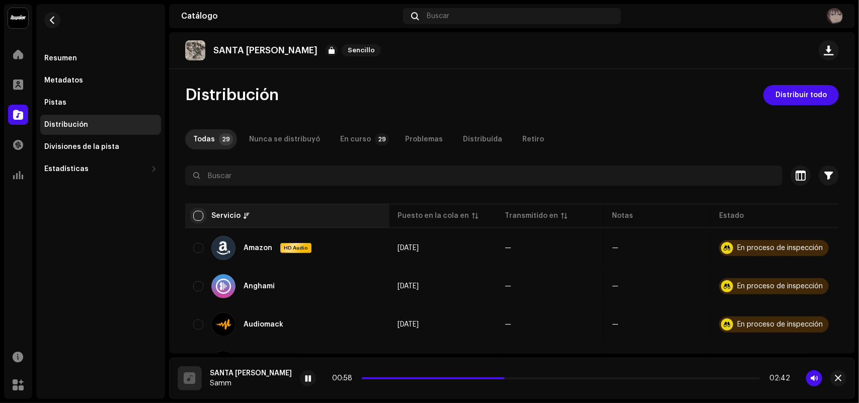
click at [195, 218] on input "checkbox" at bounding box center [198, 216] width 10 height 10
checkbox input "true"
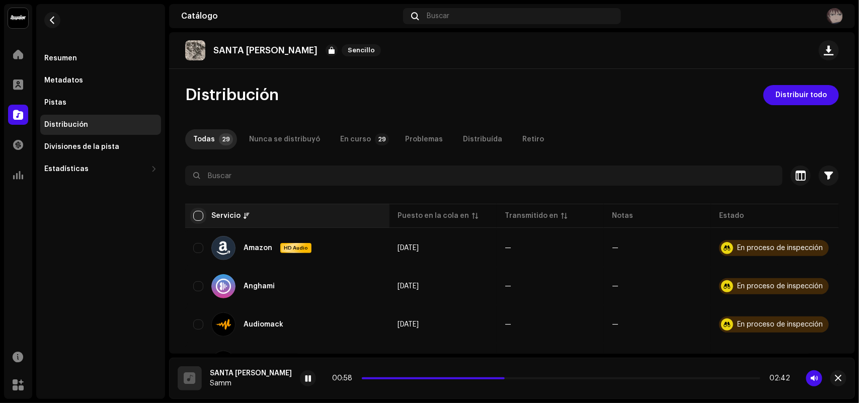
checkbox input "true"
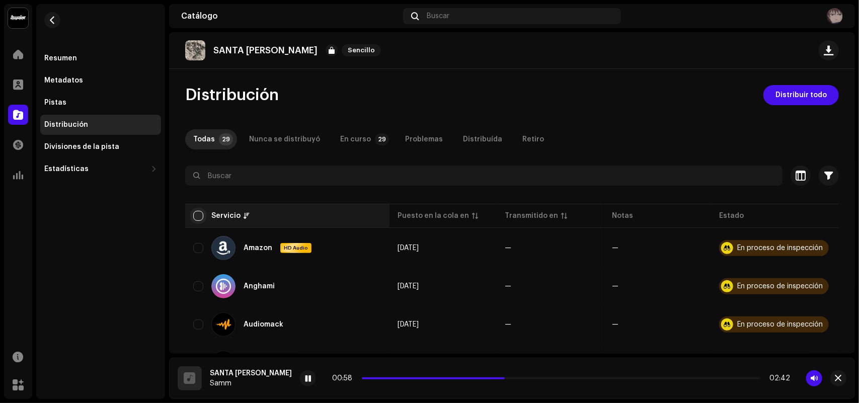
checkbox input "true"
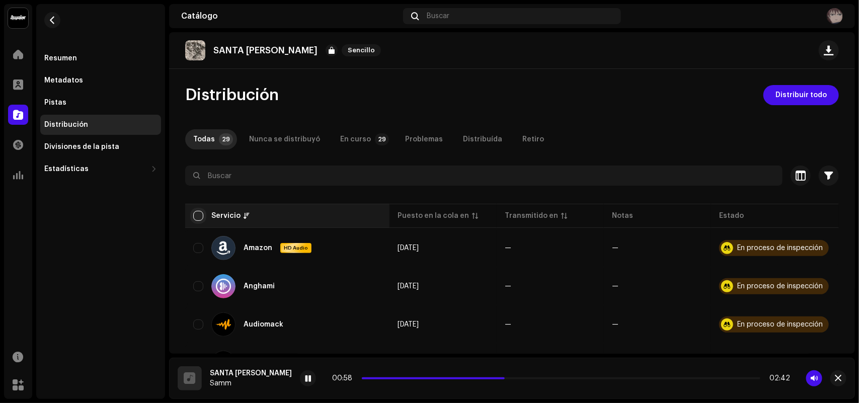
checkbox input "true"
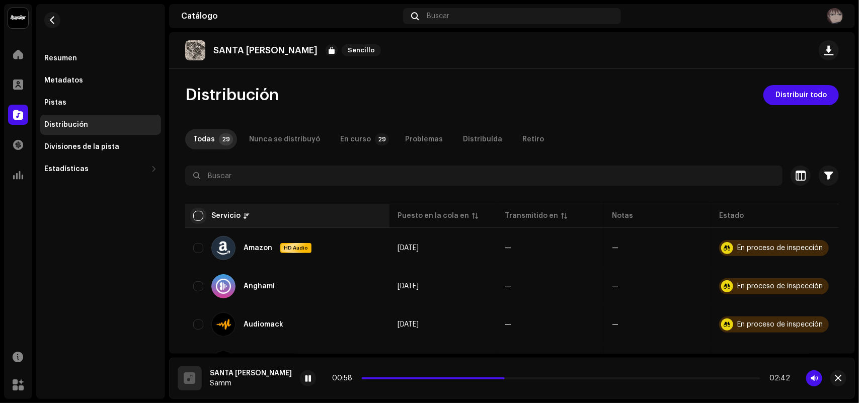
checkbox input "true"
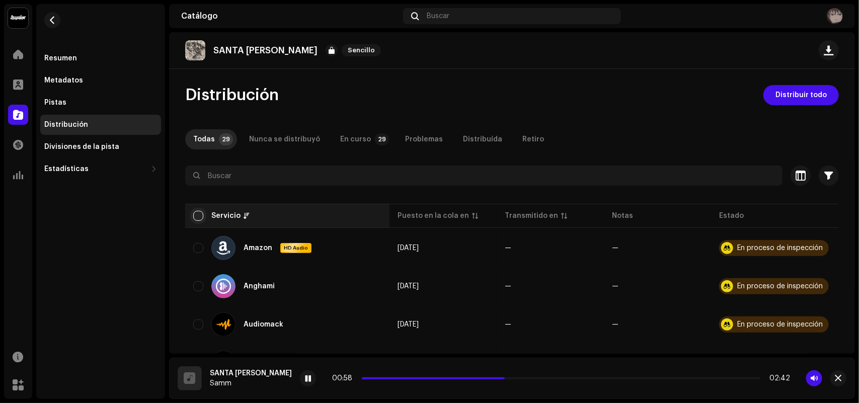
checkbox input "true"
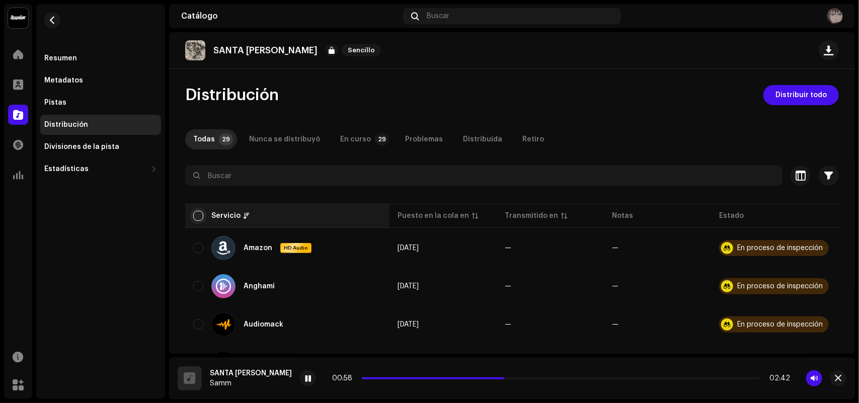
checkbox input "true"
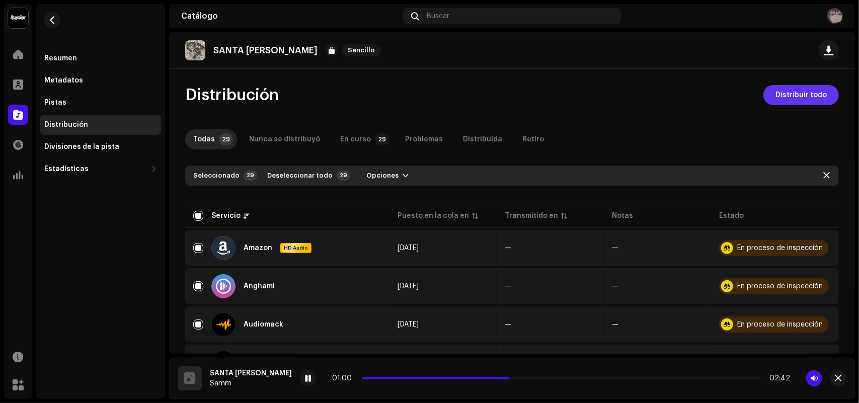
click at [687, 96] on span "Distribuir todo" at bounding box center [800, 95] width 51 height 20
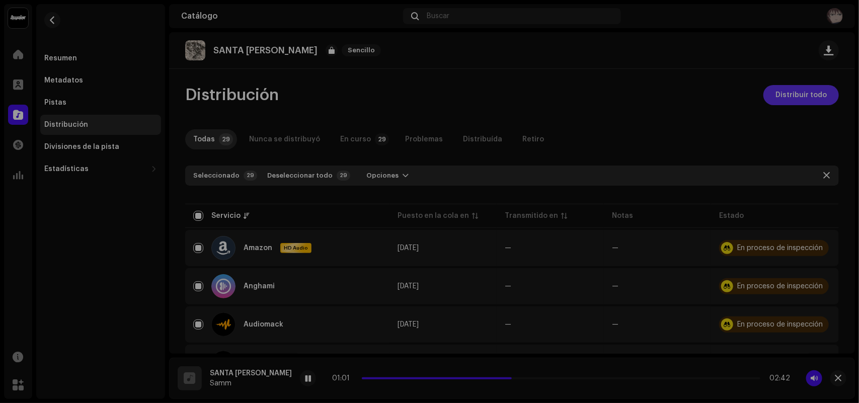
click at [687, 96] on div "No elegible para distribución Los servicios seleccionados no son elegibles para…" at bounding box center [429, 201] width 859 height 403
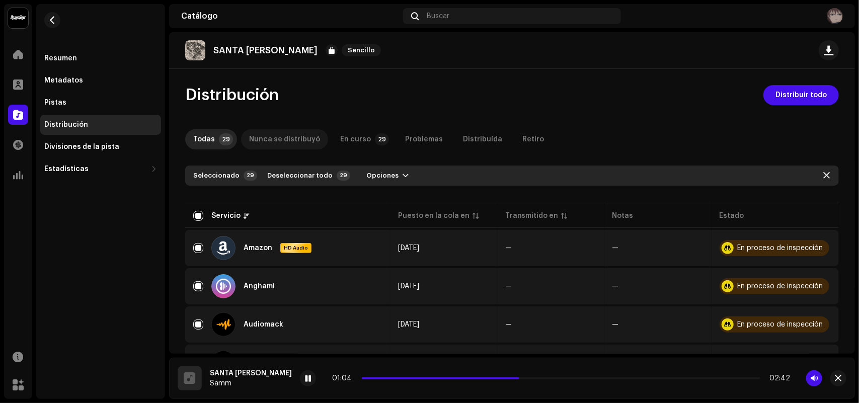
click at [271, 138] on div "Nunca se distribuyó" at bounding box center [284, 139] width 71 height 20
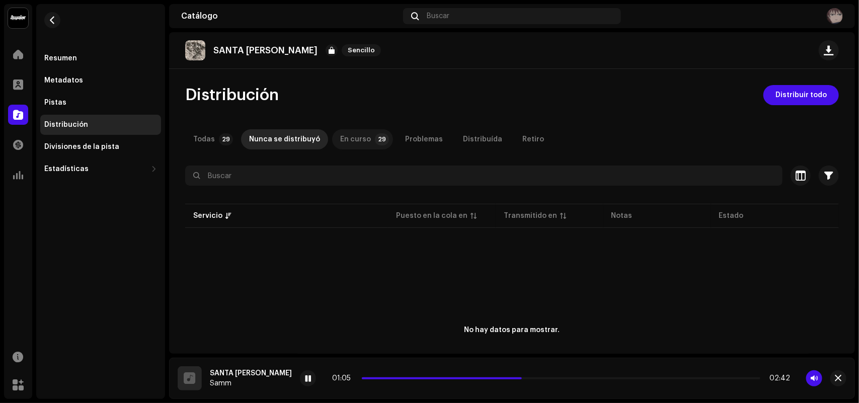
click at [340, 143] on div "En curso" at bounding box center [355, 139] width 31 height 20
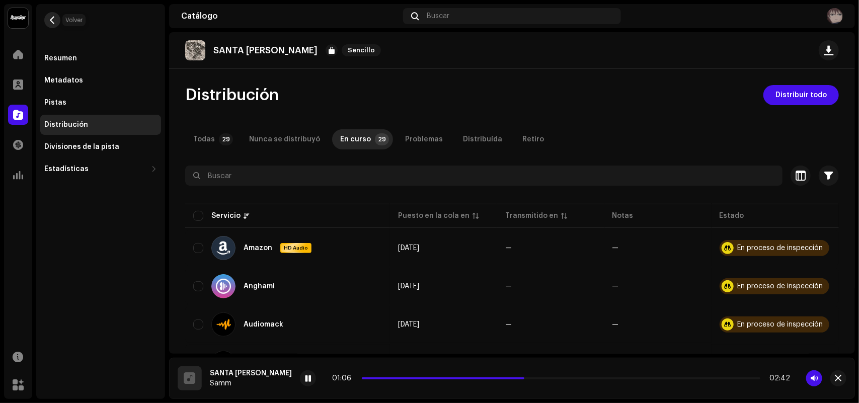
click at [53, 20] on span "button" at bounding box center [53, 20] width 8 height 8
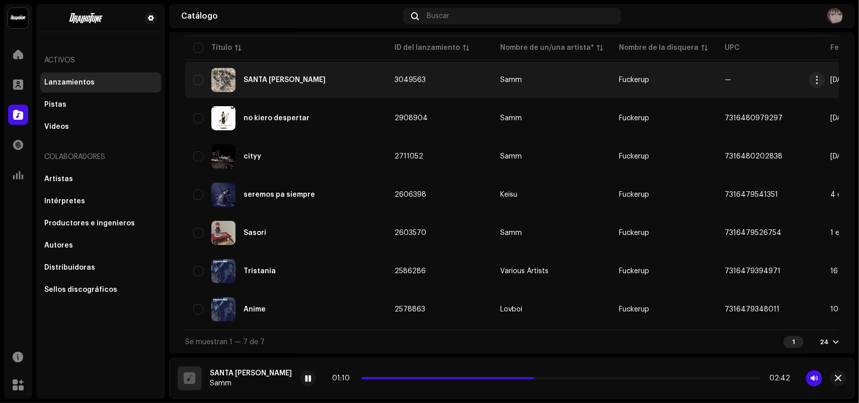
scroll to position [35, 0]
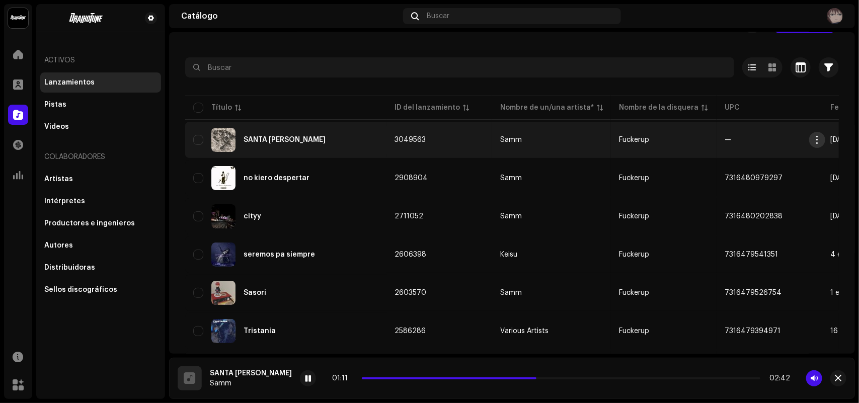
click at [687, 139] on button "button" at bounding box center [817, 140] width 16 height 16
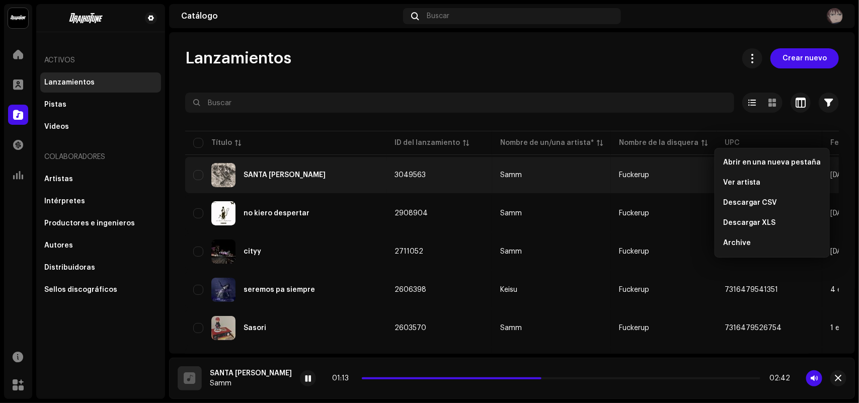
scroll to position [35, 0]
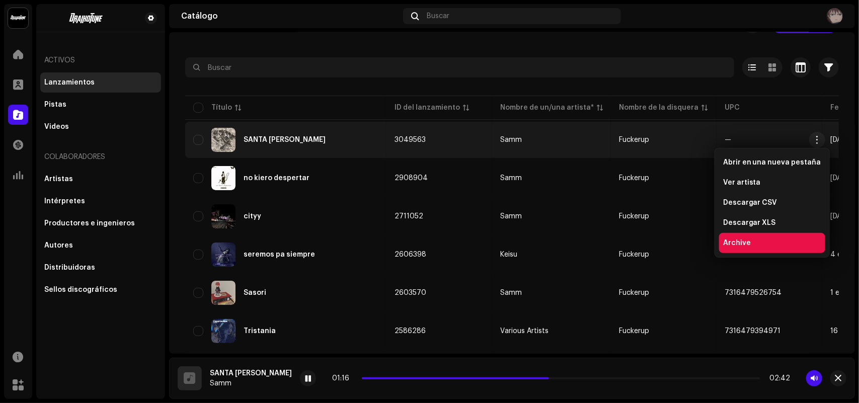
click at [749, 242] on div "Archive" at bounding box center [772, 243] width 98 height 8
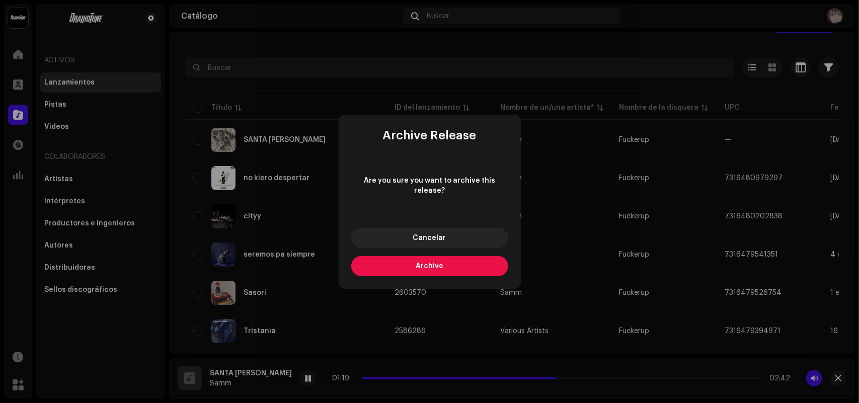
click at [438, 263] on span "Archive" at bounding box center [429, 266] width 28 height 7
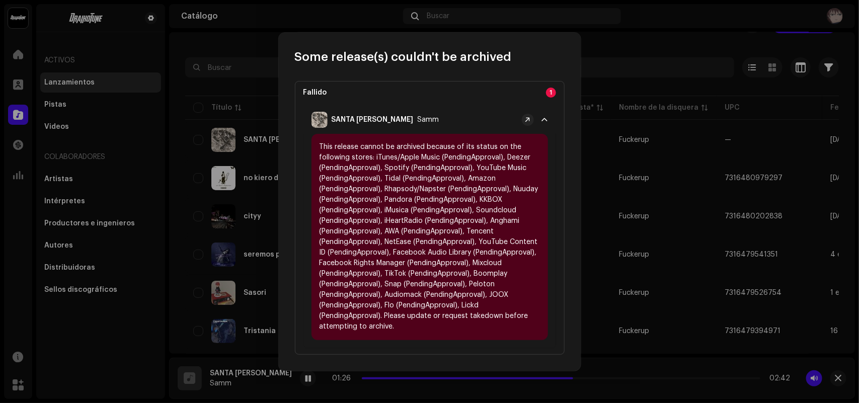
click at [547, 121] on span at bounding box center [545, 120] width 6 height 8
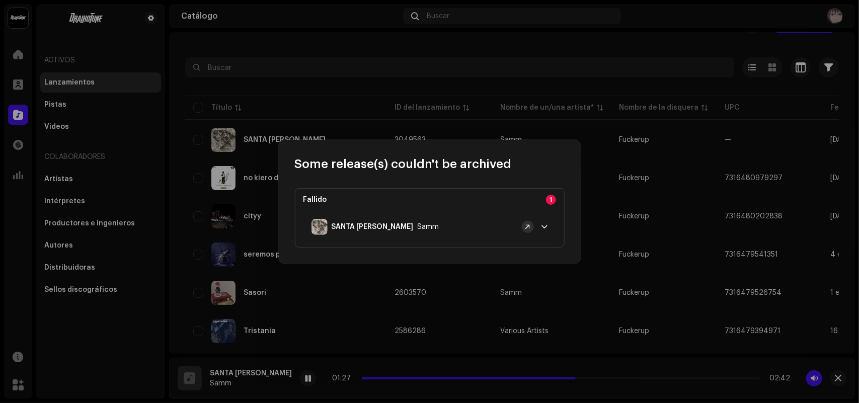
click at [532, 227] on button at bounding box center [528, 227] width 12 height 12
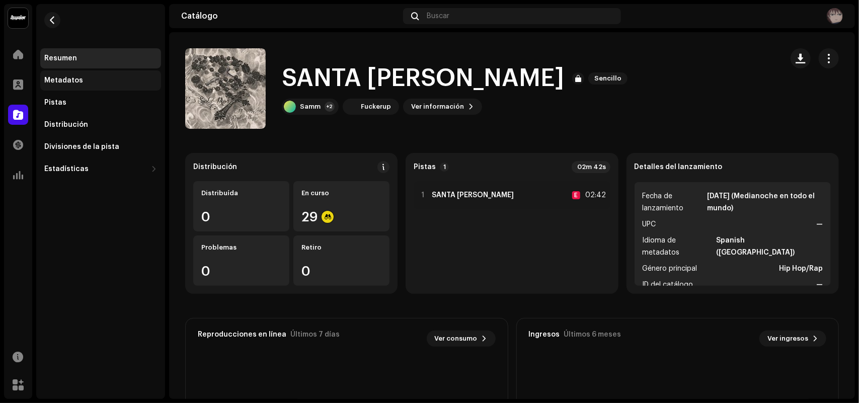
click at [107, 86] on div "Metadatos" at bounding box center [100, 80] width 121 height 20
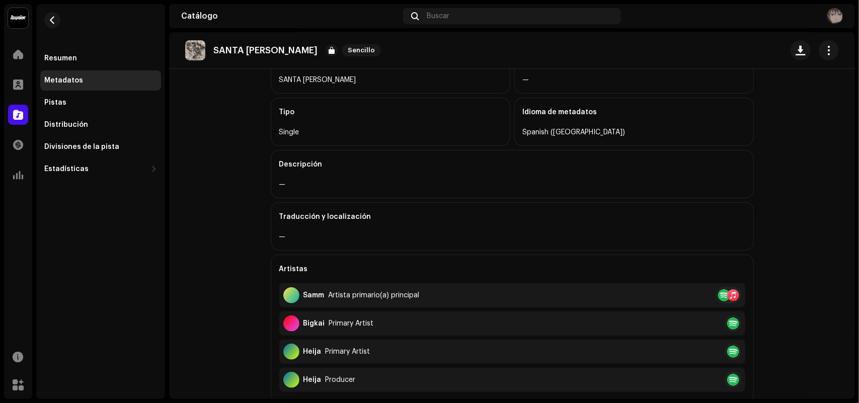
scroll to position [21, 0]
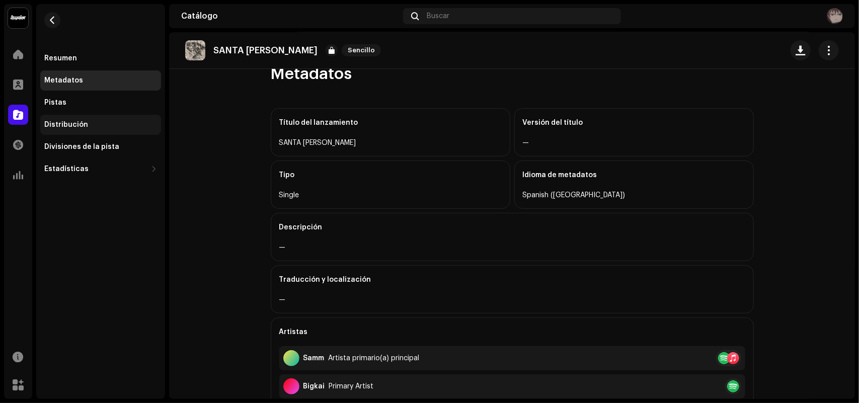
click at [104, 119] on div "Distribución" at bounding box center [100, 125] width 121 height 20
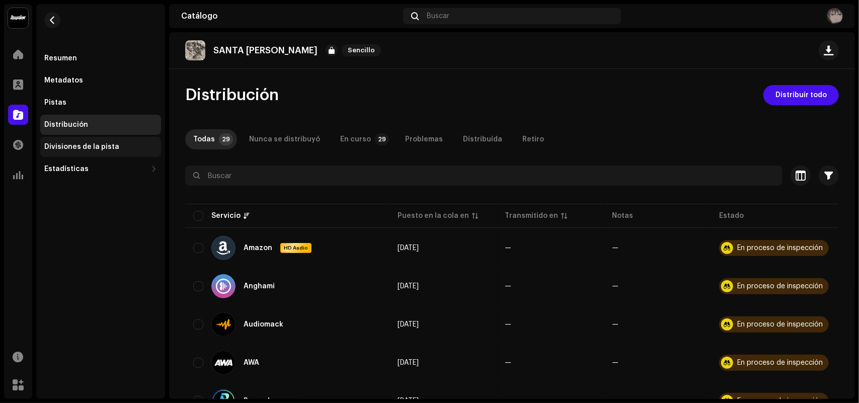
click at [118, 145] on div "Divisiones de la pista" at bounding box center [100, 147] width 113 height 8
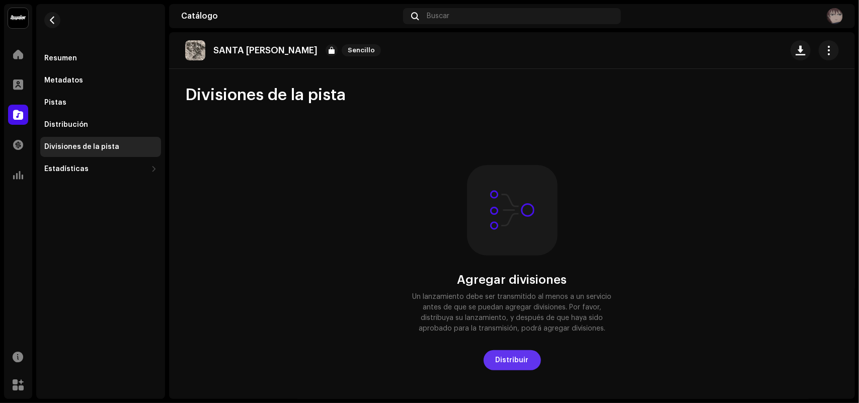
click at [503, 358] on span "Distribuir" at bounding box center [511, 360] width 33 height 20
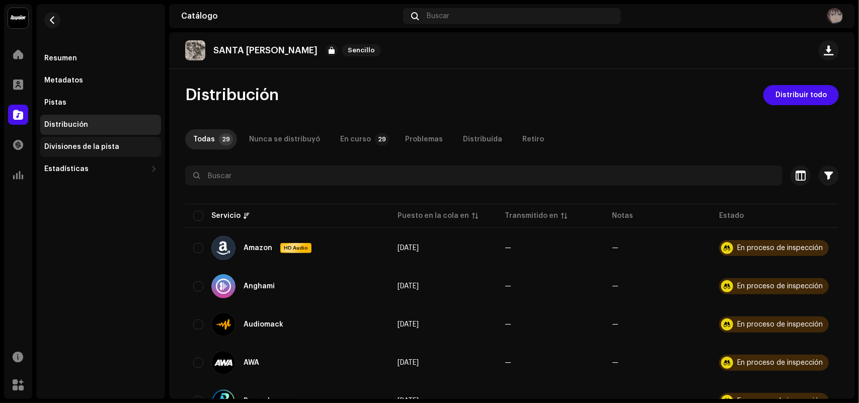
click at [132, 146] on div "Divisiones de la pista" at bounding box center [100, 147] width 113 height 8
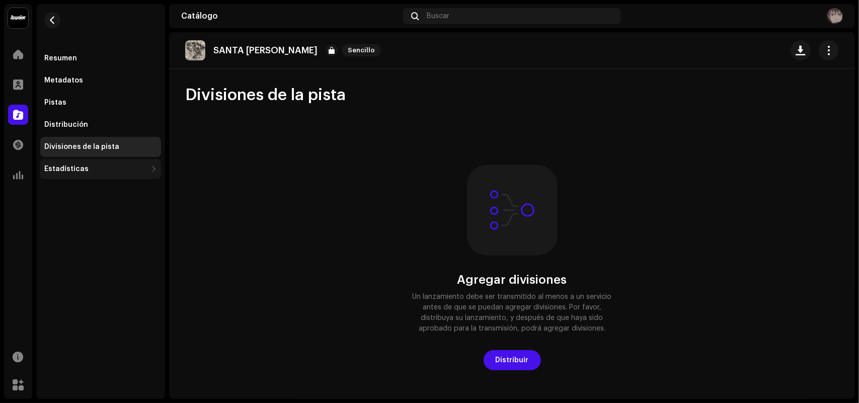
click at [122, 163] on div "Estadísticas" at bounding box center [100, 169] width 121 height 20
click at [81, 192] on div "Consumo" at bounding box center [102, 191] width 109 height 8
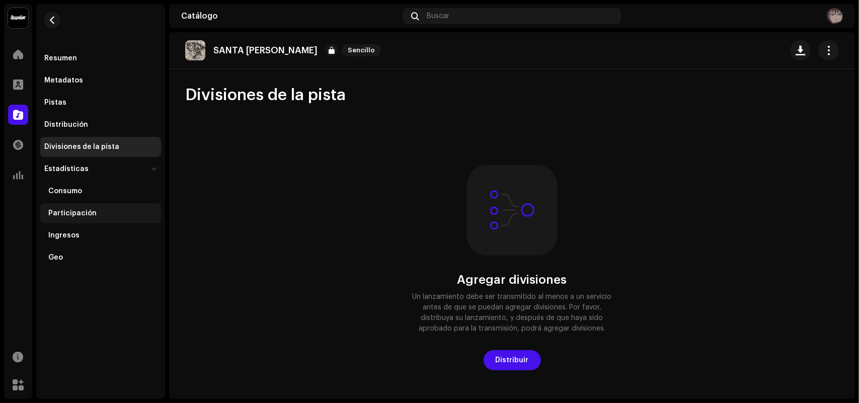
click at [92, 208] on div "Participación" at bounding box center [100, 213] width 121 height 20
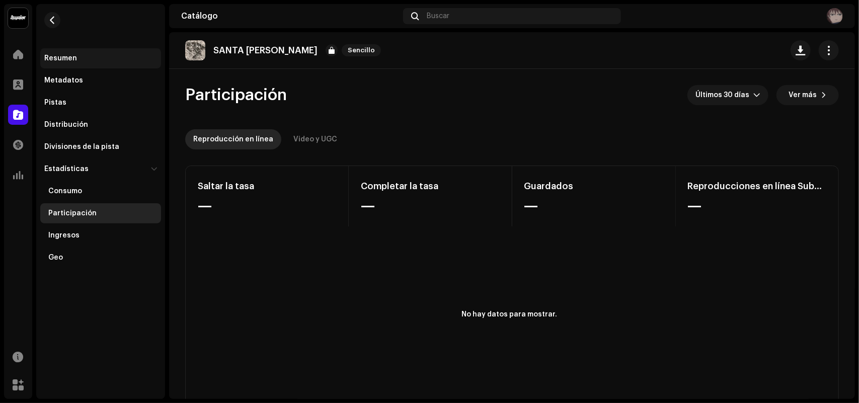
click at [96, 56] on div "Resumen" at bounding box center [100, 58] width 113 height 8
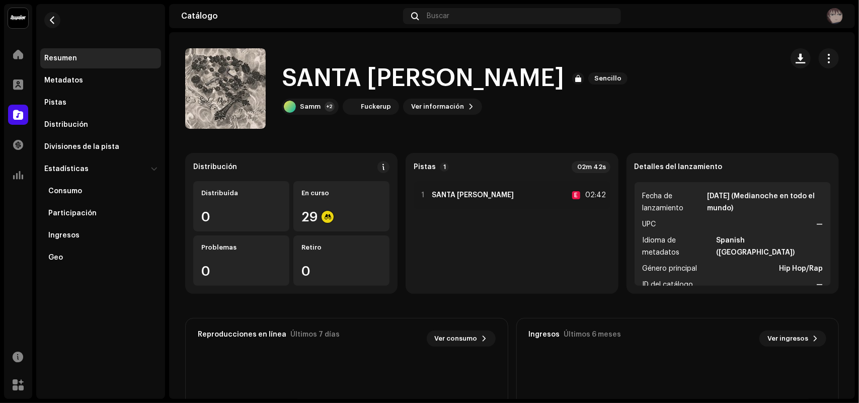
click at [796, 202] on strong "[DATE] (Medianoche en todo el mundo)" at bounding box center [765, 202] width 116 height 24
drag, startPoint x: 817, startPoint y: 66, endPoint x: 819, endPoint y: 61, distance: 5.3
click at [819, 61] on button "button" at bounding box center [828, 58] width 20 height 20
click at [824, 61] on span "button" at bounding box center [829, 58] width 10 height 8
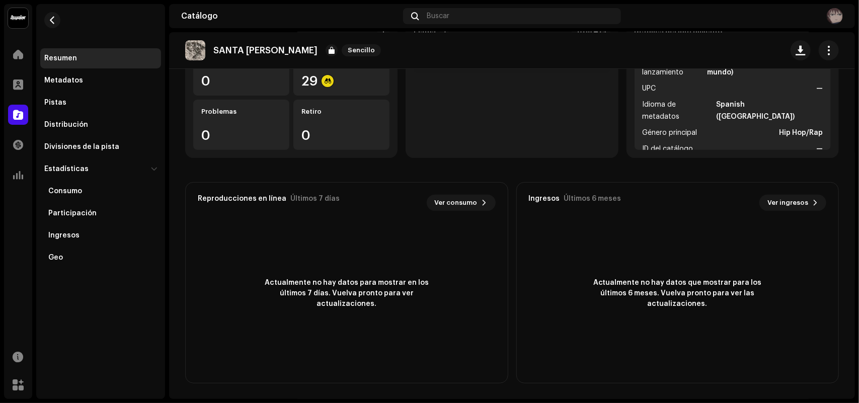
scroll to position [10, 0]
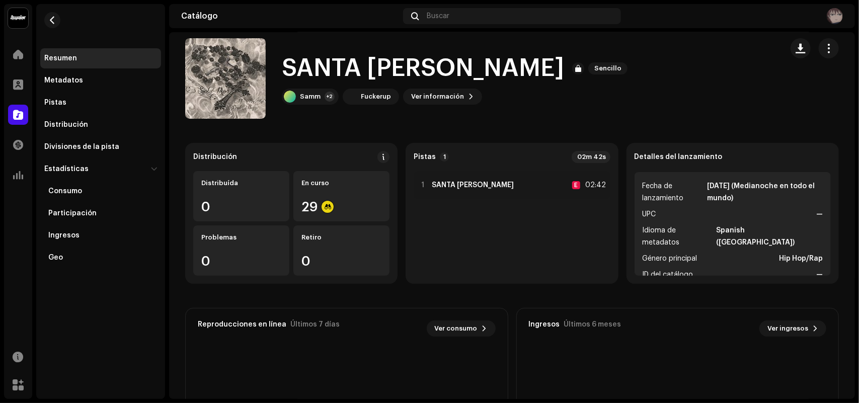
click at [428, 234] on div "1 SANTA ROSA E 02:42" at bounding box center [511, 223] width 196 height 105
click at [601, 152] on div "02m 42s" at bounding box center [590, 157] width 39 height 12
click at [419, 182] on div at bounding box center [423, 185] width 8 height 8
click at [202, 376] on div "SANTA ROSA Samm" at bounding box center [235, 378] width 114 height 24
click at [185, 375] on img at bounding box center [190, 378] width 24 height 24
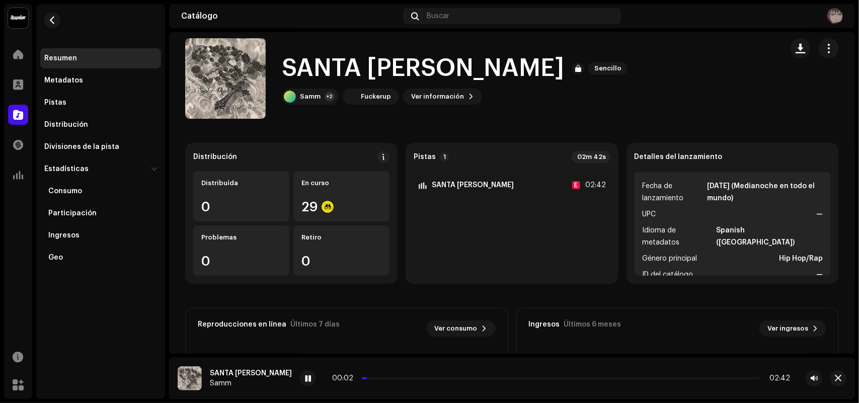
click at [245, 375] on div "SANTA [PERSON_NAME]" at bounding box center [251, 373] width 82 height 8
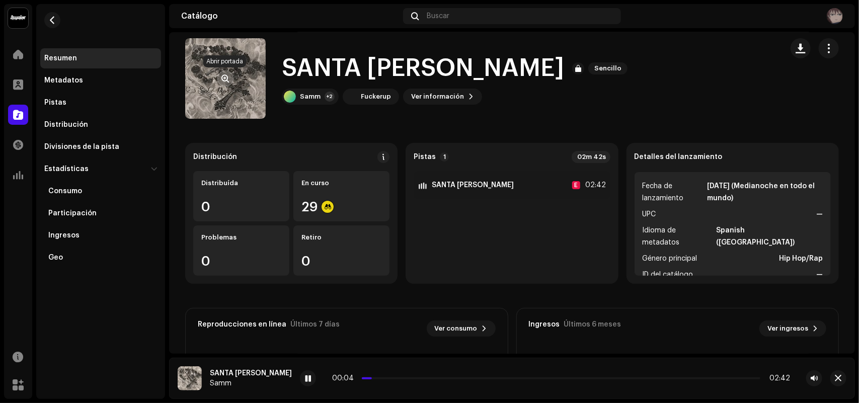
click at [226, 75] on span "button" at bounding box center [226, 78] width 8 height 8
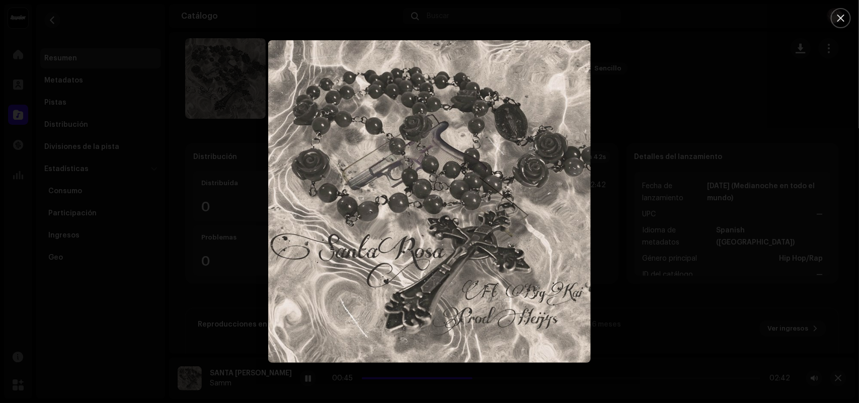
click at [811, 115] on div at bounding box center [429, 201] width 859 height 403
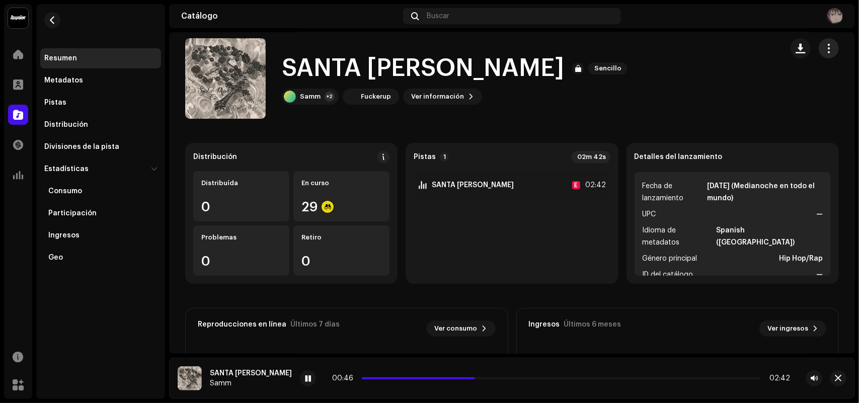
click at [818, 48] on button "button" at bounding box center [828, 48] width 20 height 20
click at [661, 78] on div "SANTA [PERSON_NAME] Sencillo Samm +2 Fuckerup Ver información" at bounding box center [479, 78] width 589 height 80
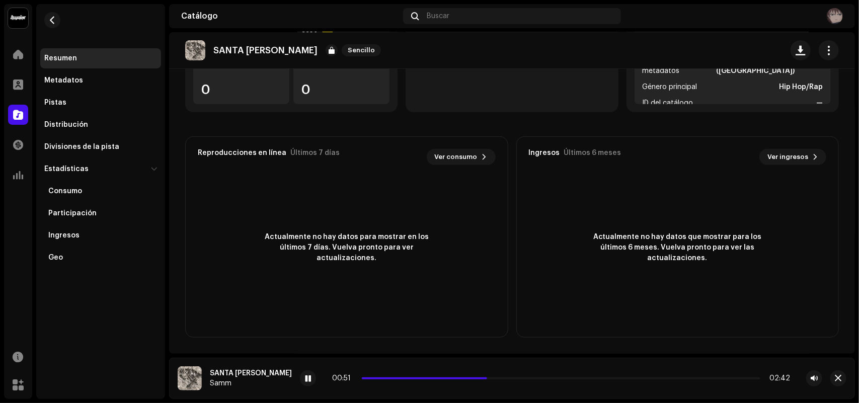
scroll to position [0, 0]
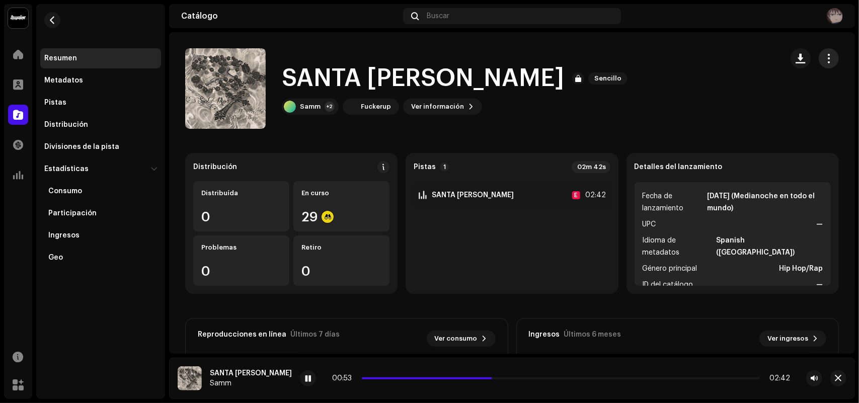
click at [818, 55] on button "button" at bounding box center [828, 58] width 20 height 20
click at [824, 55] on span "button" at bounding box center [829, 58] width 10 height 8
click at [129, 166] on div "Estadísticas" at bounding box center [95, 169] width 103 height 8
click at [121, 147] on div "Divisiones de la pista" at bounding box center [100, 147] width 113 height 8
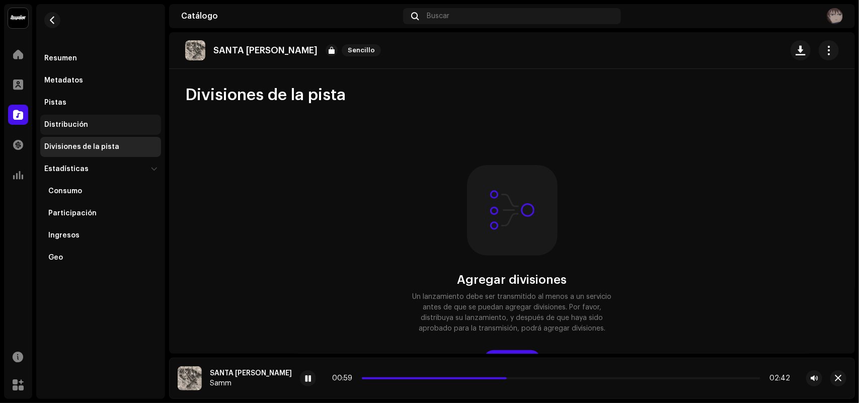
click at [119, 129] on div "Distribución" at bounding box center [100, 125] width 121 height 20
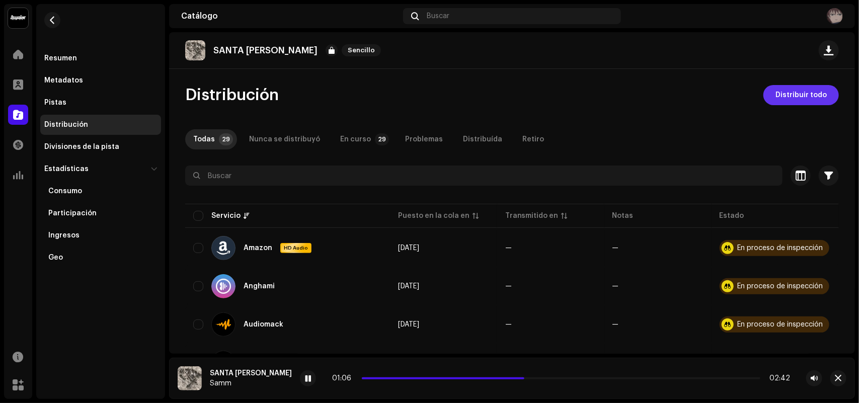
click at [790, 90] on span "Distribuir todo" at bounding box center [800, 95] width 51 height 20
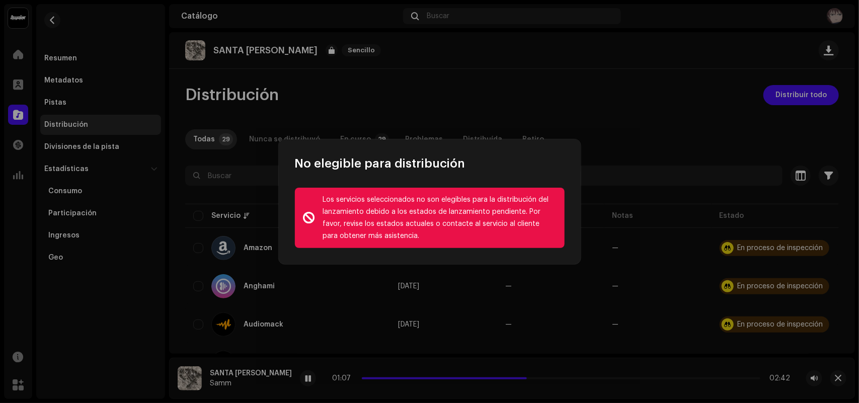
drag, startPoint x: 539, startPoint y: 147, endPoint x: 474, endPoint y: 180, distance: 72.9
click at [474, 180] on div "No elegible para distribución Los servicios seleccionados no son elegibles para…" at bounding box center [430, 201] width 302 height 125
click at [384, 224] on div "Los servicios seleccionados no son elegibles para la distribución del lanzamien…" at bounding box center [439, 218] width 233 height 48
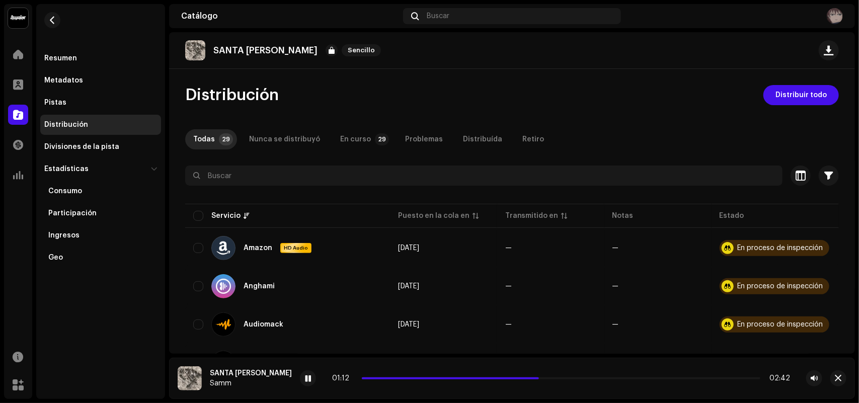
click at [341, 86] on div "No elegible para distribución Los servicios seleccionados no son elegibles para…" at bounding box center [429, 201] width 859 height 403
click at [340, 131] on div "En curso" at bounding box center [355, 139] width 31 height 20
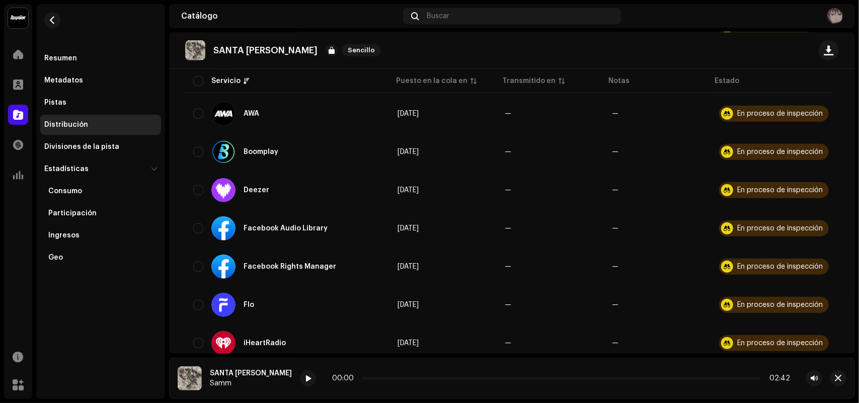
scroll to position [754, 0]
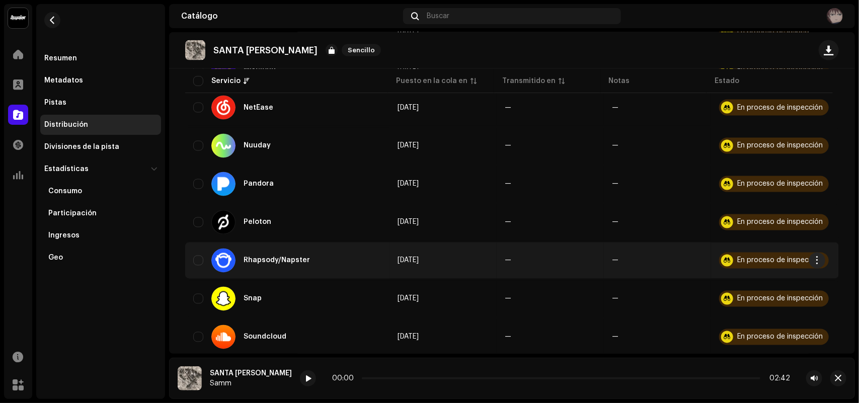
click at [757, 253] on div "En proceso de inspección" at bounding box center [774, 261] width 110 height 16
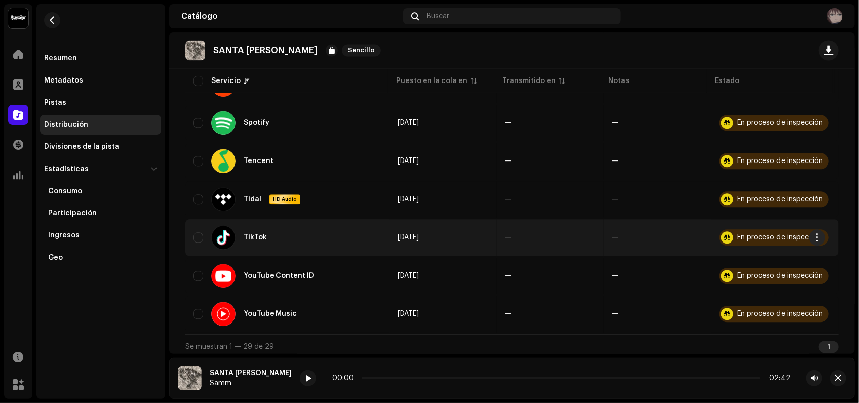
scroll to position [944, 0]
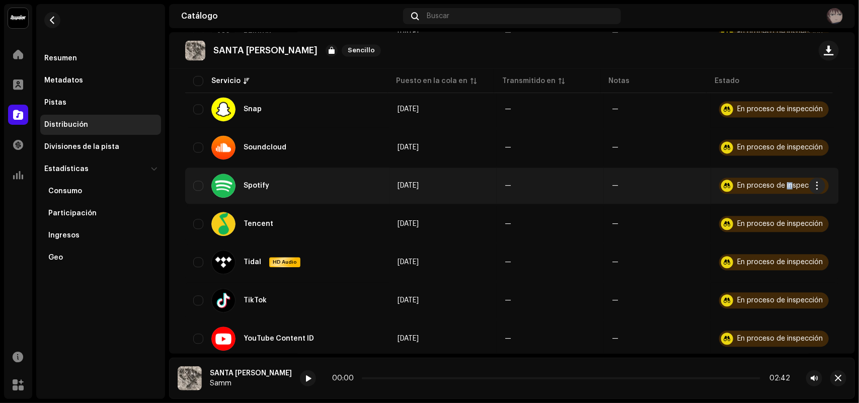
click at [787, 178] on div "En proceso de inspección" at bounding box center [774, 186] width 110 height 16
click at [793, 178] on div "En proceso de inspección" at bounding box center [774, 186] width 110 height 16
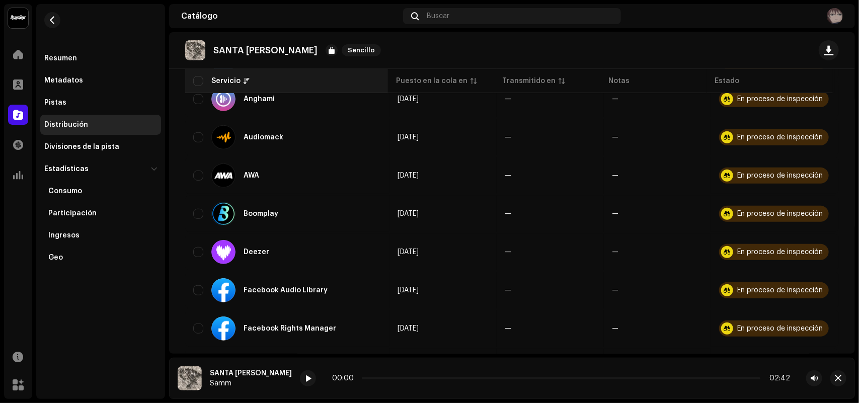
scroll to position [0, 0]
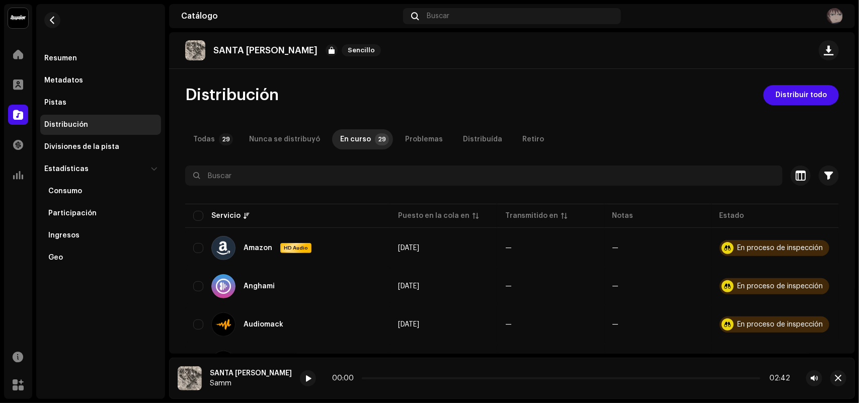
click at [300, 381] on div "00:00 02:42" at bounding box center [561, 378] width 522 height 16
click at [305, 379] on span at bounding box center [308, 379] width 6 height 8
click at [183, 375] on img at bounding box center [190, 378] width 24 height 24
drag, startPoint x: 223, startPoint y: 381, endPoint x: 234, endPoint y: 379, distance: 11.8
click at [229, 380] on div "Samm" at bounding box center [251, 383] width 82 height 8
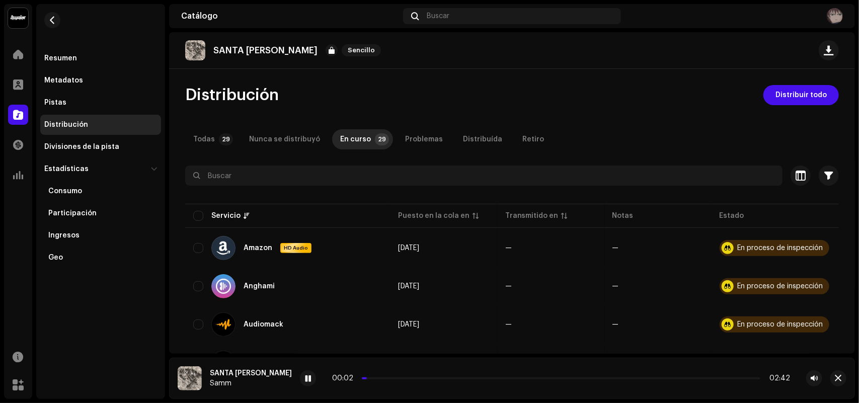
drag, startPoint x: 800, startPoint y: 364, endPoint x: 797, endPoint y: 359, distance: 5.9
click at [797, 360] on div "SANTA ROSA Samm 00:02 02:42" at bounding box center [512, 378] width 686 height 41
drag, startPoint x: 795, startPoint y: 357, endPoint x: 710, endPoint y: 351, distance: 84.7
click at [791, 356] on players-audio-dynamic "SANTA ROSA Samm 00:03 02:42" at bounding box center [512, 376] width 686 height 45
click at [8, 49] on div at bounding box center [18, 54] width 20 height 20
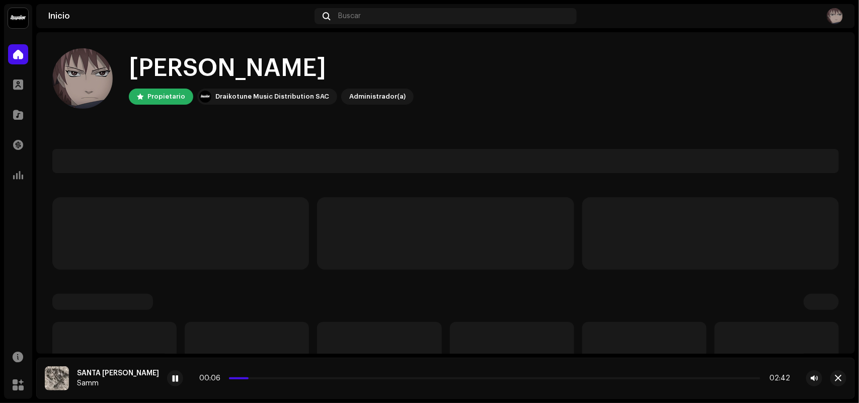
drag, startPoint x: 255, startPoint y: 381, endPoint x: 237, endPoint y: 379, distance: 17.3
click at [254, 381] on div "00:06 02:42" at bounding box center [494, 378] width 591 height 8
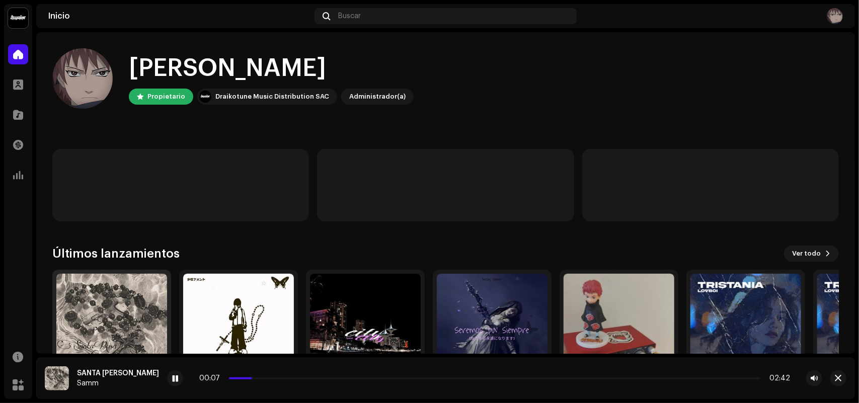
scroll to position [77, 0]
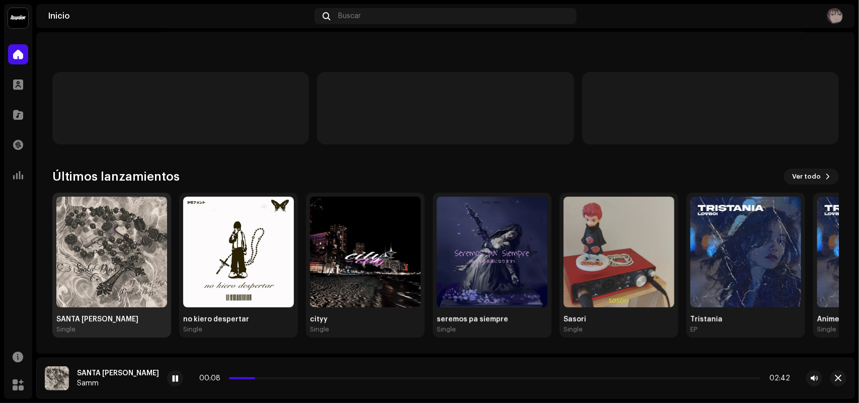
click at [112, 266] on img at bounding box center [111, 252] width 111 height 111
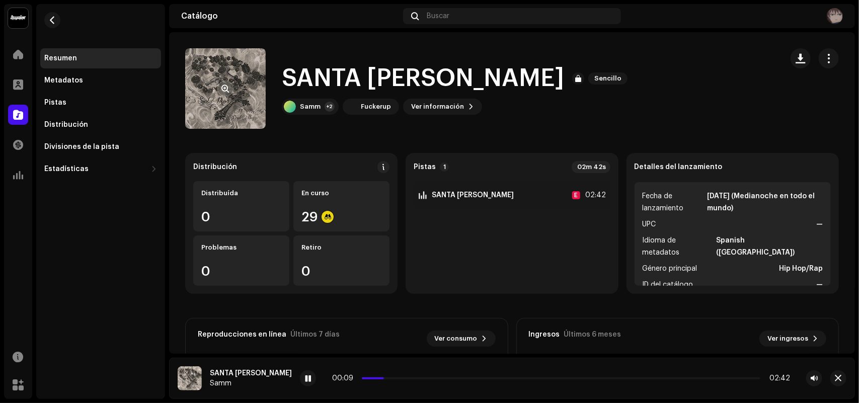
click at [242, 105] on re-a-cover at bounding box center [225, 88] width 80 height 80
click at [223, 90] on span "button" at bounding box center [226, 89] width 8 height 8
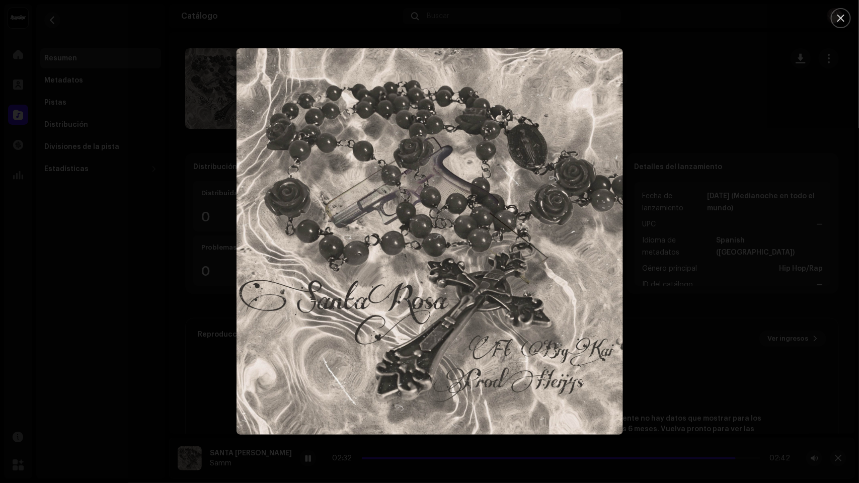
click at [419, 225] on img "1" at bounding box center [429, 241] width 386 height 386
drag, startPoint x: 0, startPoint y: 318, endPoint x: 0, endPoint y: 45, distance: 273.1
click at [0, 294] on div at bounding box center [429, 241] width 859 height 483
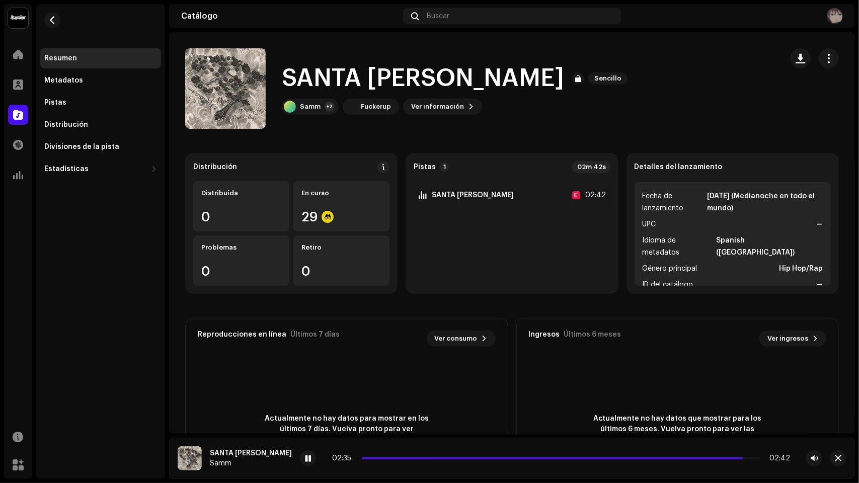
click at [300, 402] on re-a-play-button at bounding box center [308, 458] width 16 height 16
click at [300, 402] on div at bounding box center [308, 458] width 16 height 16
